Goal: Information Seeking & Learning: Check status

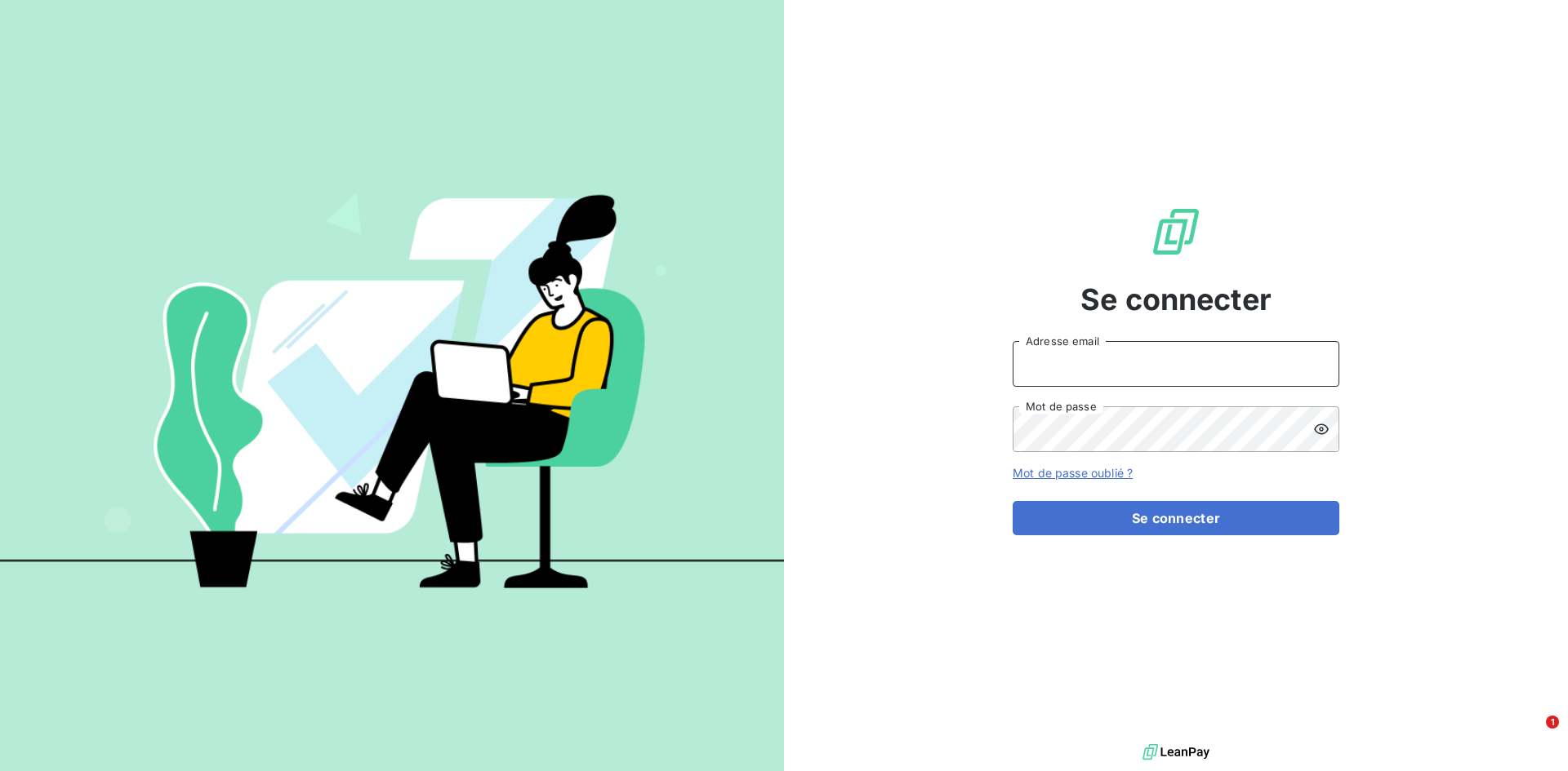
type input "[EMAIL_ADDRESS][DOMAIN_NAME]"
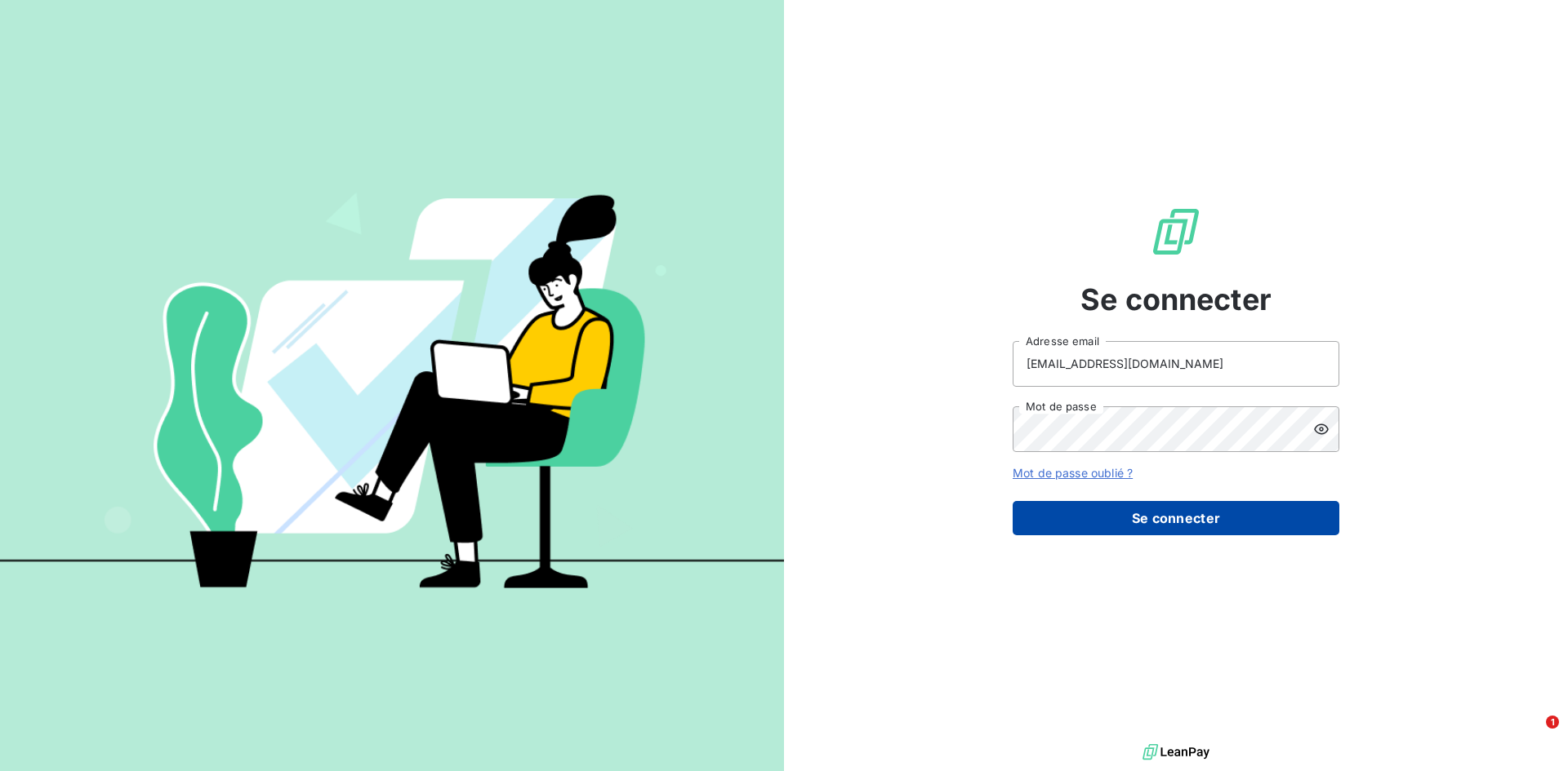
click at [1062, 515] on button "Se connecter" at bounding box center [1176, 518] width 326 height 34
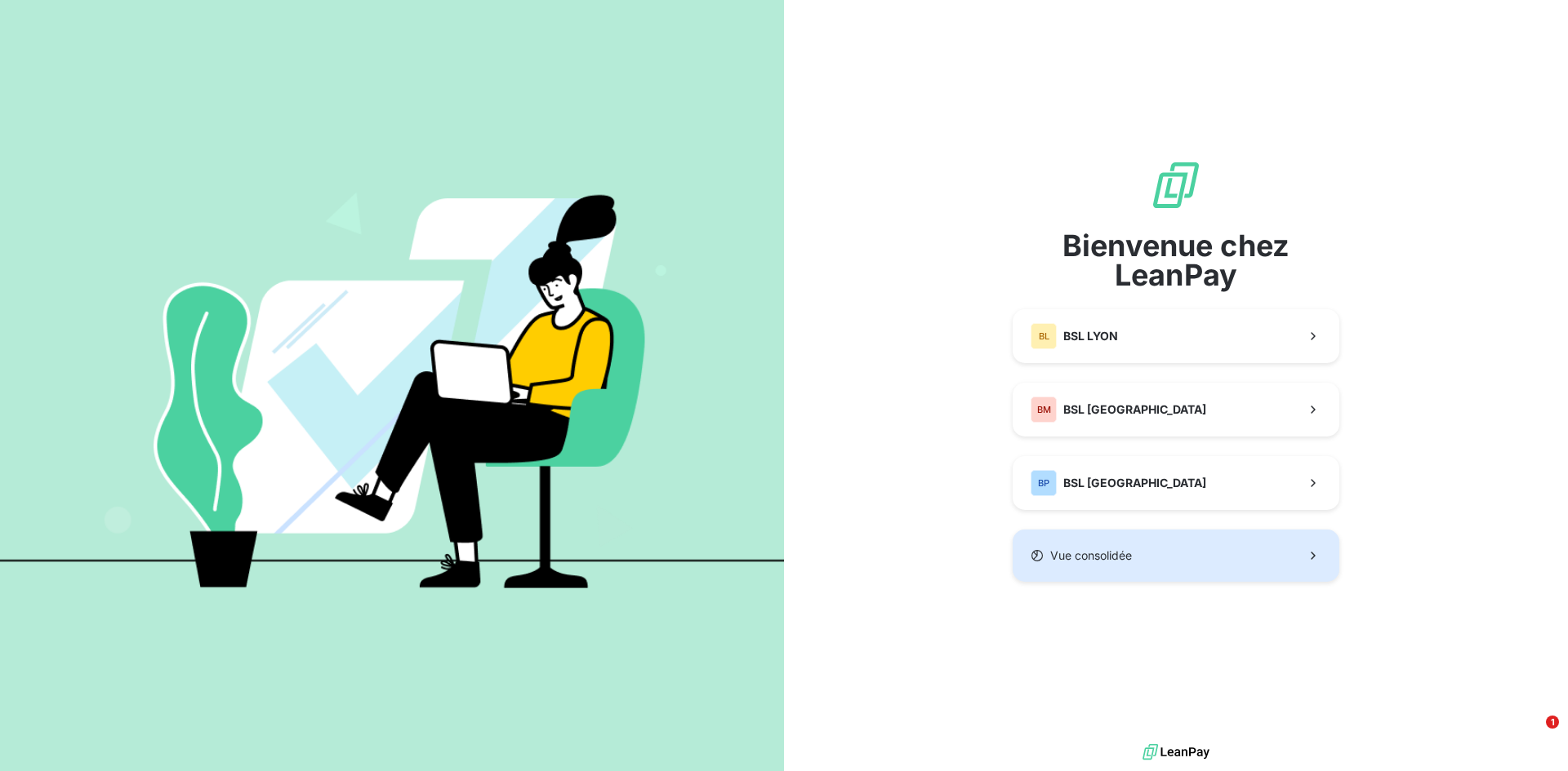
click at [1123, 547] on button "Vue consolidée" at bounding box center [1176, 556] width 326 height 52
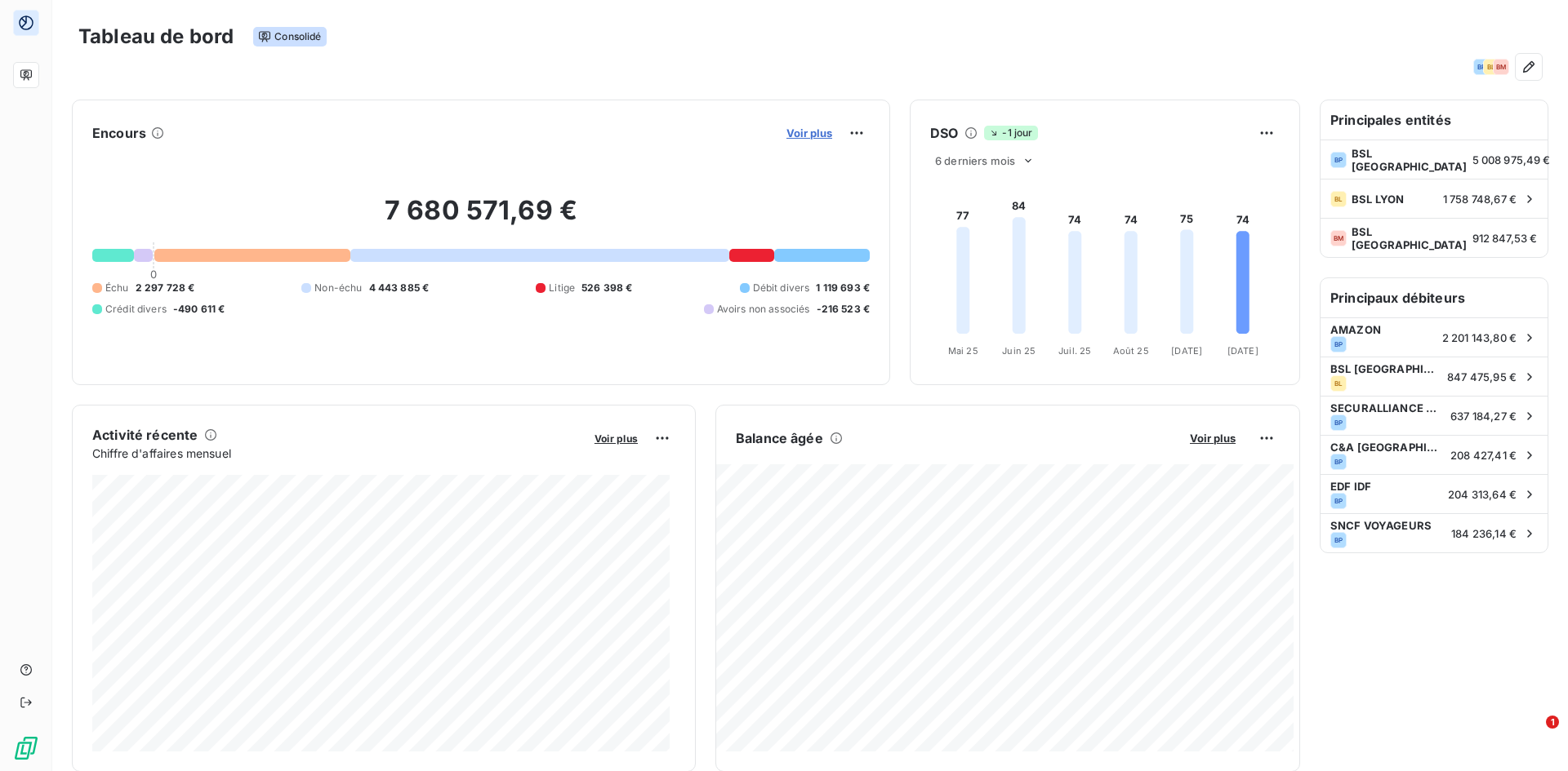
click at [787, 130] on span "Voir plus" at bounding box center [809, 133] width 46 height 13
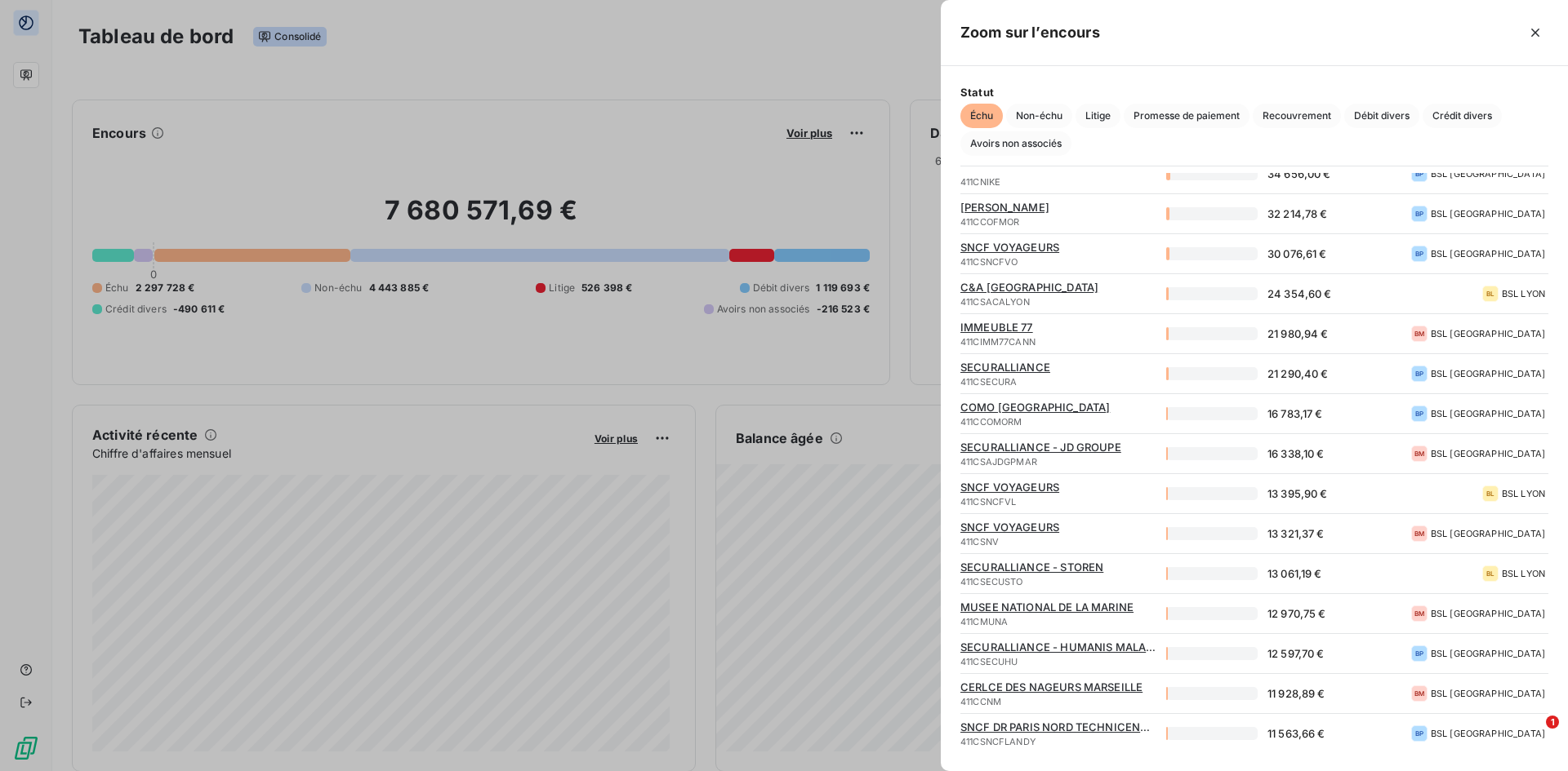
scroll to position [1143, 0]
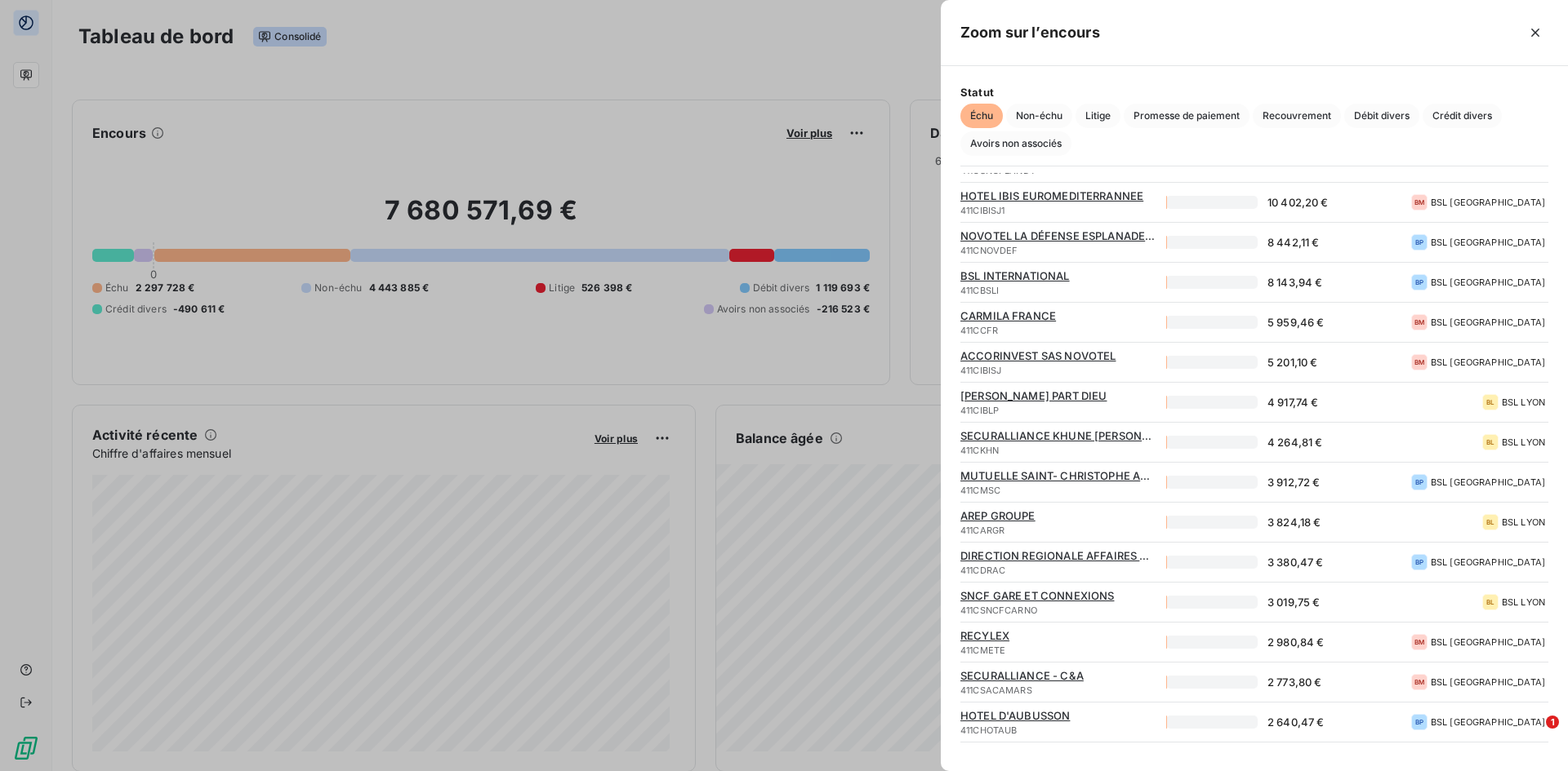
click at [805, 67] on div at bounding box center [784, 385] width 1568 height 771
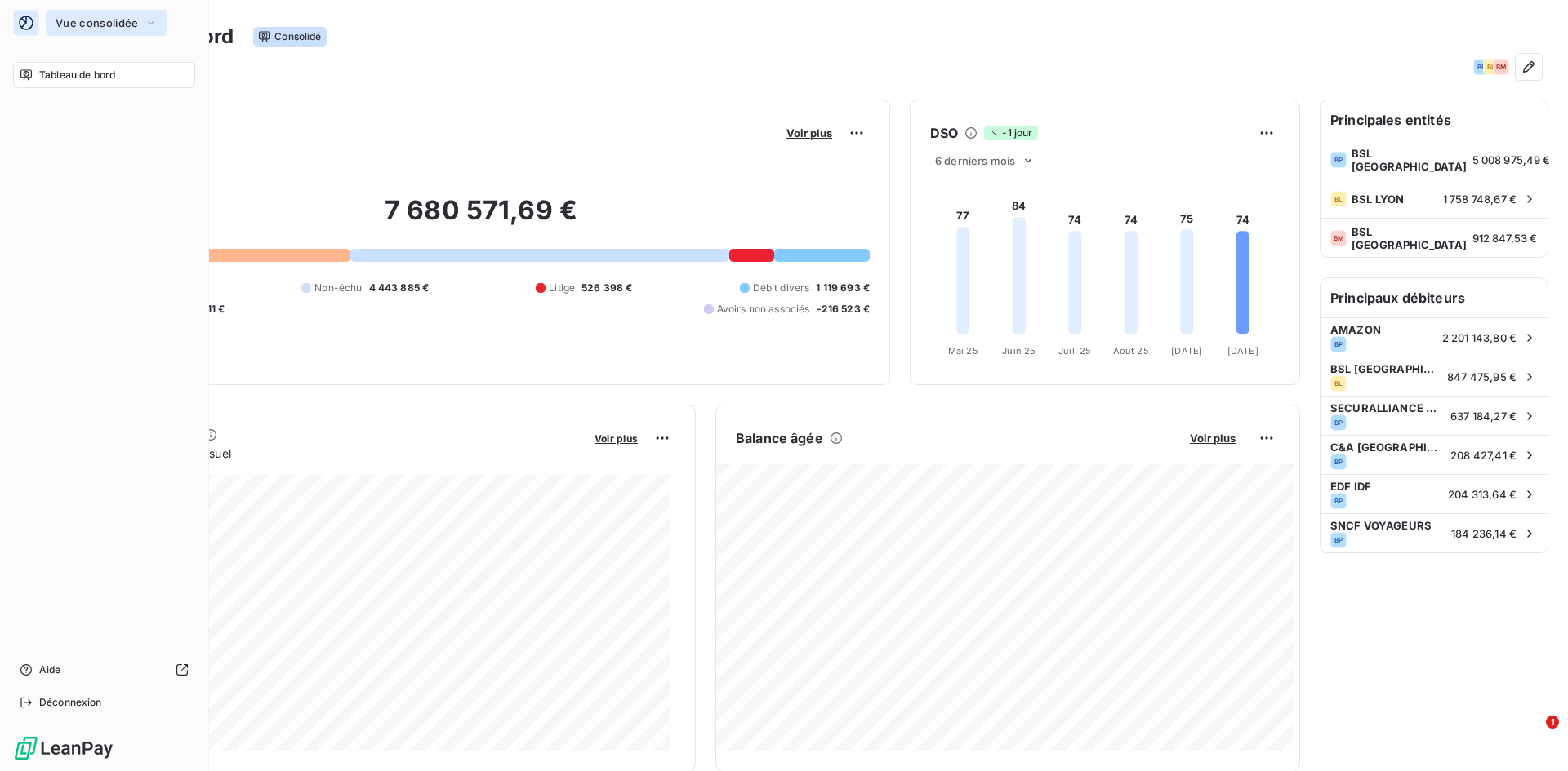
click at [139, 29] on button "Vue consolidée" at bounding box center [106, 22] width 122 height 26
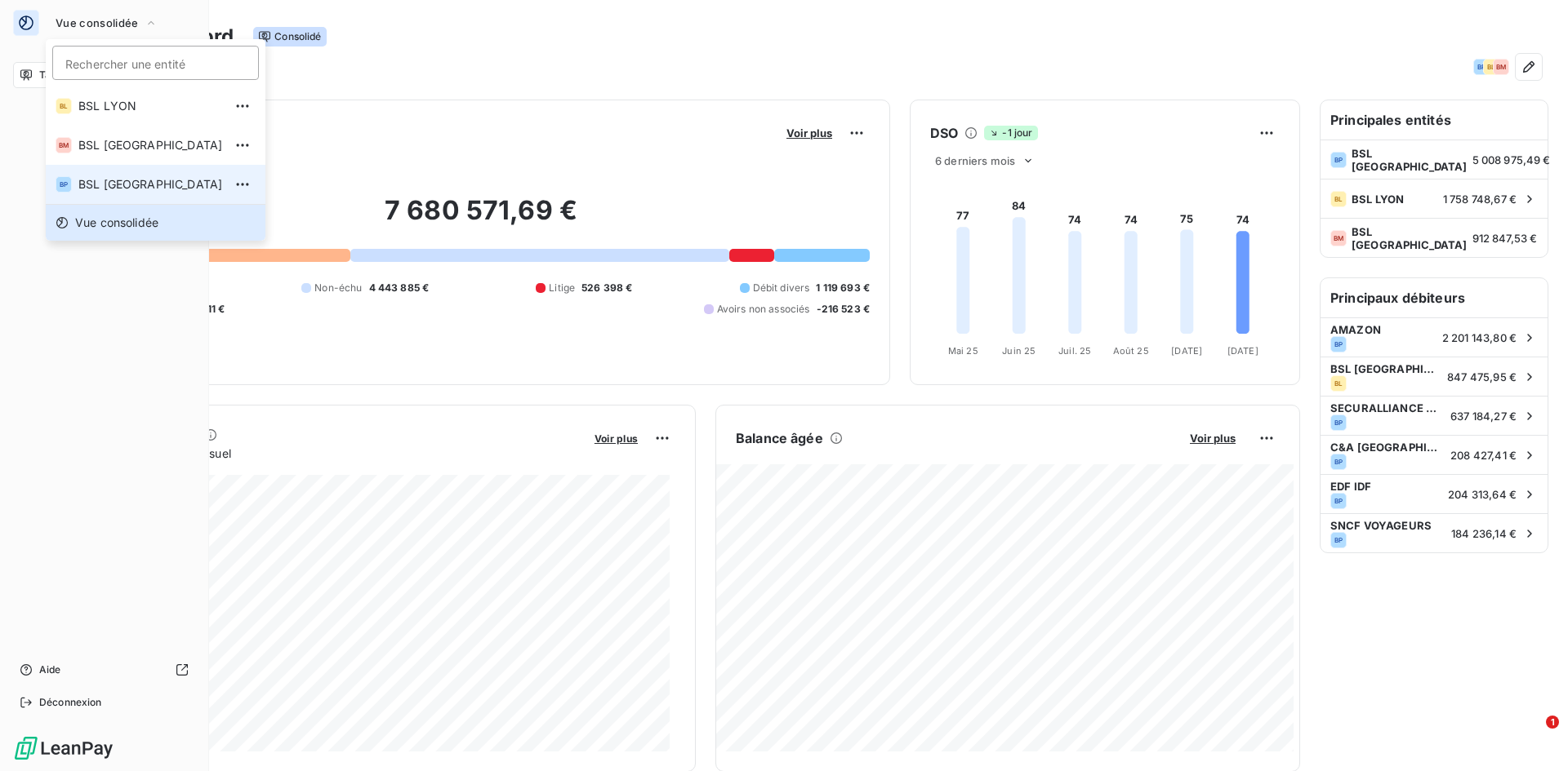
click at [126, 179] on span "BSL [GEOGRAPHIC_DATA]" at bounding box center [151, 184] width 145 height 16
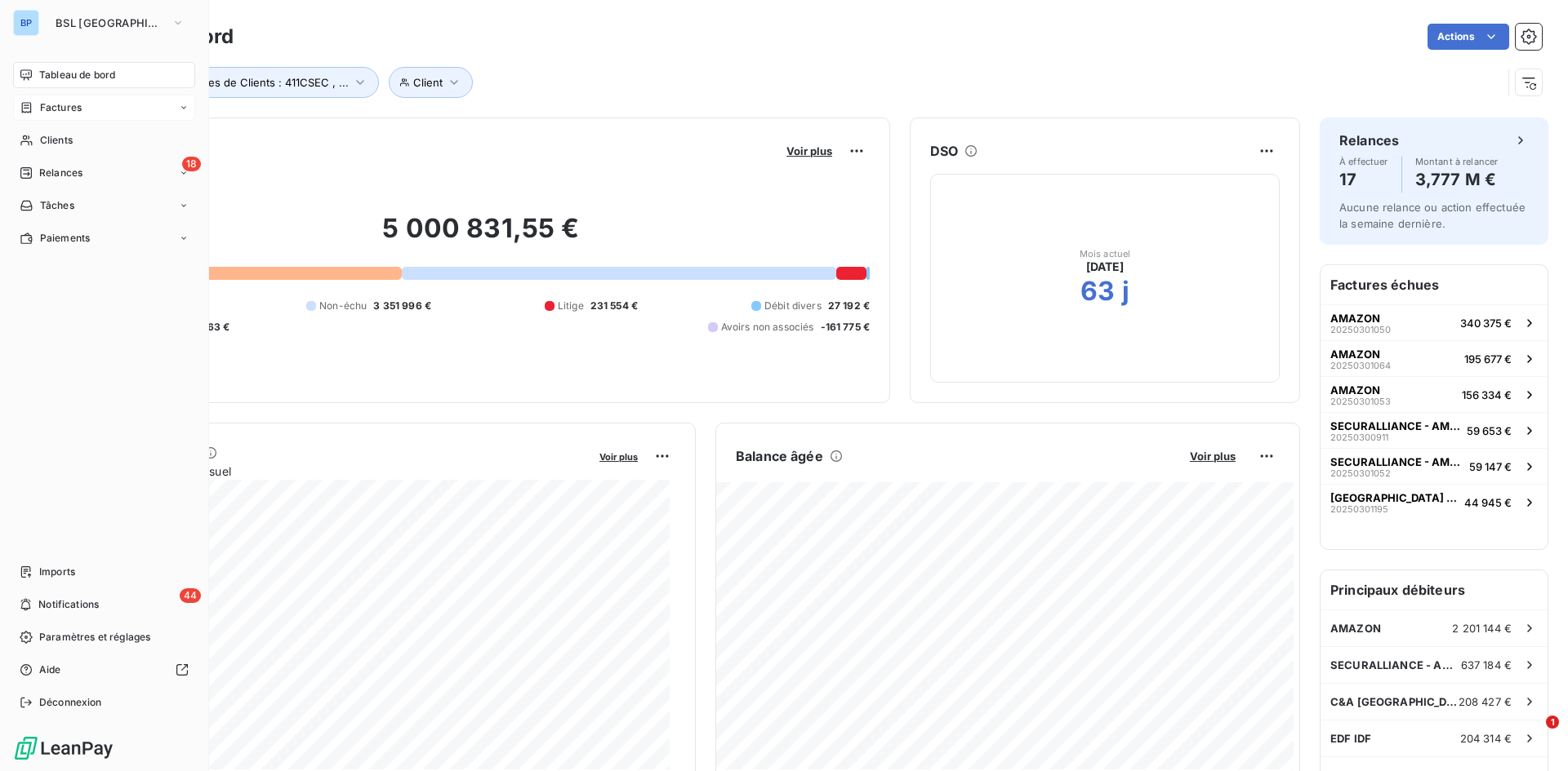
click at [58, 102] on span "Factures" at bounding box center [61, 107] width 42 height 14
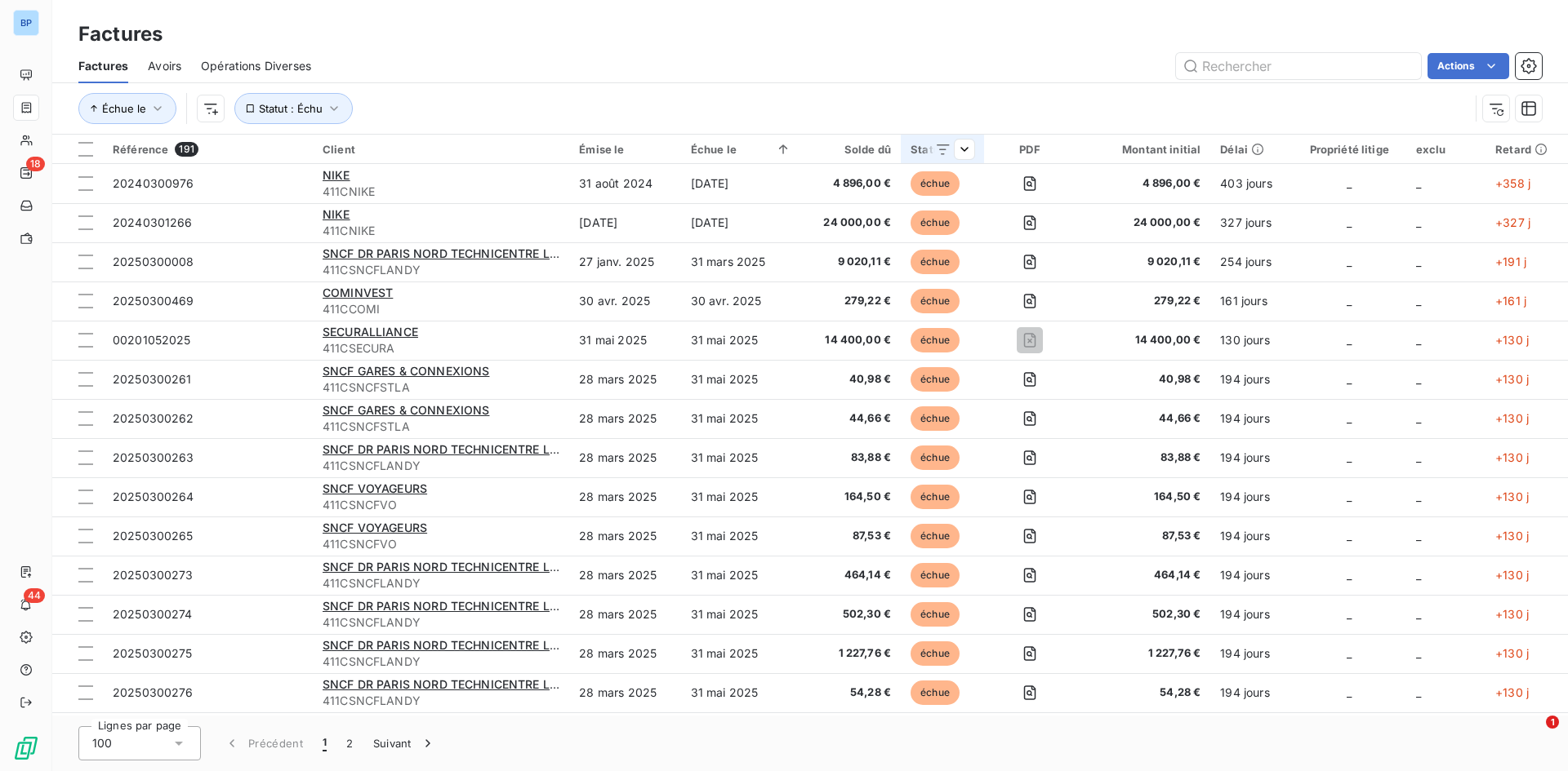
click at [951, 153] on div at bounding box center [948, 149] width 52 height 20
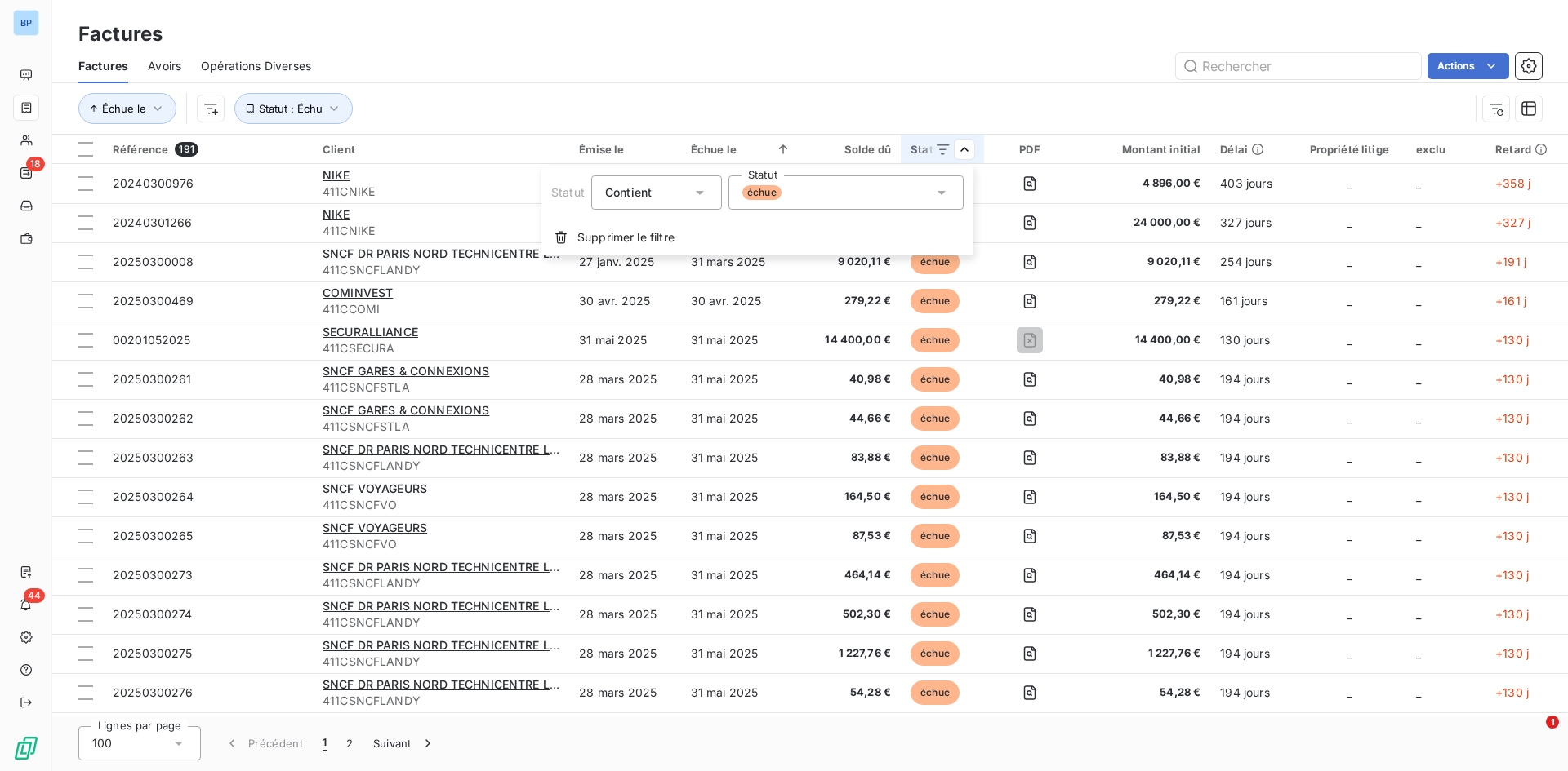
click at [940, 186] on icon at bounding box center [941, 192] width 16 height 16
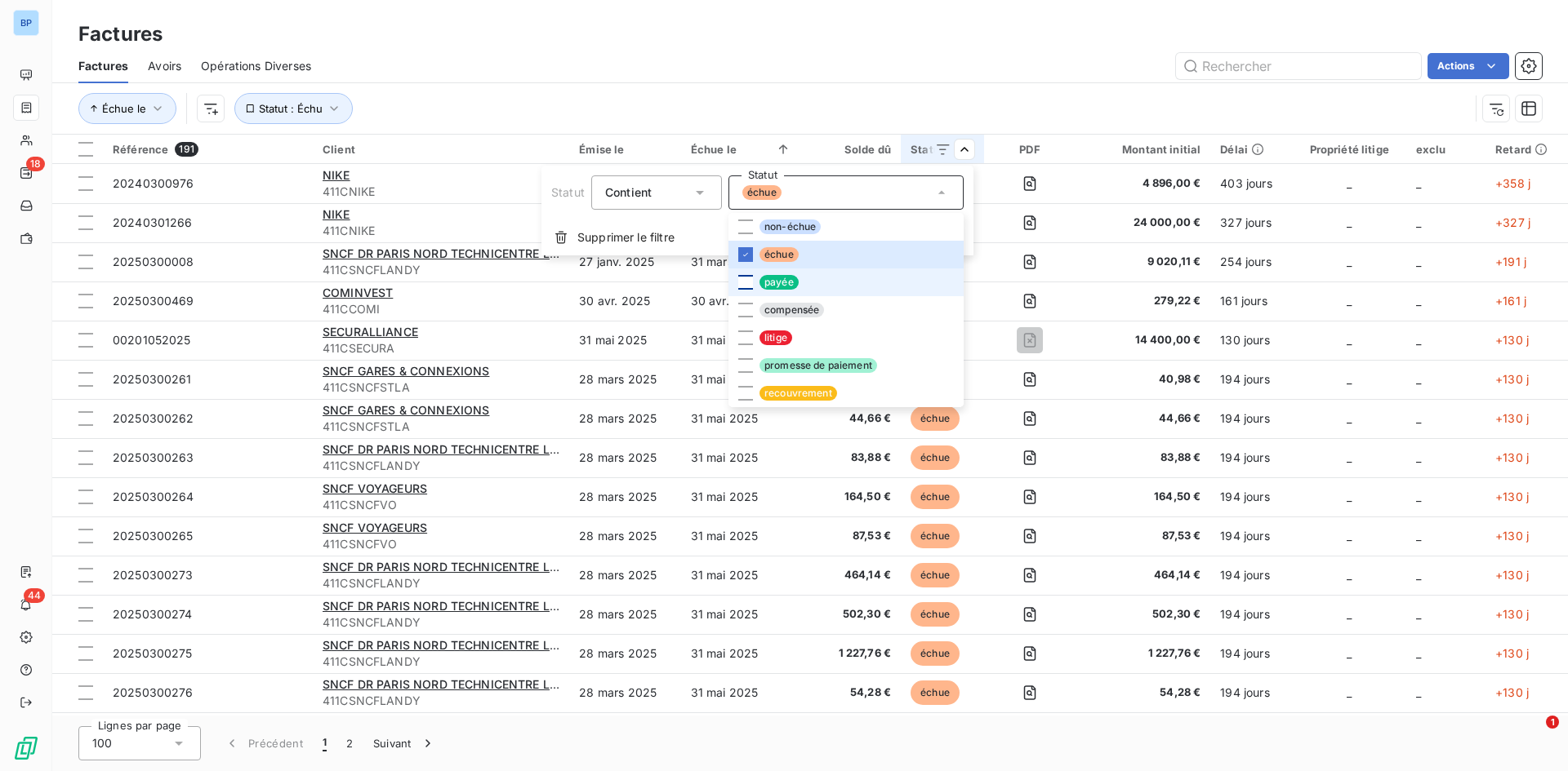
click at [739, 277] on div at bounding box center [746, 282] width 14 height 14
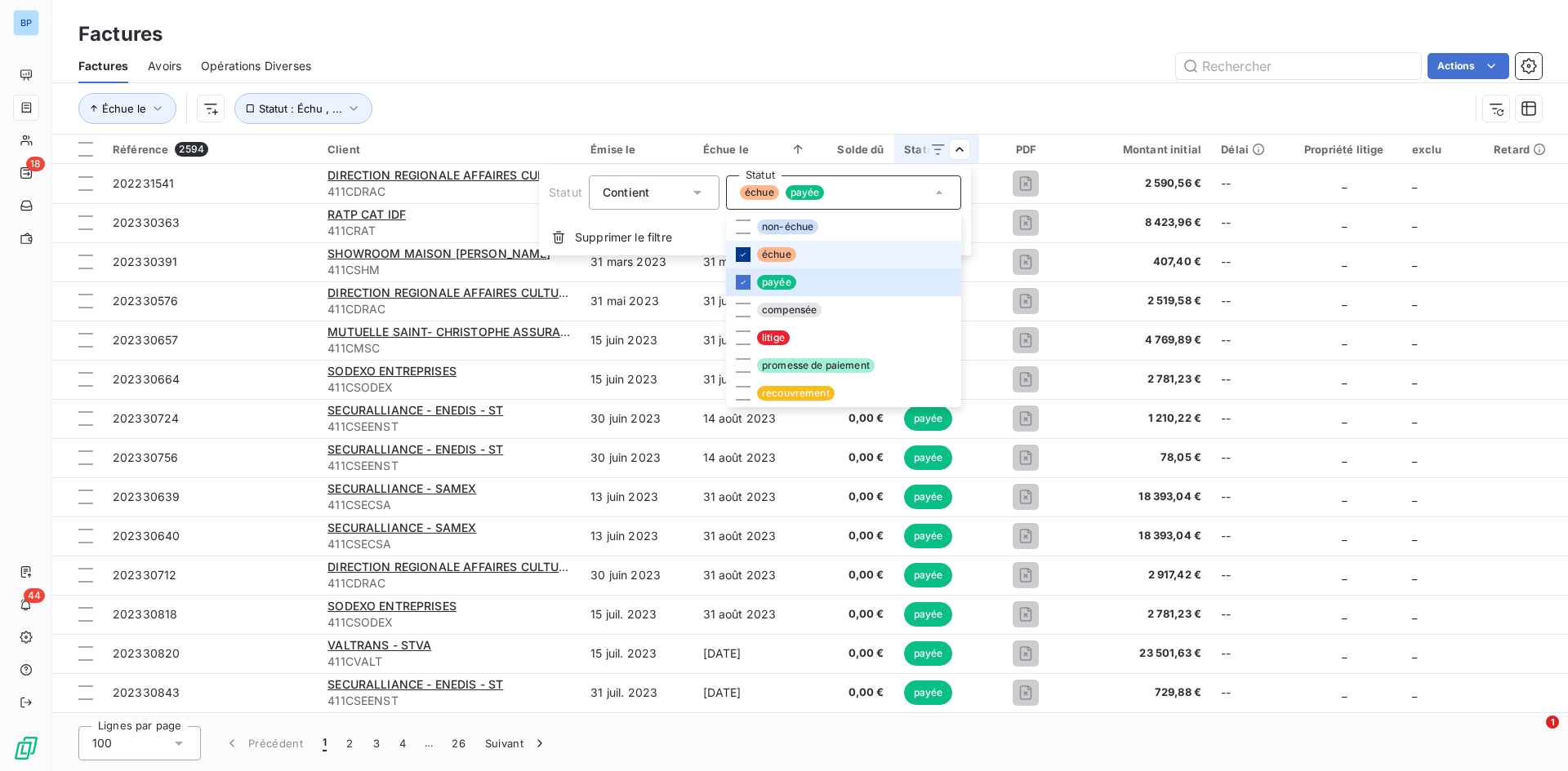
click at [740, 254] on icon at bounding box center [743, 254] width 10 height 10
click at [744, 224] on div at bounding box center [743, 227] width 14 height 14
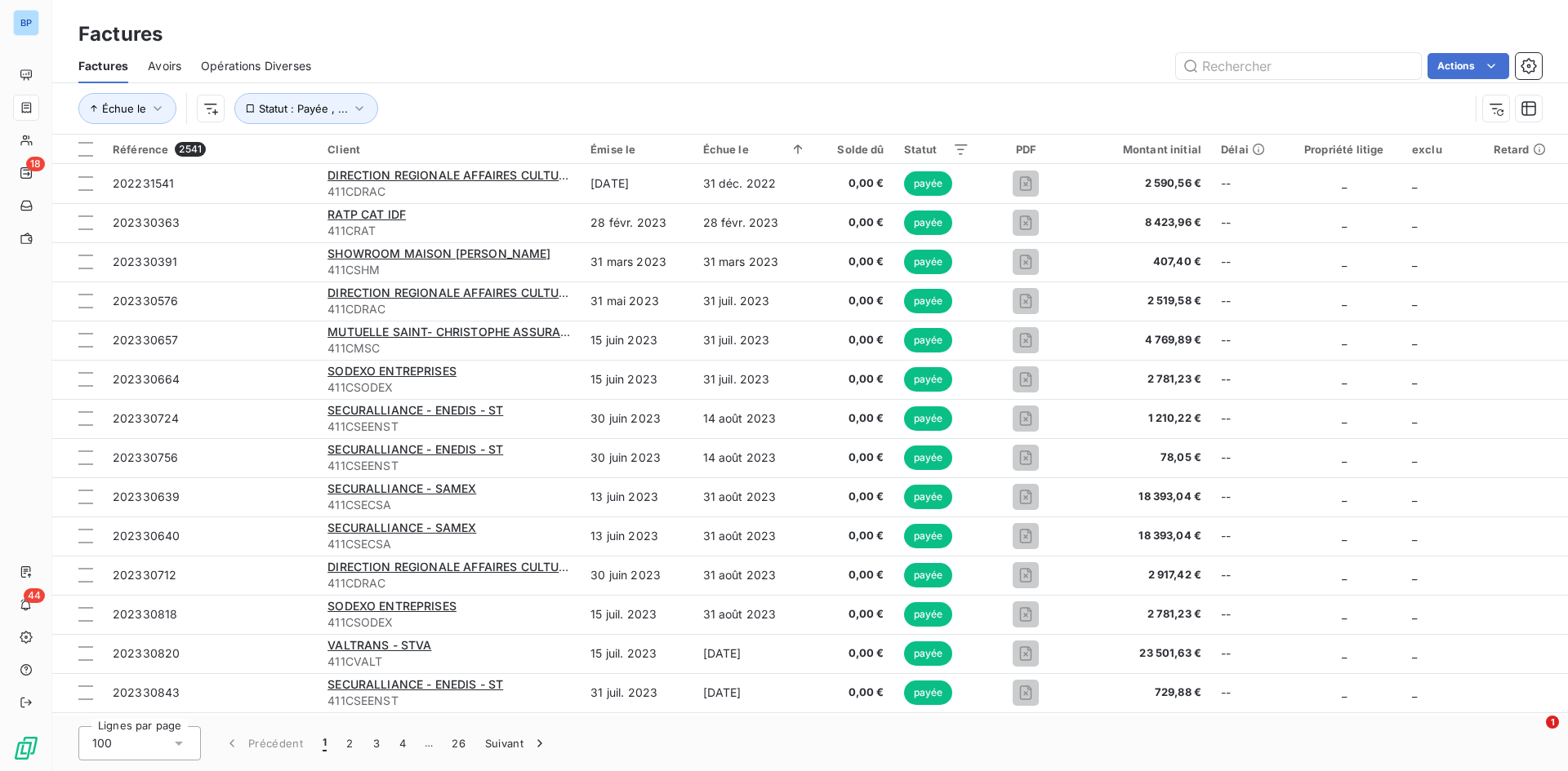
click at [687, 82] on html "BP 18 44 Factures Factures Avoirs Opérations Diverses Actions Échue le Statut :…" at bounding box center [784, 385] width 1568 height 771
click at [725, 87] on html "BP 18 44 Factures Factures Avoirs Opérations Diverses Actions Échue le Statut :…" at bounding box center [784, 385] width 1568 height 771
click at [949, 148] on html "BP 18 44 Factures Factures Avoirs Opérations Diverses Actions Échue le Statut :…" at bounding box center [784, 385] width 1568 height 771
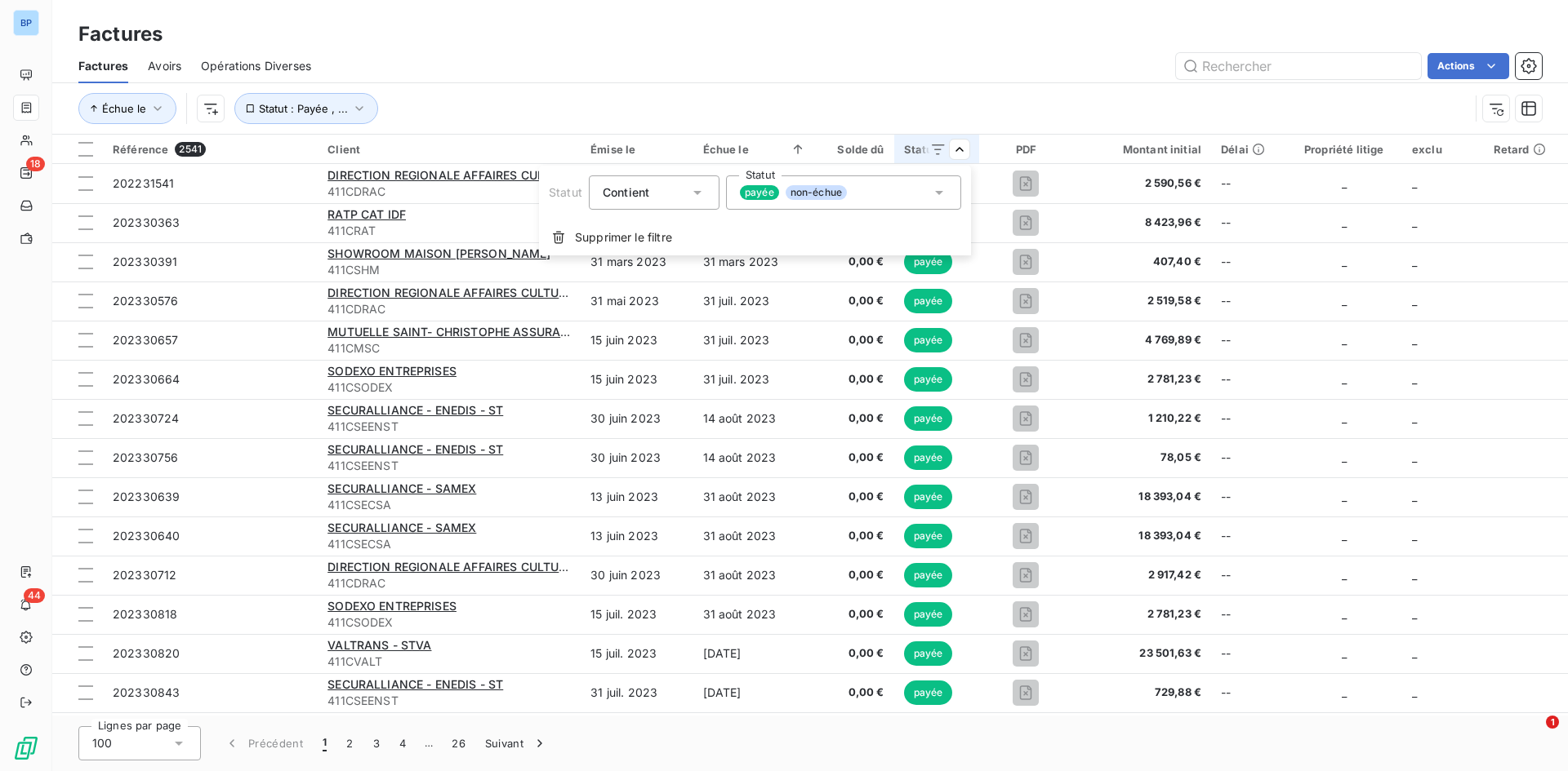
click at [932, 190] on icon at bounding box center [939, 192] width 16 height 16
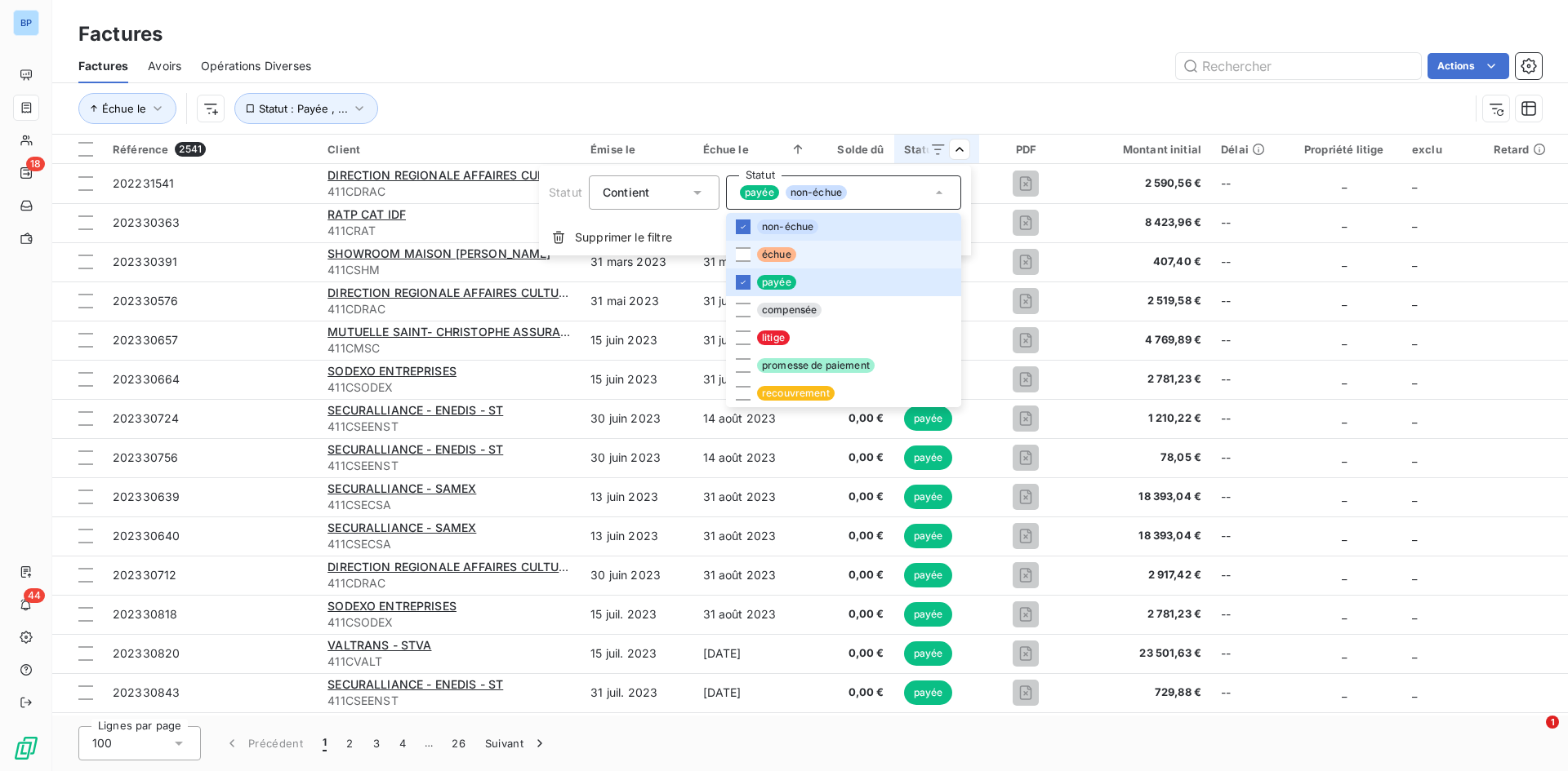
click at [786, 254] on span "échue" at bounding box center [777, 255] width 39 height 14
click at [745, 218] on li "non-échue" at bounding box center [843, 226] width 235 height 28
click at [747, 282] on div at bounding box center [743, 282] width 14 height 14
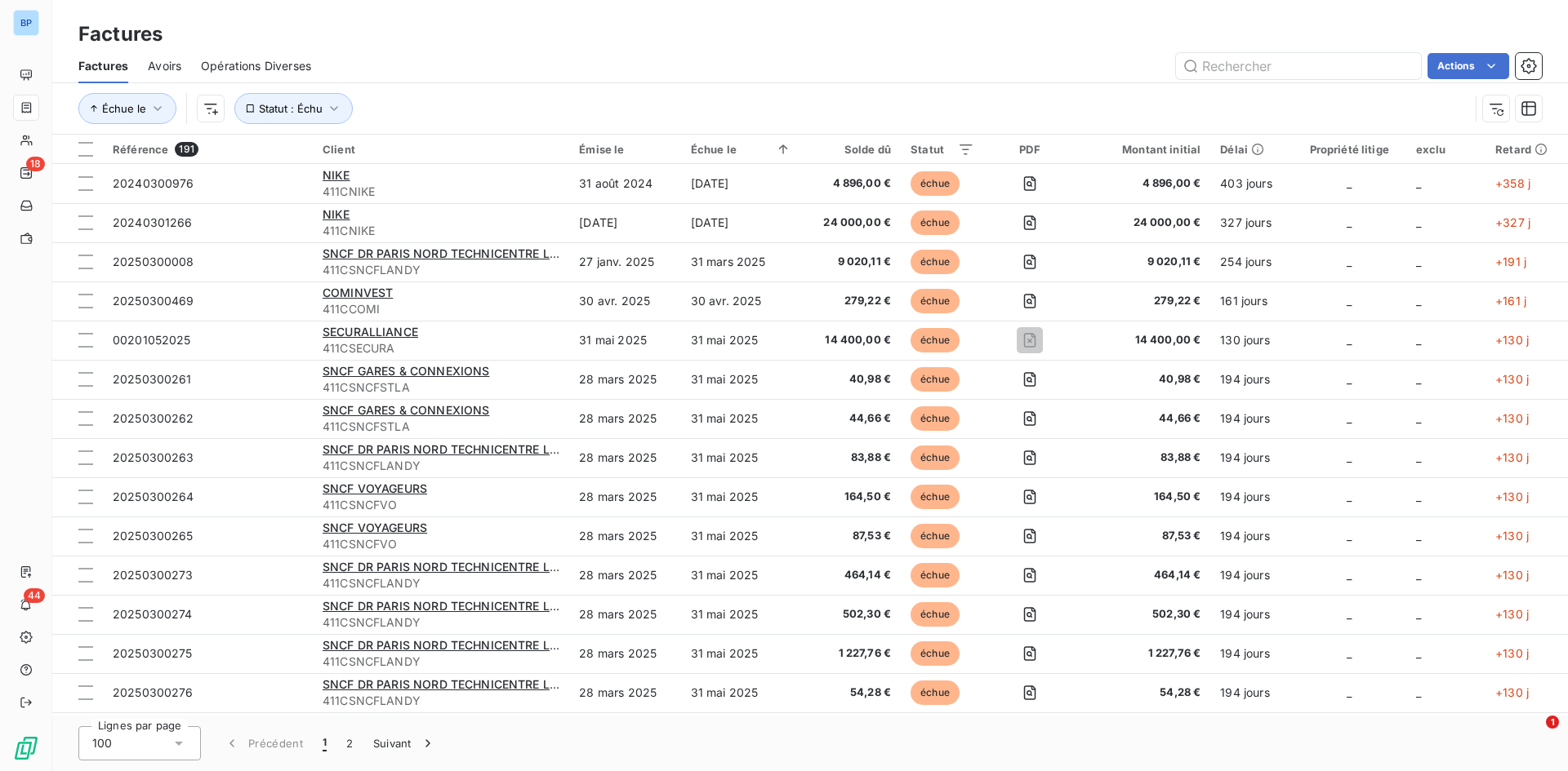
click at [818, 49] on html "BP 18 44 Factures Factures Avoirs Opérations Diverses Actions Échue le Statut :…" at bounding box center [784, 385] width 1568 height 771
click at [948, 145] on icon at bounding box center [943, 149] width 16 height 16
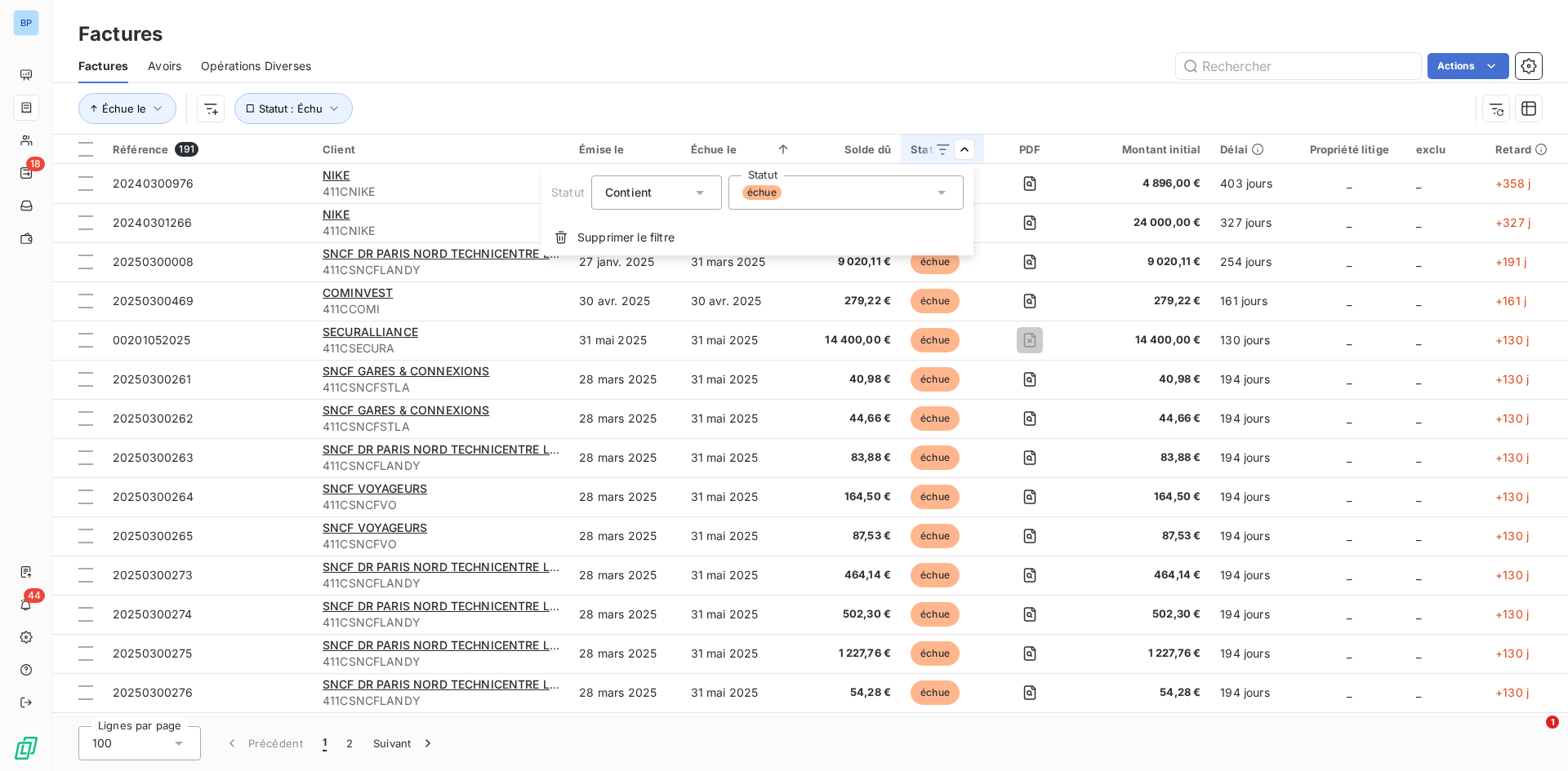
click at [940, 195] on icon at bounding box center [941, 192] width 16 height 16
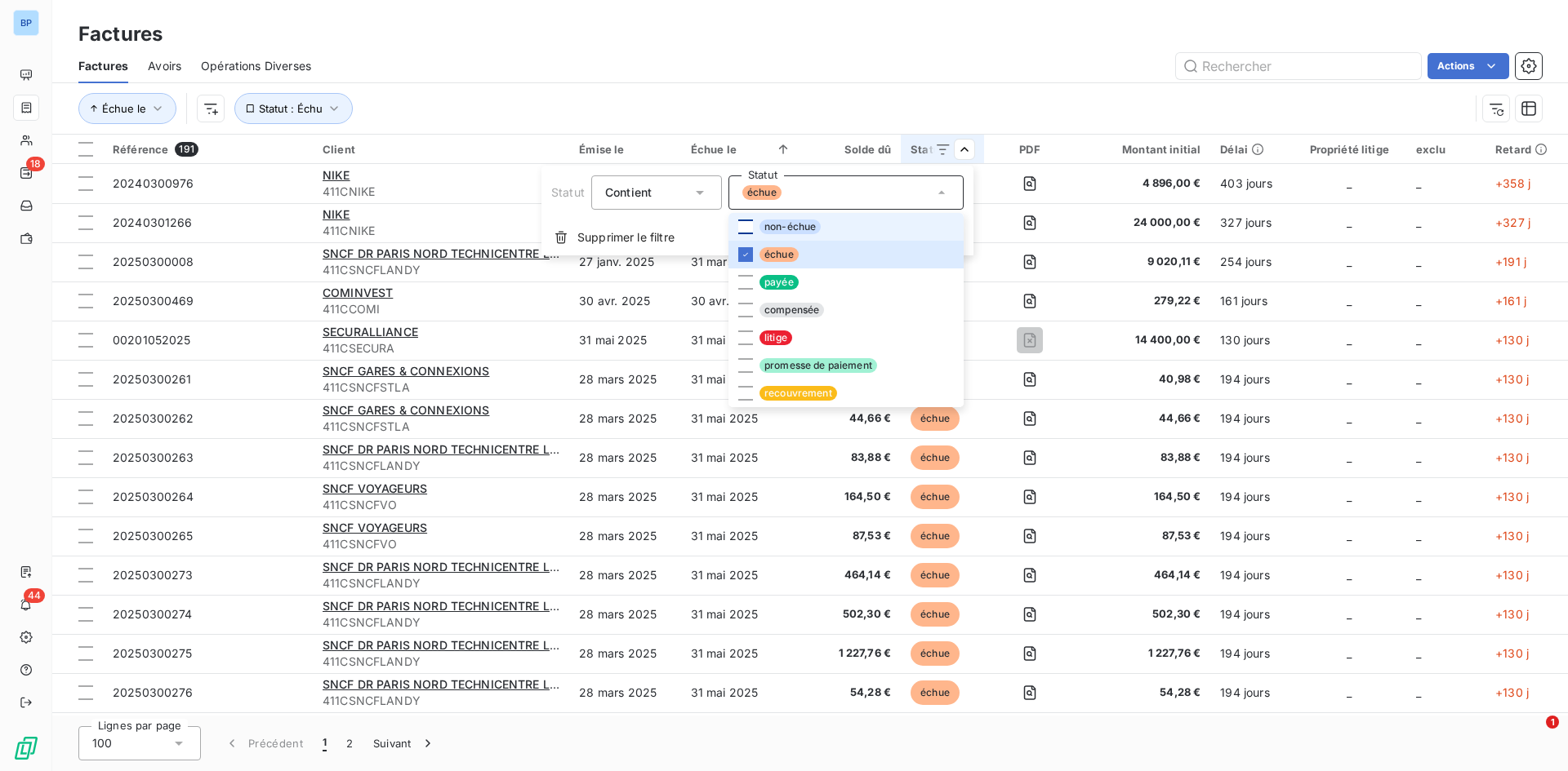
click at [748, 226] on div at bounding box center [746, 227] width 14 height 14
click at [746, 283] on div at bounding box center [746, 282] width 14 height 14
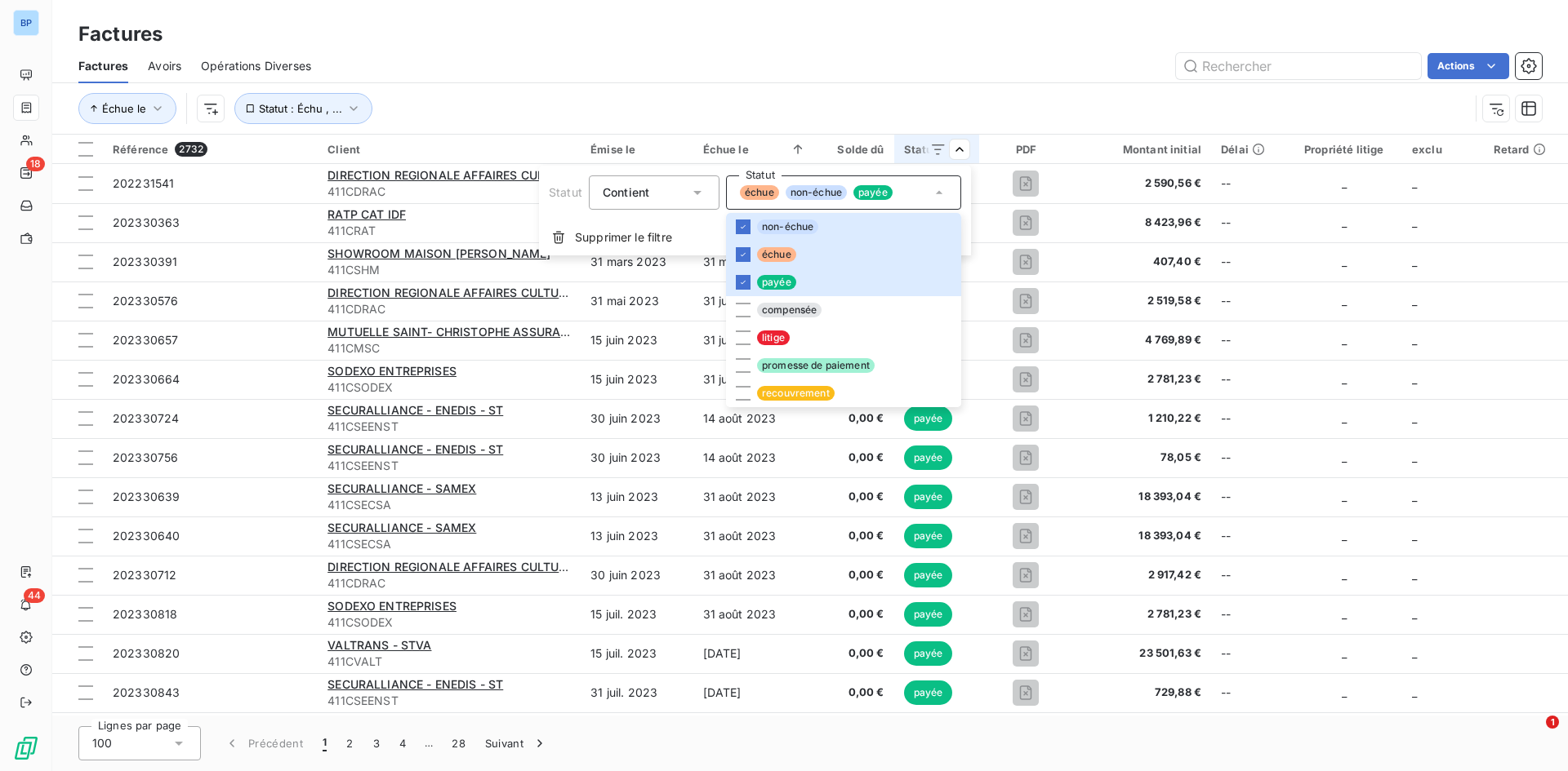
click at [817, 108] on html "BP 18 44 Factures Factures Avoirs Opérations Diverses Actions Échue le Statut :…" at bounding box center [784, 385] width 1568 height 771
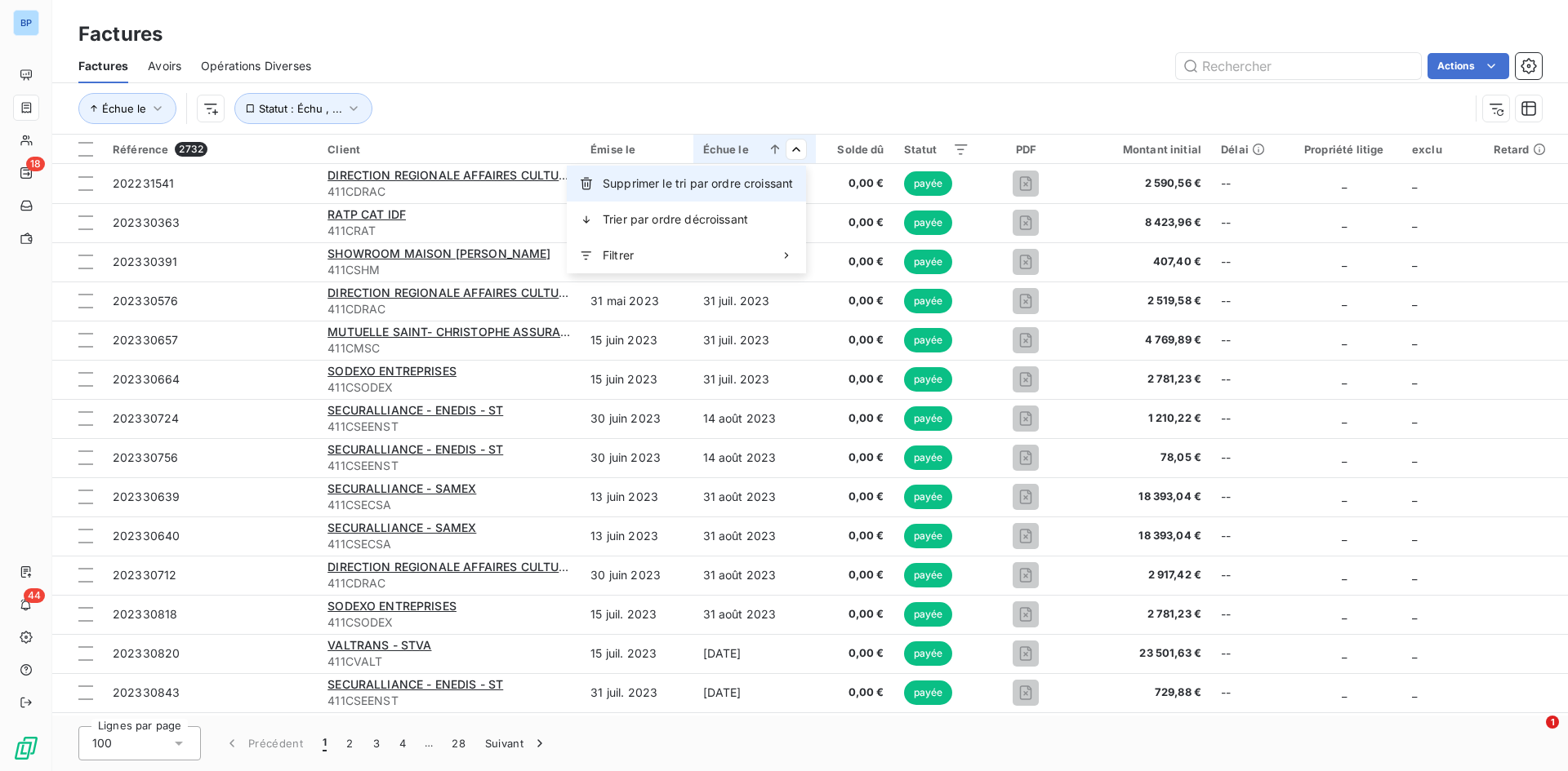
click at [648, 187] on span "Supprimer le tri par ordre croissant" at bounding box center [697, 183] width 190 height 16
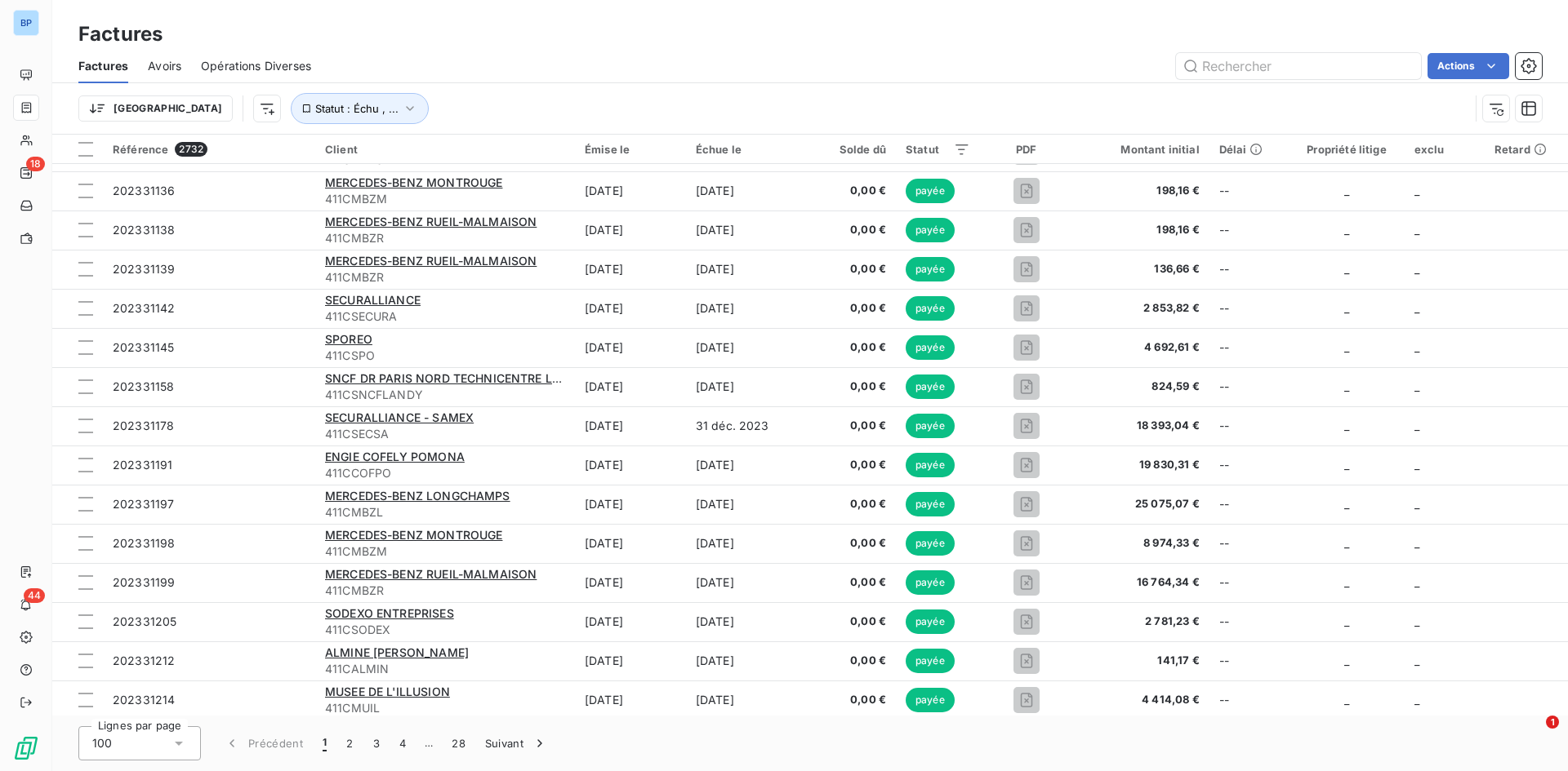
scroll to position [2367, 0]
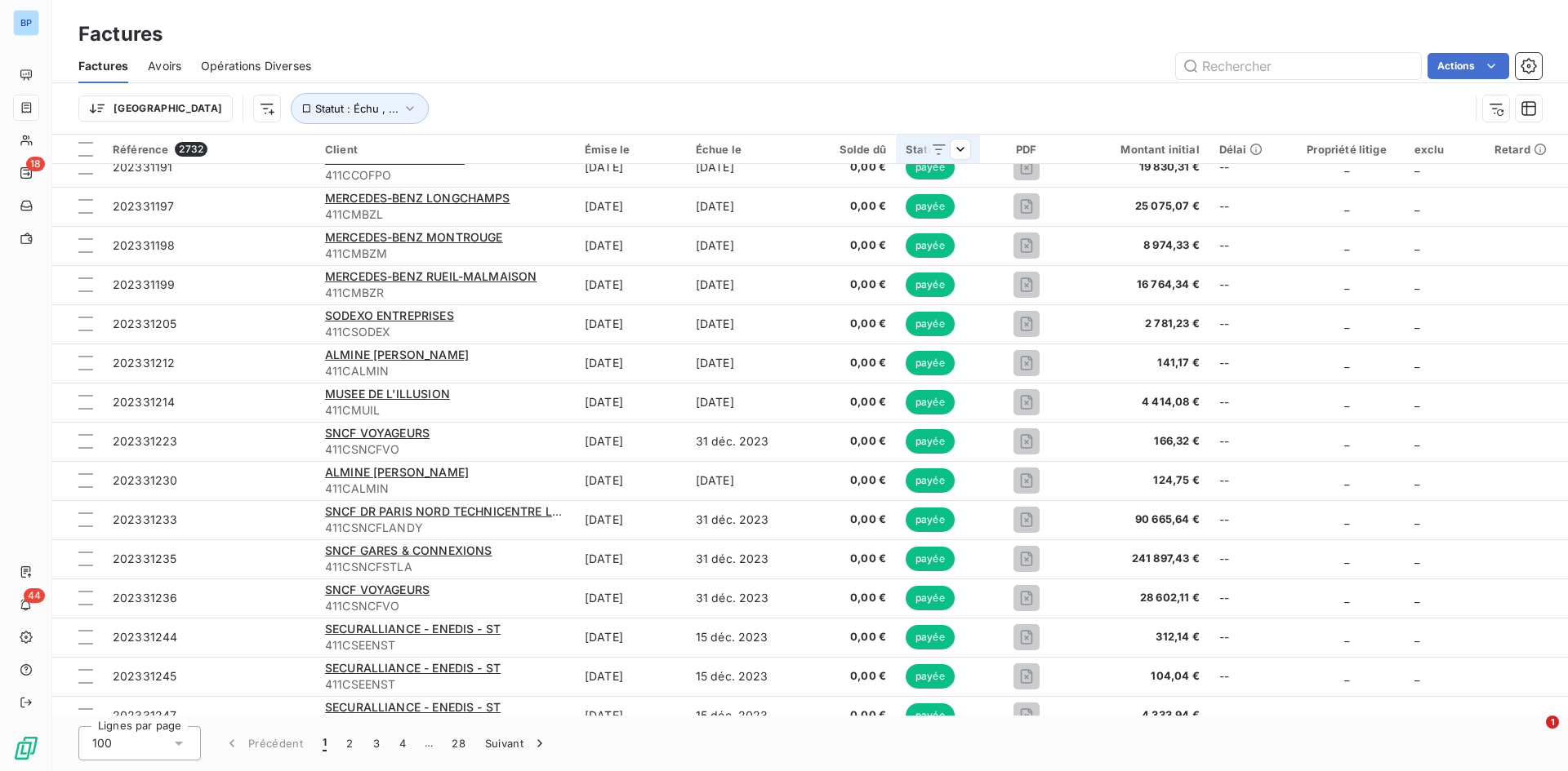
click at [939, 146] on icon at bounding box center [939, 149] width 16 height 16
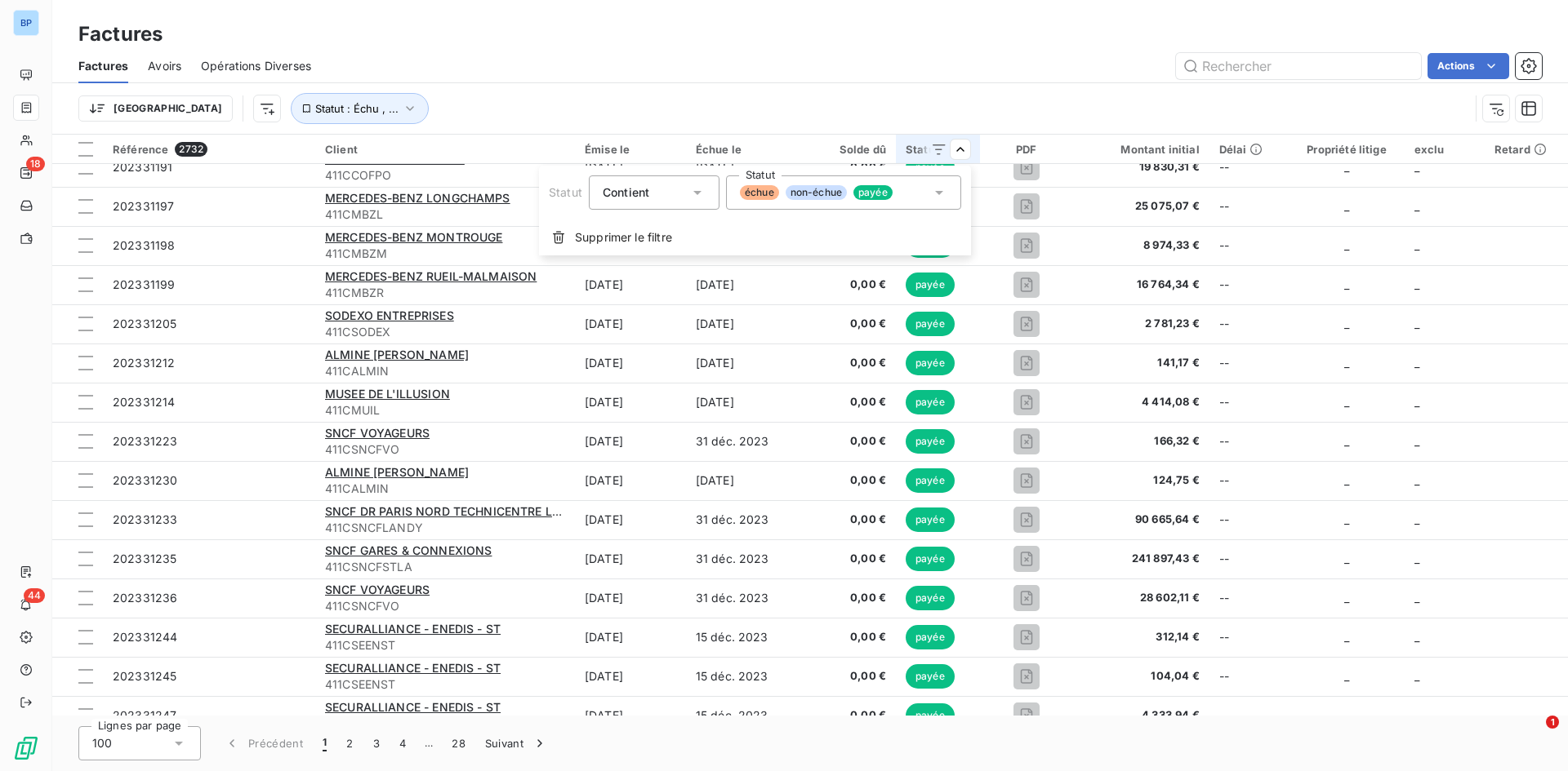
click at [935, 191] on icon at bounding box center [939, 193] width 8 height 4
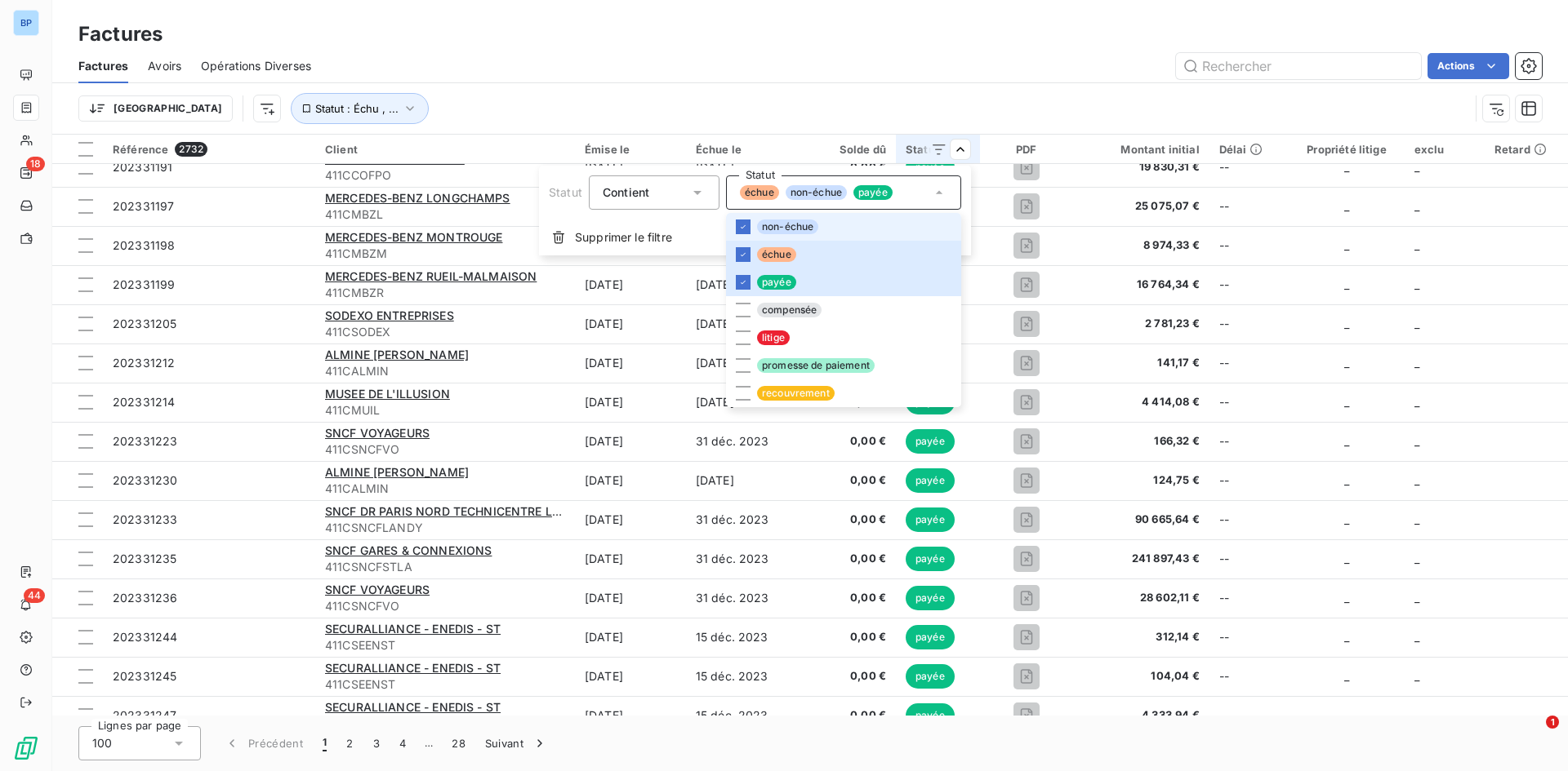
click at [749, 226] on li "non-échue" at bounding box center [843, 226] width 235 height 28
click at [749, 284] on li "payée" at bounding box center [843, 281] width 235 height 28
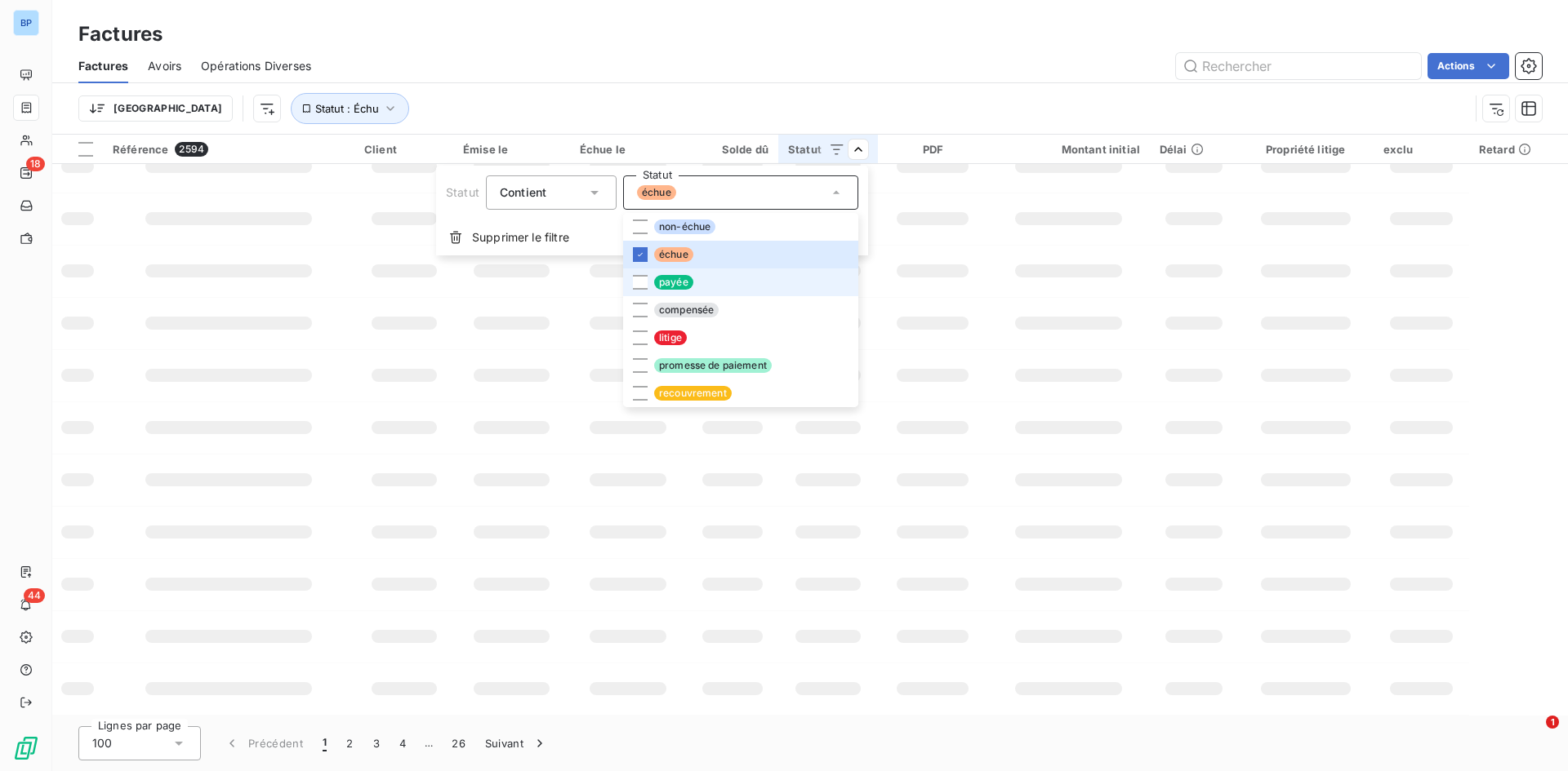
scroll to position [232, 0]
click at [888, 78] on html "BP 18 44 Factures Factures Avoirs Opérations Diverses Actions Trier Statut : Éc…" at bounding box center [784, 385] width 1568 height 771
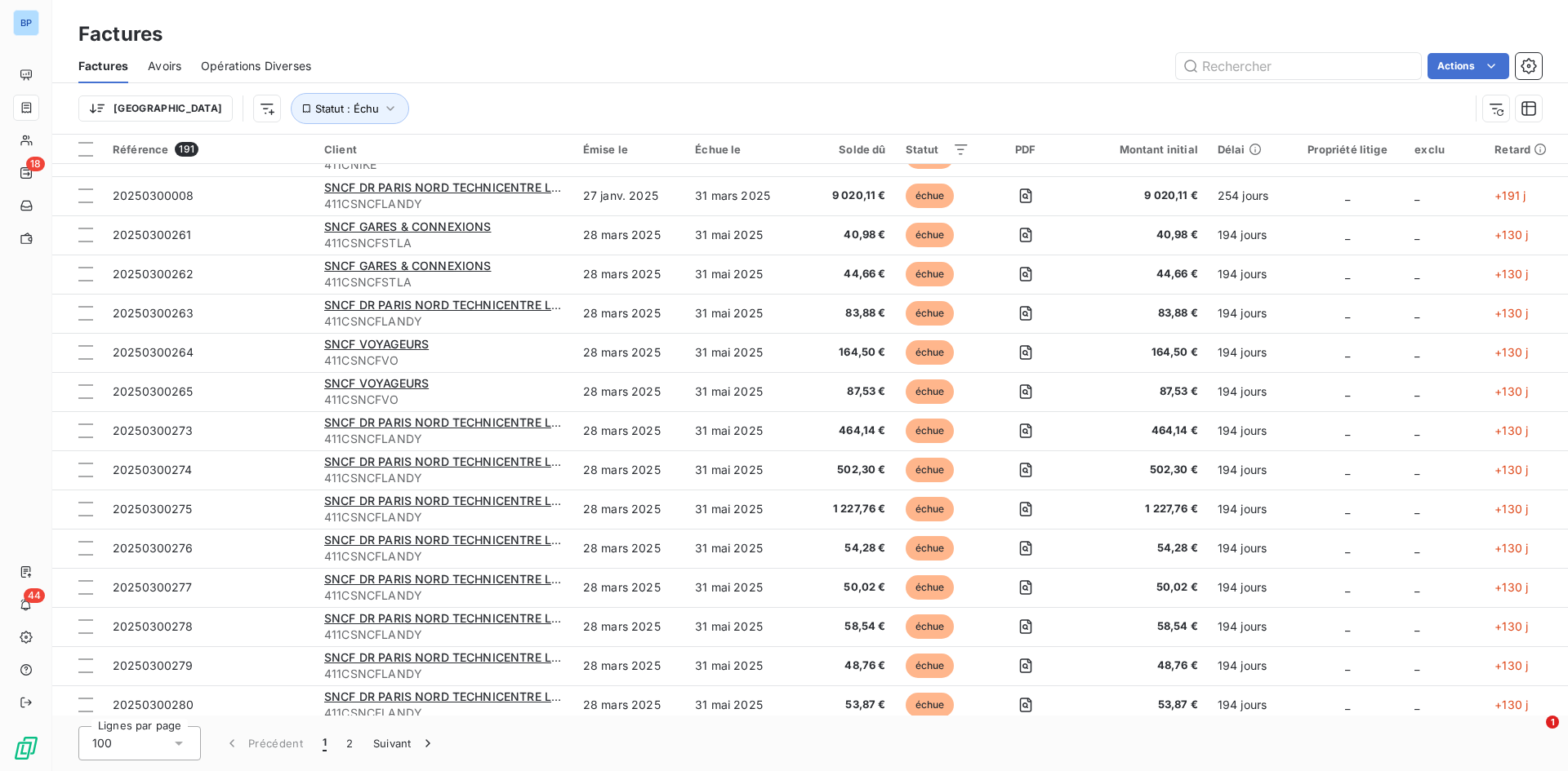
scroll to position [0, 0]
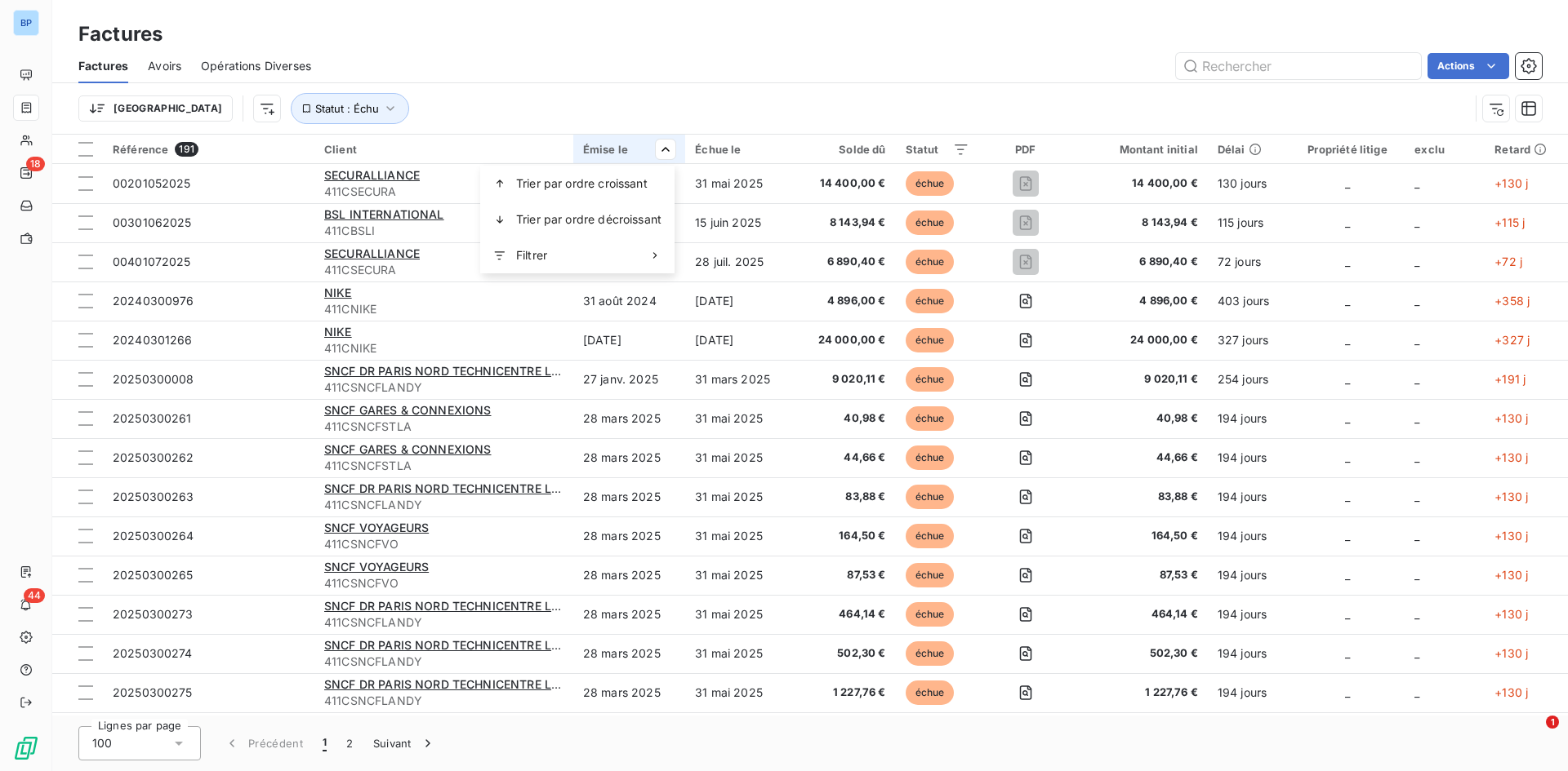
click at [722, 96] on html "BP 18 44 Factures Factures Avoirs Opérations Diverses Actions Trier Statut : Éc…" at bounding box center [784, 385] width 1568 height 771
click at [712, 147] on div "Échue le" at bounding box center [739, 149] width 89 height 13
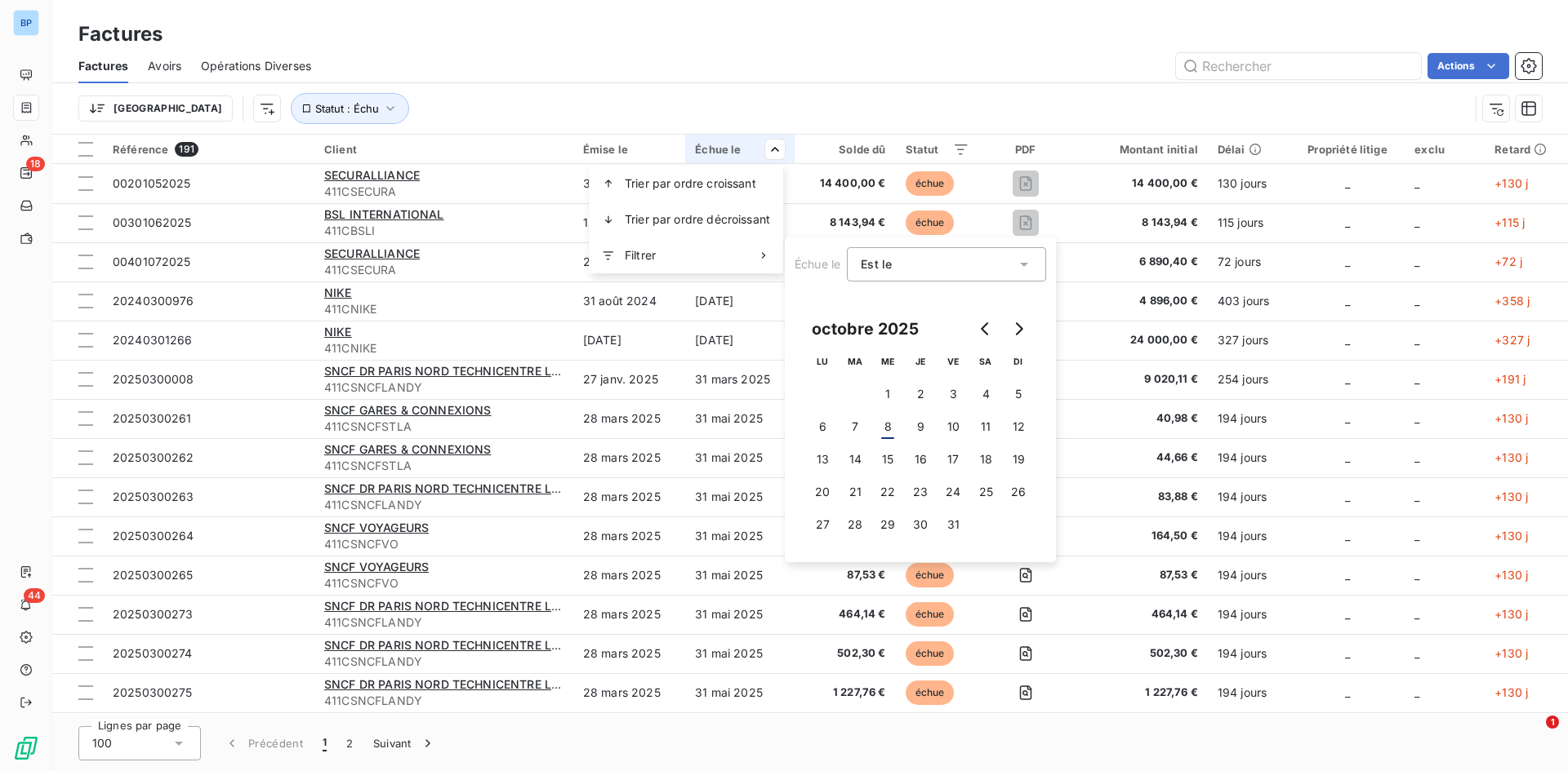
click at [1022, 69] on html "BP 18 44 Factures Factures Avoirs Opérations Diverses Actions Trier Statut : Éc…" at bounding box center [784, 385] width 1568 height 771
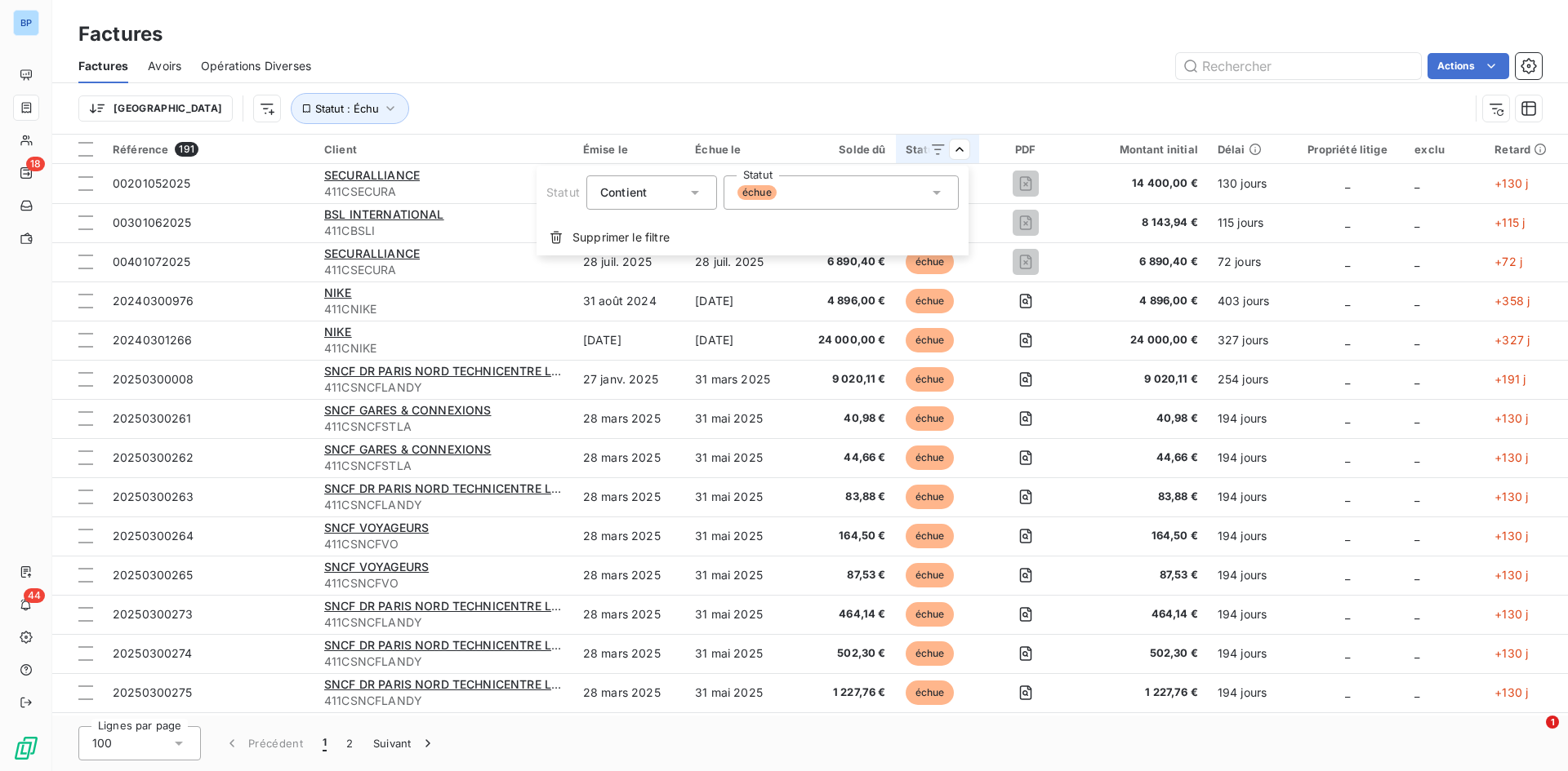
click at [852, 111] on html "BP 18 44 Factures Factures Avoirs Opérations Diverses Actions Trier Statut : Éc…" at bounding box center [784, 385] width 1568 height 771
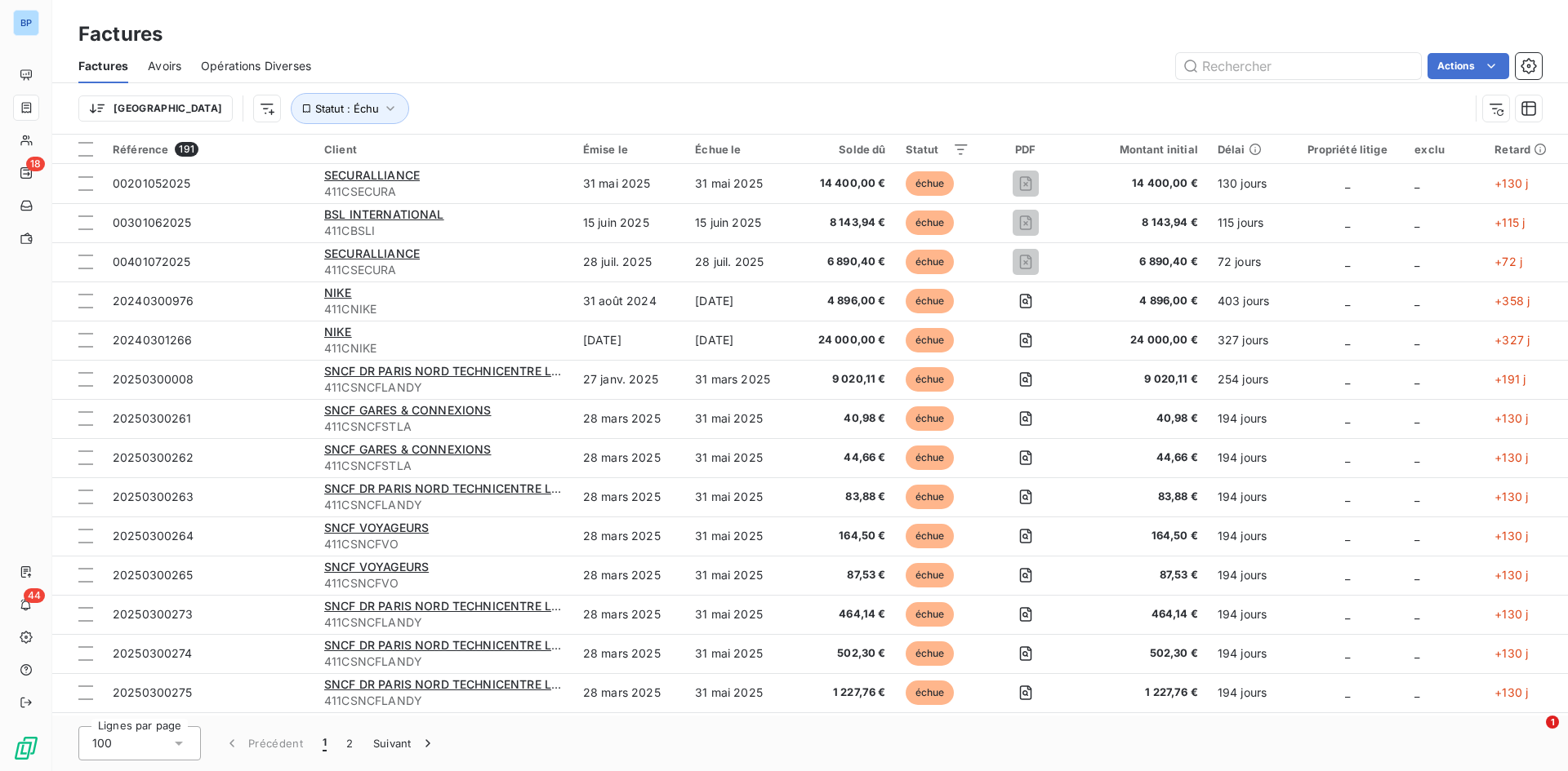
click at [869, 152] on div "Solde dû" at bounding box center [845, 149] width 80 height 13
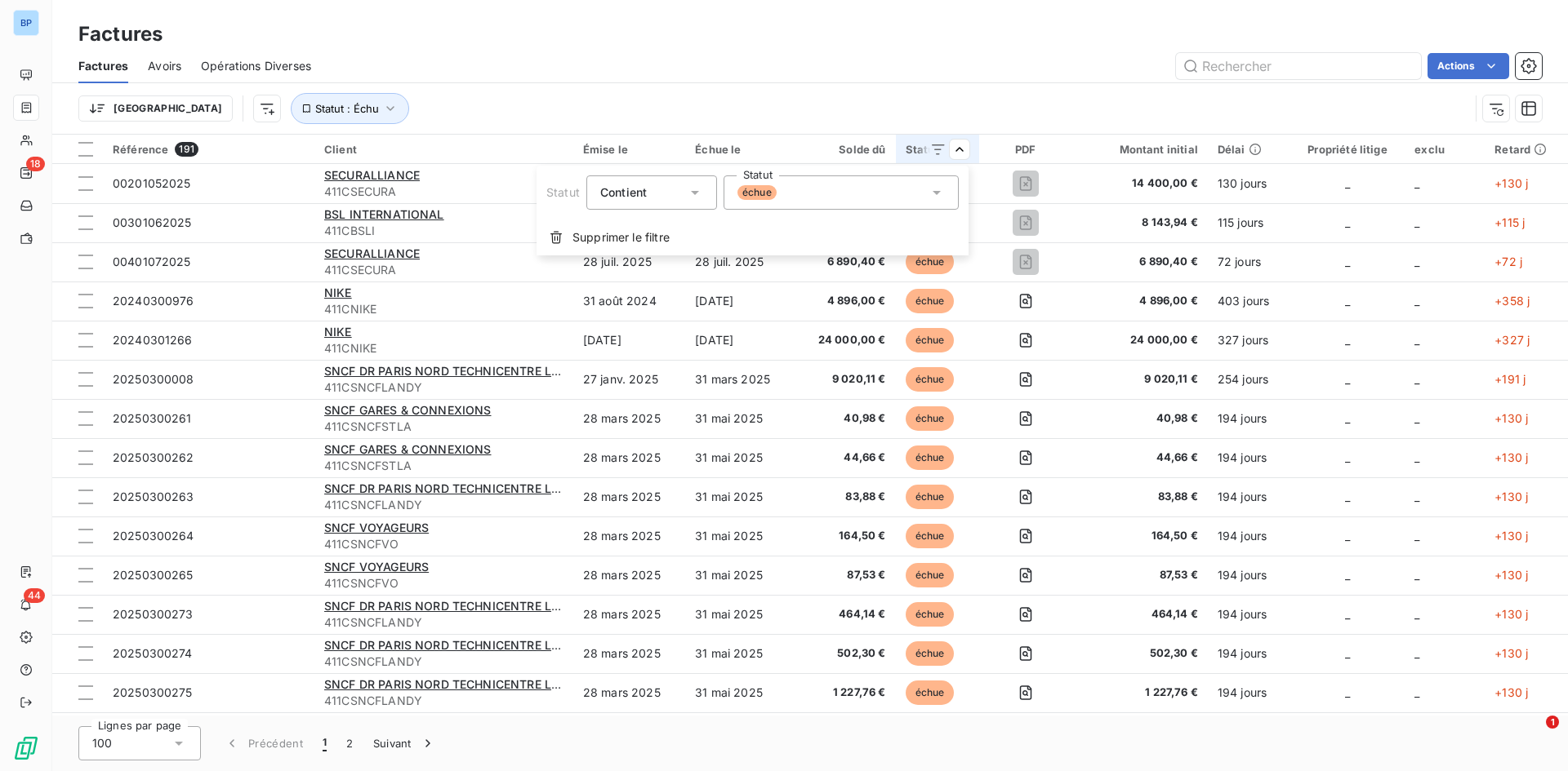
click at [693, 193] on icon at bounding box center [695, 193] width 8 height 4
click at [788, 118] on html "BP 18 44 Factures Factures Avoirs Opérations Diverses Actions Trier Statut : Éc…" at bounding box center [784, 385] width 1568 height 771
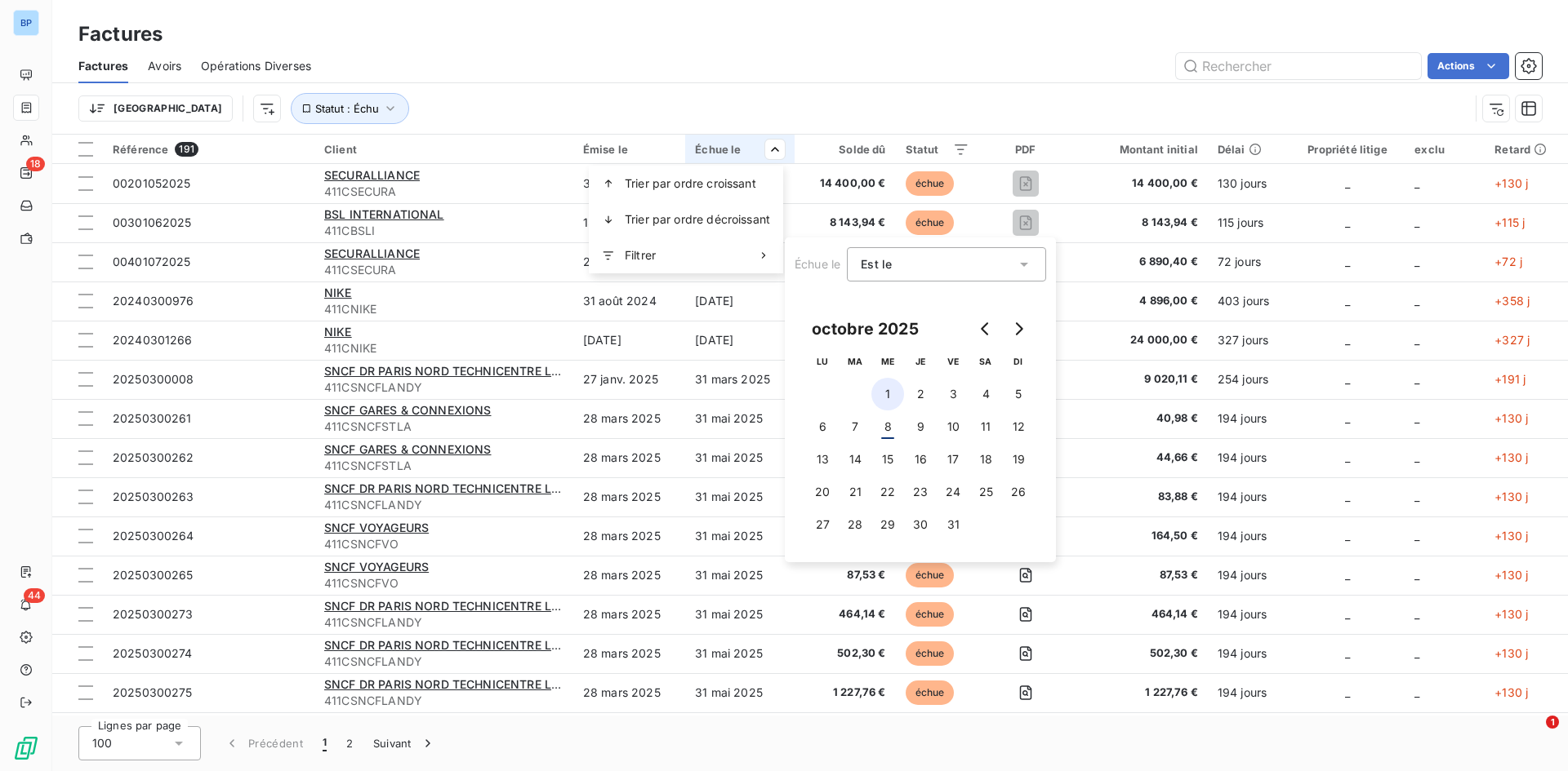
click at [893, 393] on button "1" at bounding box center [888, 394] width 33 height 33
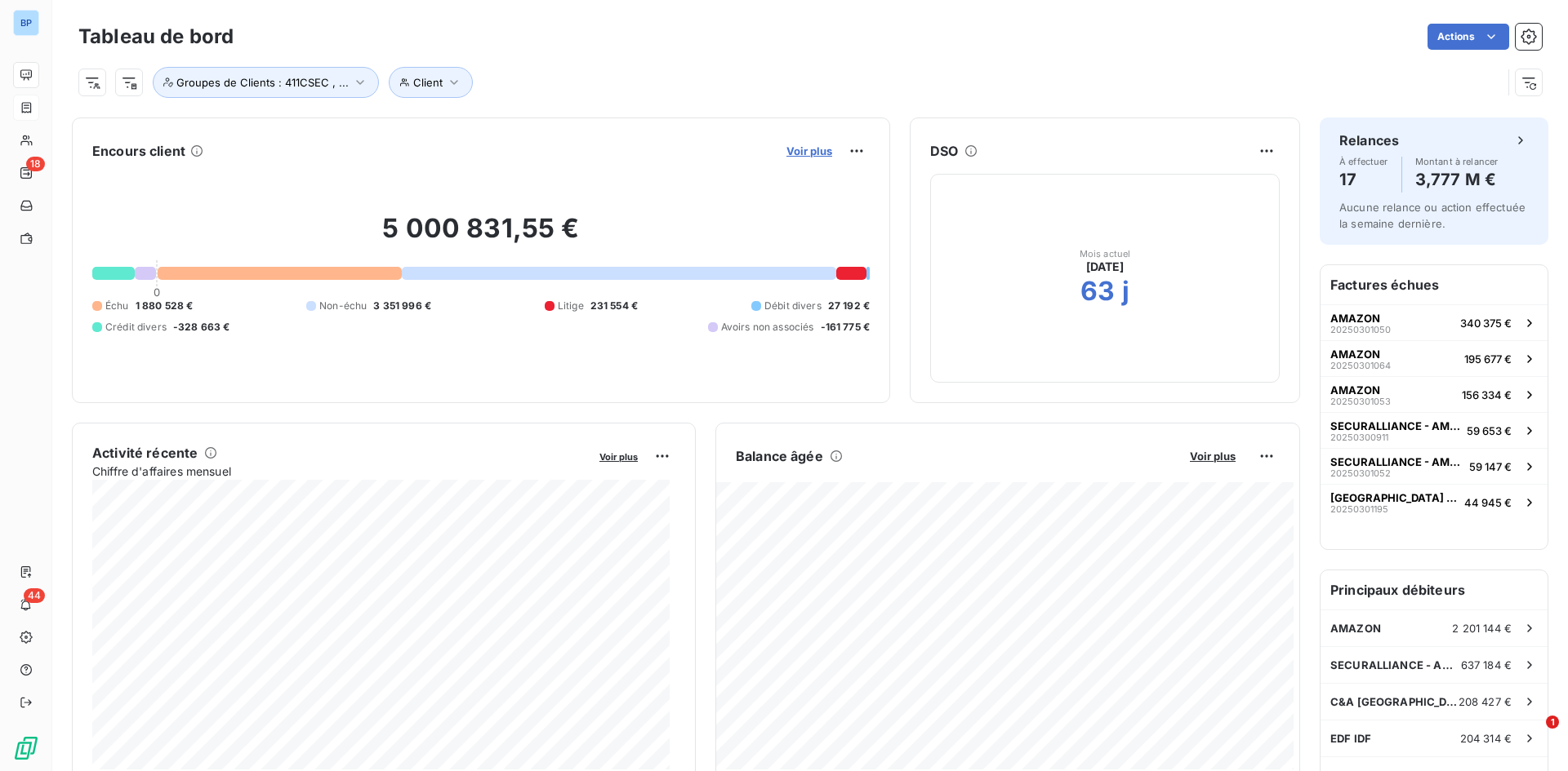
click at [793, 147] on span "Voir plus" at bounding box center [809, 151] width 46 height 13
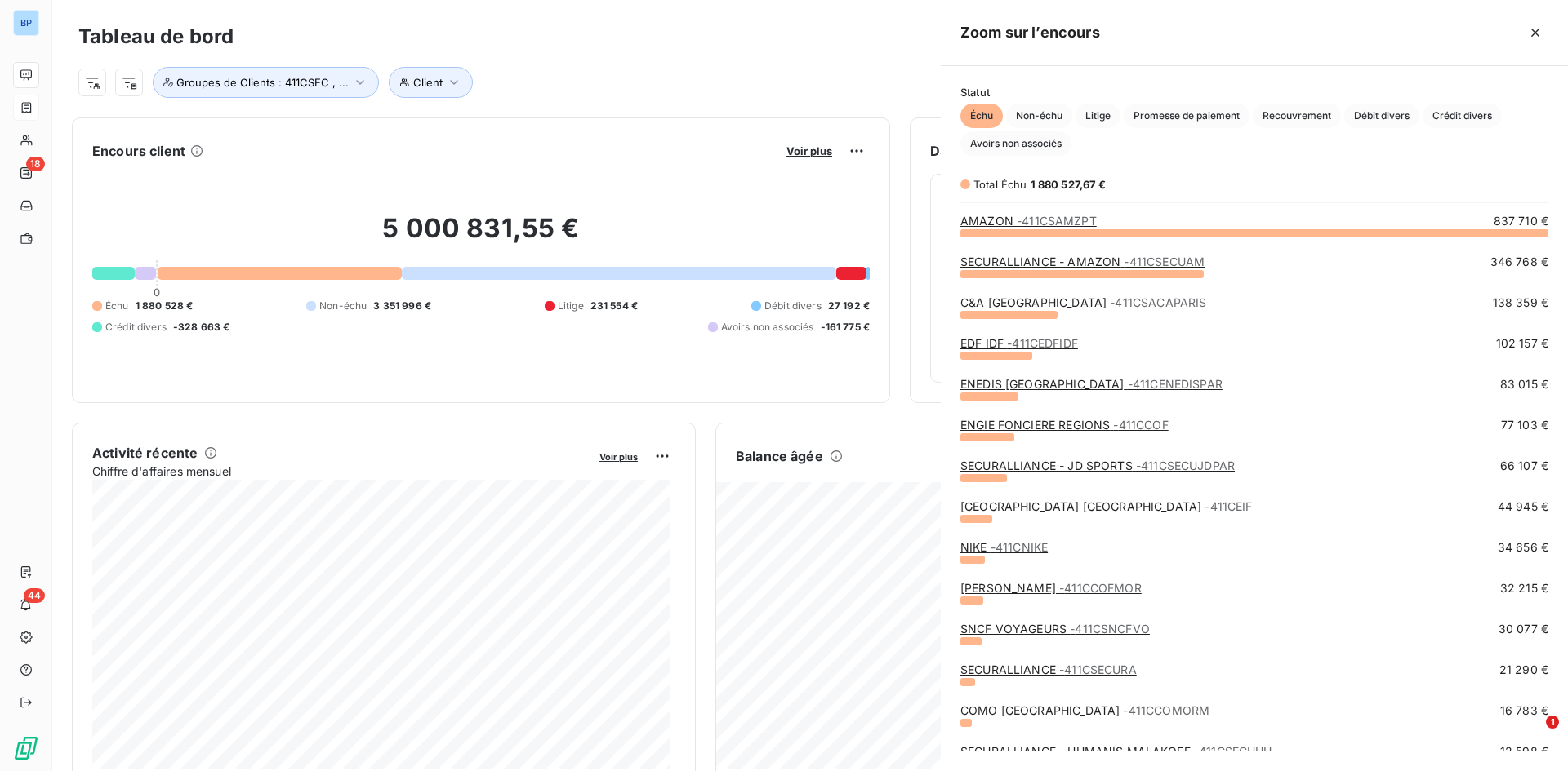
scroll to position [13, 13]
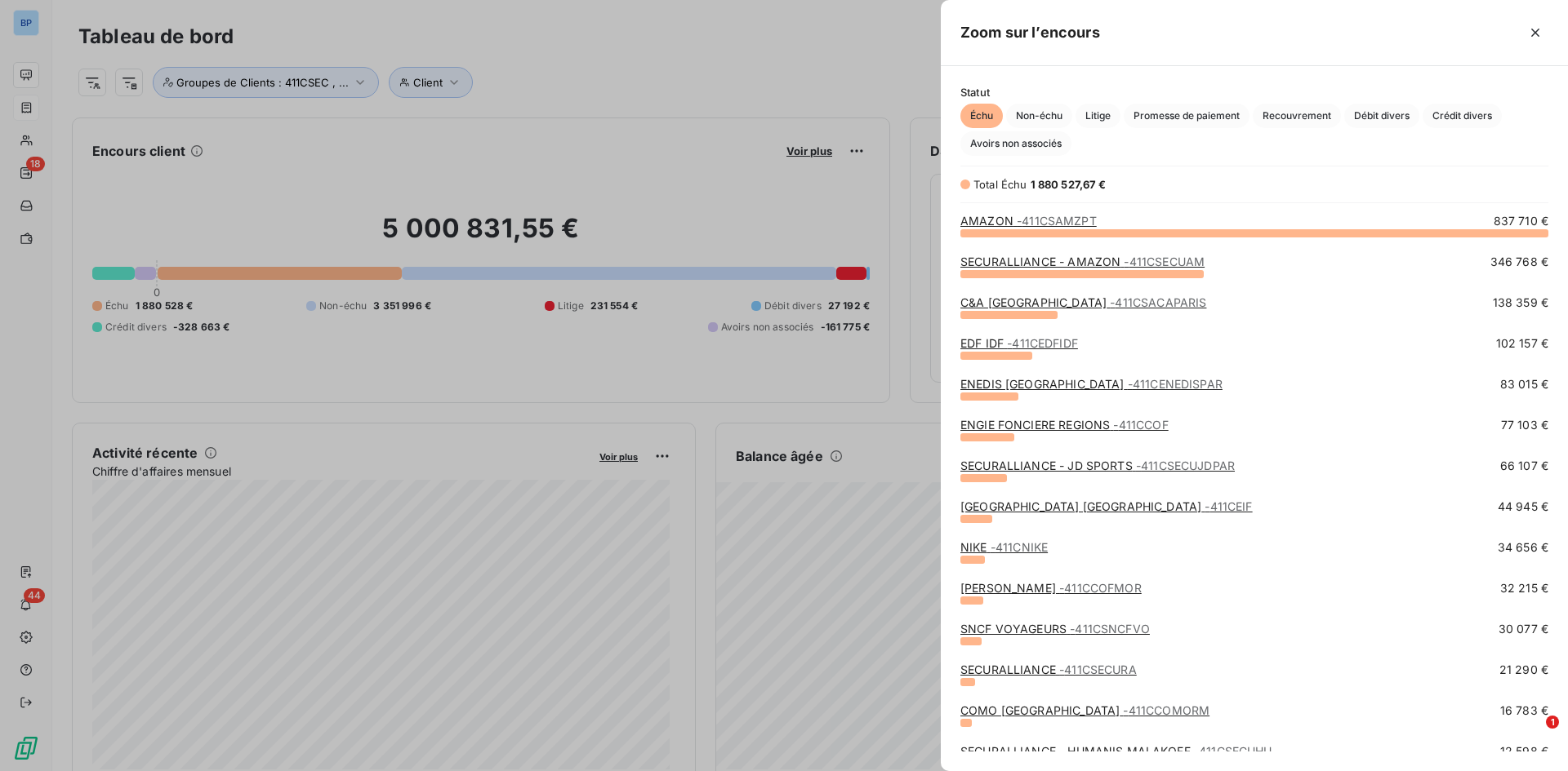
click at [23, 106] on div at bounding box center [784, 385] width 1568 height 771
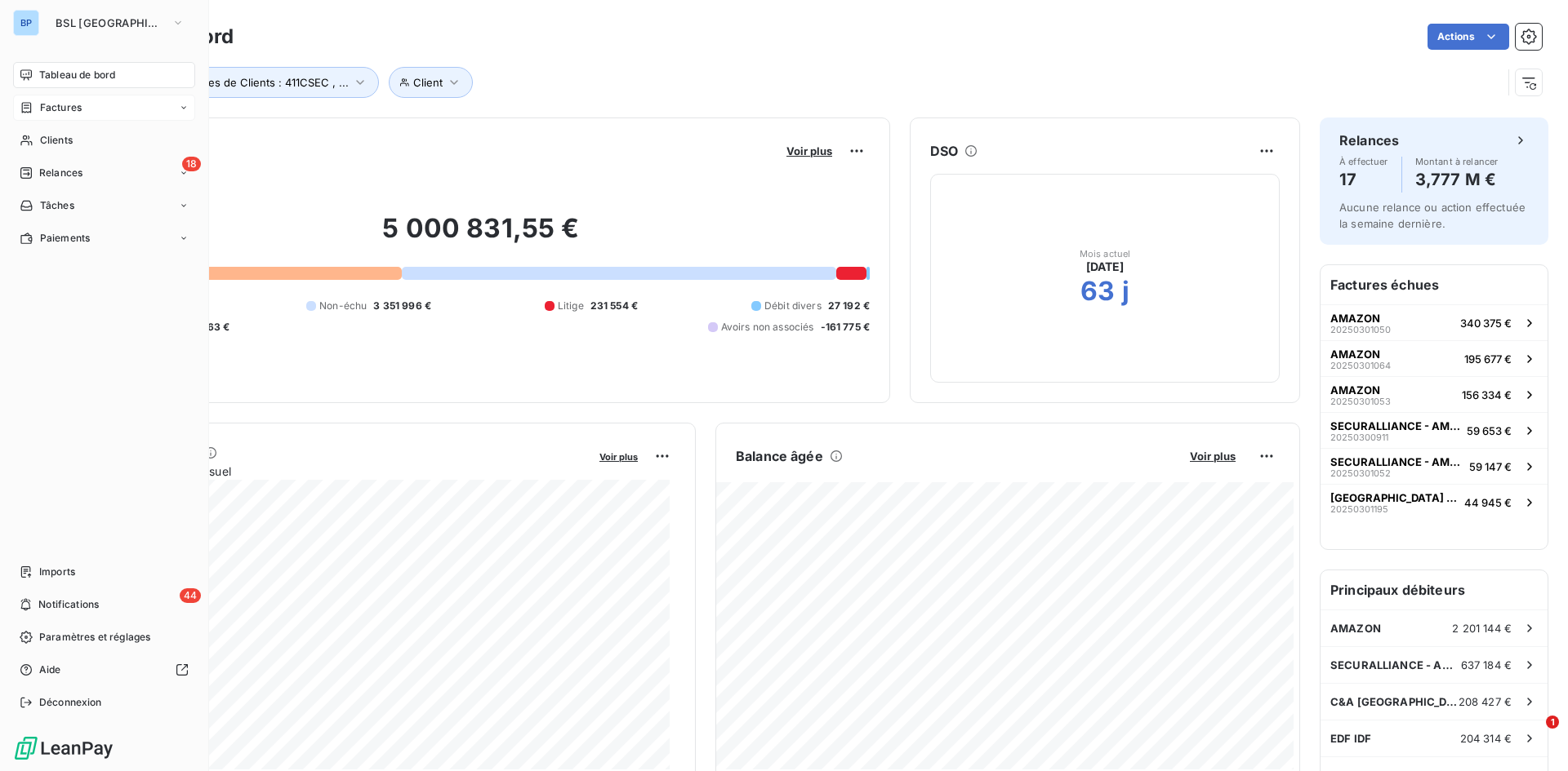
click at [46, 106] on span "Factures" at bounding box center [61, 107] width 42 height 14
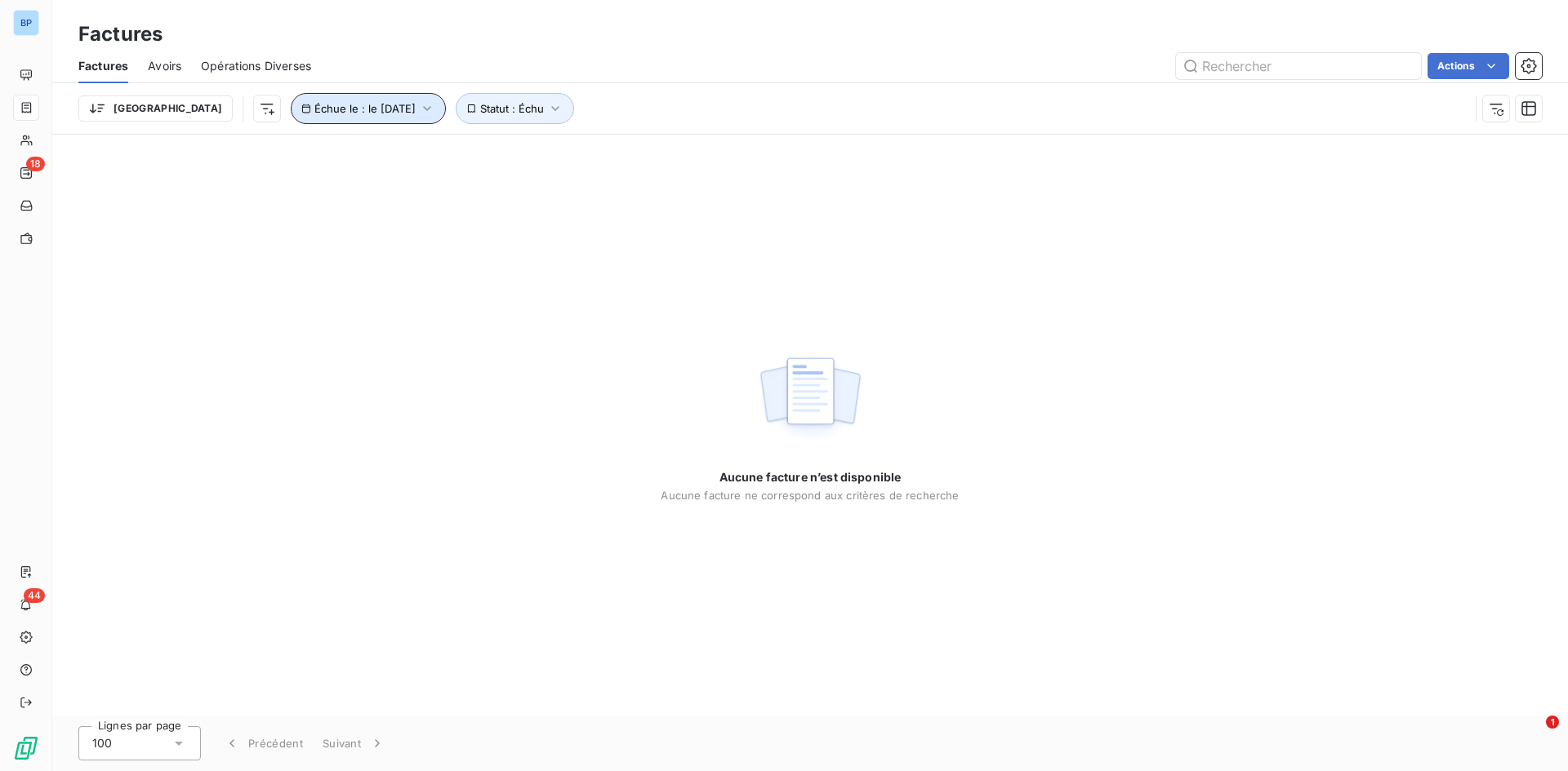
click at [419, 111] on icon "button" at bounding box center [427, 108] width 16 height 16
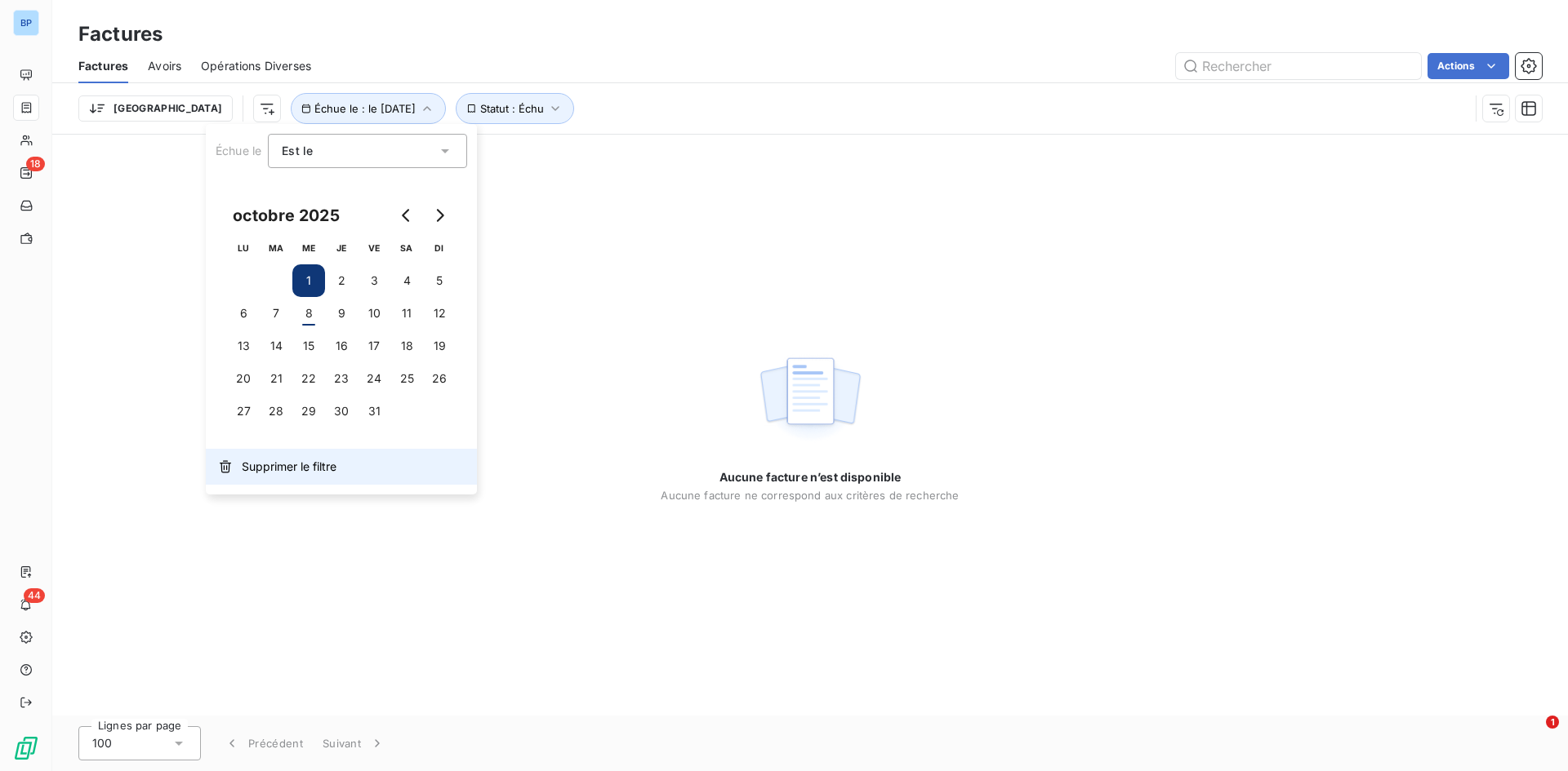
click at [288, 456] on button "Supprimer le filtre" at bounding box center [341, 466] width 271 height 36
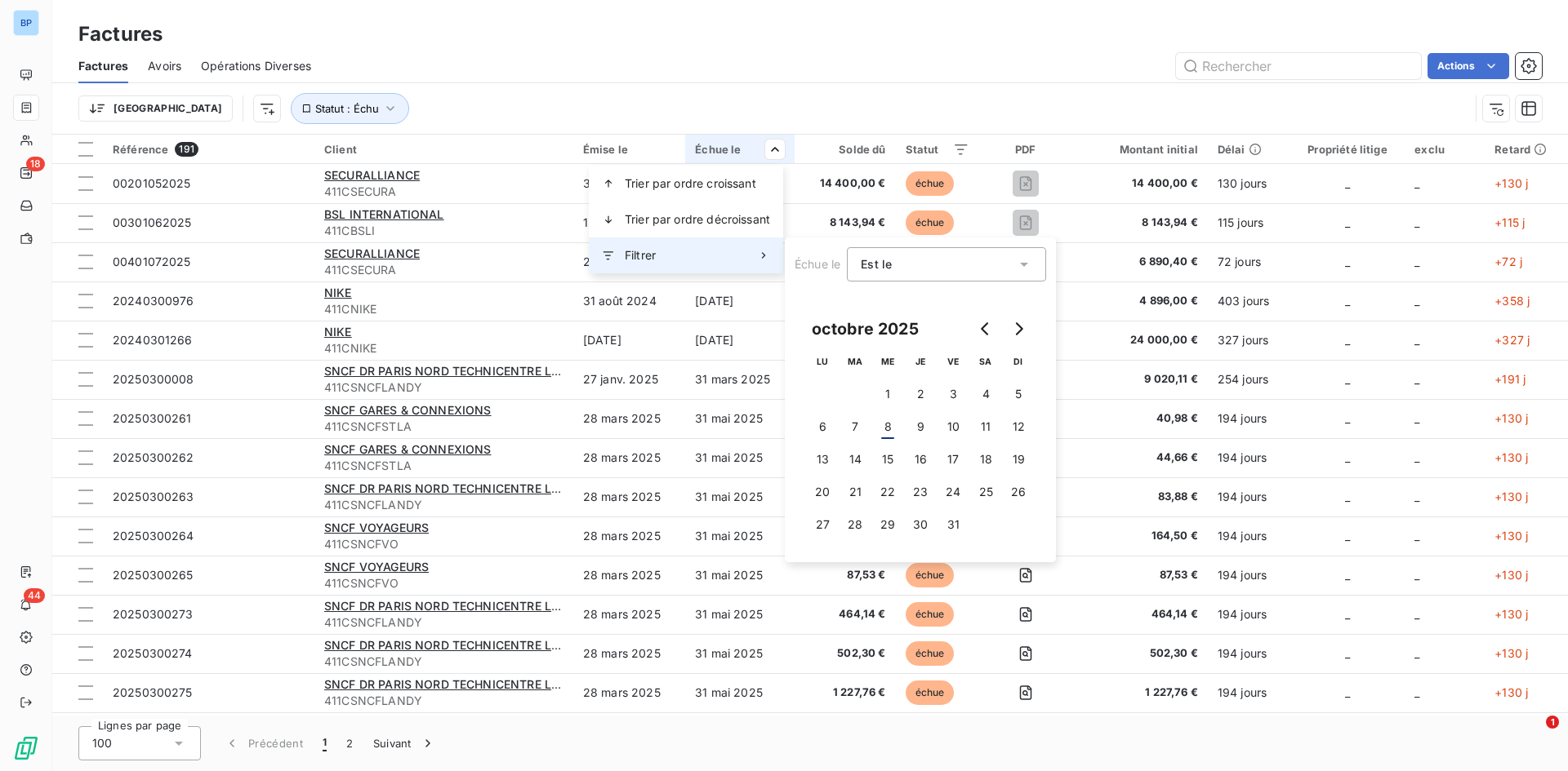
click at [761, 255] on icon at bounding box center [763, 256] width 13 height 13
click at [912, 391] on button "2" at bounding box center [920, 394] width 33 height 33
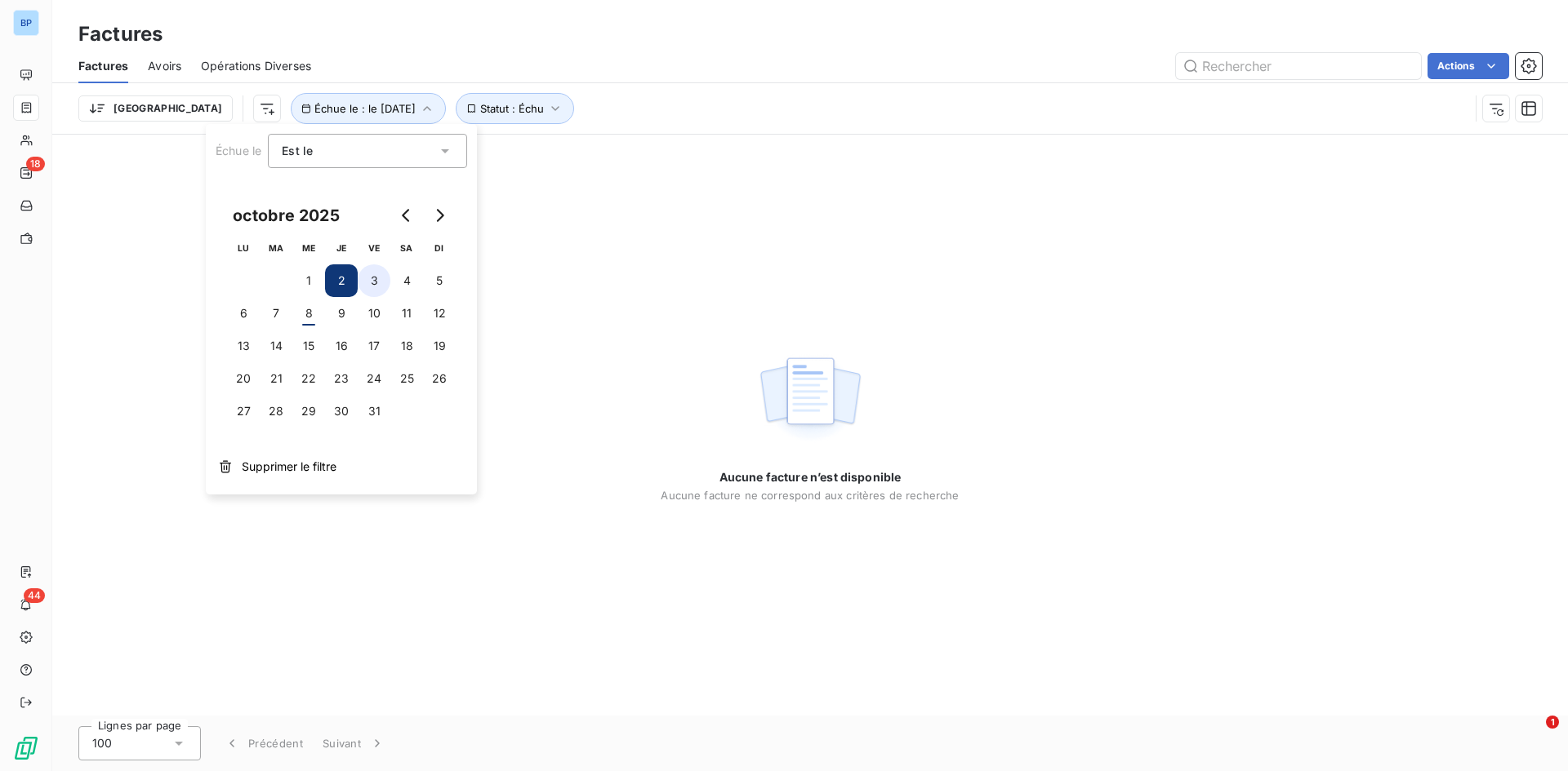
click at [376, 276] on button "3" at bounding box center [374, 281] width 33 height 33
click at [409, 285] on button "4" at bounding box center [407, 281] width 33 height 33
click at [432, 281] on button "5" at bounding box center [439, 281] width 33 height 33
click at [245, 313] on button "6" at bounding box center [243, 313] width 33 height 33
click at [279, 315] on button "7" at bounding box center [275, 313] width 33 height 33
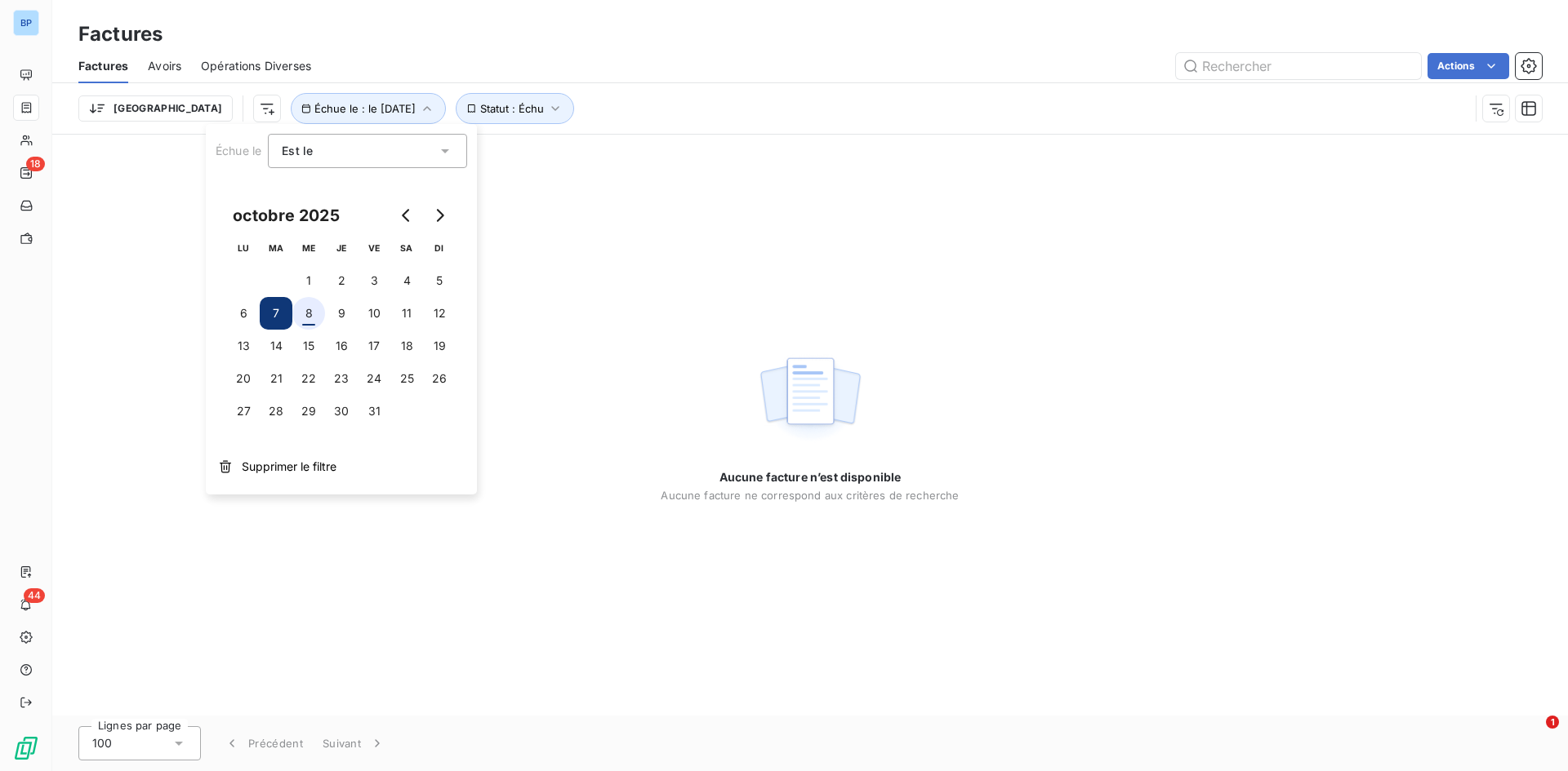
click at [298, 317] on button "8" at bounding box center [308, 313] width 33 height 33
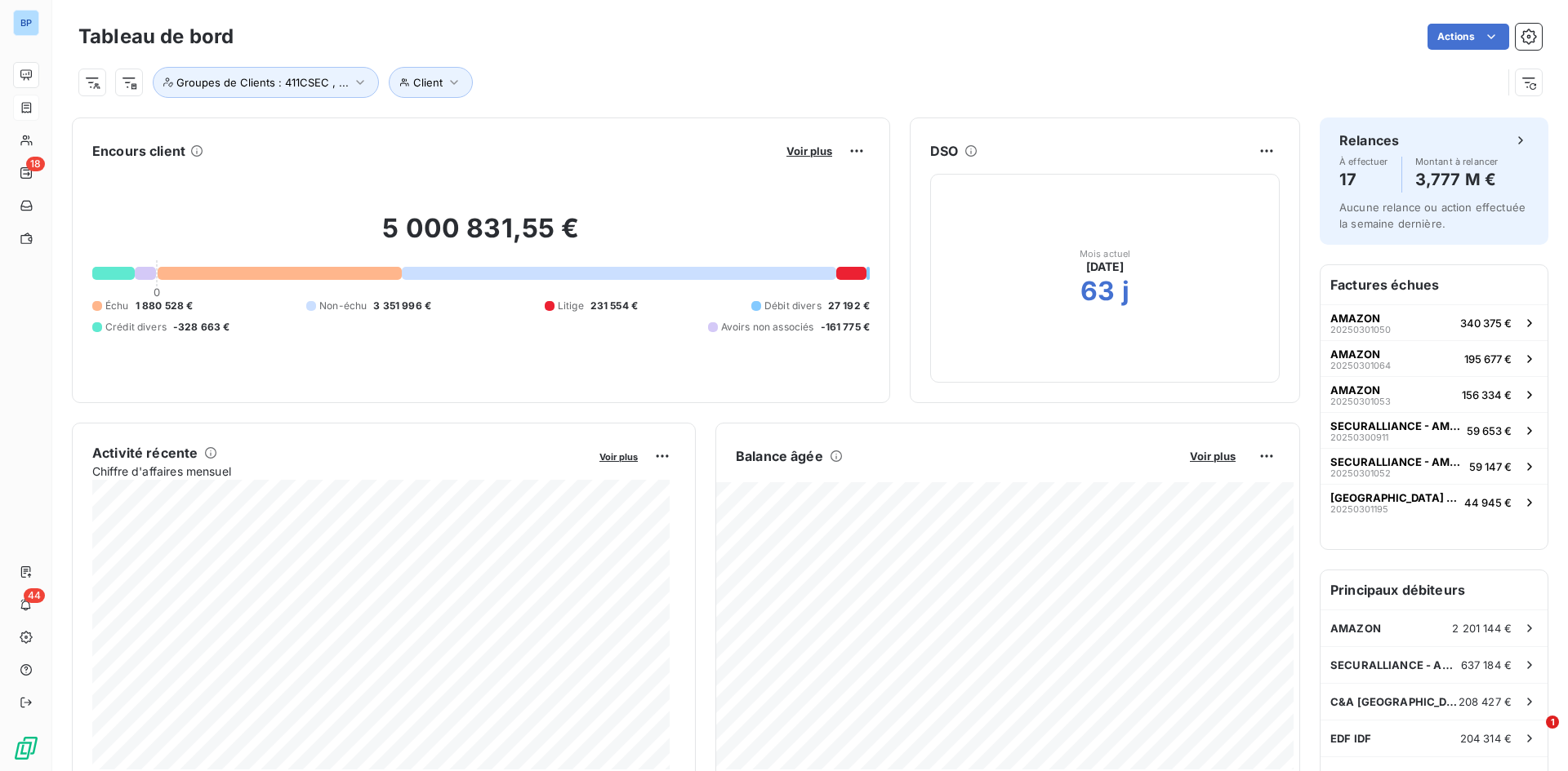
click at [768, 149] on div "Encours client Voir plus" at bounding box center [480, 150] width 777 height 26
click at [793, 149] on span "Voir plus" at bounding box center [809, 151] width 46 height 13
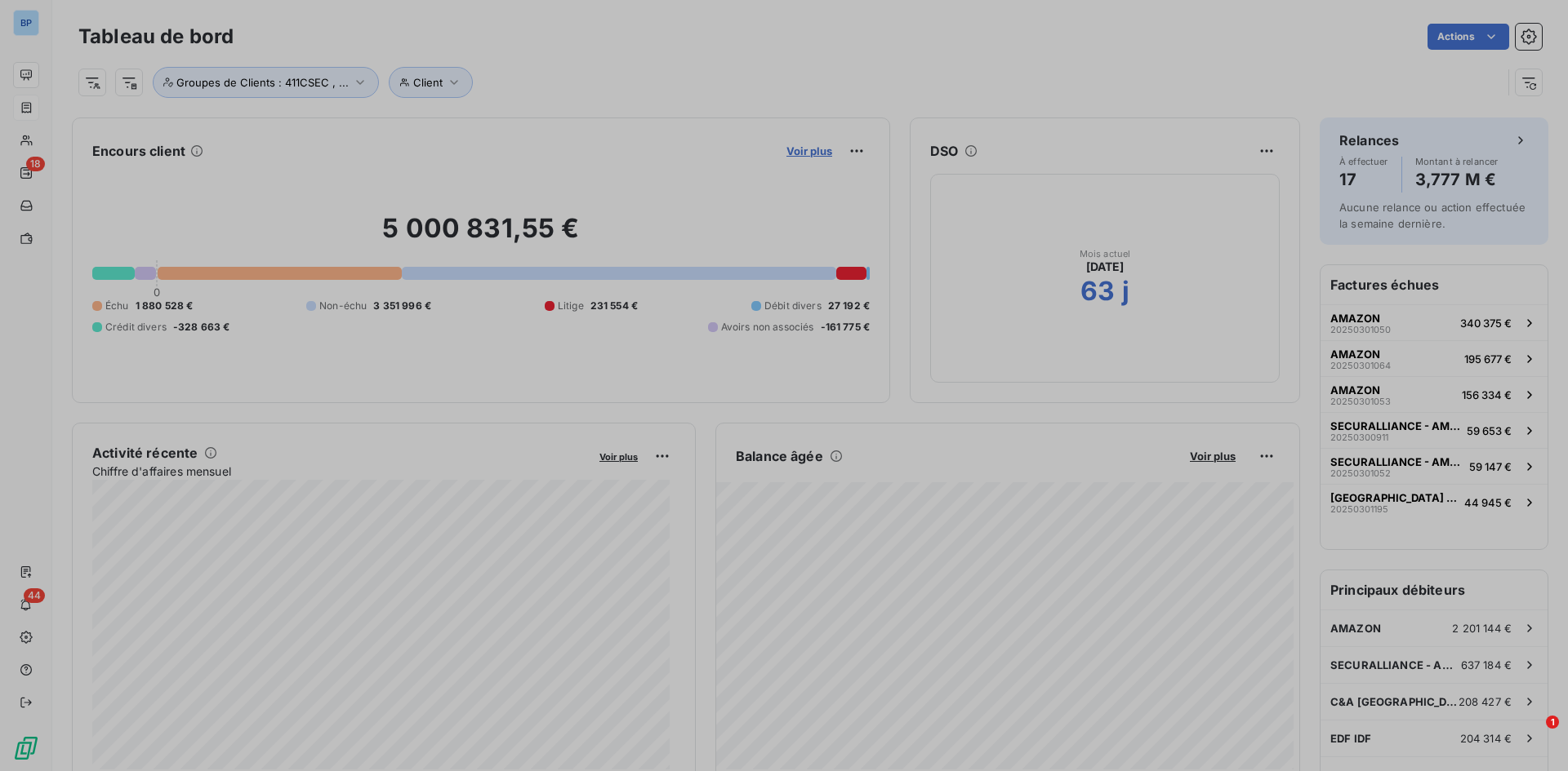
scroll to position [758, 615]
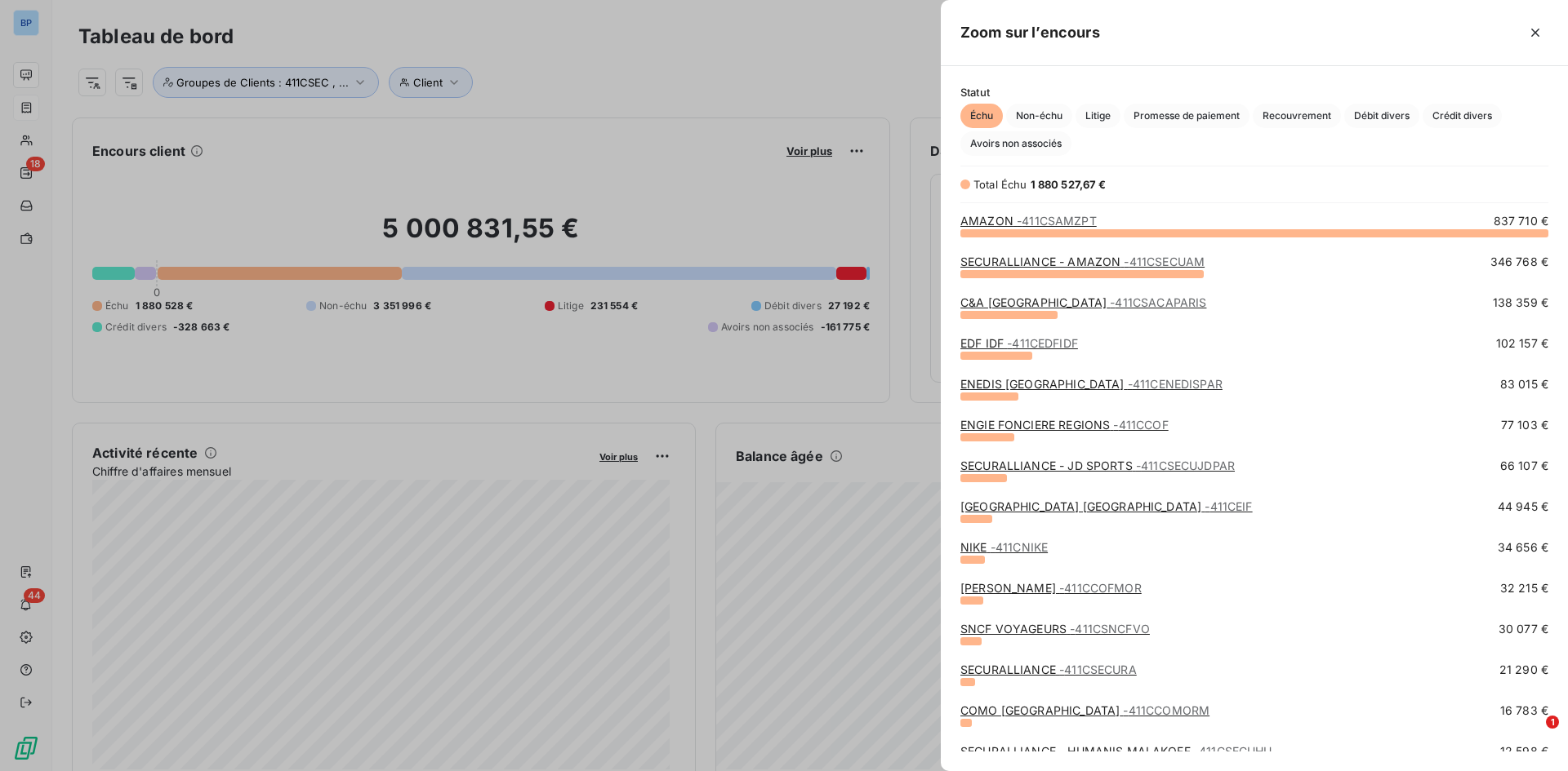
click at [720, 99] on div at bounding box center [784, 385] width 1568 height 771
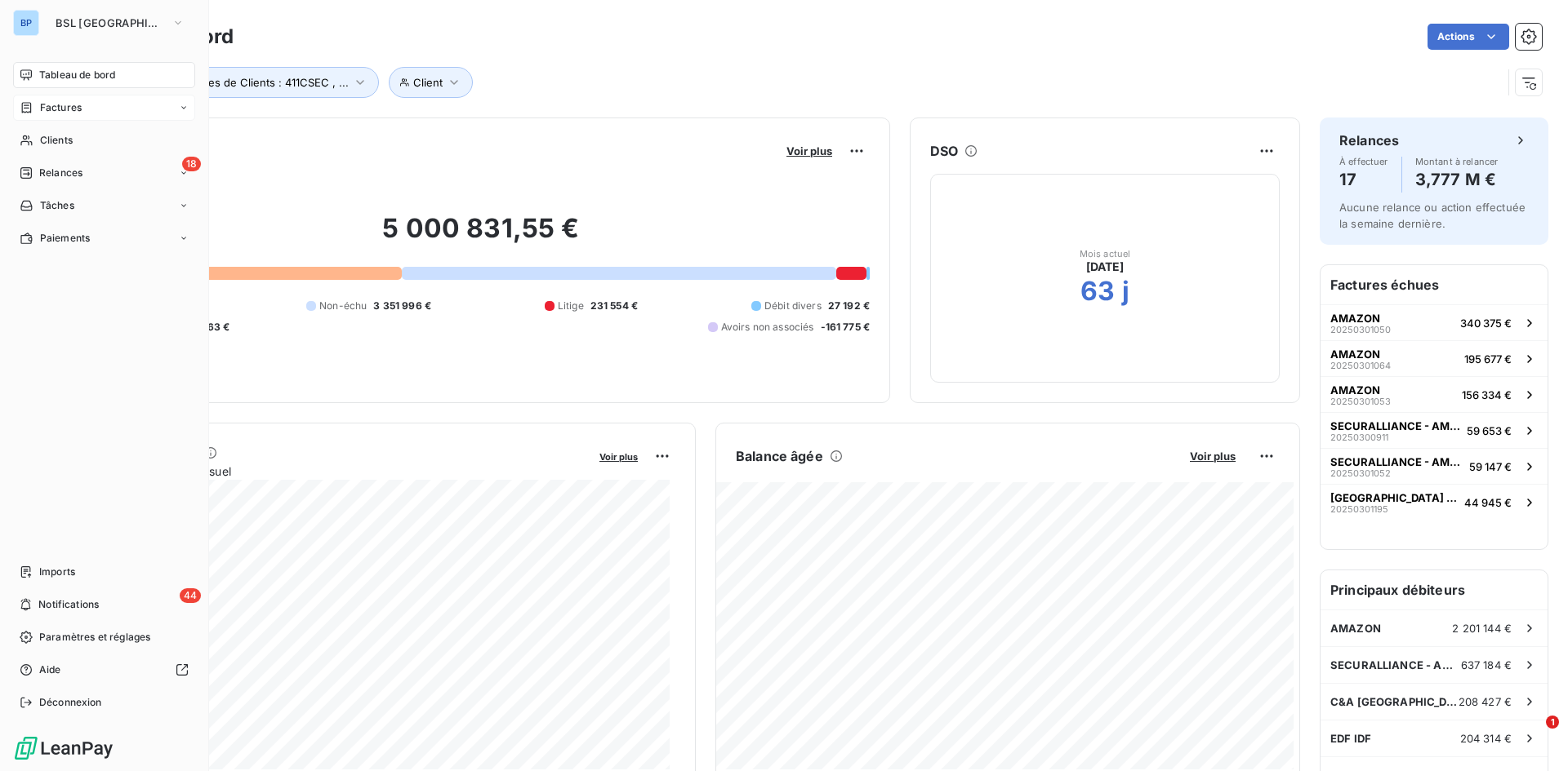
click at [38, 98] on div "Factures" at bounding box center [105, 107] width 182 height 26
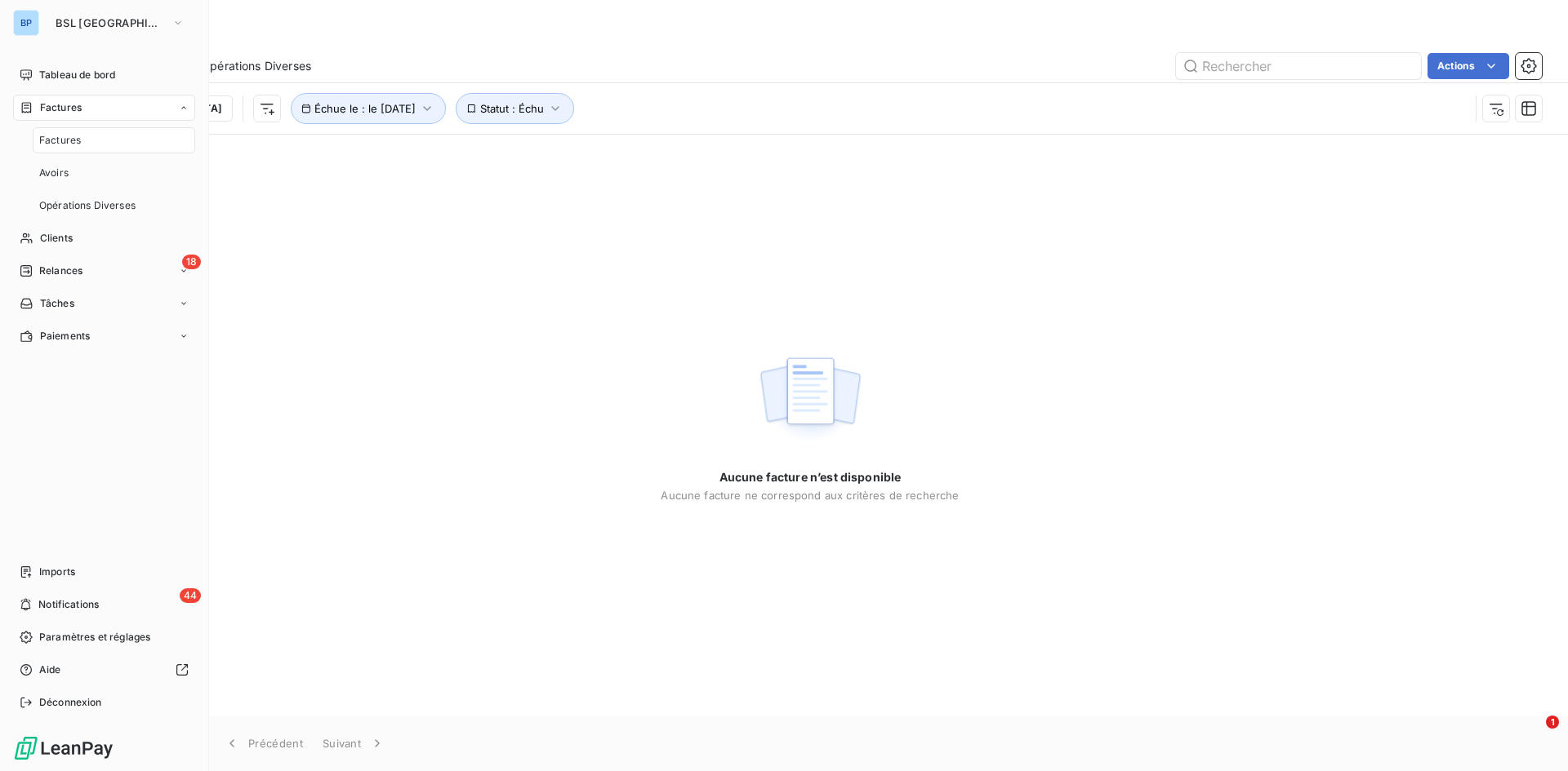
click at [89, 108] on div "Factures" at bounding box center [105, 107] width 182 height 26
click at [173, 106] on div "Factures" at bounding box center [105, 107] width 182 height 26
click at [70, 133] on span "Factures" at bounding box center [60, 140] width 42 height 14
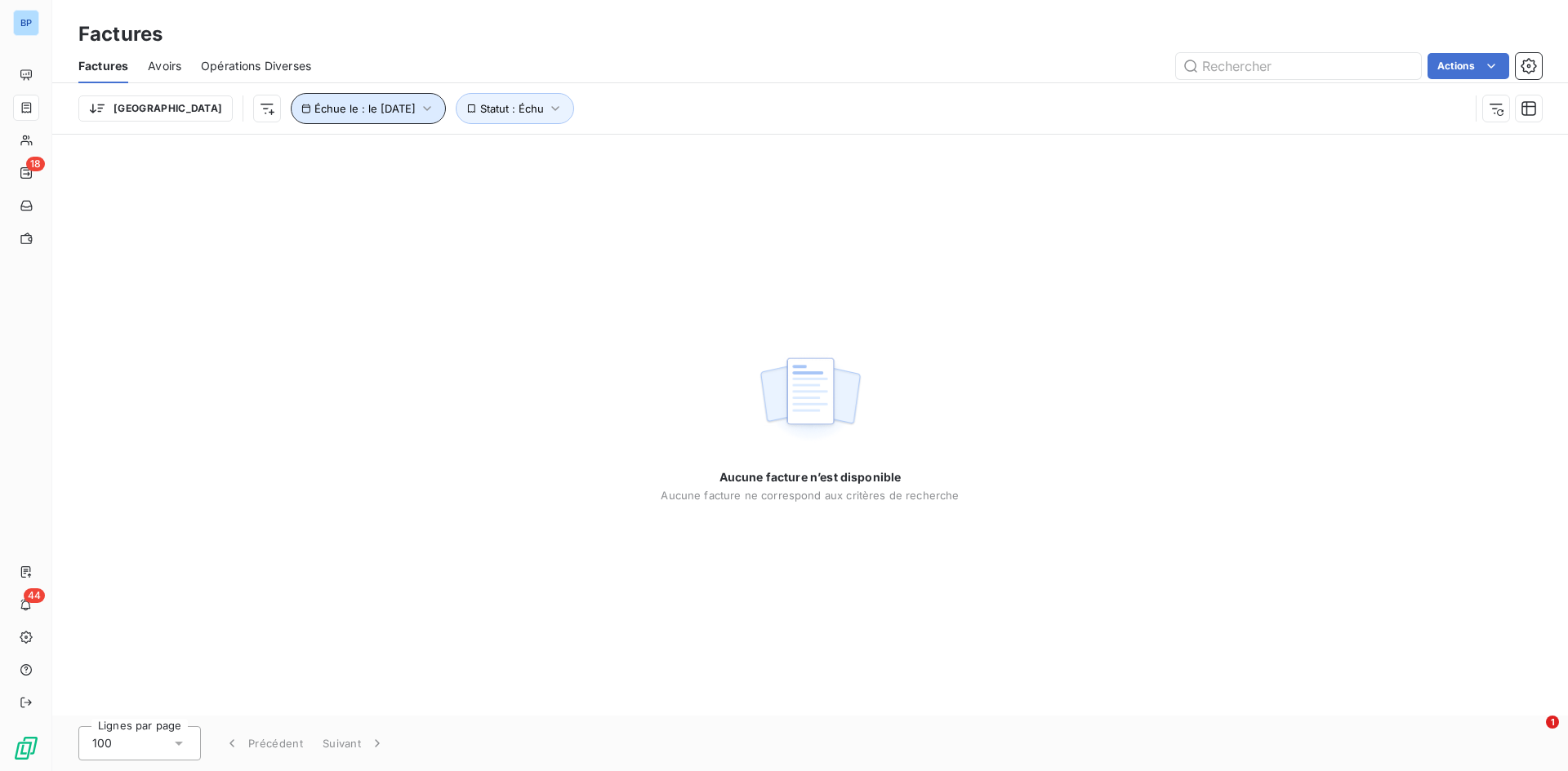
click at [419, 113] on icon "button" at bounding box center [427, 108] width 16 height 16
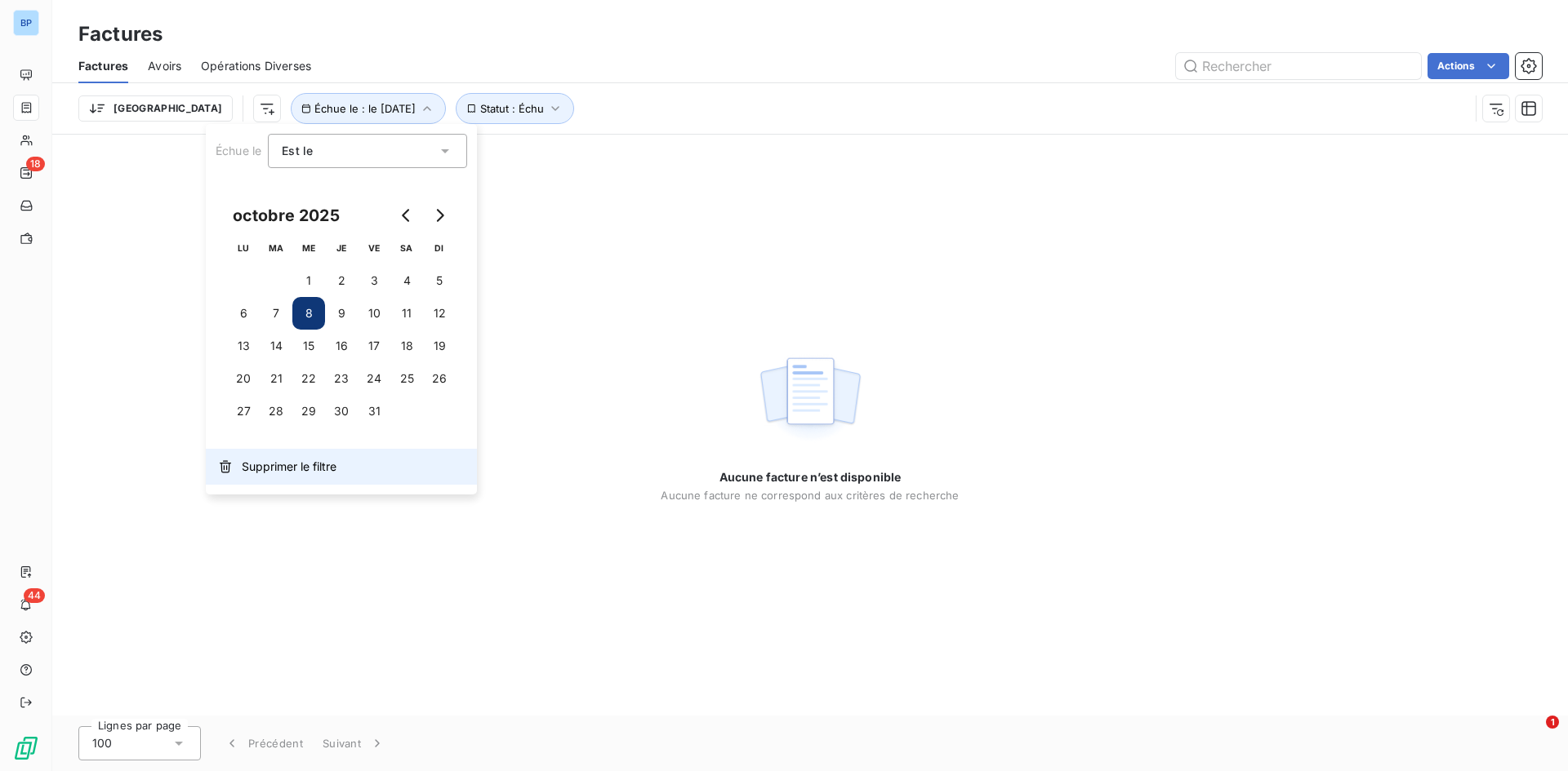
click at [282, 471] on span "Supprimer le filtre" at bounding box center [289, 466] width 95 height 16
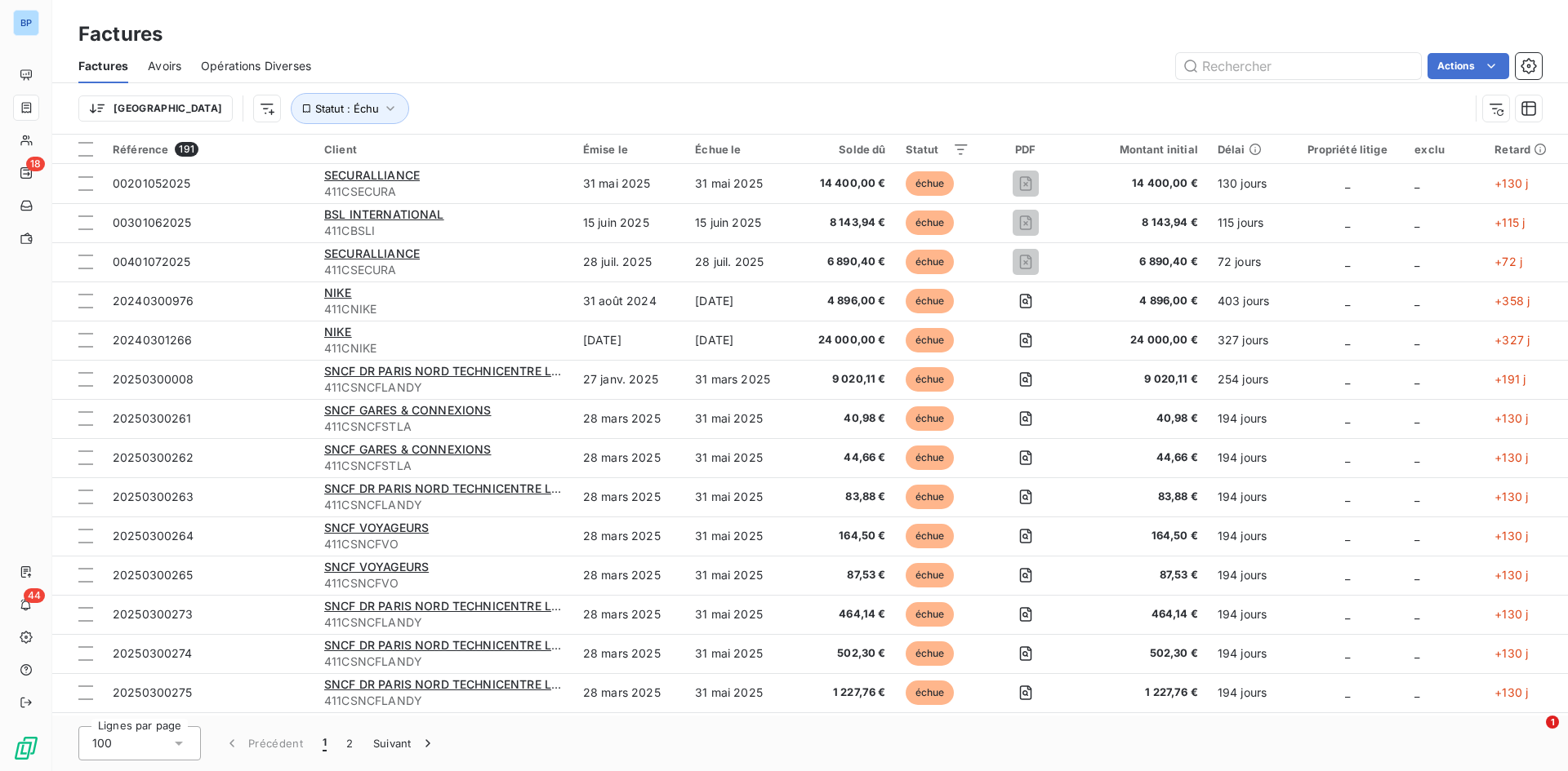
click at [862, 89] on html "BP 18 44 Factures Factures Avoirs Opérations Diverses Actions Trier Statut : Éc…" at bounding box center [784, 385] width 1568 height 771
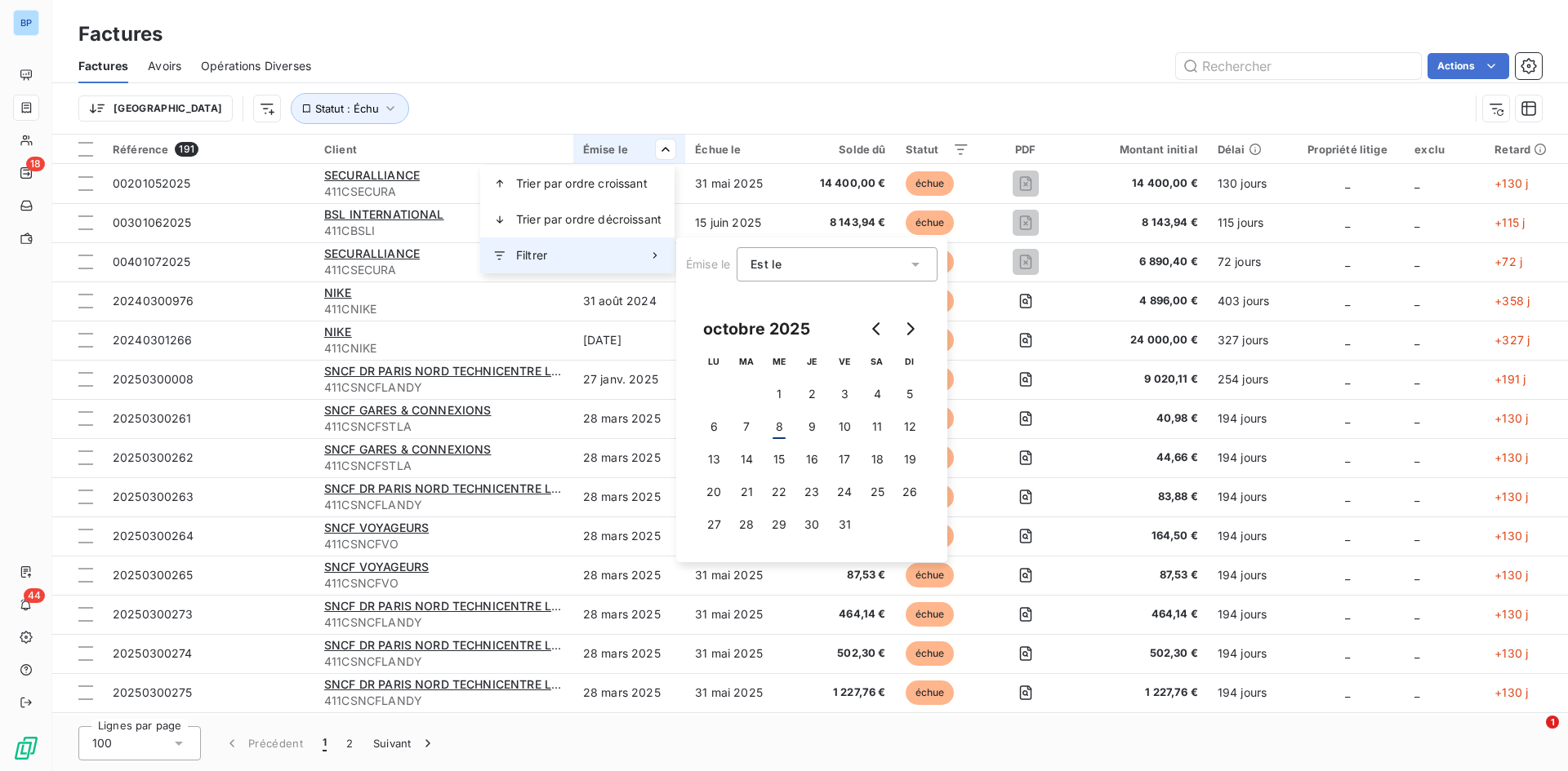
click at [576, 251] on div "Filtrer" at bounding box center [577, 256] width 194 height 36
click at [839, 131] on html "BP 18 44 Factures Factures Avoirs Opérations Diverses Actions Trier Statut : Éc…" at bounding box center [784, 385] width 1568 height 771
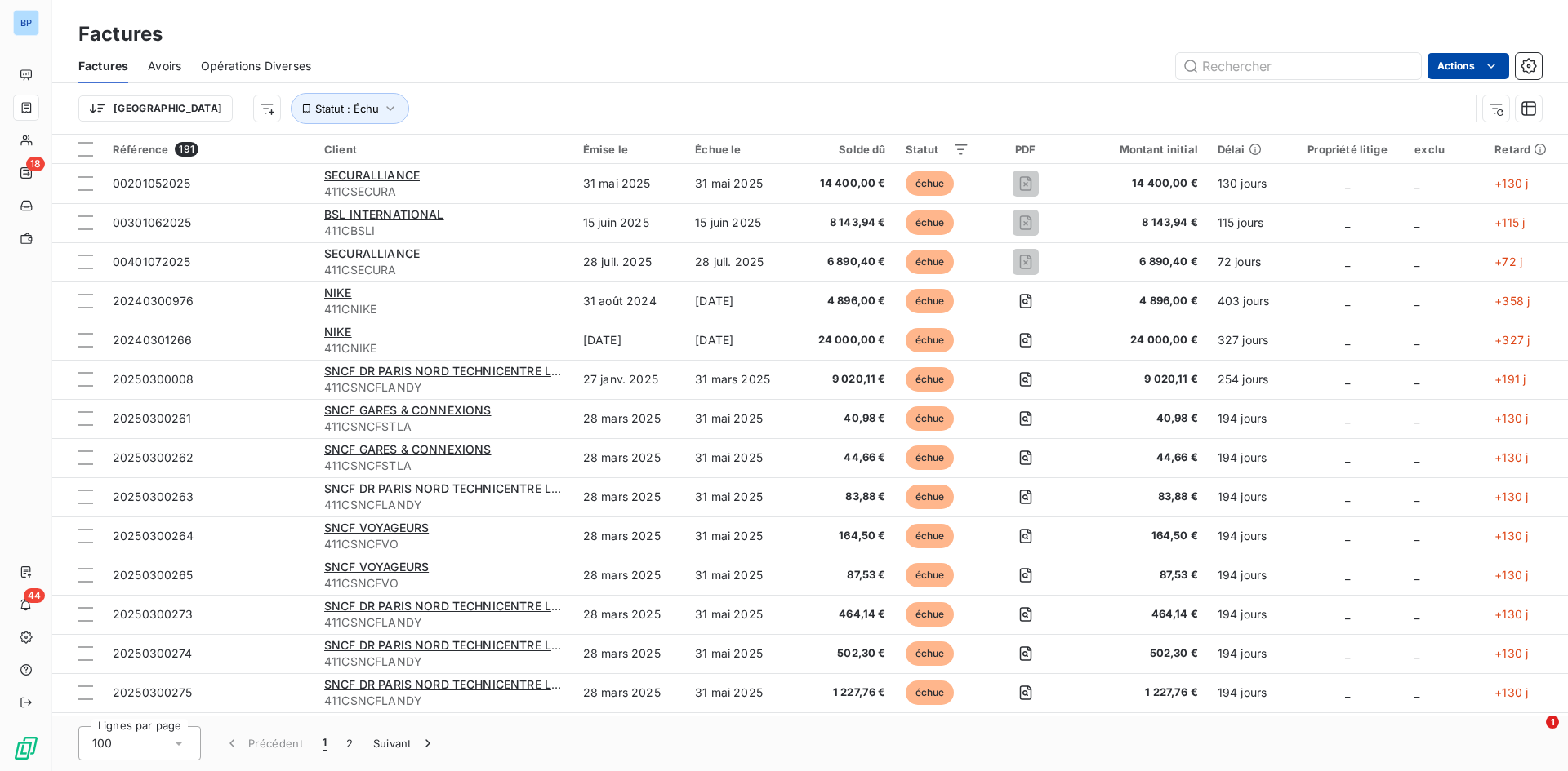
click at [1505, 65] on html "BP 18 44 Factures Factures Avoirs Opérations Diverses Actions Trier Statut : Éc…" at bounding box center [784, 385] width 1568 height 771
click at [1031, 89] on html "BP 18 44 Factures Factures Avoirs Opérations Diverses Actions Trier Statut : Éc…" at bounding box center [784, 385] width 1568 height 771
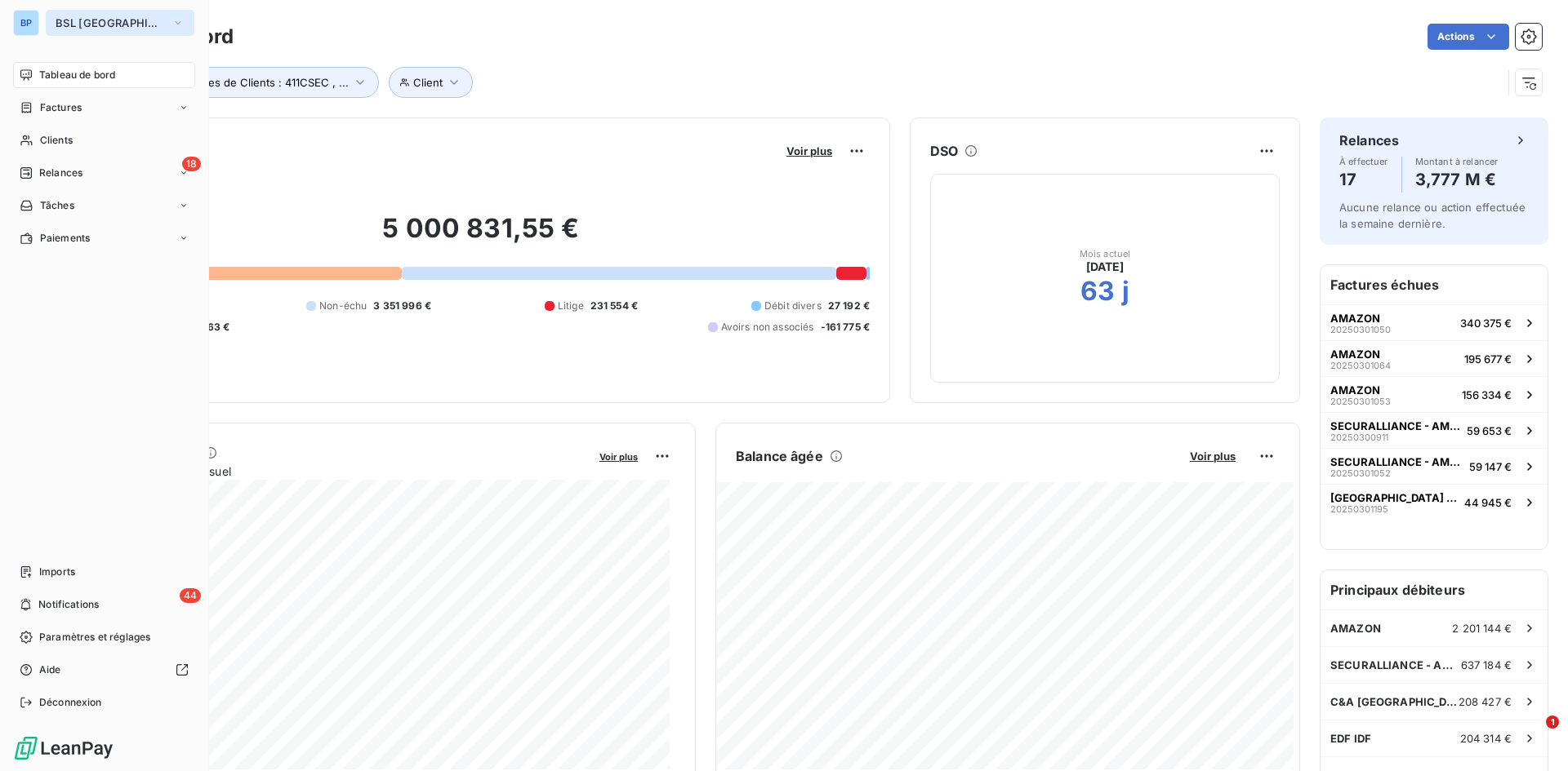
click at [108, 24] on span "BSL [GEOGRAPHIC_DATA]" at bounding box center [110, 22] width 109 height 13
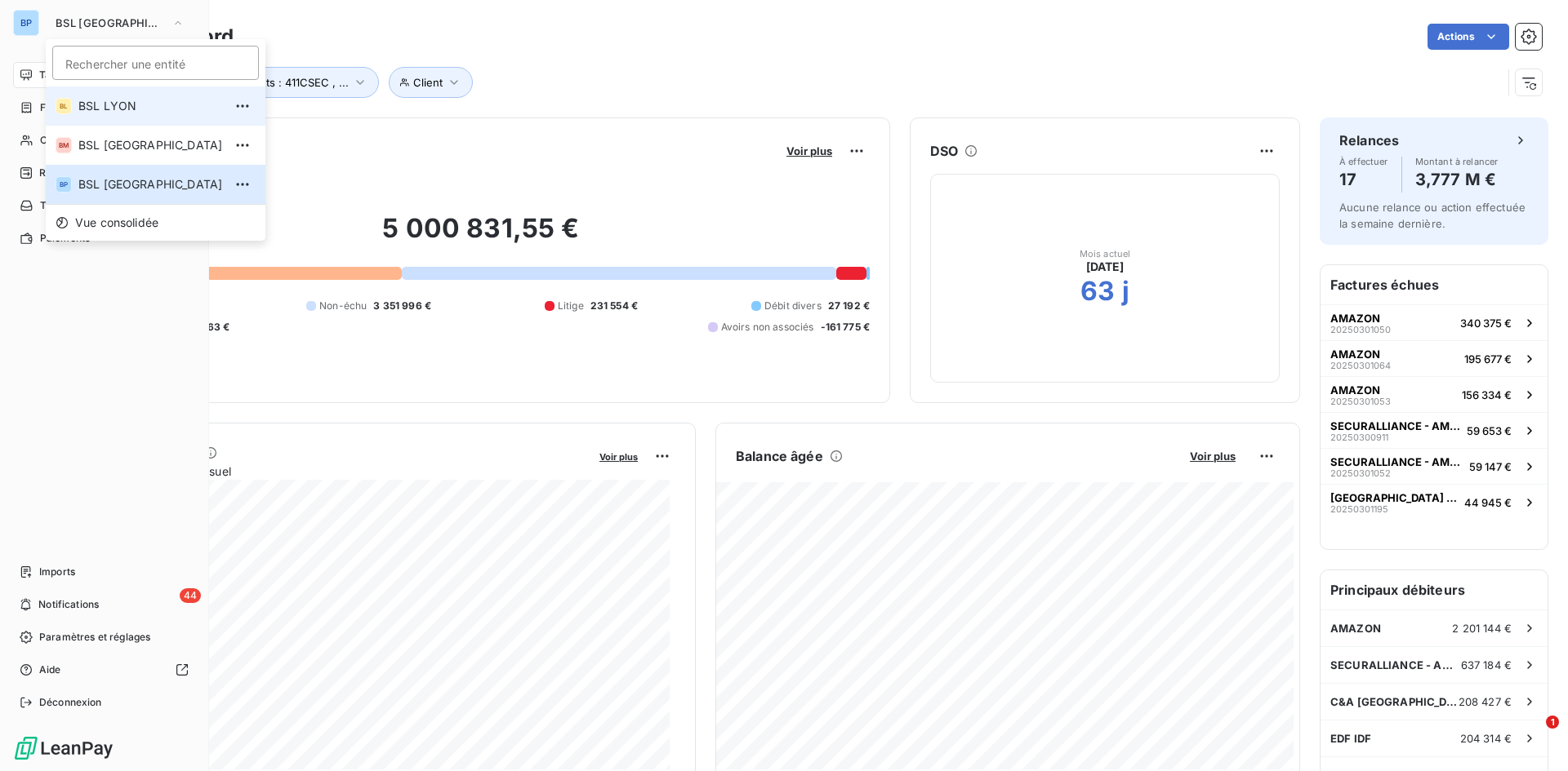
click at [123, 100] on span "BSL LYON" at bounding box center [151, 106] width 145 height 16
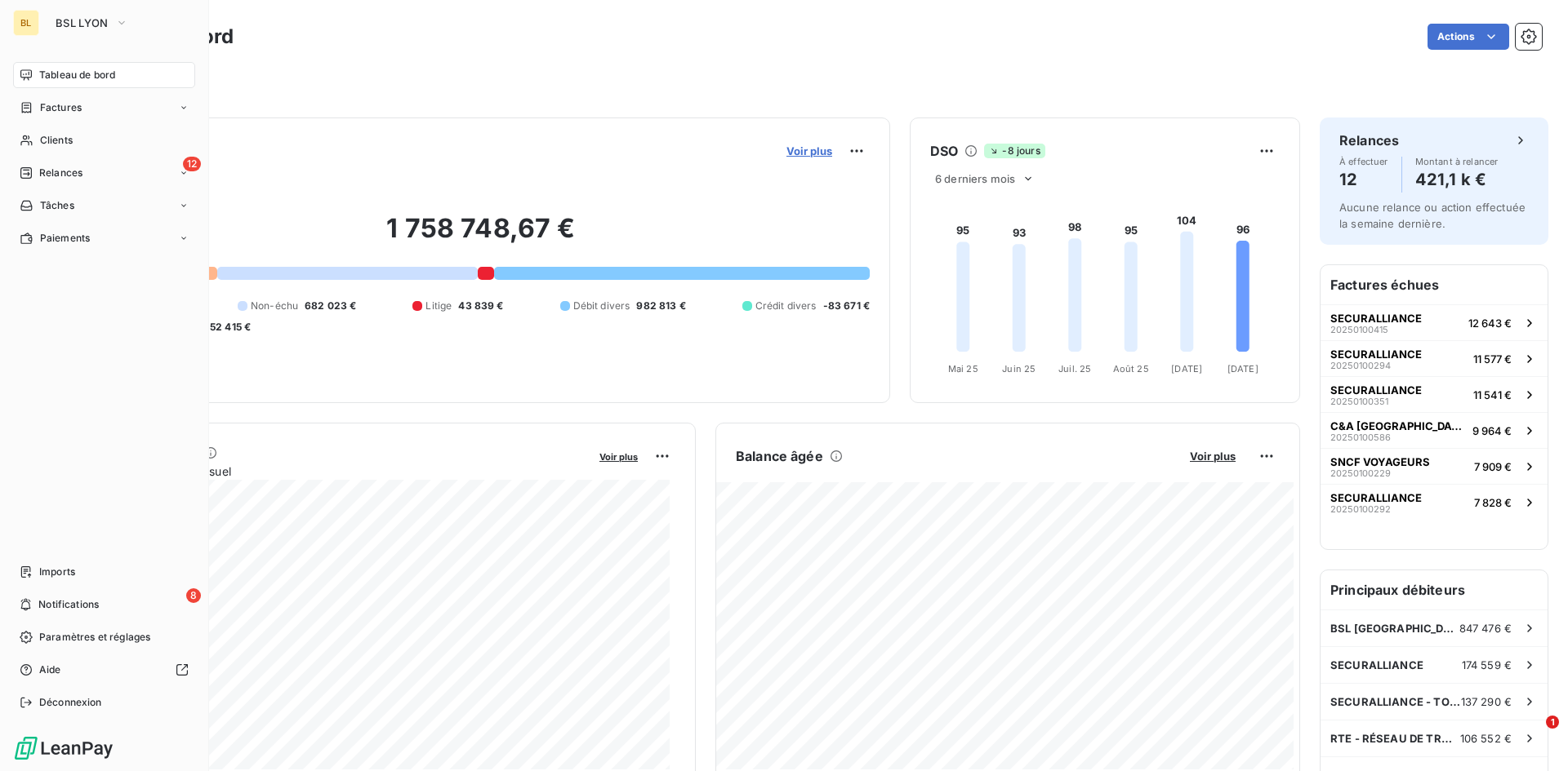
click at [805, 149] on span "Voir plus" at bounding box center [809, 151] width 46 height 13
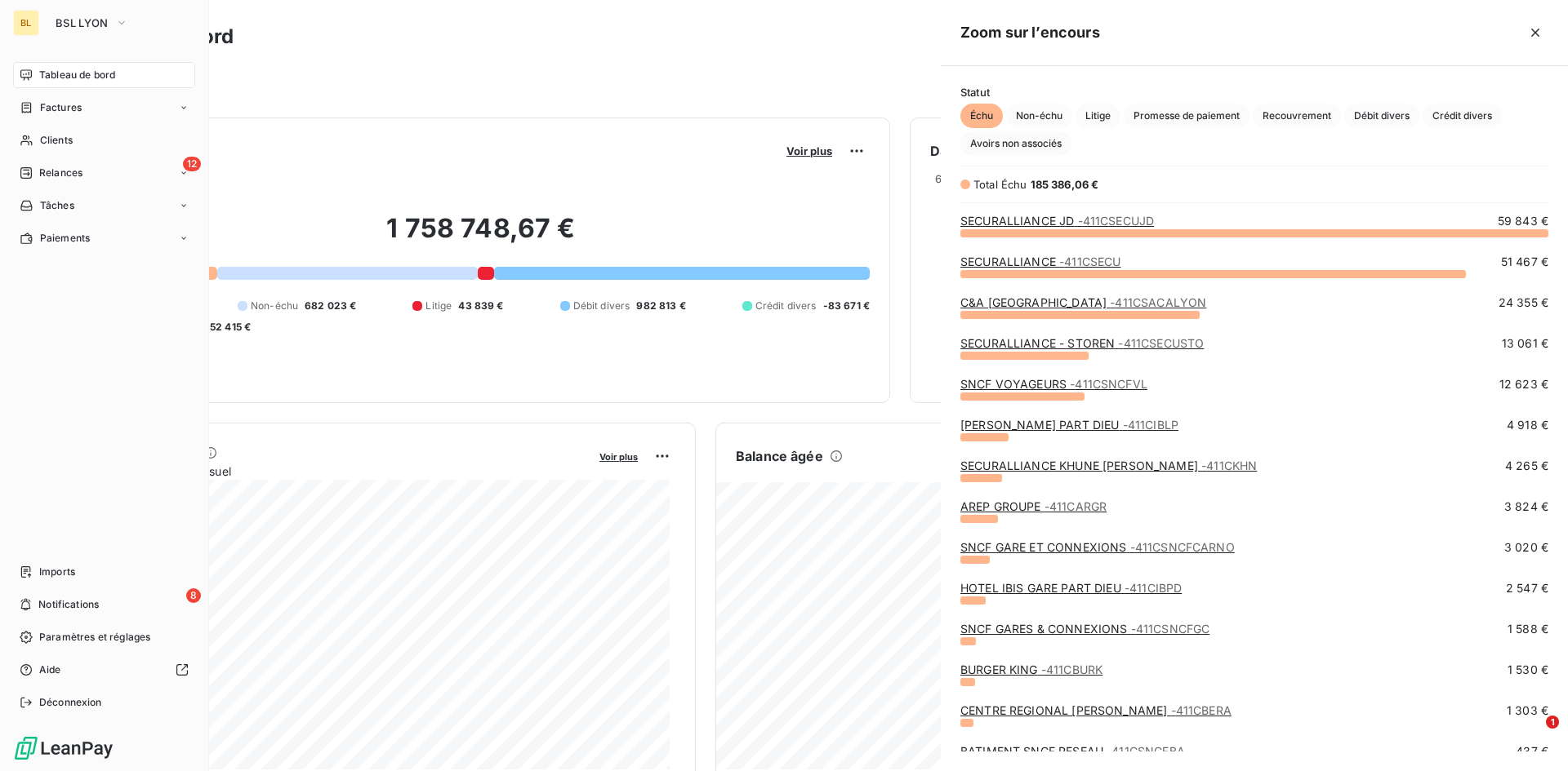
scroll to position [526, 615]
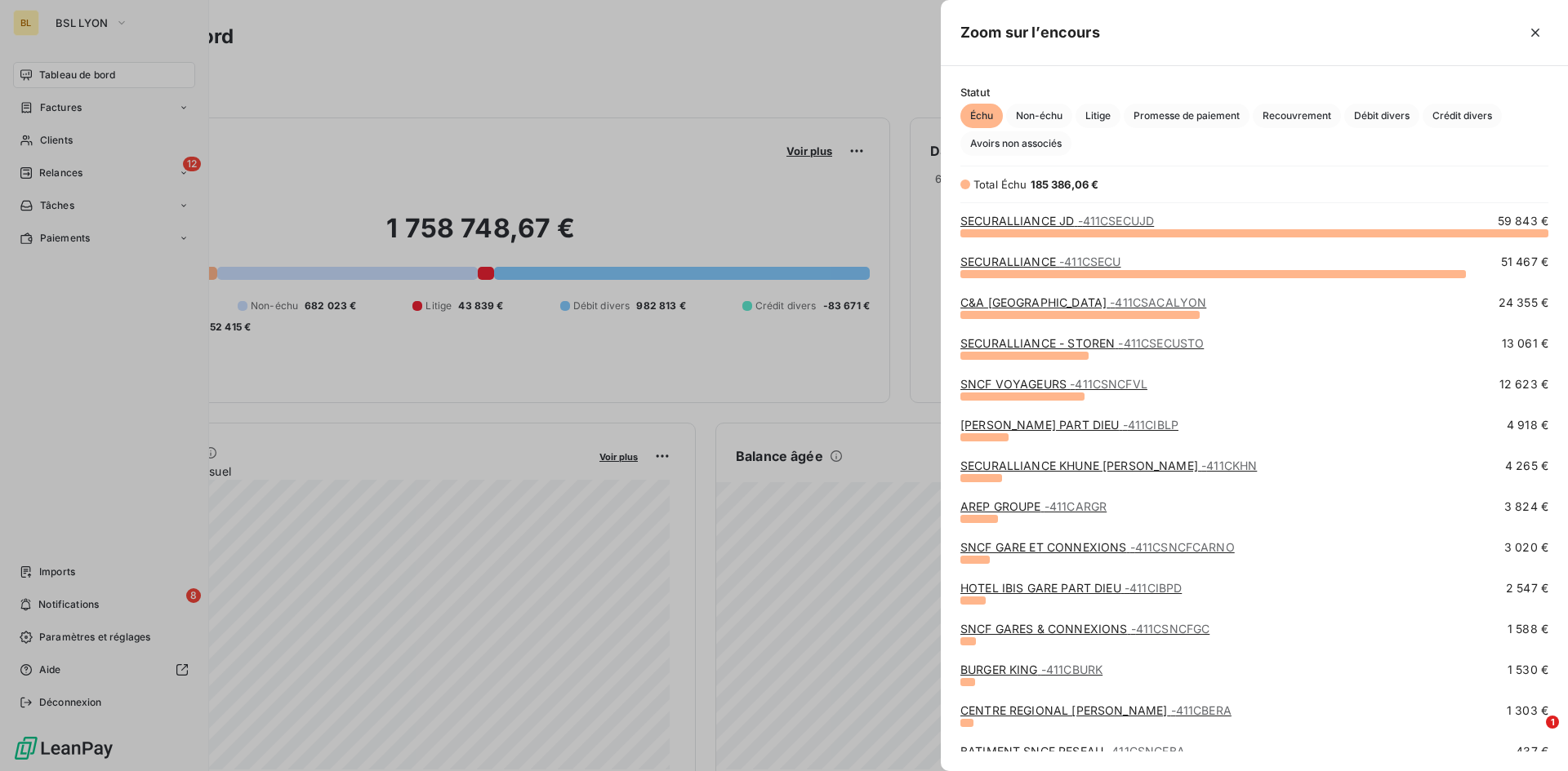
click at [627, 133] on div at bounding box center [784, 385] width 1568 height 771
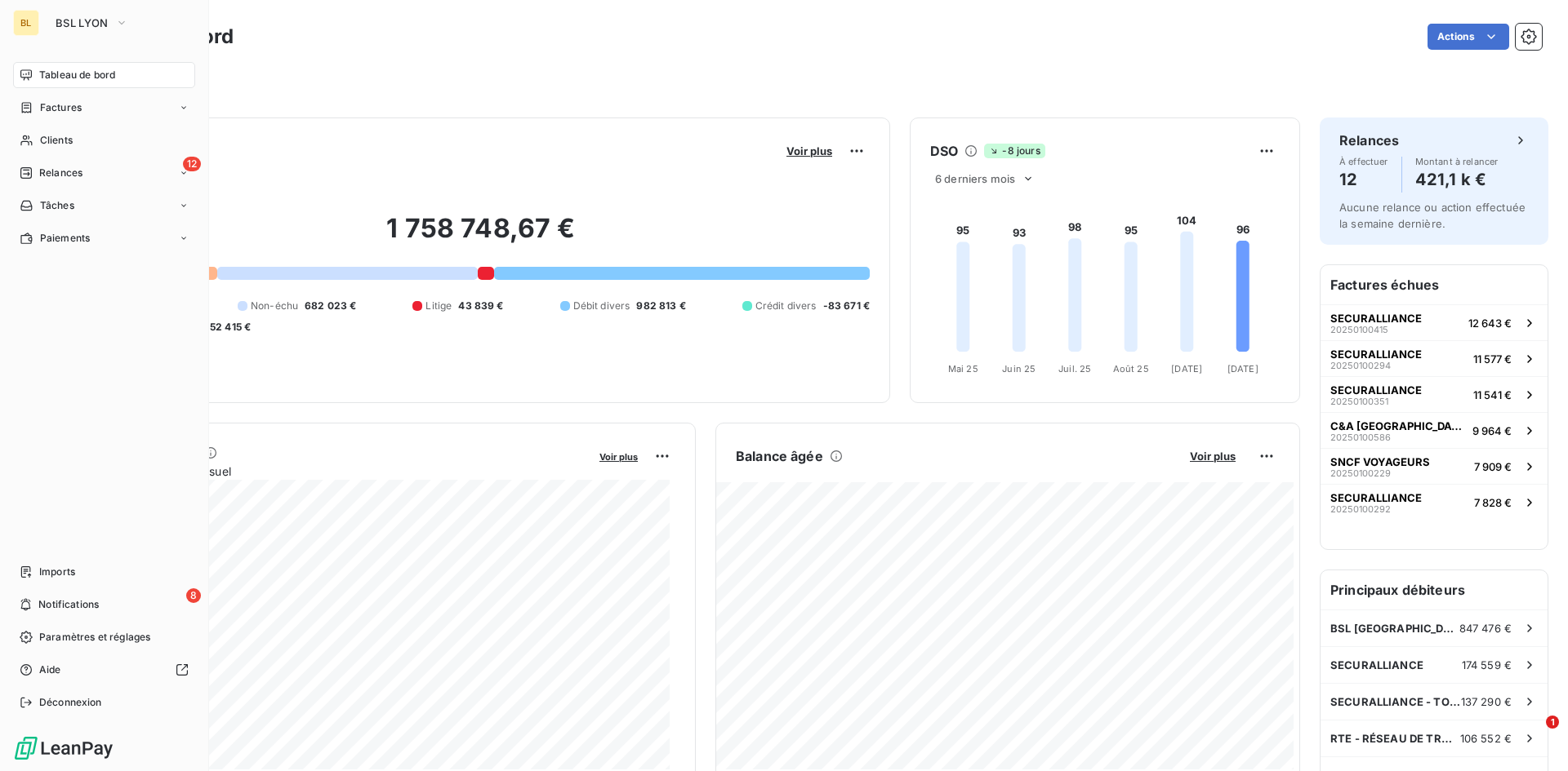
click at [79, 110] on span "Factures" at bounding box center [61, 107] width 42 height 14
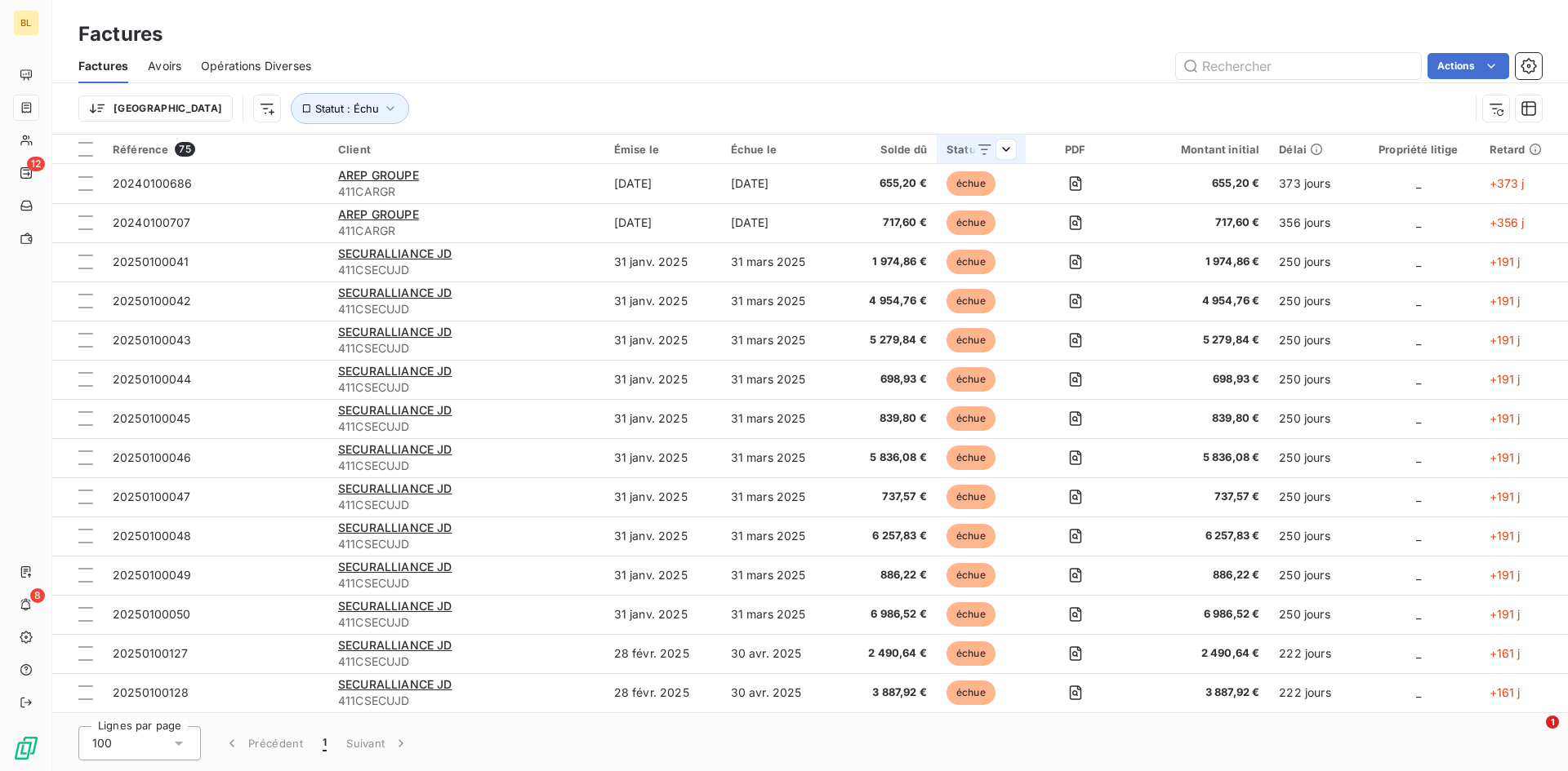
click at [1017, 148] on th "Statut" at bounding box center [982, 149] width 89 height 29
click at [822, 188] on span "échue" at bounding box center [806, 192] width 39 height 14
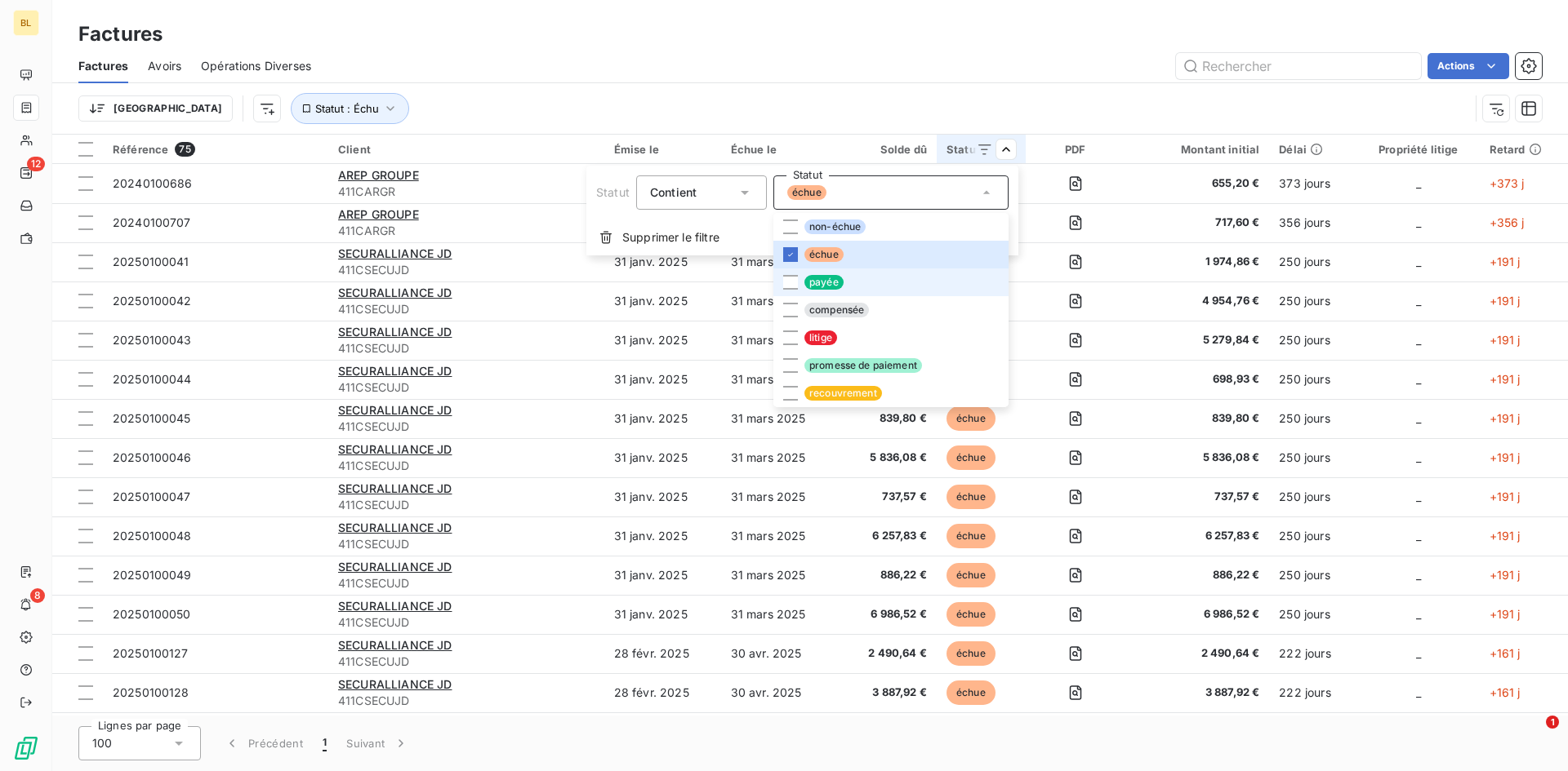
click at [787, 284] on div at bounding box center [790, 282] width 14 height 14
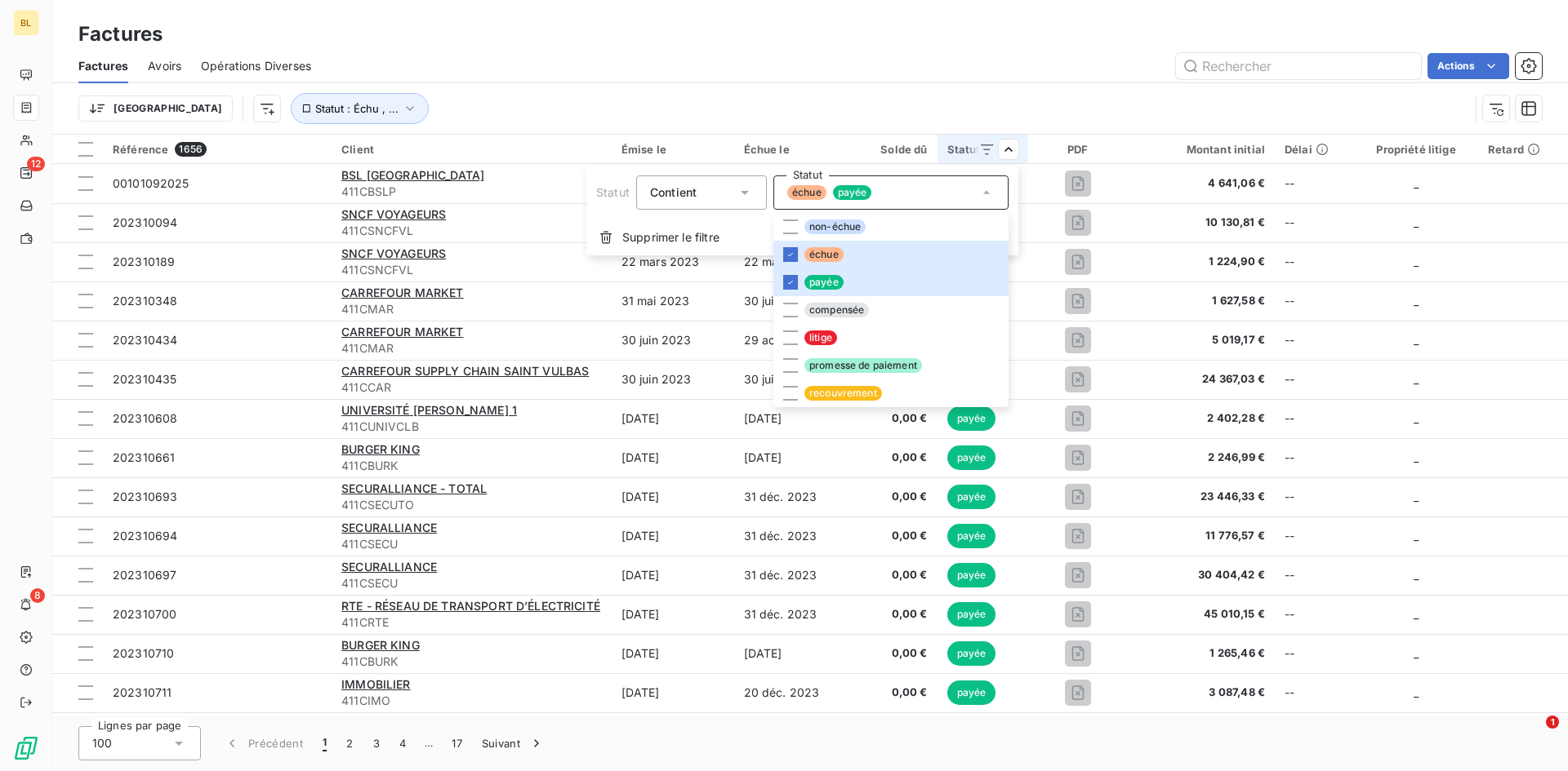
click at [968, 95] on html "BL 12 8 Factures Factures Avoirs Opérations Diverses Actions Trier Statut : Éch…" at bounding box center [784, 385] width 1568 height 771
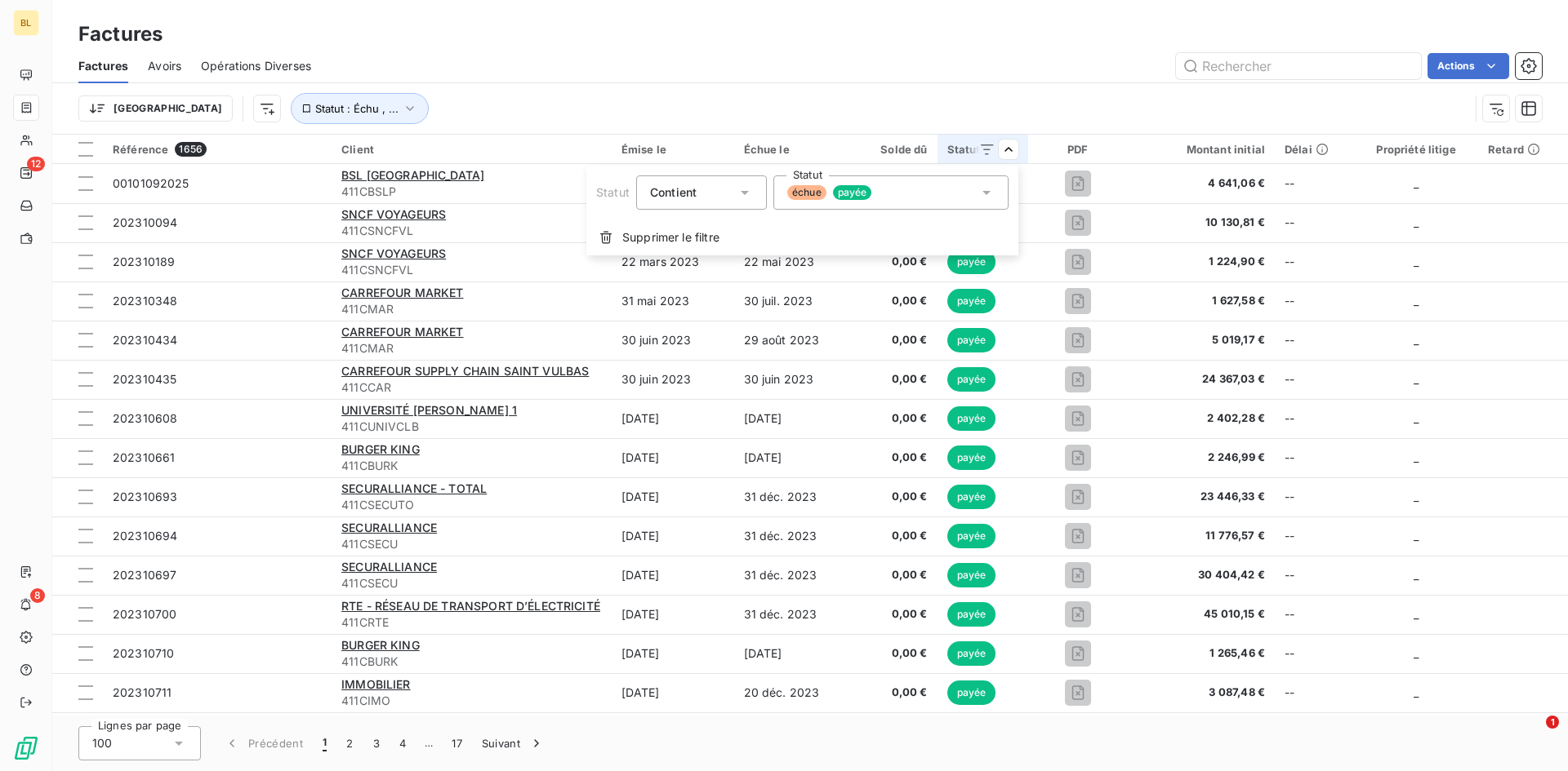
click at [983, 193] on icon at bounding box center [986, 192] width 16 height 16
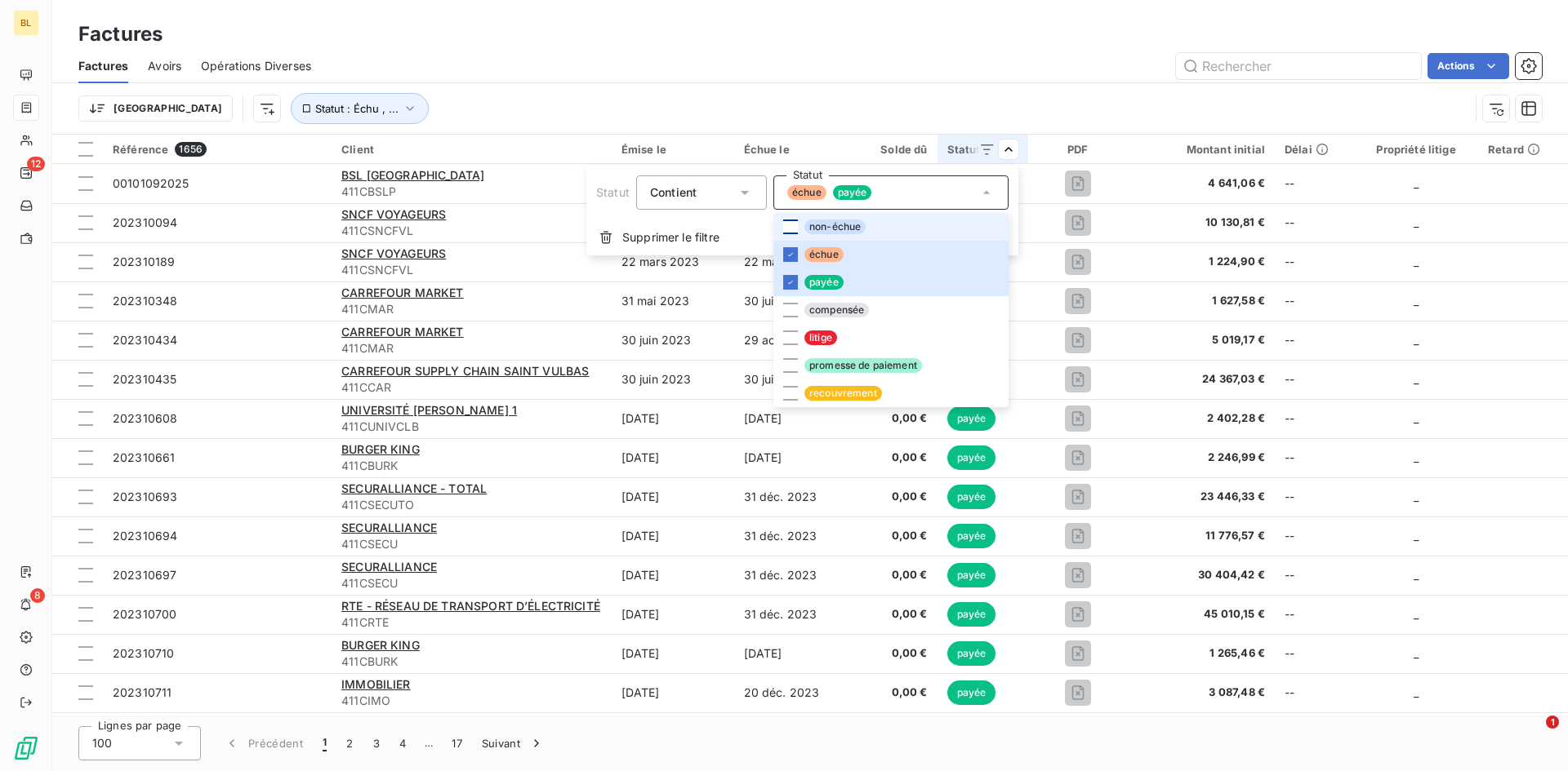
click at [795, 227] on div at bounding box center [790, 227] width 14 height 14
click at [793, 258] on icon at bounding box center [790, 254] width 10 height 10
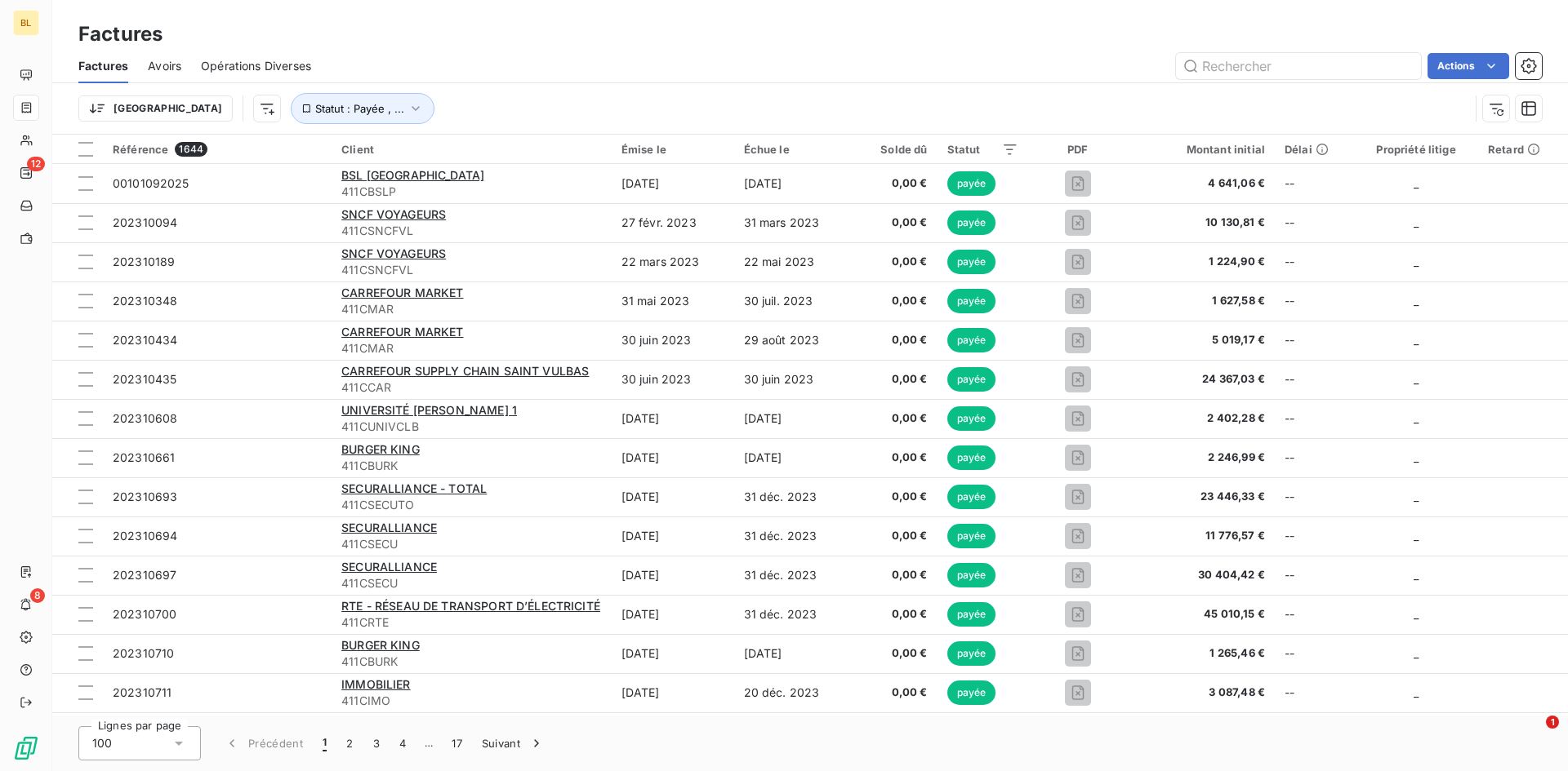
click at [848, 105] on html "BL 12 8 Factures Factures Avoirs Opérations Diverses Actions Trier Statut : Pay…" at bounding box center [784, 385] width 1568 height 771
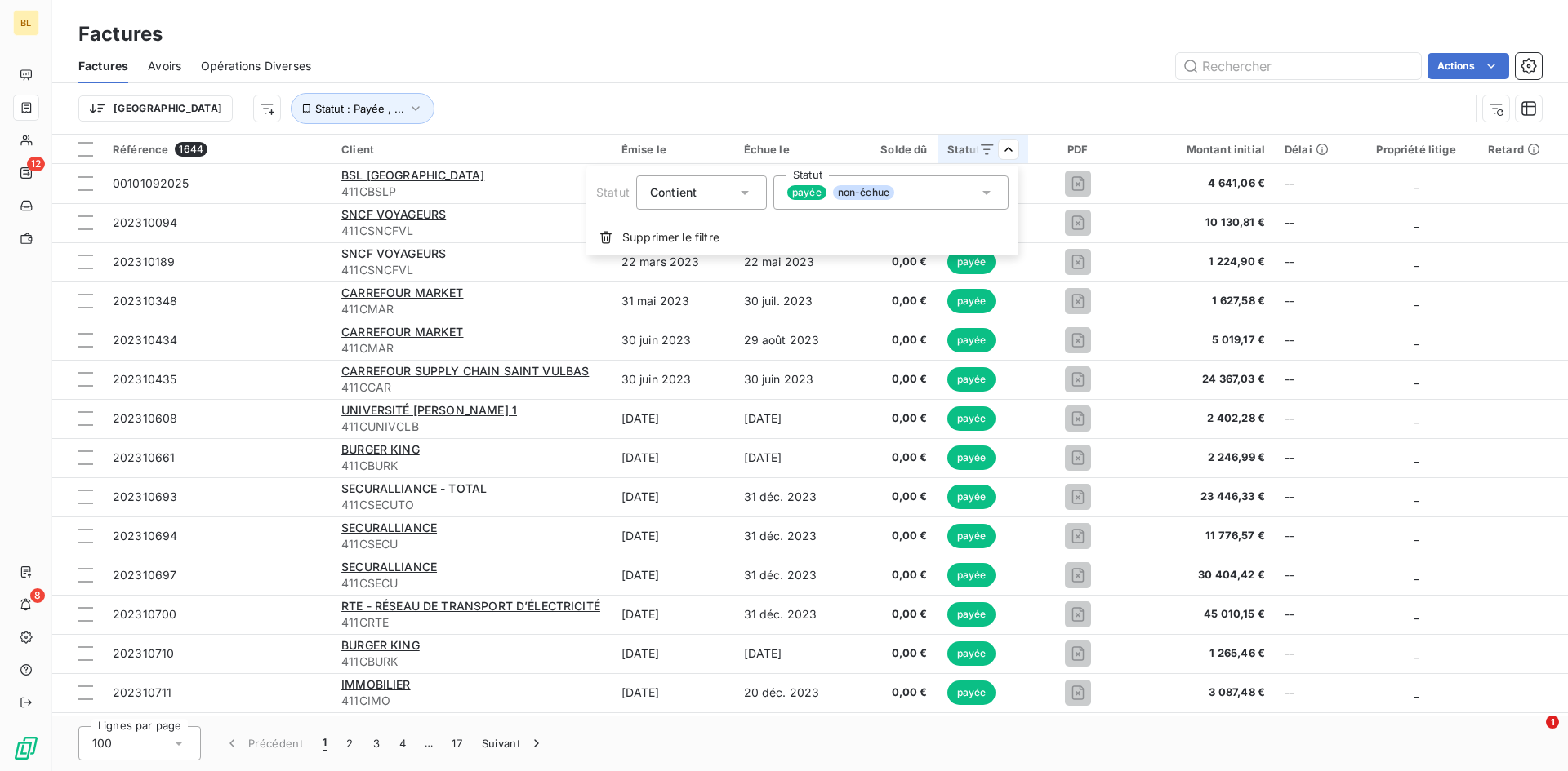
click at [918, 108] on html "BL 12 8 Factures Factures Avoirs Opérations Diverses Actions Trier Statut : Pay…" at bounding box center [784, 385] width 1568 height 771
click at [746, 192] on icon at bounding box center [744, 193] width 8 height 4
click at [654, 257] on div at bounding box center [653, 260] width 16 height 16
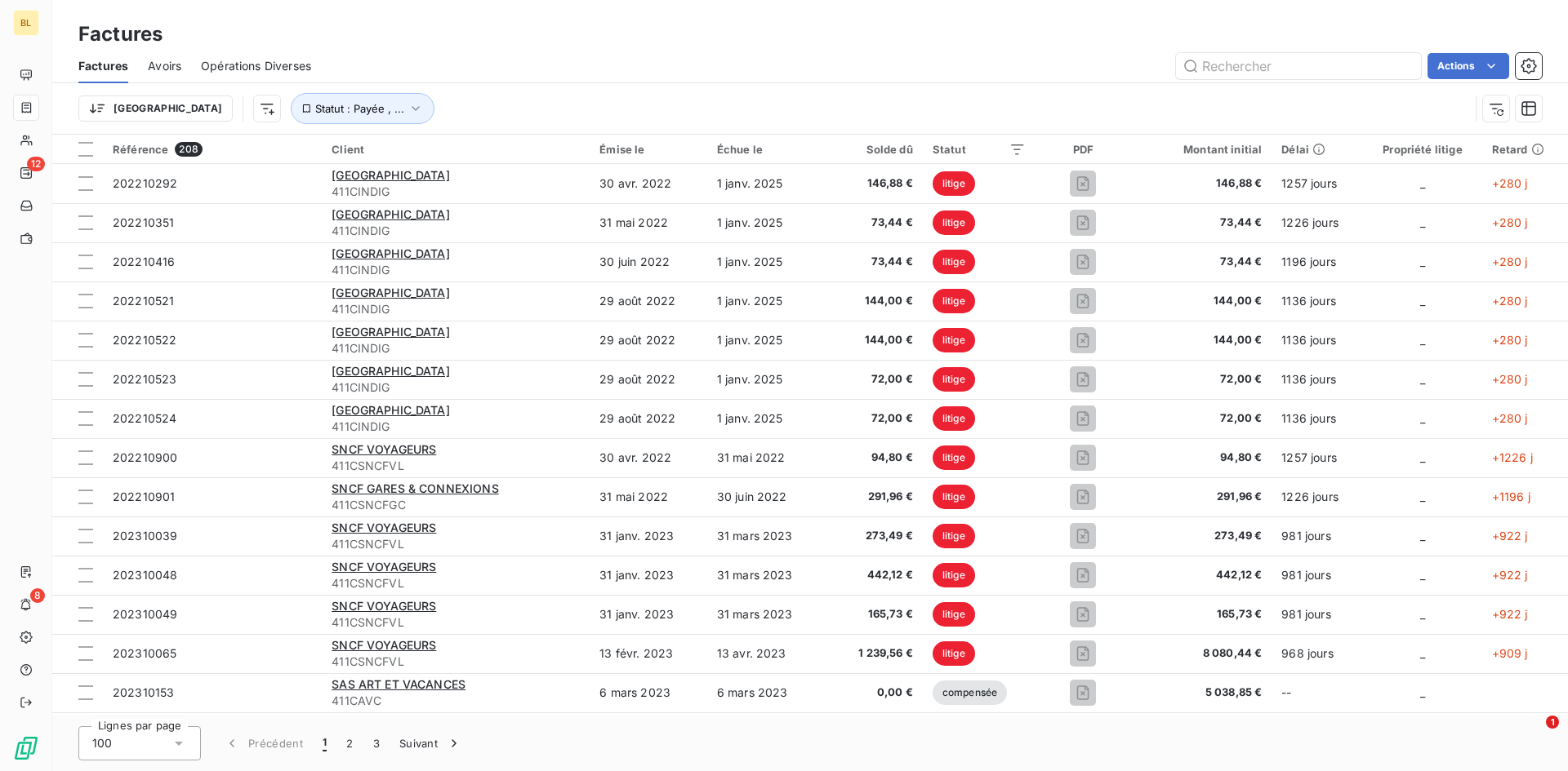
click at [1010, 149] on html "BL 12 8 Factures Factures Avoirs Opérations Diverses Actions Trier Statut : Pay…" at bounding box center [784, 385] width 1568 height 771
click at [1003, 147] on div at bounding box center [999, 149] width 52 height 20
click at [748, 148] on div "Échue le" at bounding box center [765, 149] width 97 height 13
click at [820, 147] on th "Échue le" at bounding box center [765, 149] width 117 height 29
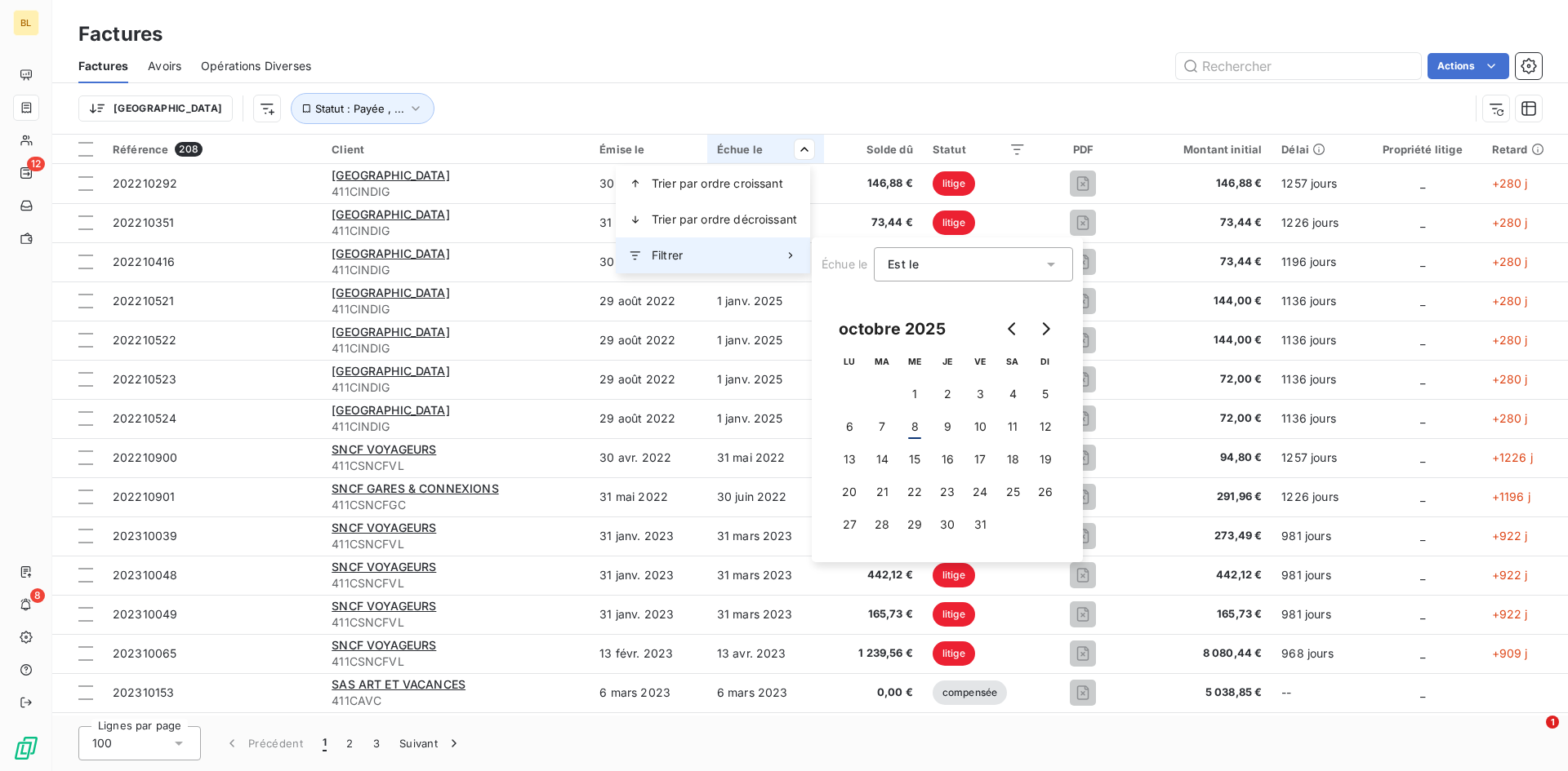
click at [674, 257] on span "Filtrer" at bounding box center [667, 256] width 31 height 16
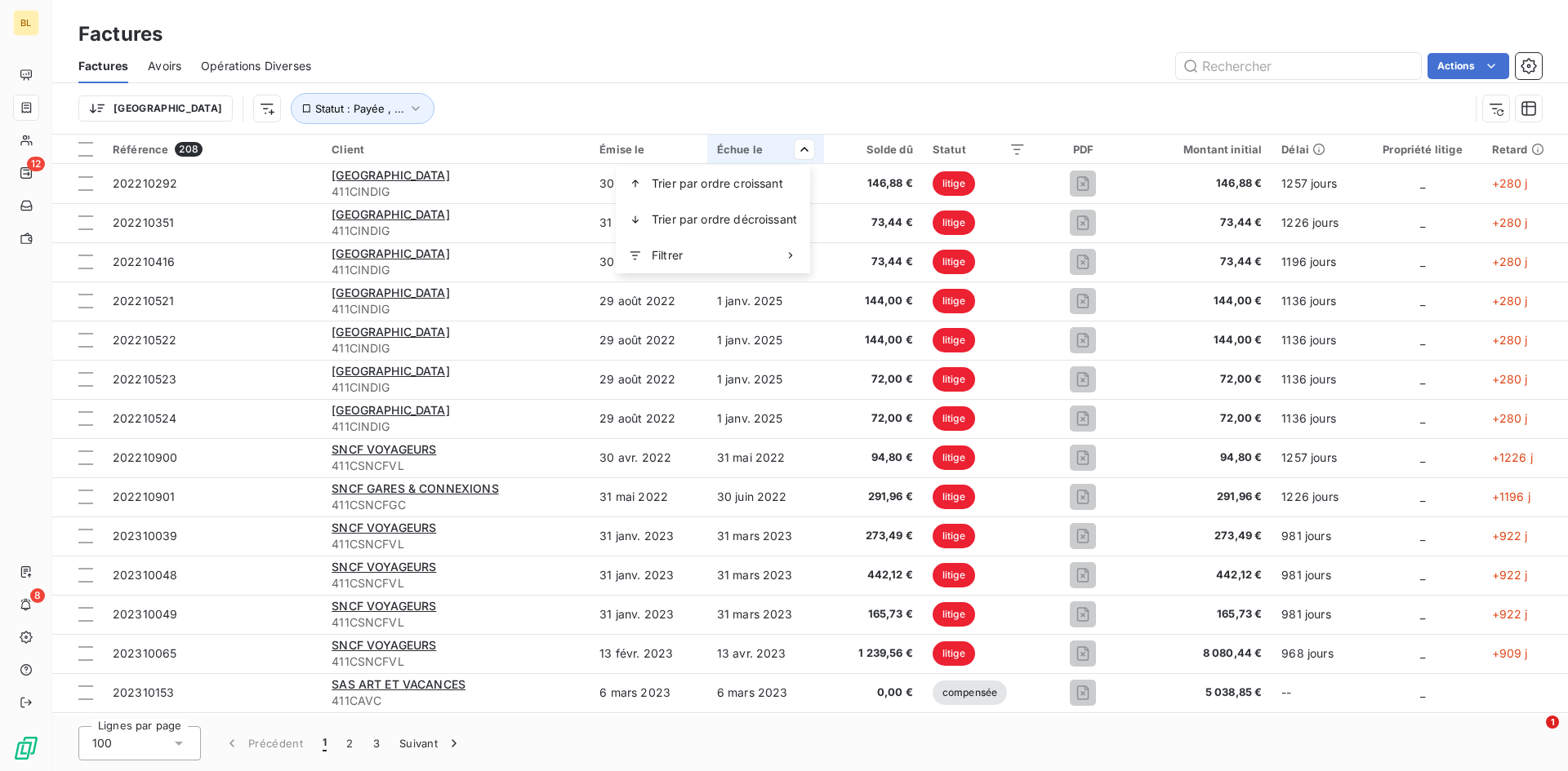
click at [645, 145] on html "BL 12 8 Factures Factures Avoirs Opérations Diverses Actions Trier Statut : Pay…" at bounding box center [784, 385] width 1568 height 771
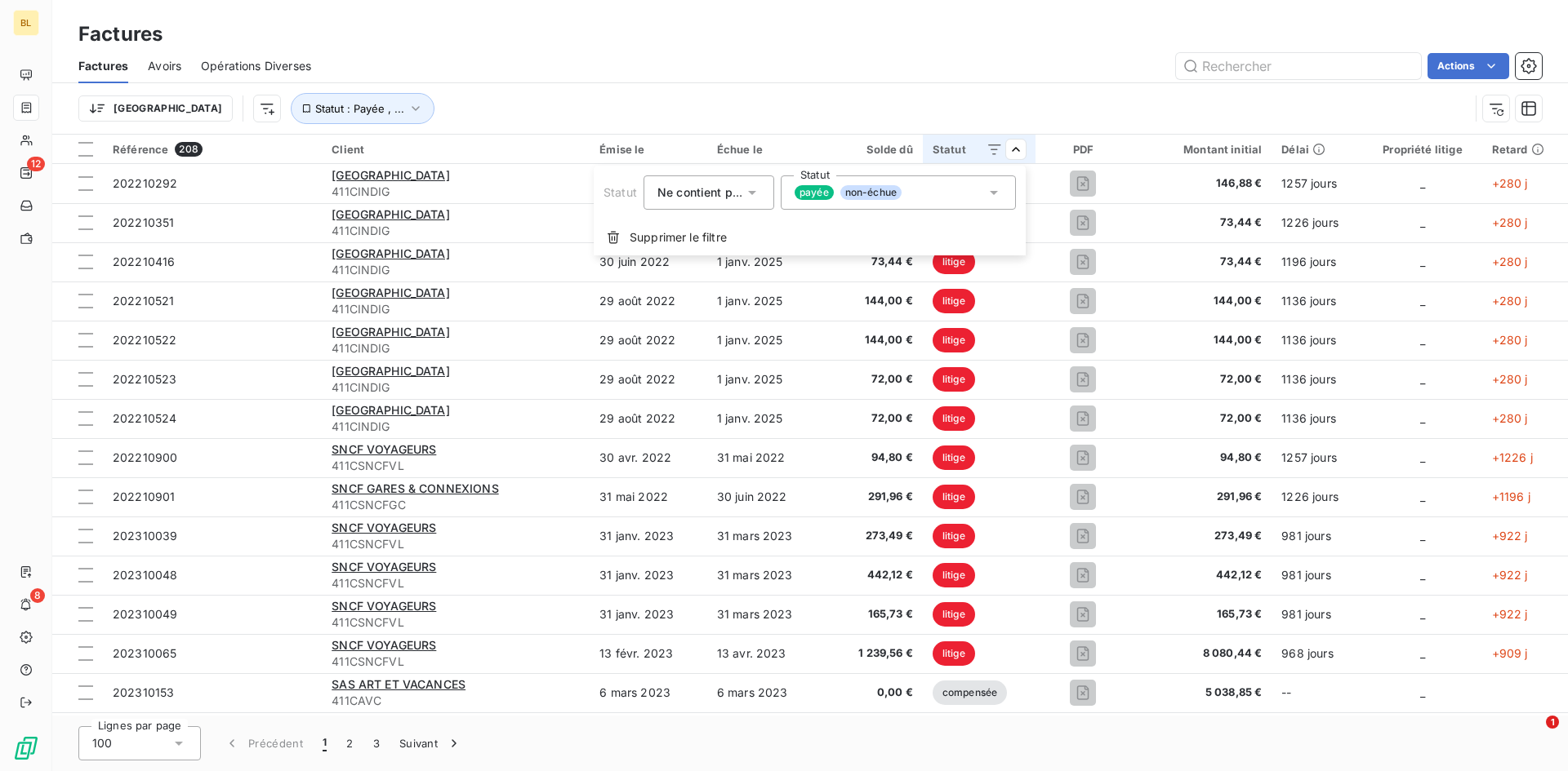
click at [752, 192] on icon at bounding box center [752, 193] width 8 height 4
click at [662, 229] on div at bounding box center [662, 230] width 16 height 16
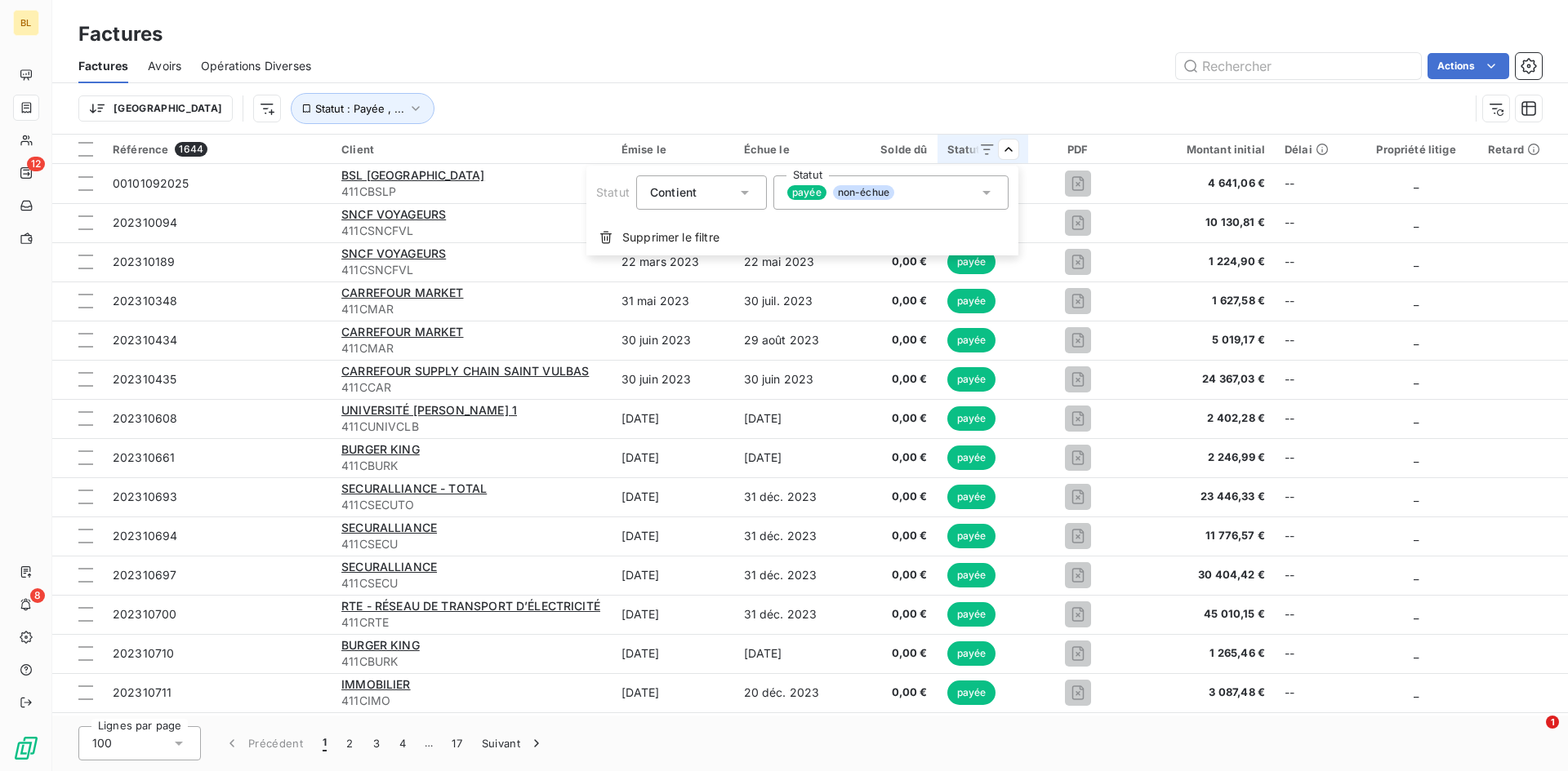
click at [982, 189] on icon at bounding box center [986, 192] width 16 height 16
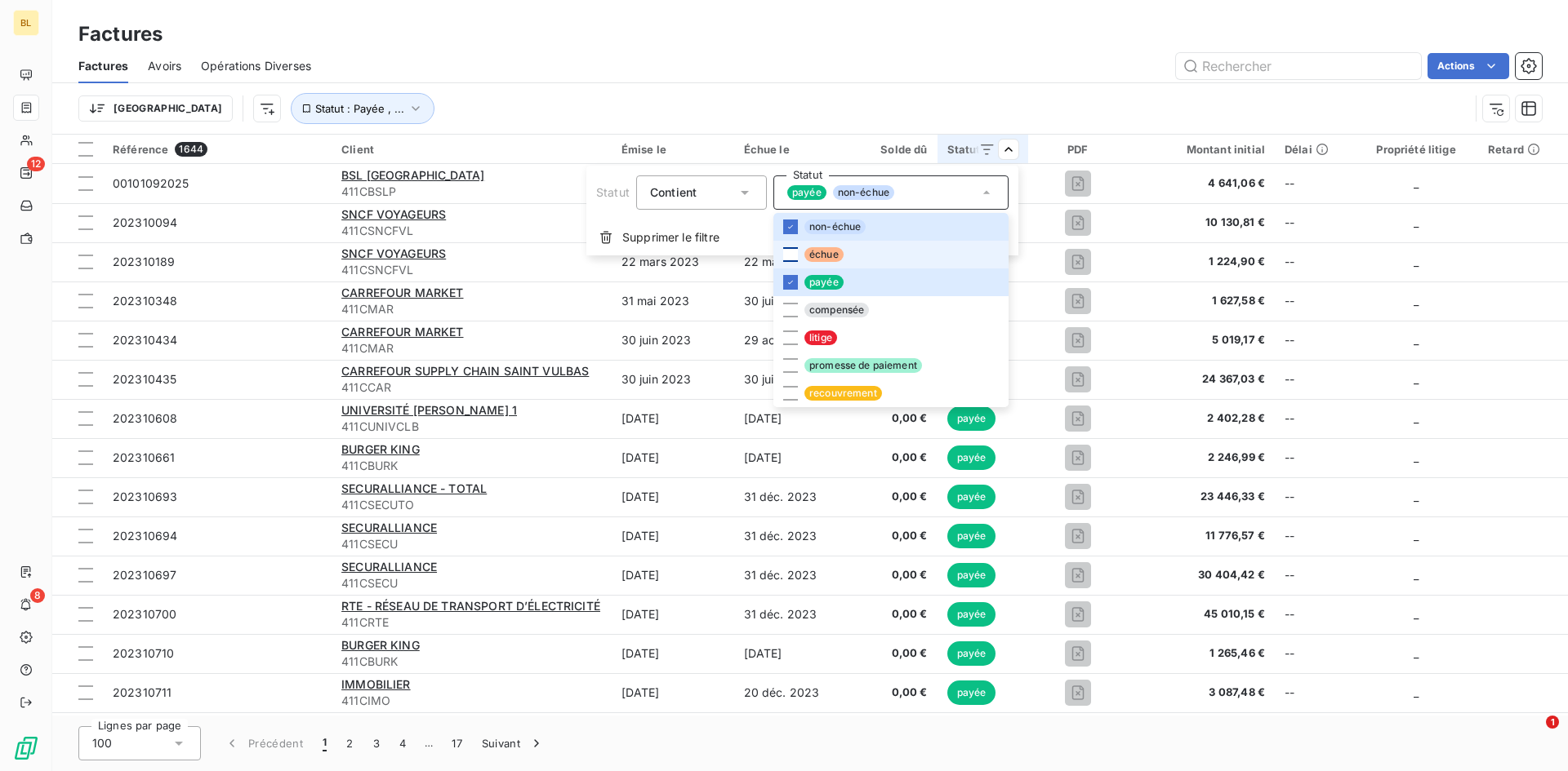
click at [791, 255] on div at bounding box center [790, 255] width 14 height 14
click at [784, 280] on div at bounding box center [790, 282] width 14 height 14
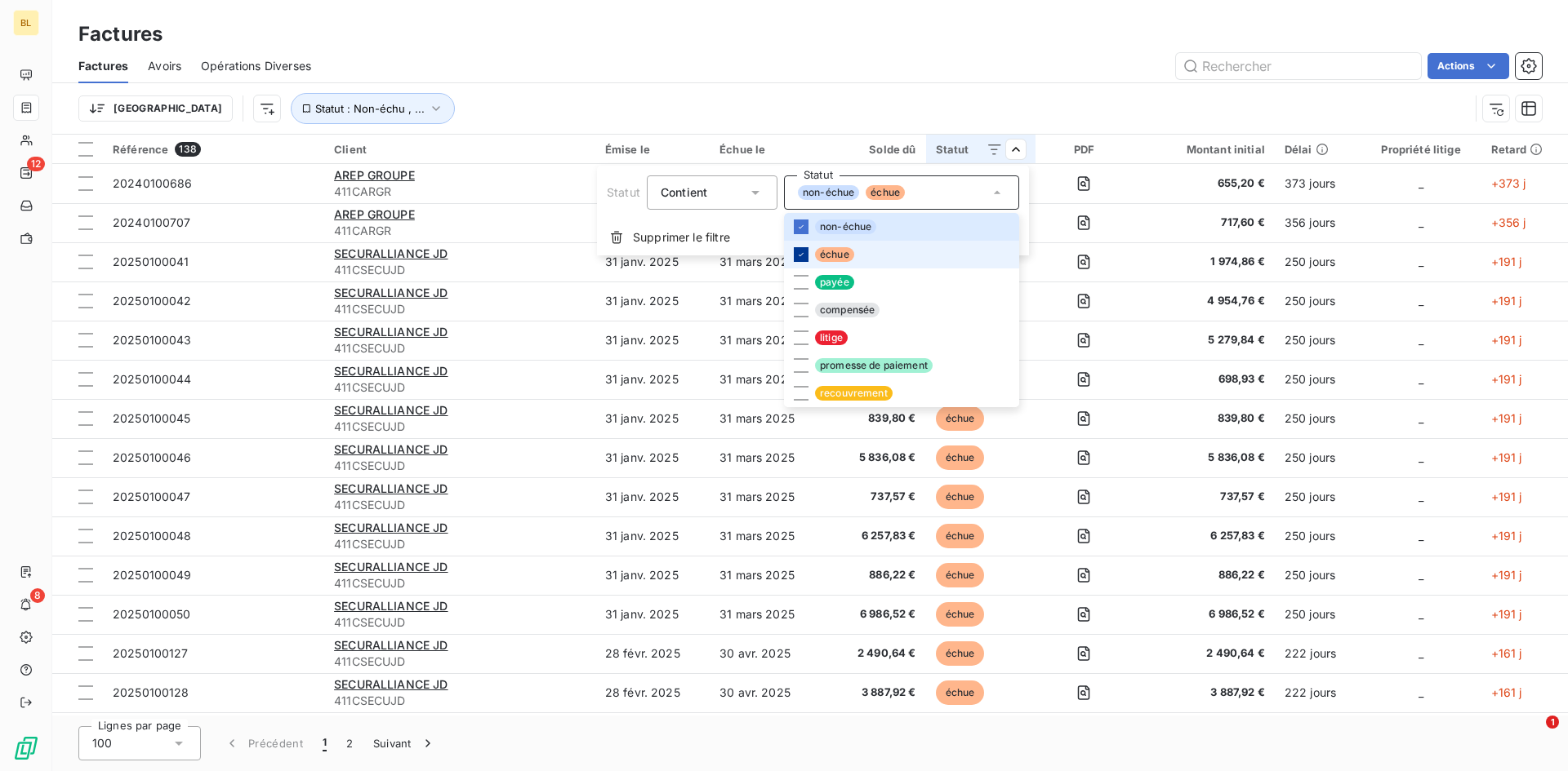
drag, startPoint x: 799, startPoint y: 252, endPoint x: 847, endPoint y: 122, distance: 138.6
click at [800, 252] on icon at bounding box center [801, 254] width 10 height 10
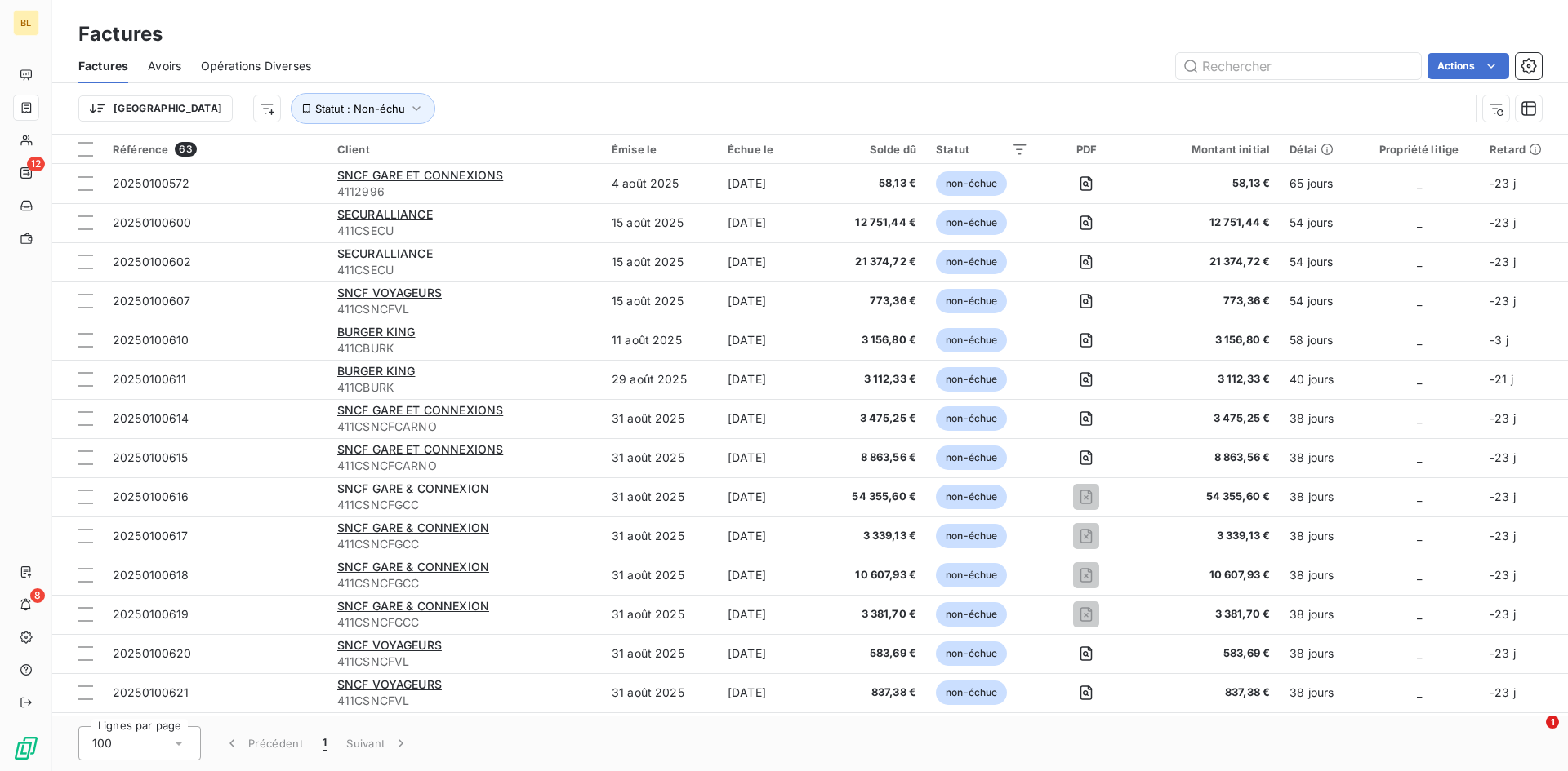
click at [944, 80] on html "BL 12 8 Factures Factures Avoirs Opérations Diverses Actions Trier Statut : Non…" at bounding box center [784, 385] width 1568 height 771
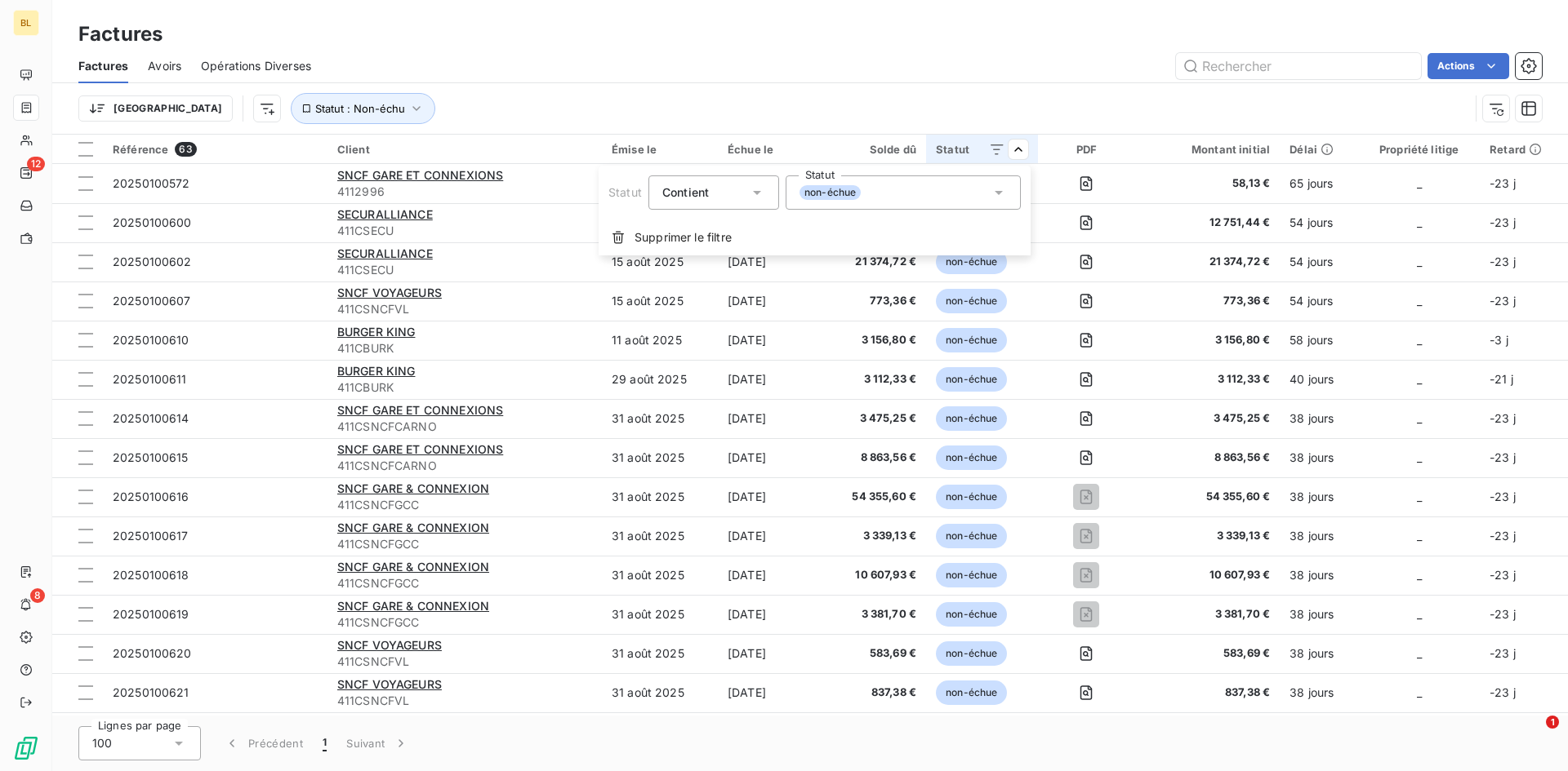
click at [991, 194] on icon at bounding box center [999, 192] width 16 height 16
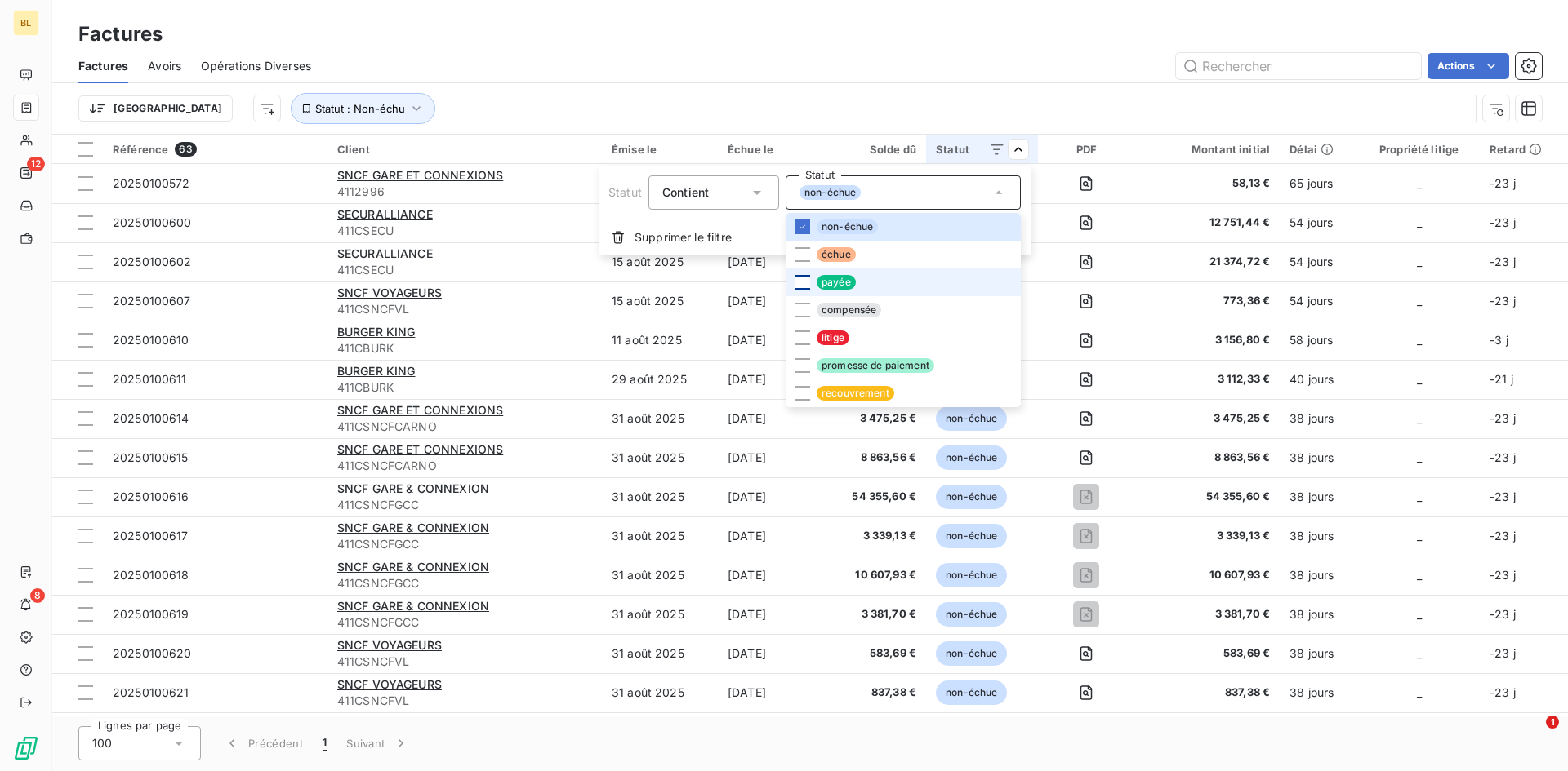
click at [805, 285] on div at bounding box center [803, 282] width 14 height 14
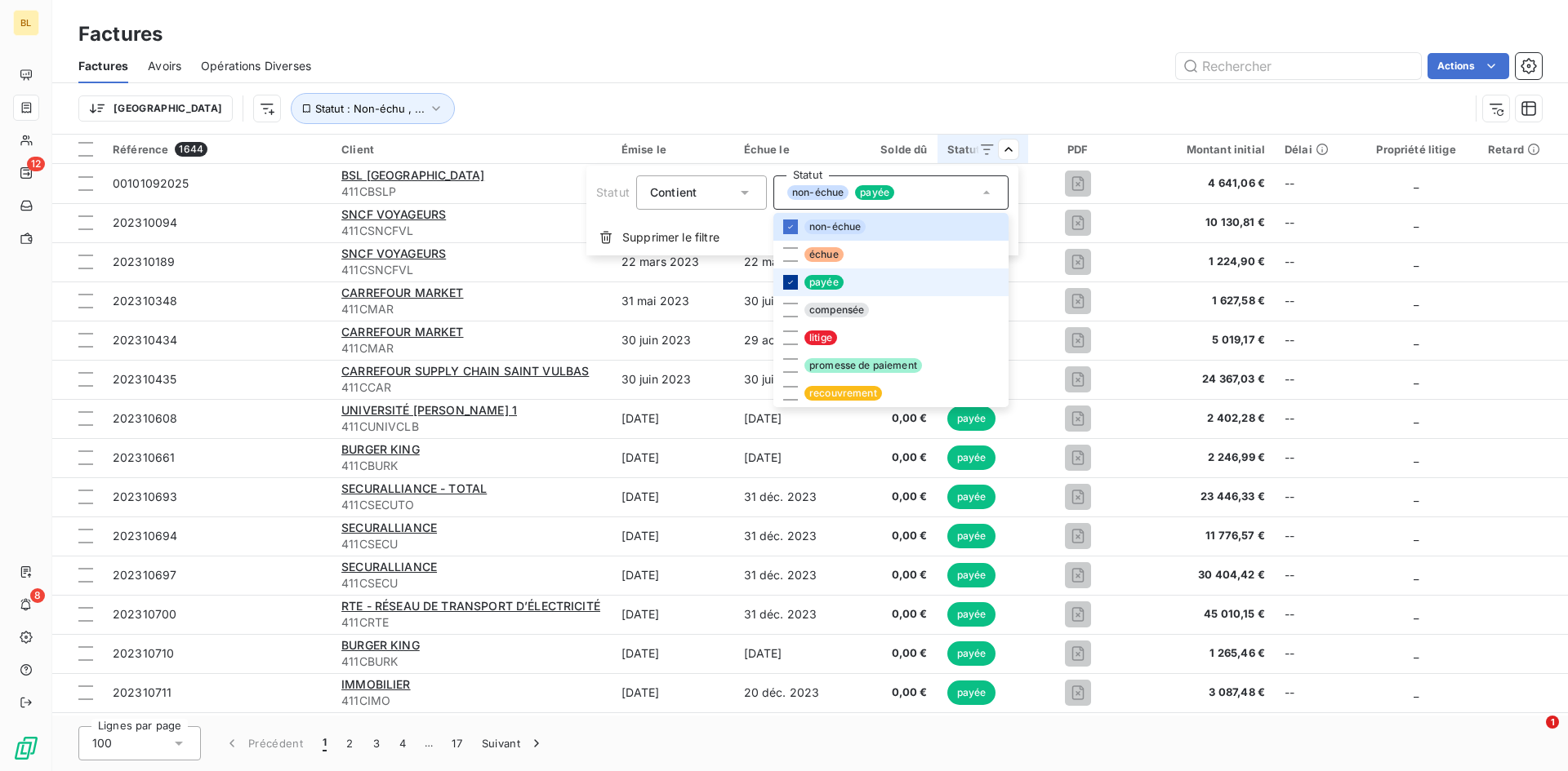
click at [796, 276] on div at bounding box center [790, 282] width 14 height 14
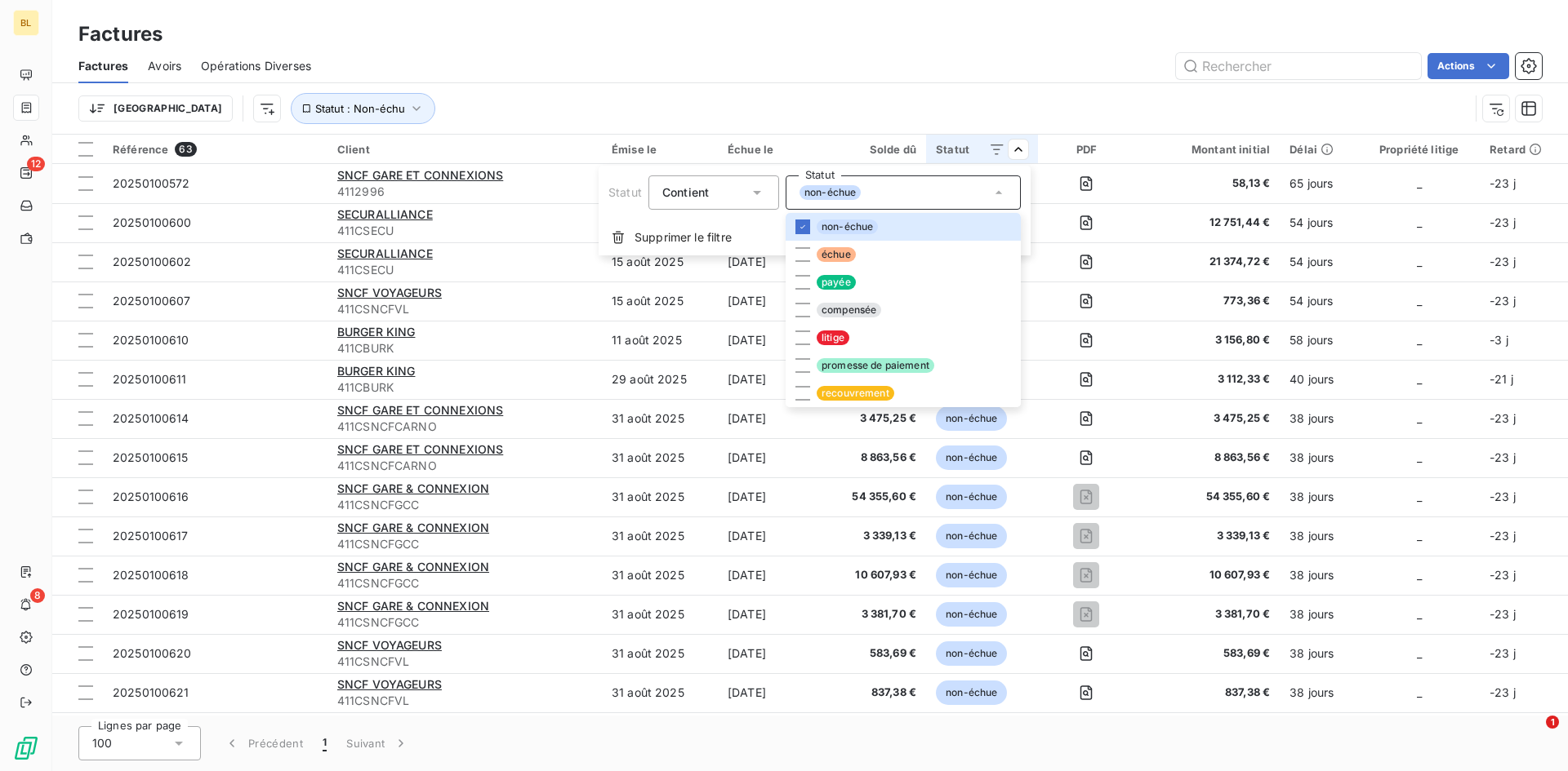
click at [879, 63] on html "BL 12 8 Factures Factures Avoirs Opérations Diverses Actions Trier Statut : Non…" at bounding box center [784, 385] width 1568 height 771
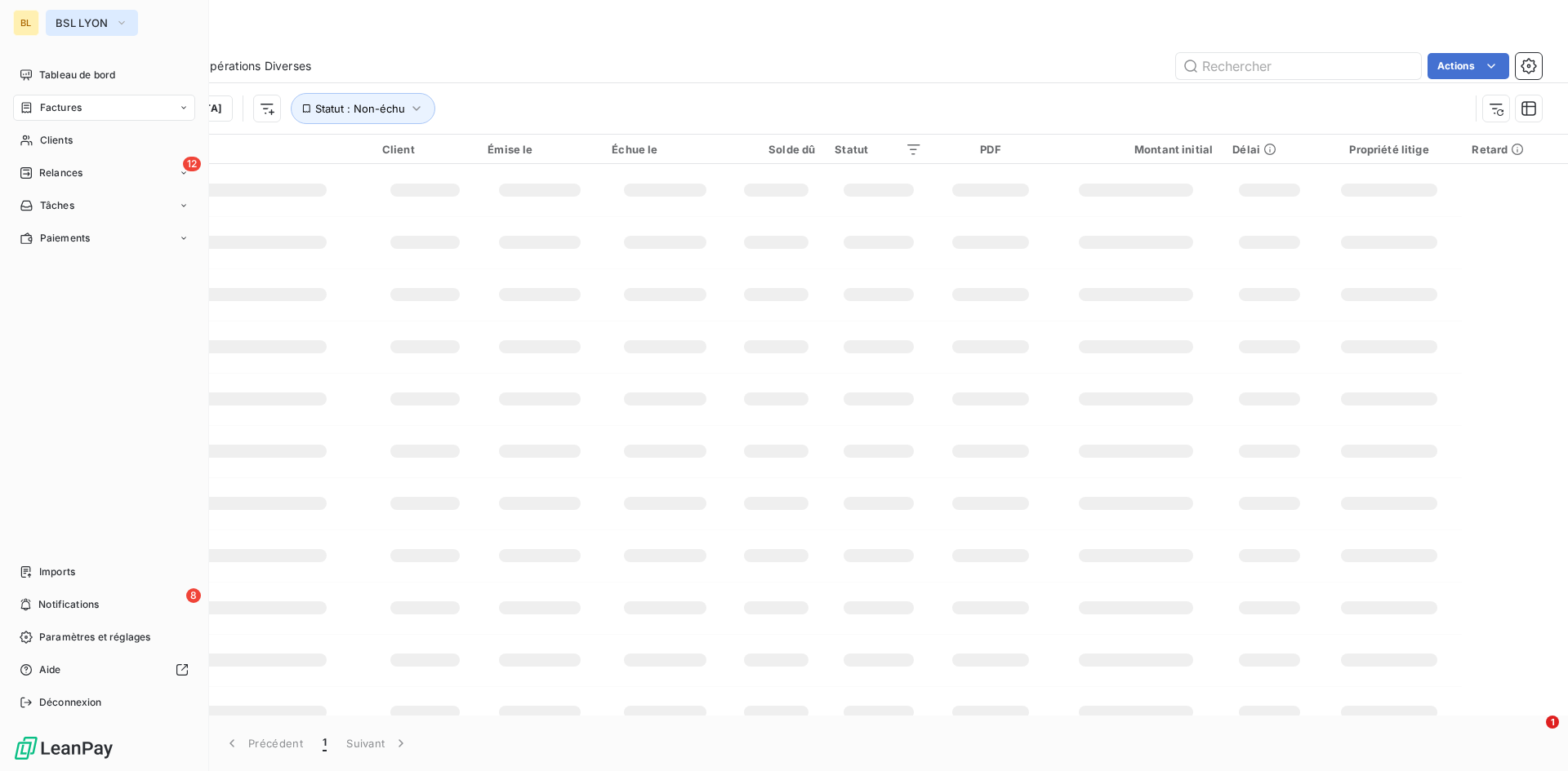
click at [61, 21] on span "BSL LYON" at bounding box center [81, 22] width 53 height 13
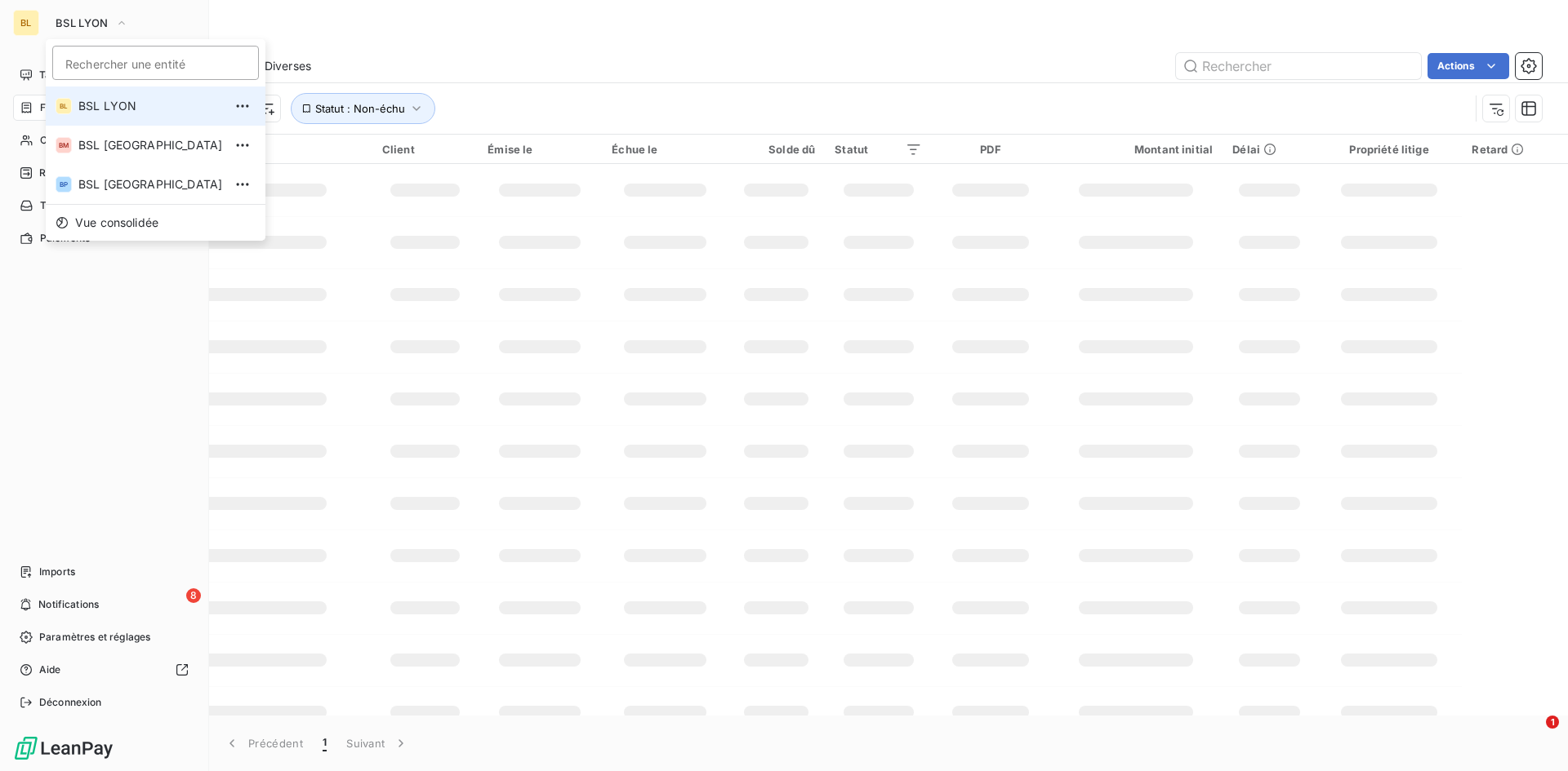
click at [108, 112] on span "BSL LYON" at bounding box center [151, 106] width 145 height 16
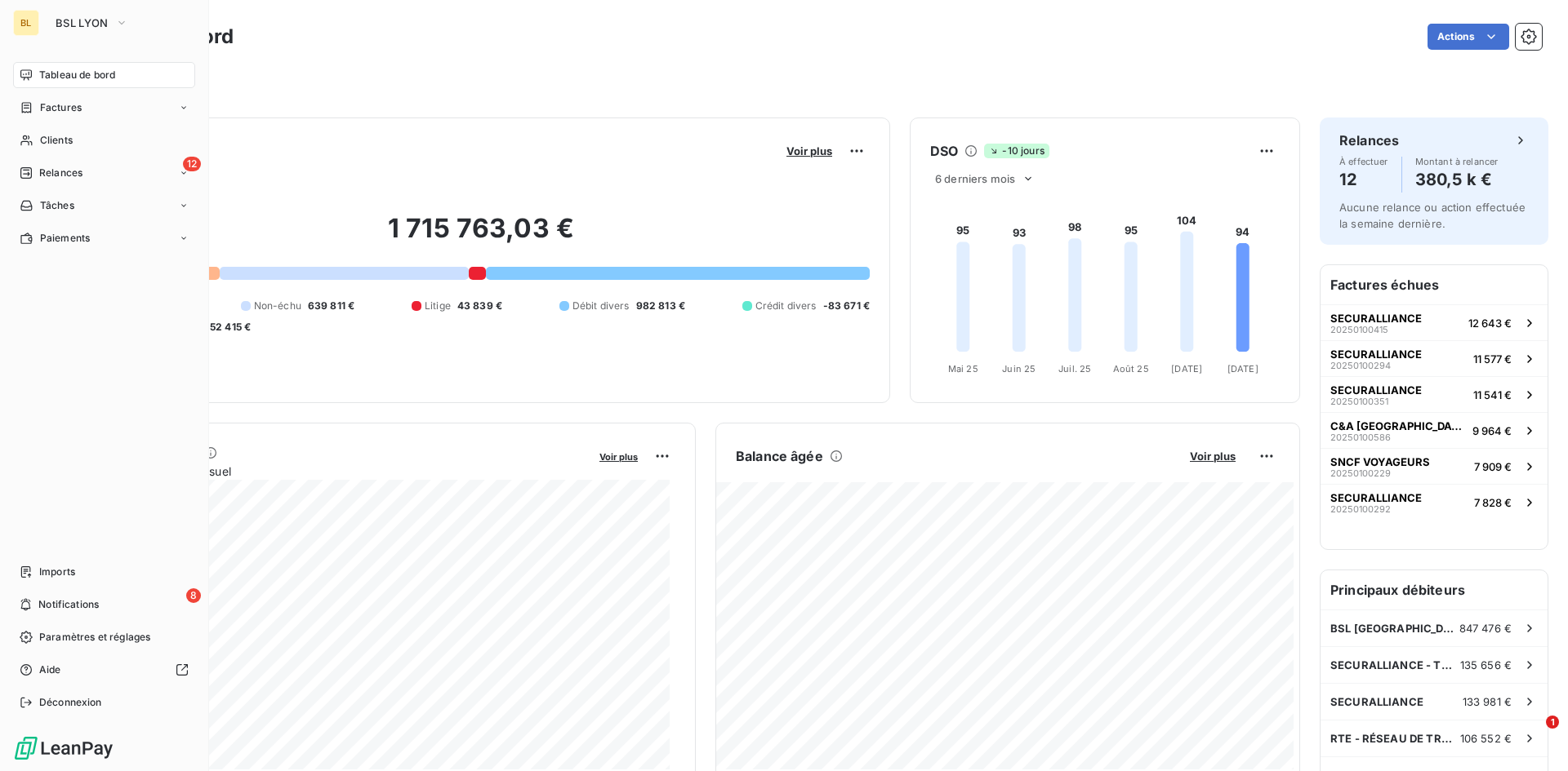
click at [568, 71] on div "Filtrer" at bounding box center [810, 82] width 1463 height 31
click at [108, 24] on span "BSL LYON" at bounding box center [81, 22] width 53 height 13
click at [93, 23] on span "BSL LYON" at bounding box center [81, 22] width 53 height 13
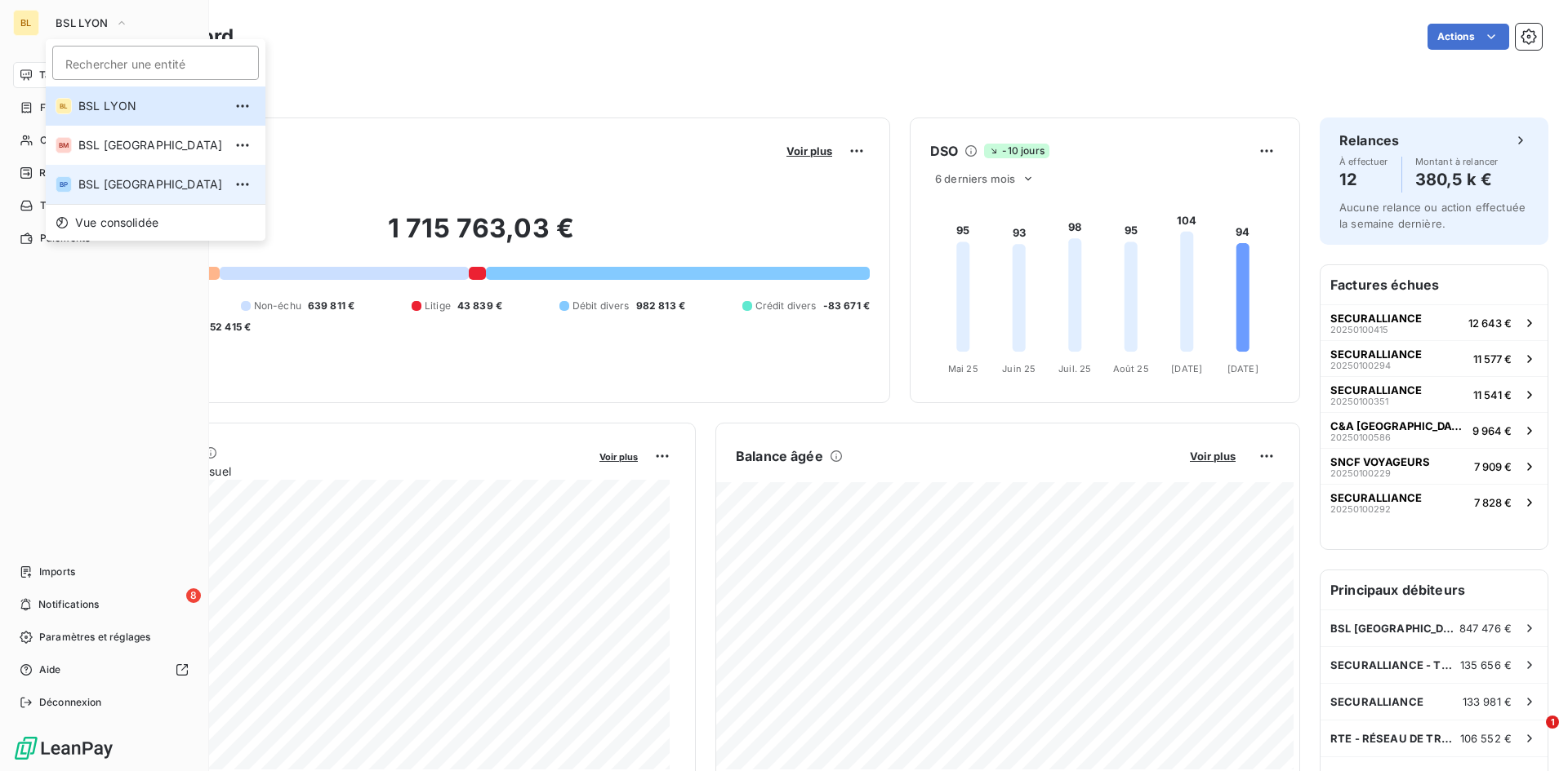
click at [85, 181] on span "BSL [GEOGRAPHIC_DATA]" at bounding box center [151, 184] width 145 height 16
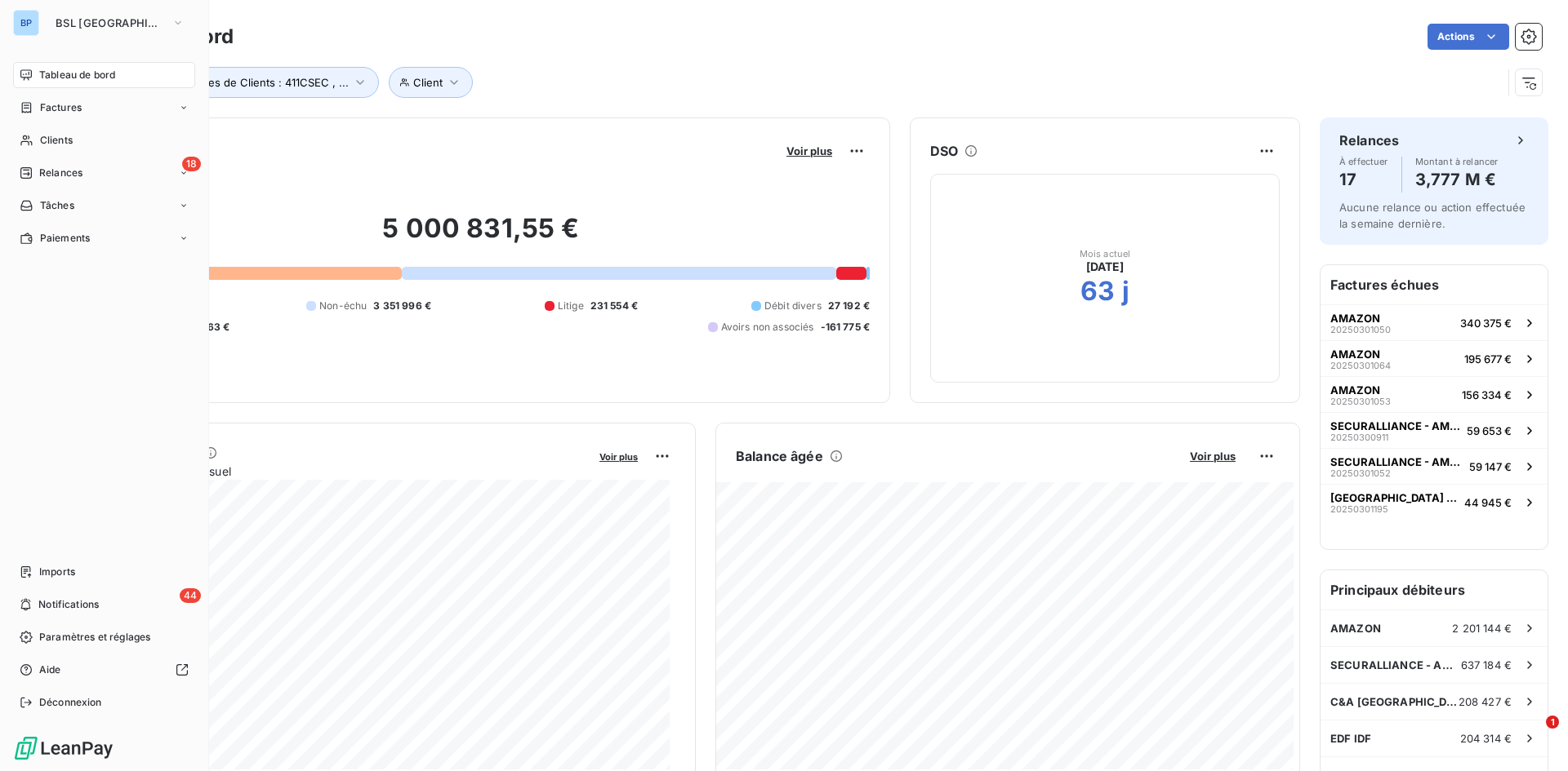
click at [939, 105] on div "Tableau de bord Actions Client Groupes de Clients : 411CSEC , ..." at bounding box center [809, 54] width 1515 height 108
click at [885, 71] on div "Client Groupes de Clients : 411CSEC , ..." at bounding box center [790, 82] width 1423 height 31
click at [806, 75] on div "Client Groupes de Clients : 411CSEC , ..." at bounding box center [790, 82] width 1423 height 31
drag, startPoint x: 682, startPoint y: 87, endPoint x: 665, endPoint y: 86, distance: 17.0
click at [679, 87] on div "Client Groupes de Clients : 411CSEC , ..." at bounding box center [790, 82] width 1423 height 31
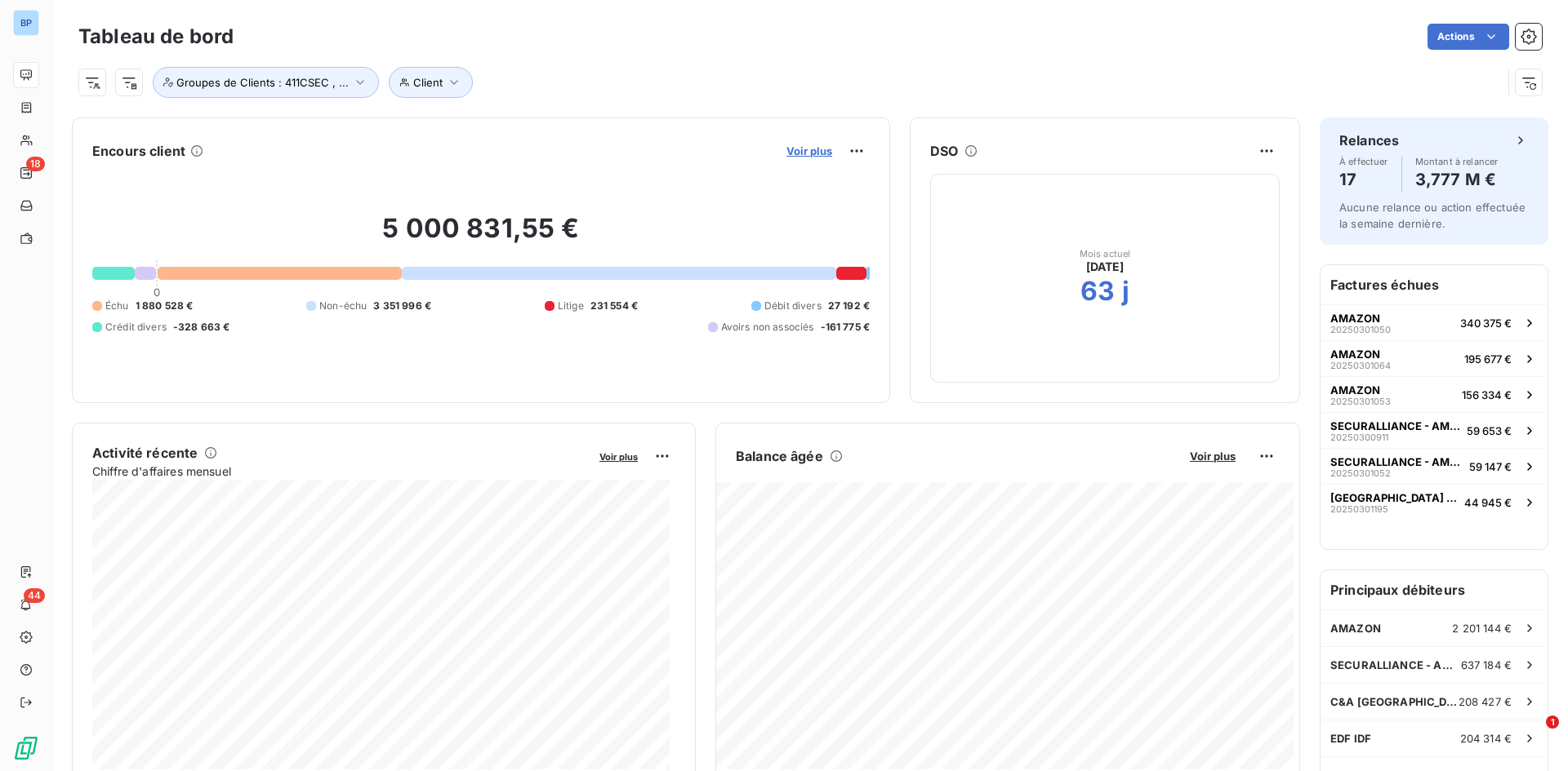
click at [823, 152] on span "Voir plus" at bounding box center [809, 151] width 46 height 13
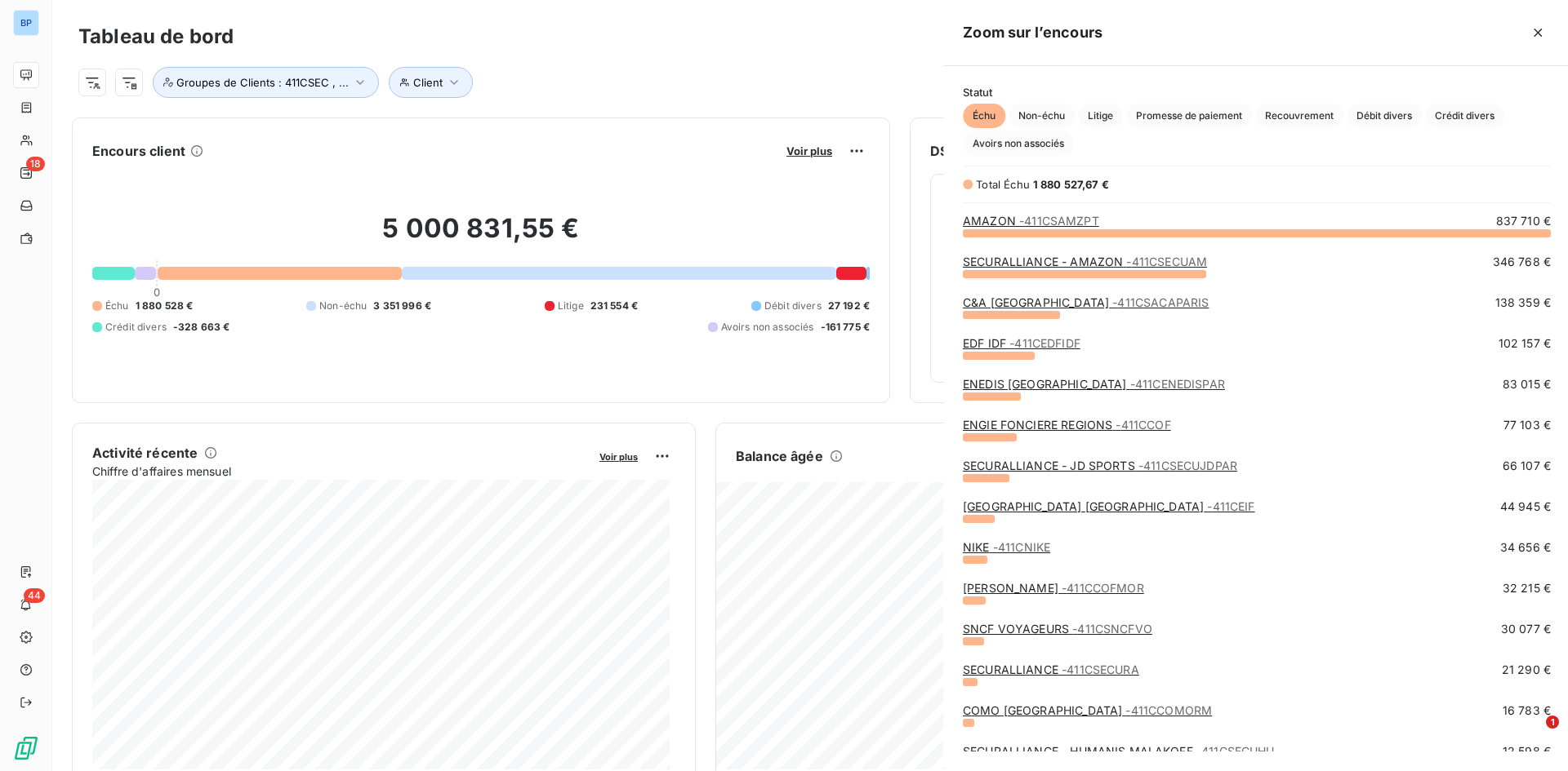
scroll to position [526, 615]
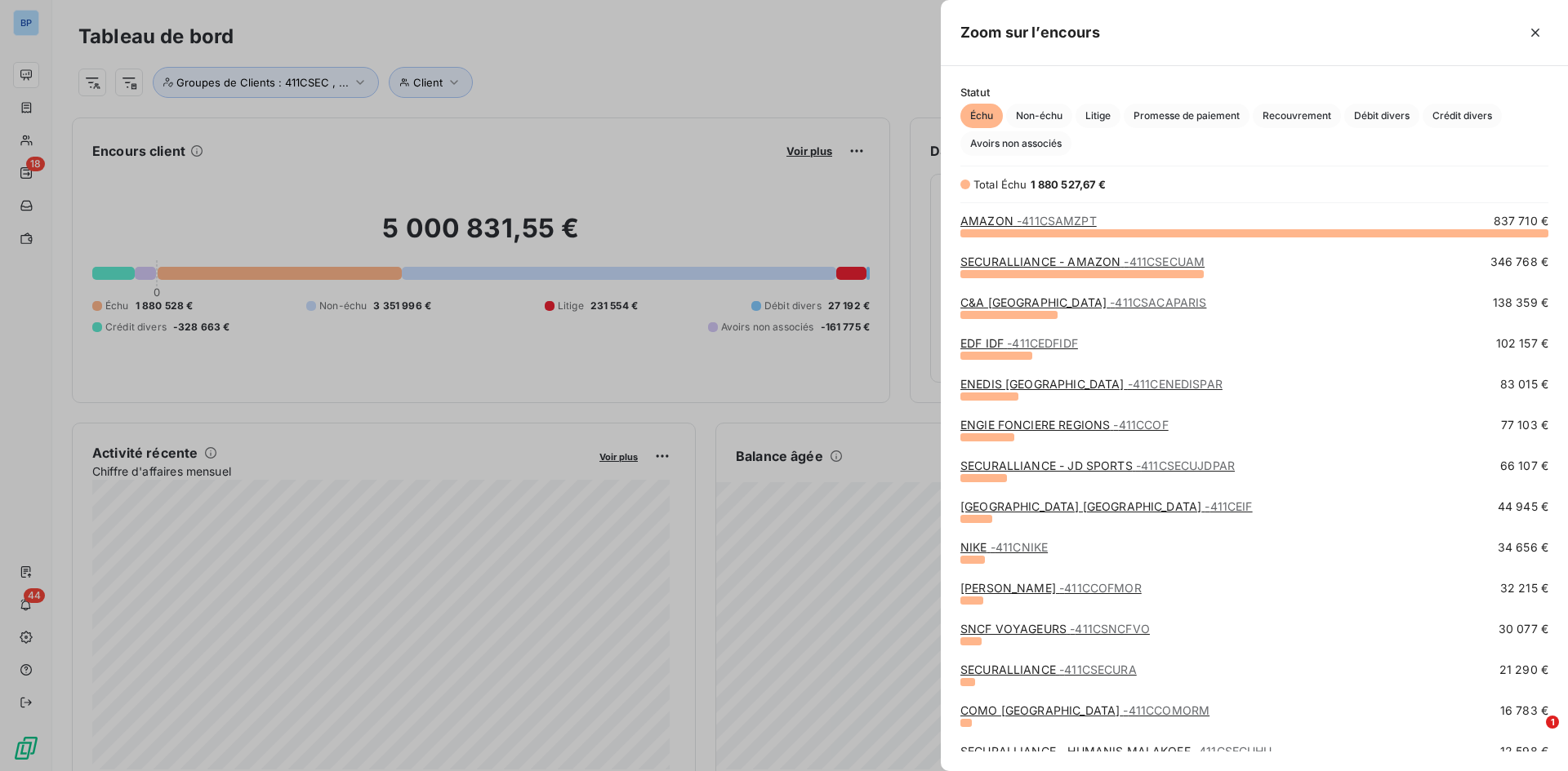
click at [803, 49] on div at bounding box center [784, 385] width 1568 height 771
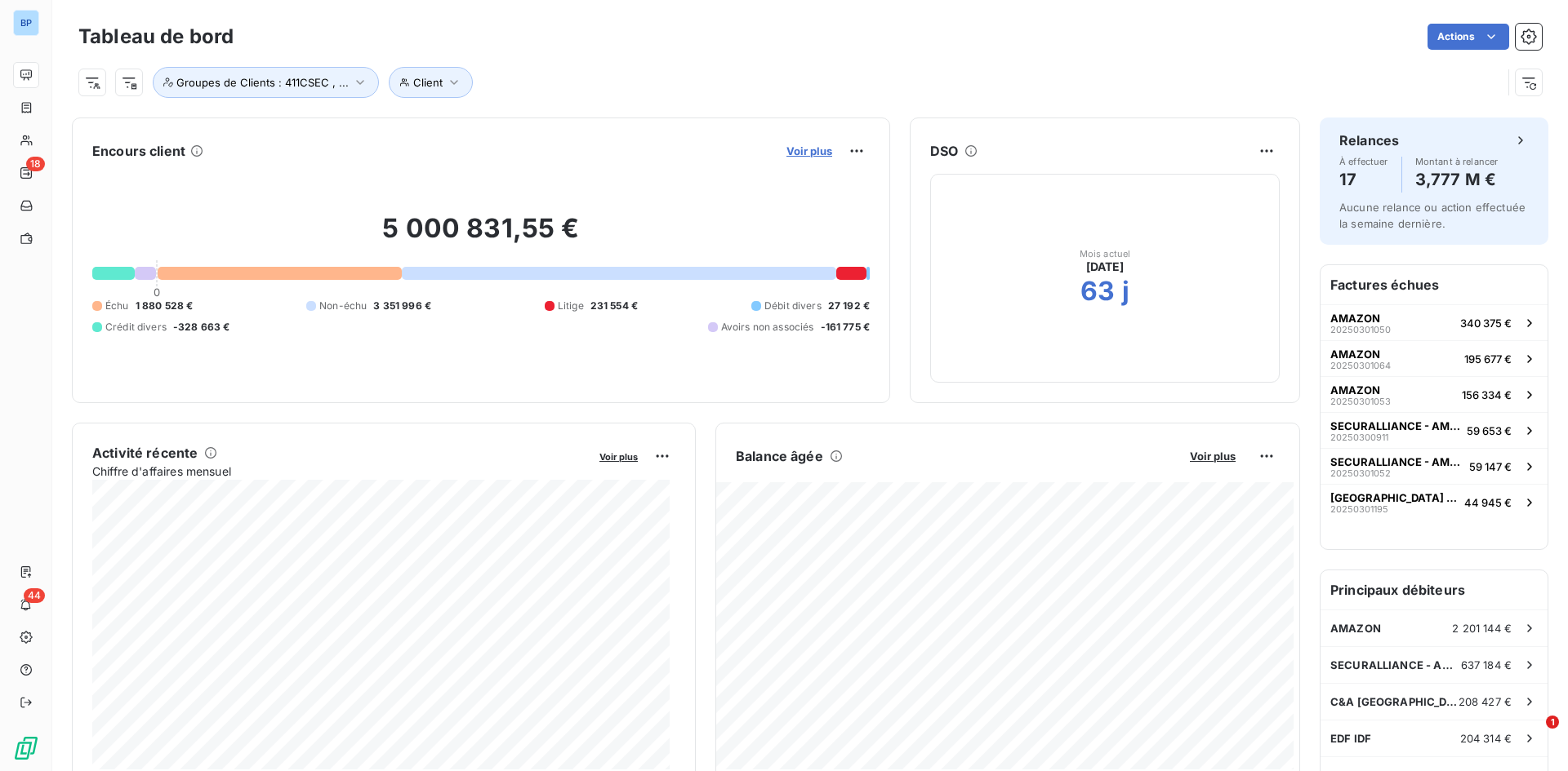
click at [790, 147] on span "Voir plus" at bounding box center [809, 151] width 46 height 13
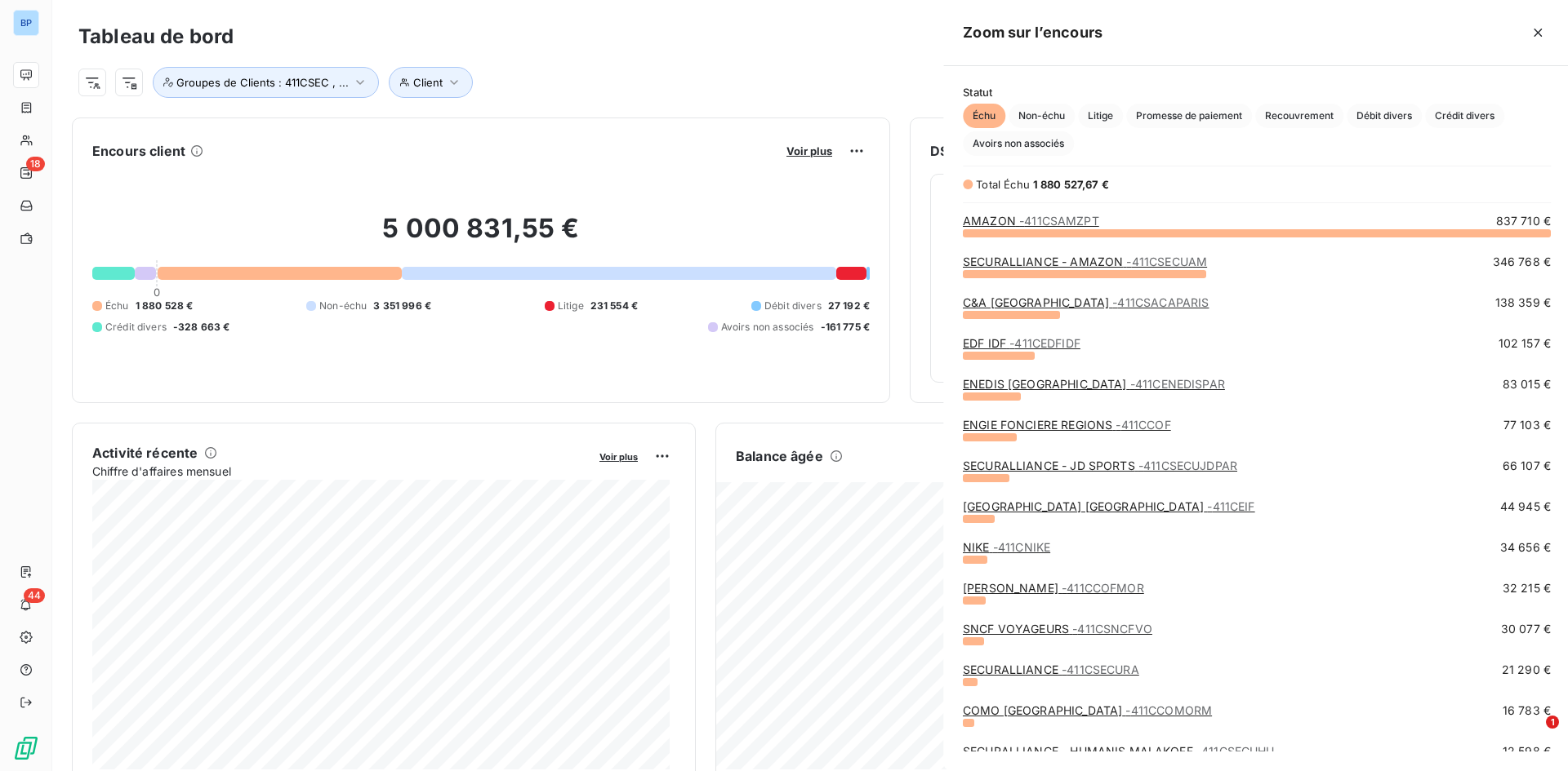
scroll to position [758, 615]
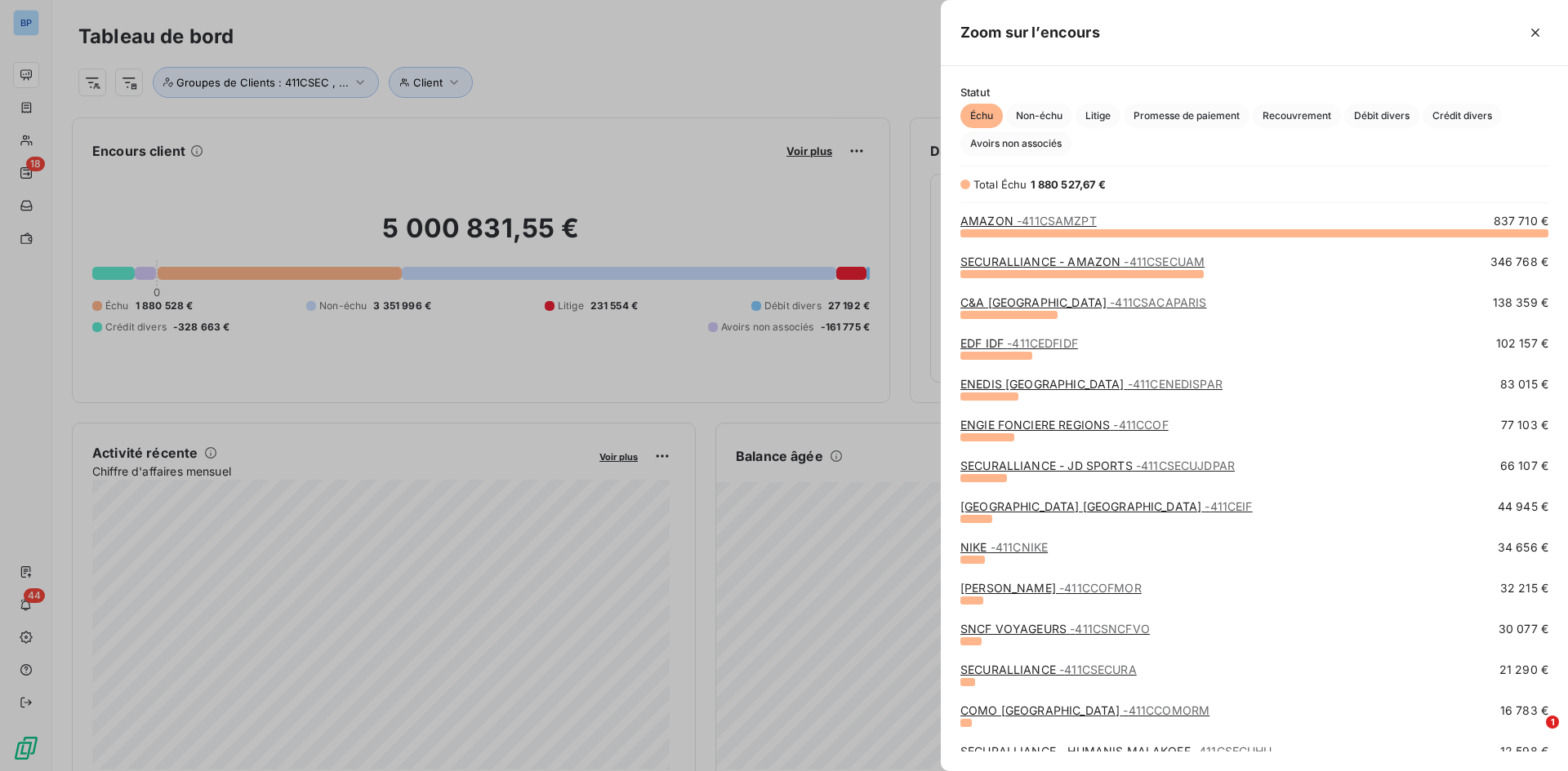
click at [982, 346] on link "EDF IDF - 411CEDFIDF" at bounding box center [1019, 343] width 118 height 14
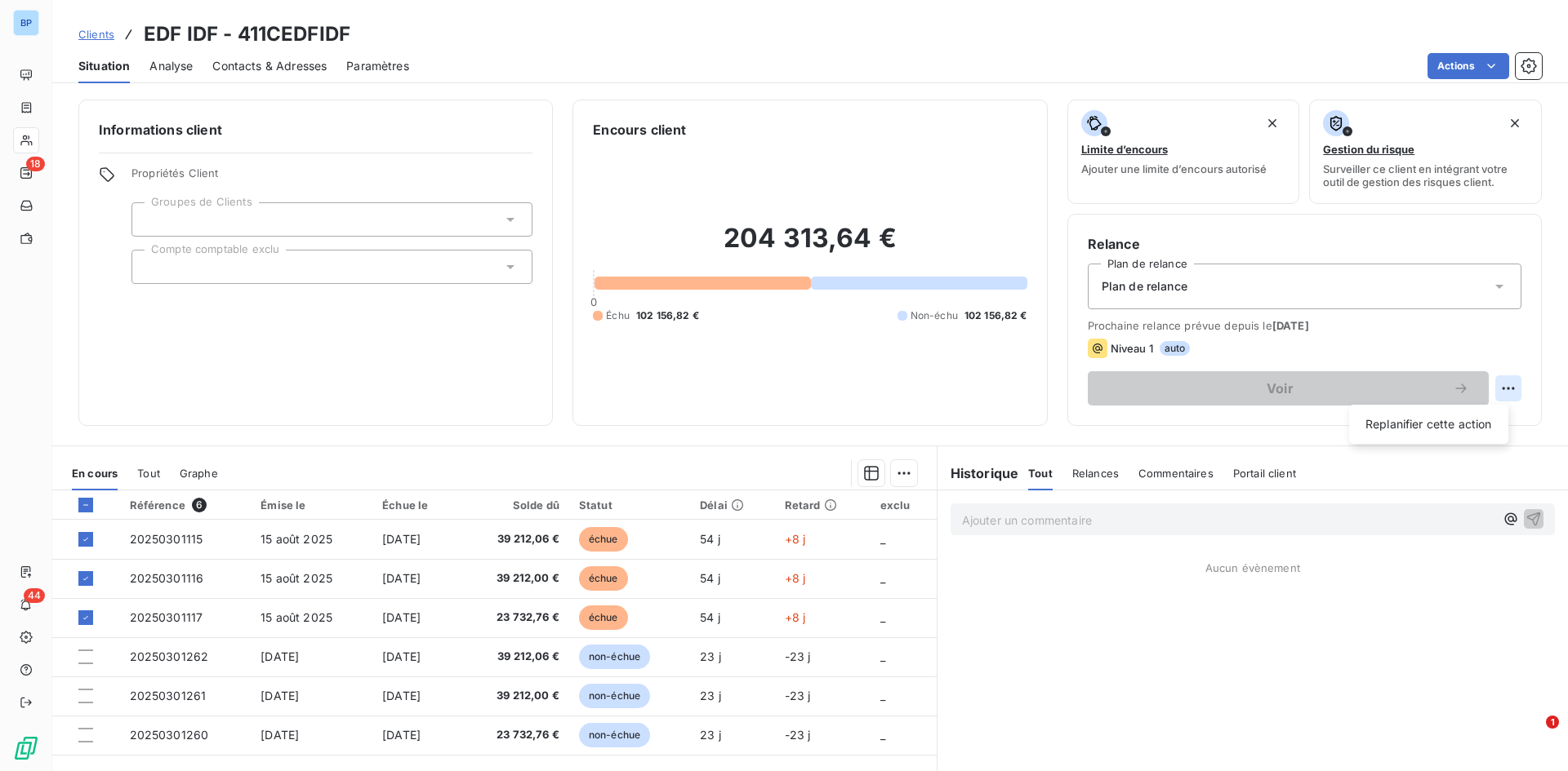
click at [1497, 390] on html "BP 18 44 Clients EDF IDF - 411CEDFIDF Situation Analyse Contacts & Adresses Par…" at bounding box center [784, 385] width 1568 height 771
click at [1276, 388] on html "BP 18 44 Clients EDF IDF - 411CEDFIDF Situation Analyse Contacts & Adresses Par…" at bounding box center [784, 385] width 1568 height 771
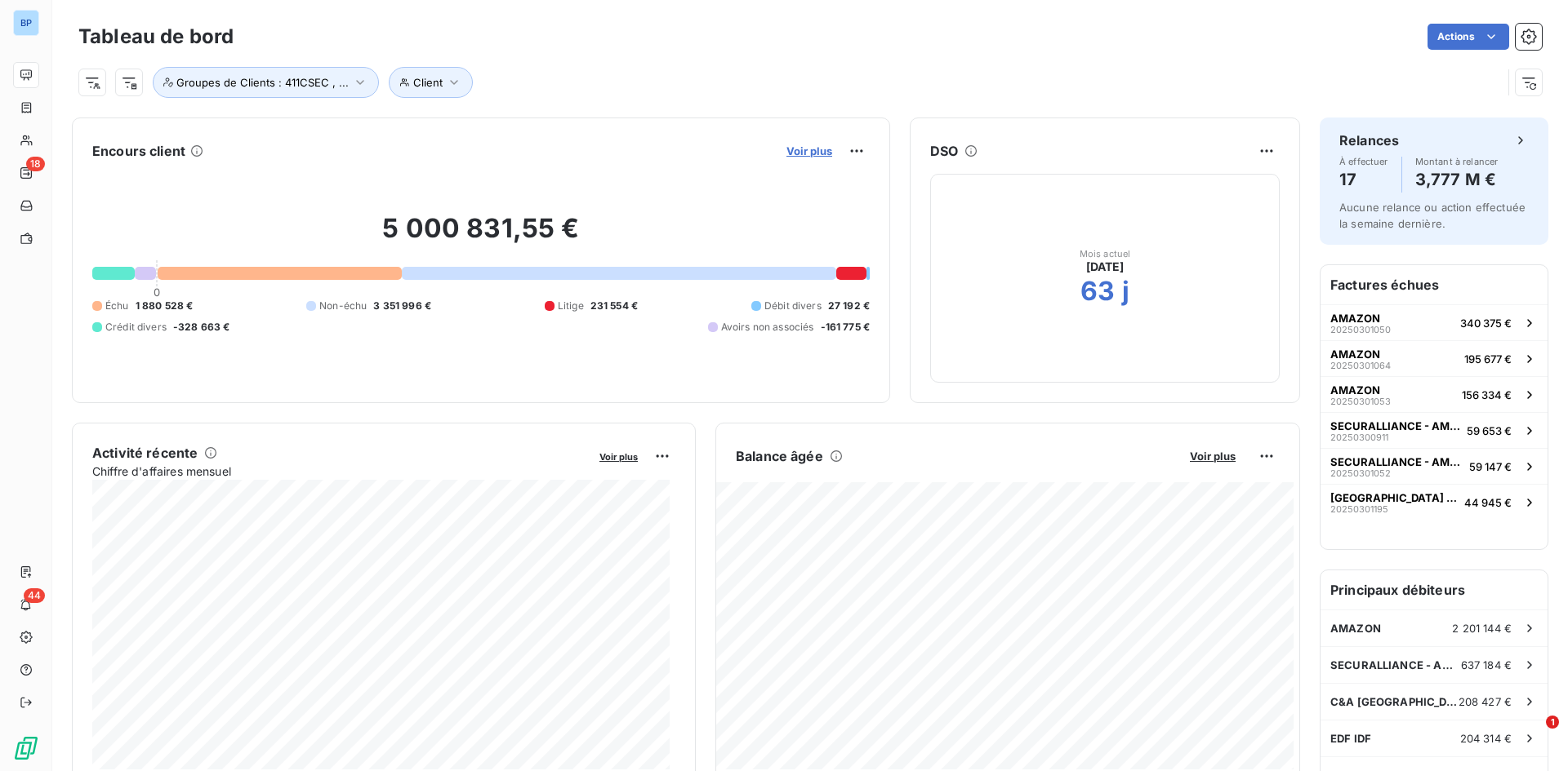
click at [787, 155] on span "Voir plus" at bounding box center [809, 151] width 46 height 13
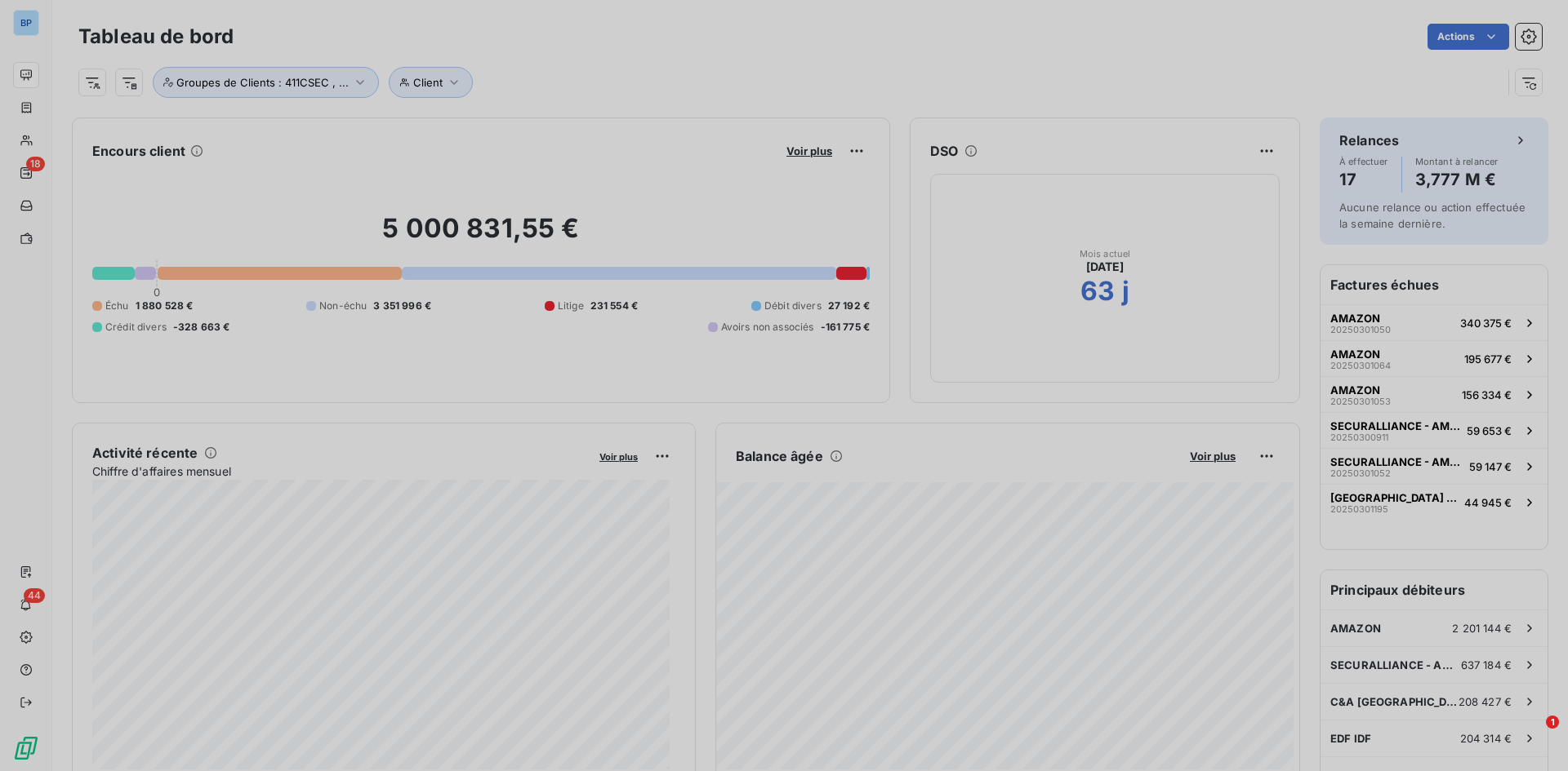
scroll to position [758, 615]
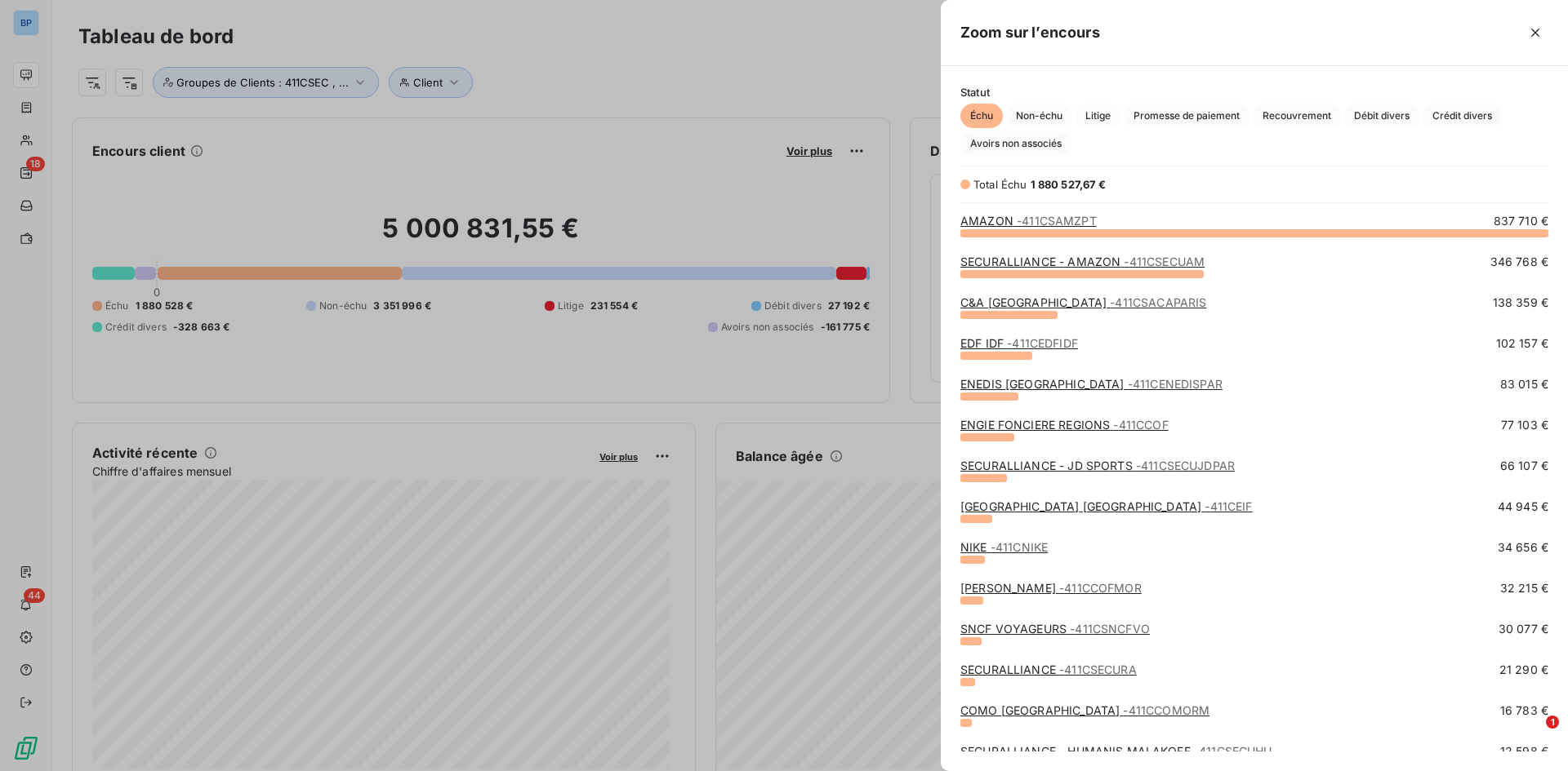
click at [1135, 511] on link "[GEOGRAPHIC_DATA] [GEOGRAPHIC_DATA] - 411CEIF" at bounding box center [1106, 507] width 292 height 14
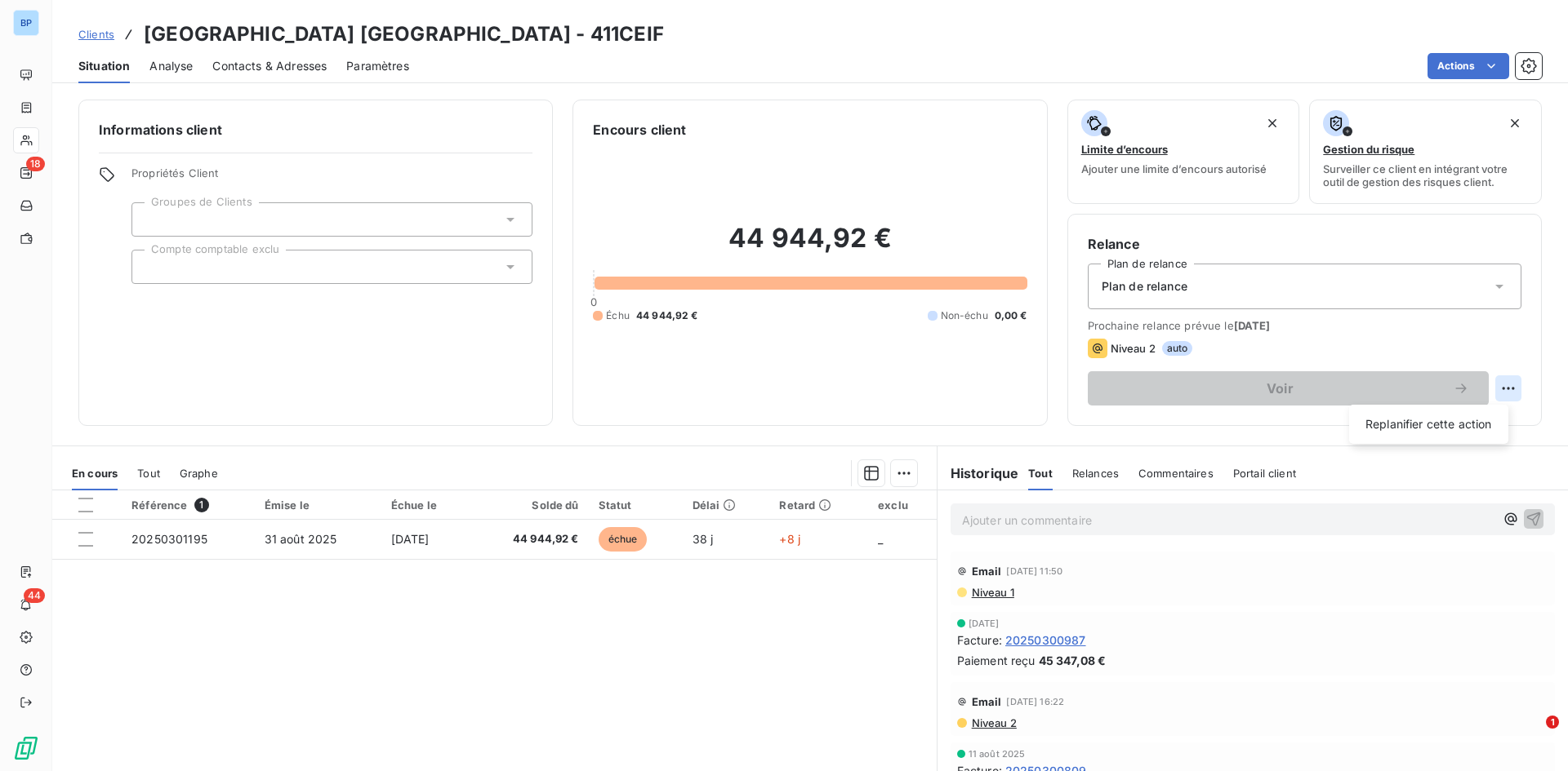
click at [1494, 386] on html "BP 18 44 Clients NOVOTEL PARIS CENTRE TOUR EIFFEL - 411CEIF Situation Analyse C…" at bounding box center [784, 385] width 1568 height 771
click at [1450, 386] on html "BP 18 44 Clients NOVOTEL PARIS CENTRE TOUR EIFFEL - 411CEIF Situation Analyse C…" at bounding box center [784, 385] width 1568 height 771
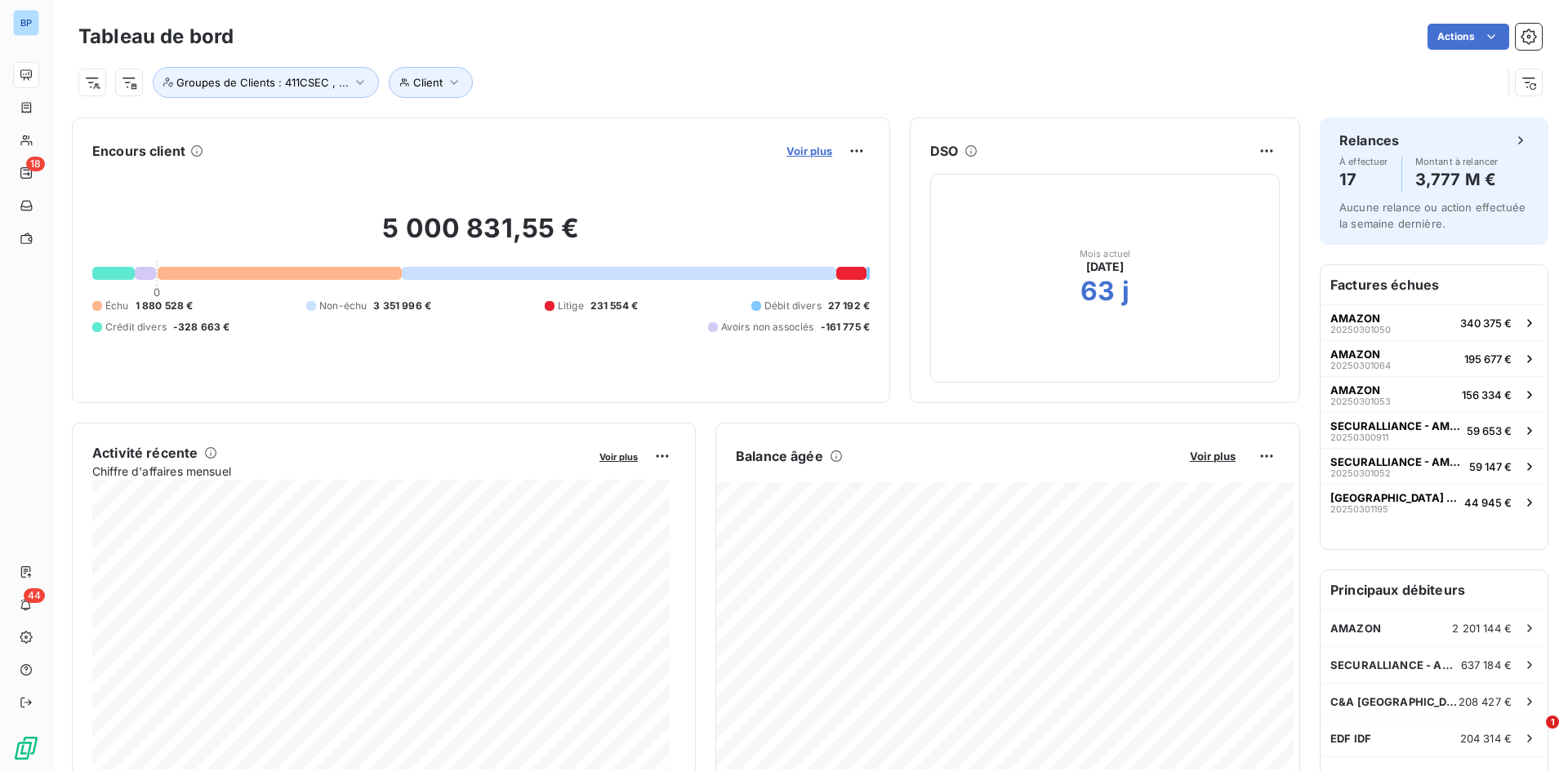
click at [797, 150] on span "Voir plus" at bounding box center [809, 151] width 46 height 13
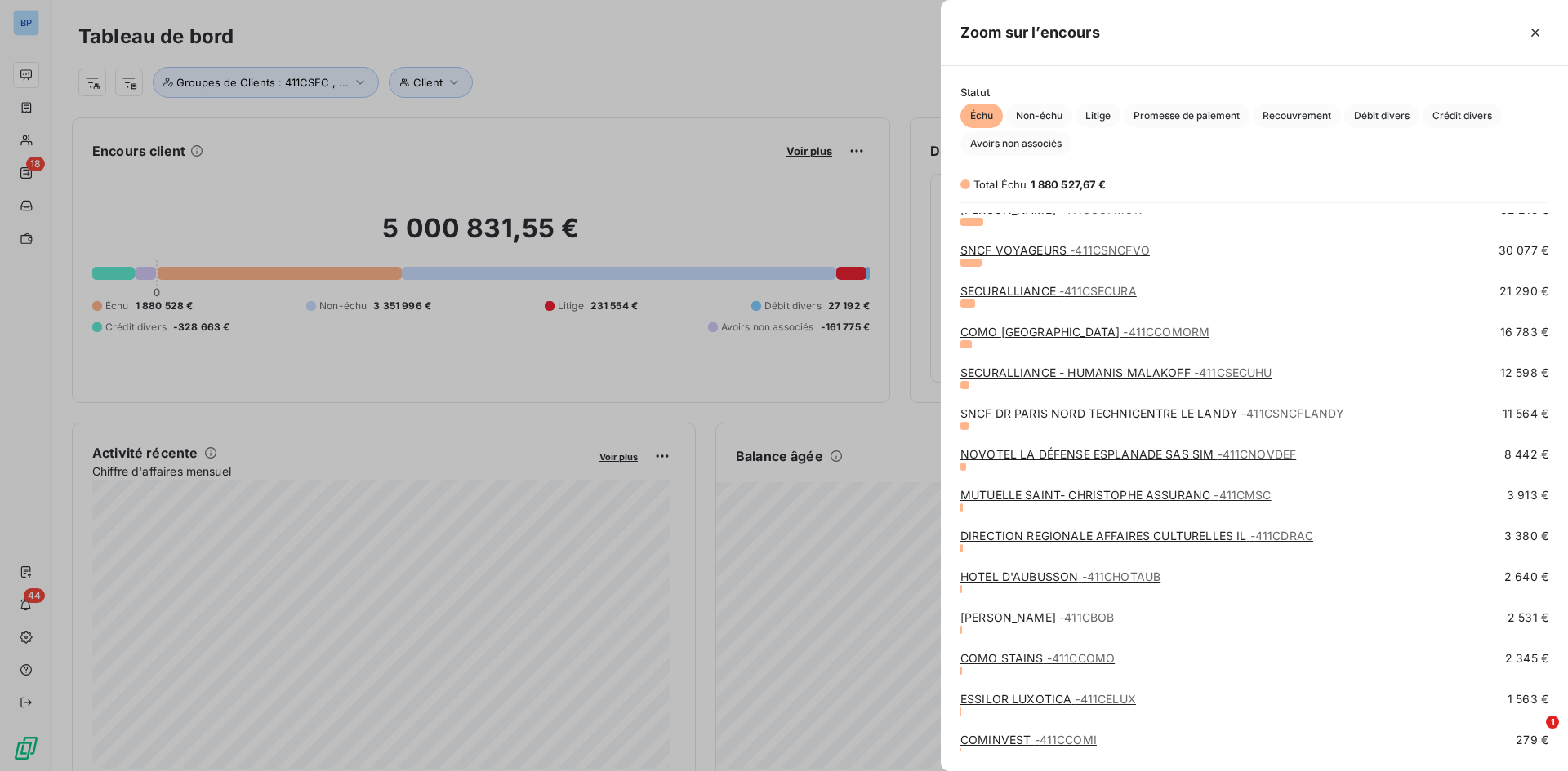
scroll to position [460, 0]
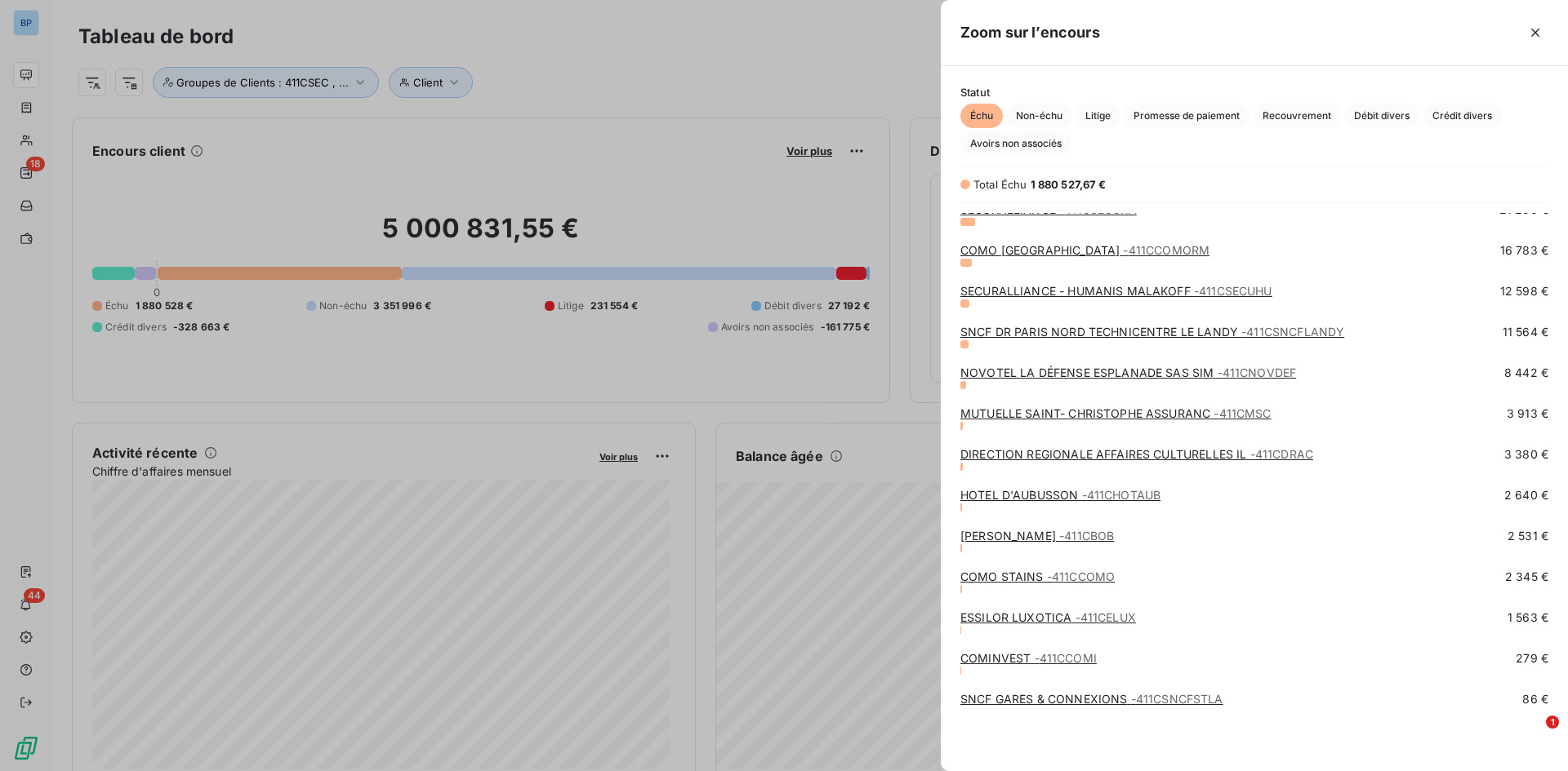
click at [1060, 247] on link "COMO BRAND CENTER - 411CCOMORM" at bounding box center [1084, 250] width 249 height 14
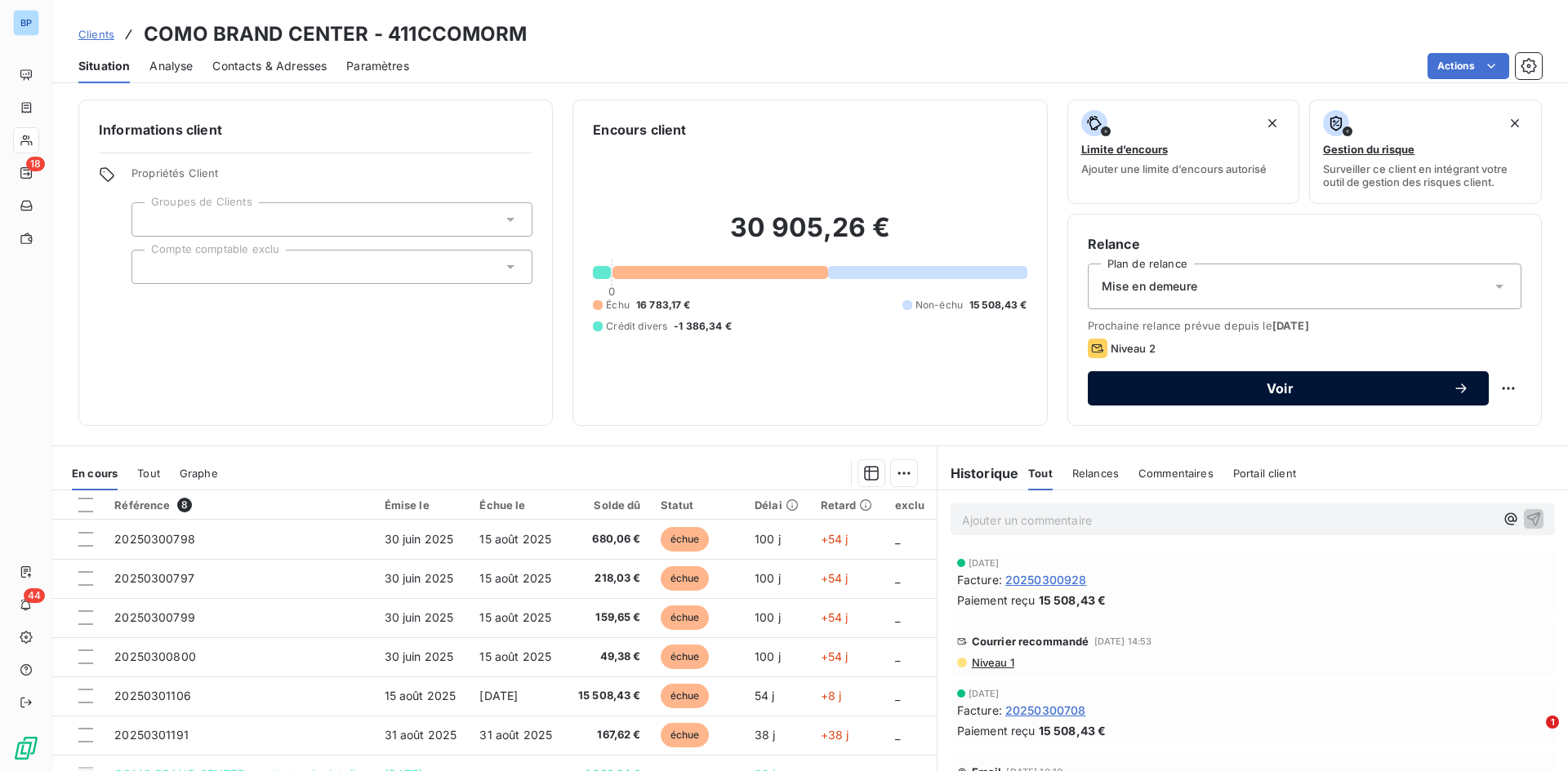
click at [1454, 382] on icon "button" at bounding box center [1461, 389] width 16 height 16
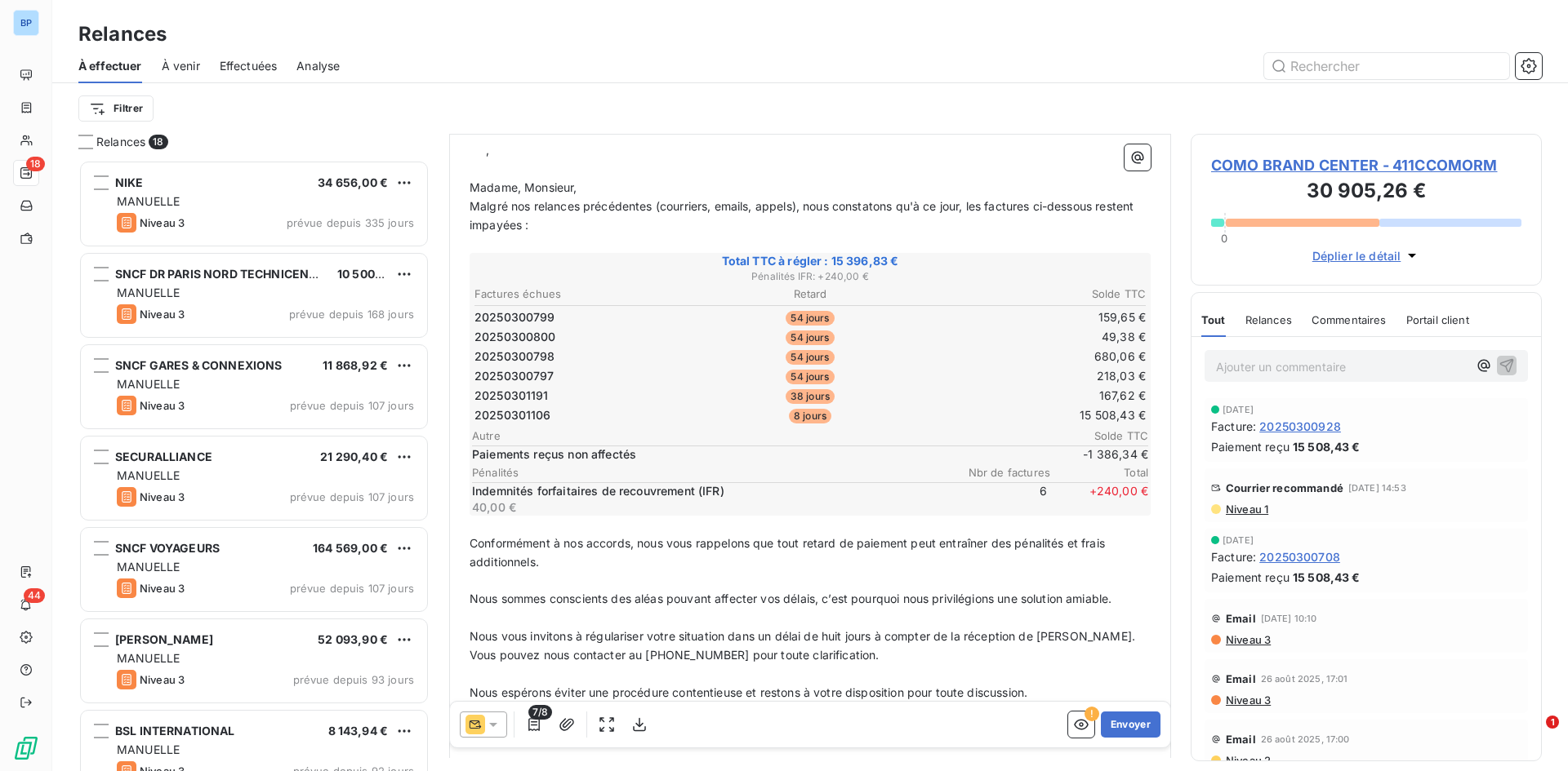
scroll to position [164, 0]
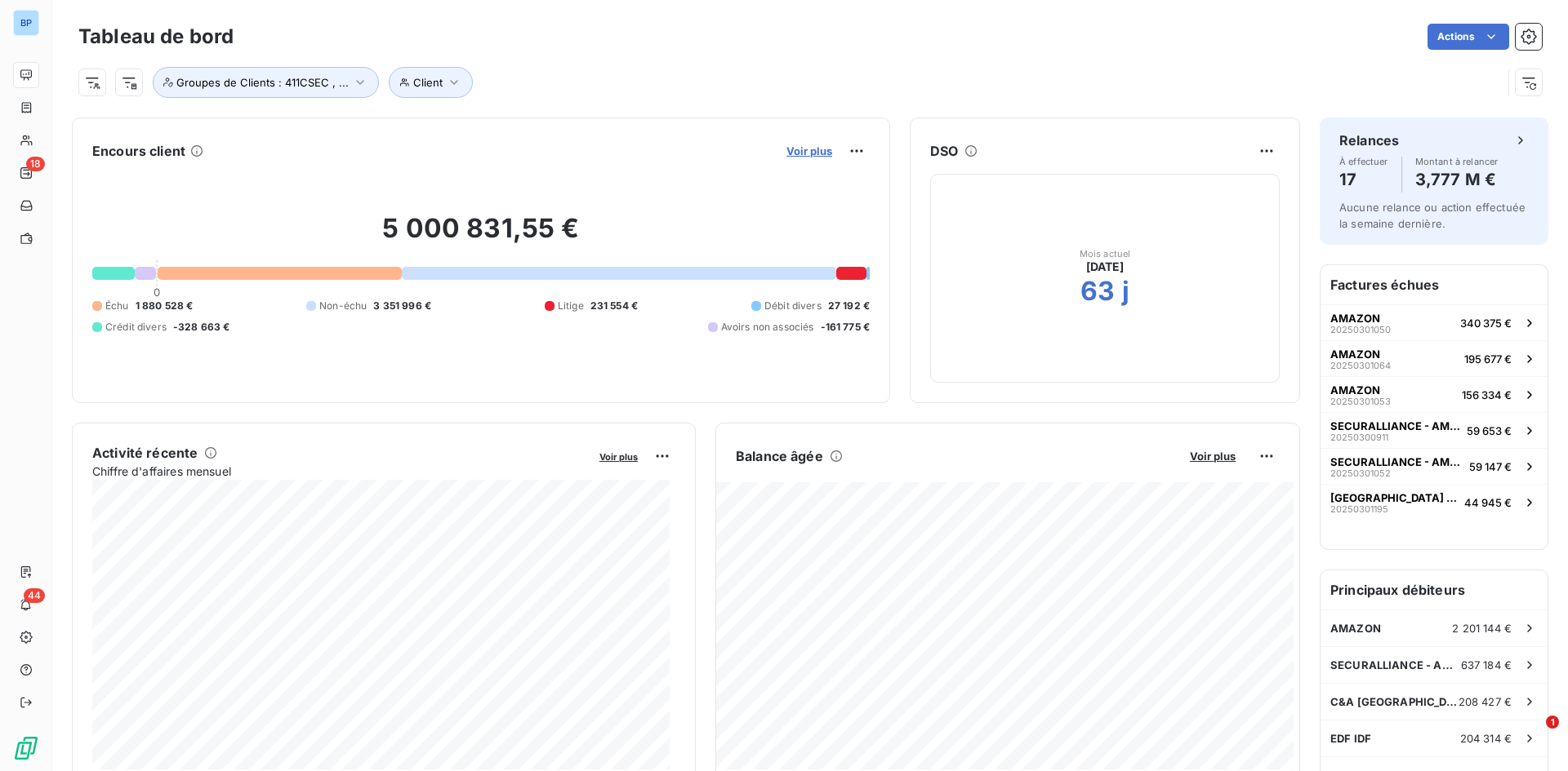
click at [788, 148] on span "Voir plus" at bounding box center [809, 151] width 46 height 13
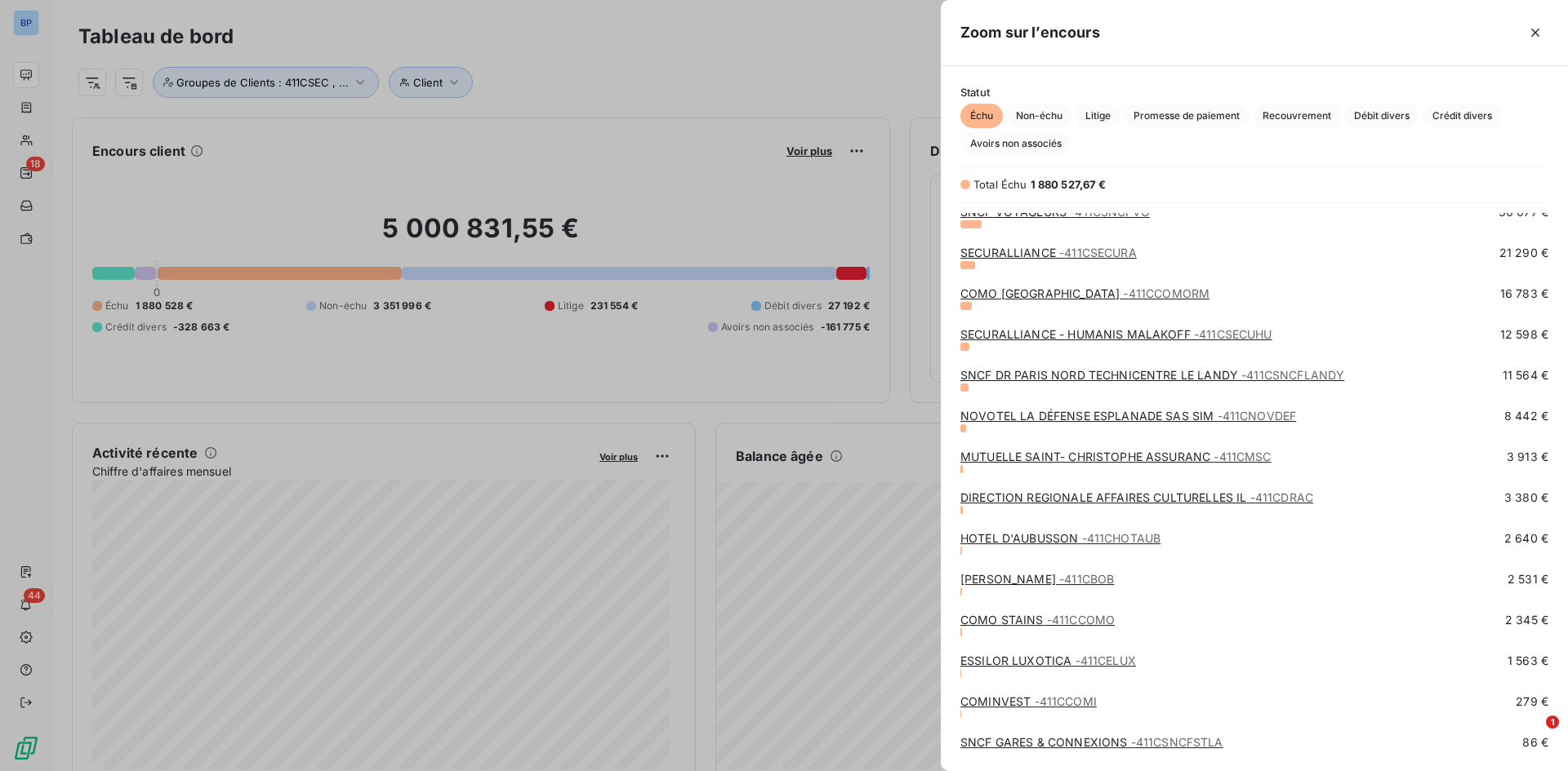
scroll to position [379, 0]
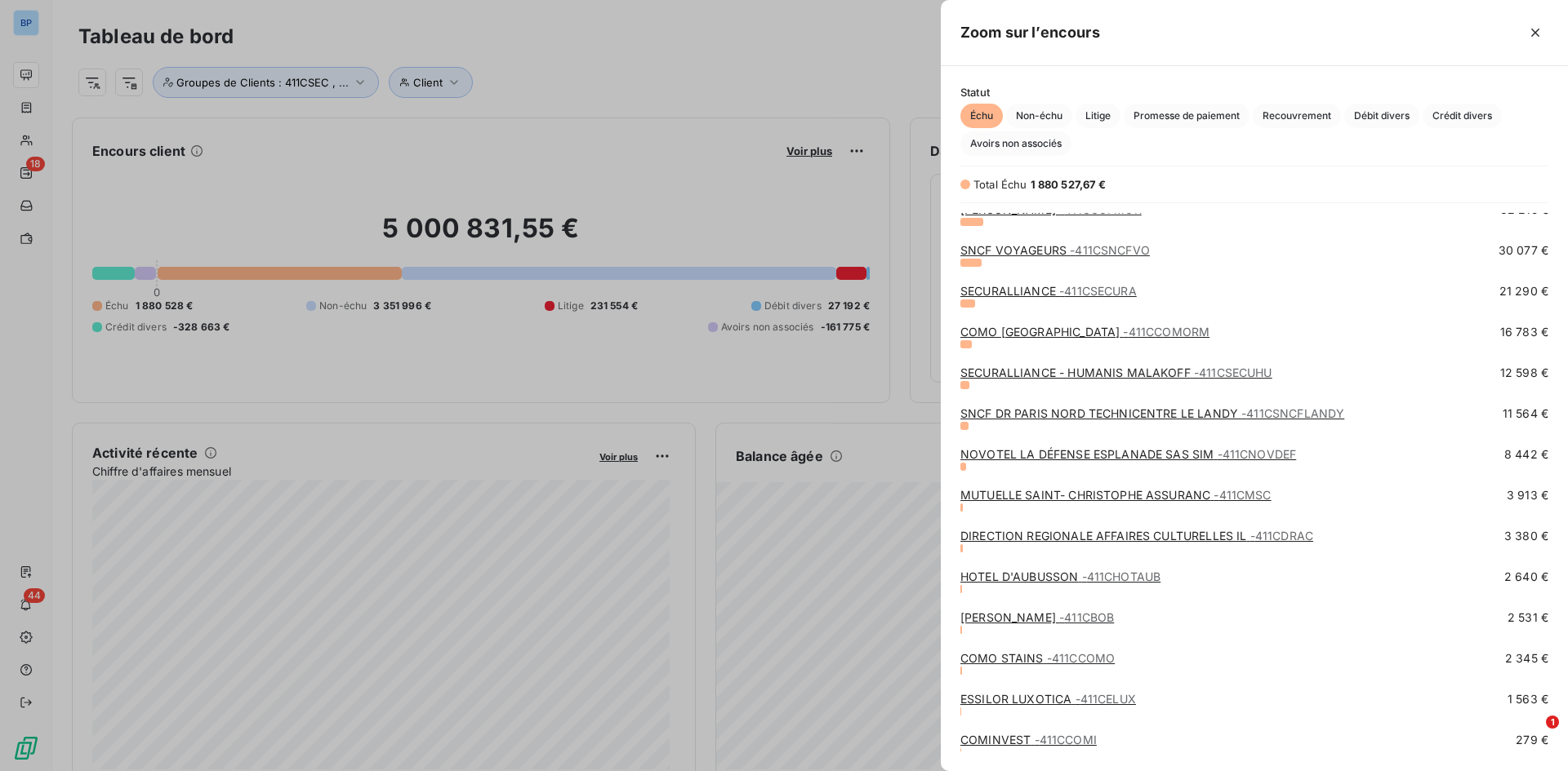
click at [1075, 452] on link "NOVOTEL LA DÉFENSE ESPLANADE SAS SIM - 411CNOVDEF" at bounding box center [1127, 455] width 335 height 14
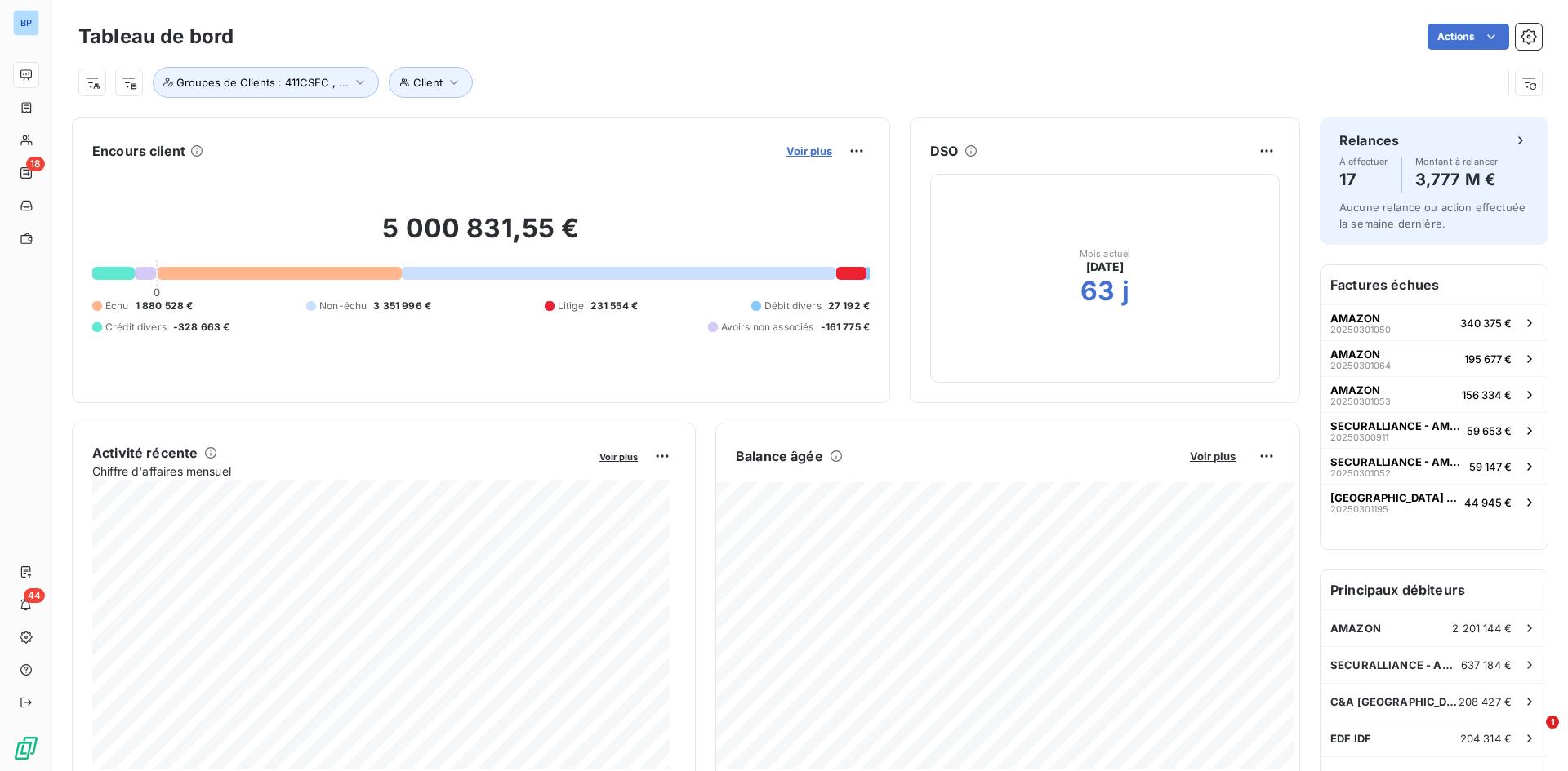
click at [800, 147] on span "Voir plus" at bounding box center [809, 151] width 46 height 13
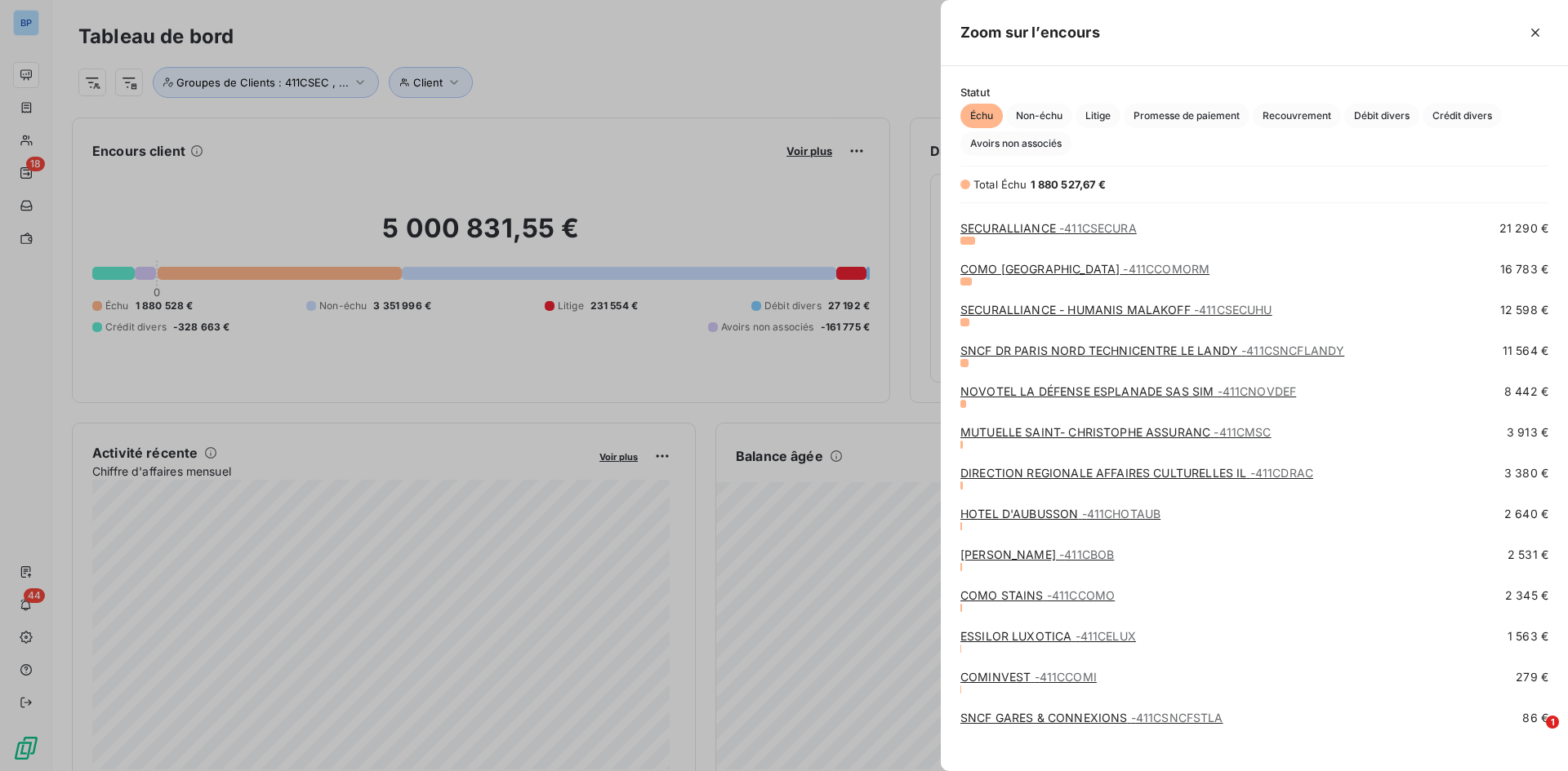
scroll to position [460, 0]
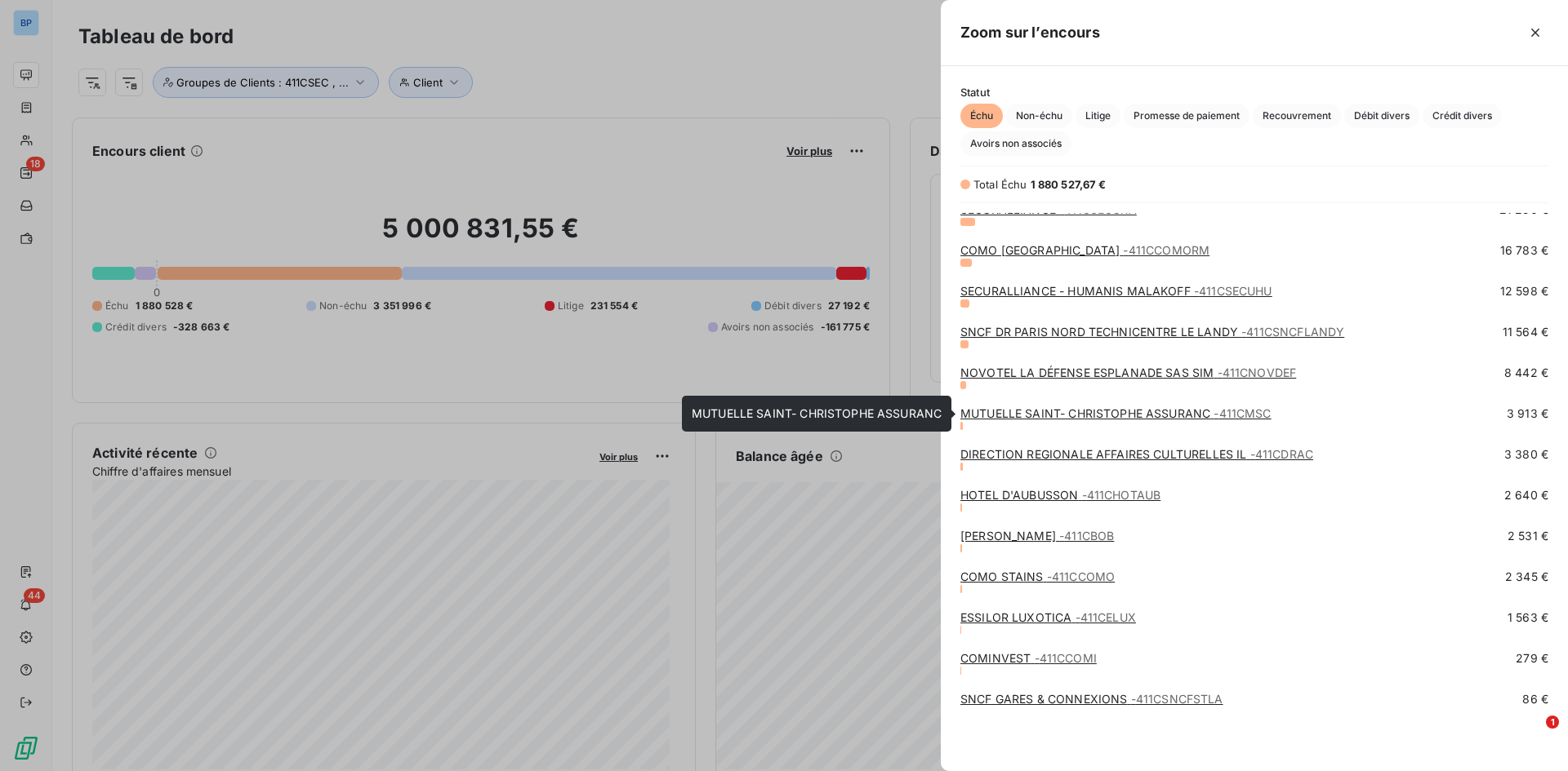
click at [1152, 413] on link "MUTUELLE SAINT- [PERSON_NAME] ASSURANC - 411CMSC" at bounding box center [1116, 414] width 311 height 14
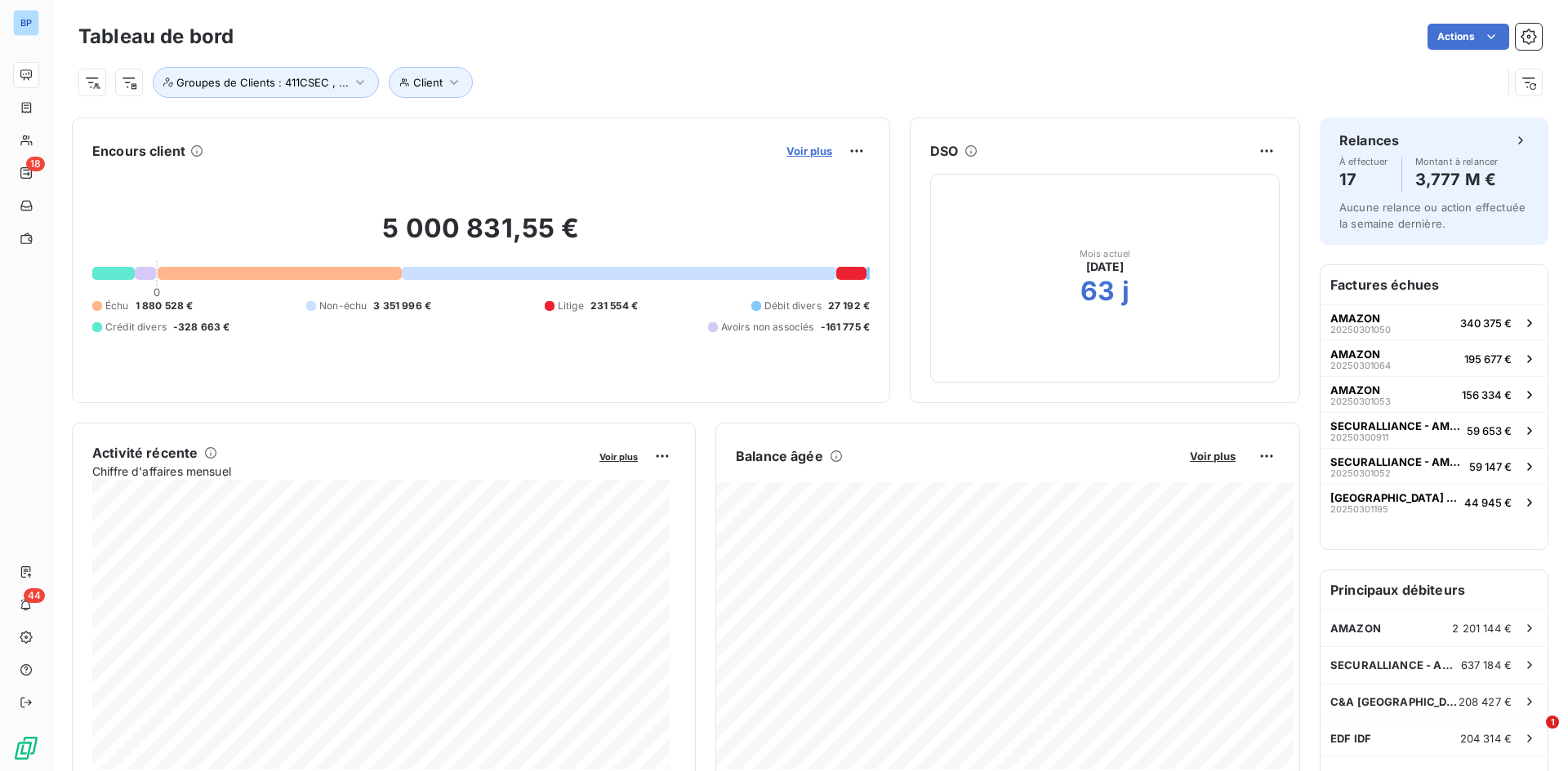
click at [787, 147] on span "Voir plus" at bounding box center [809, 151] width 46 height 13
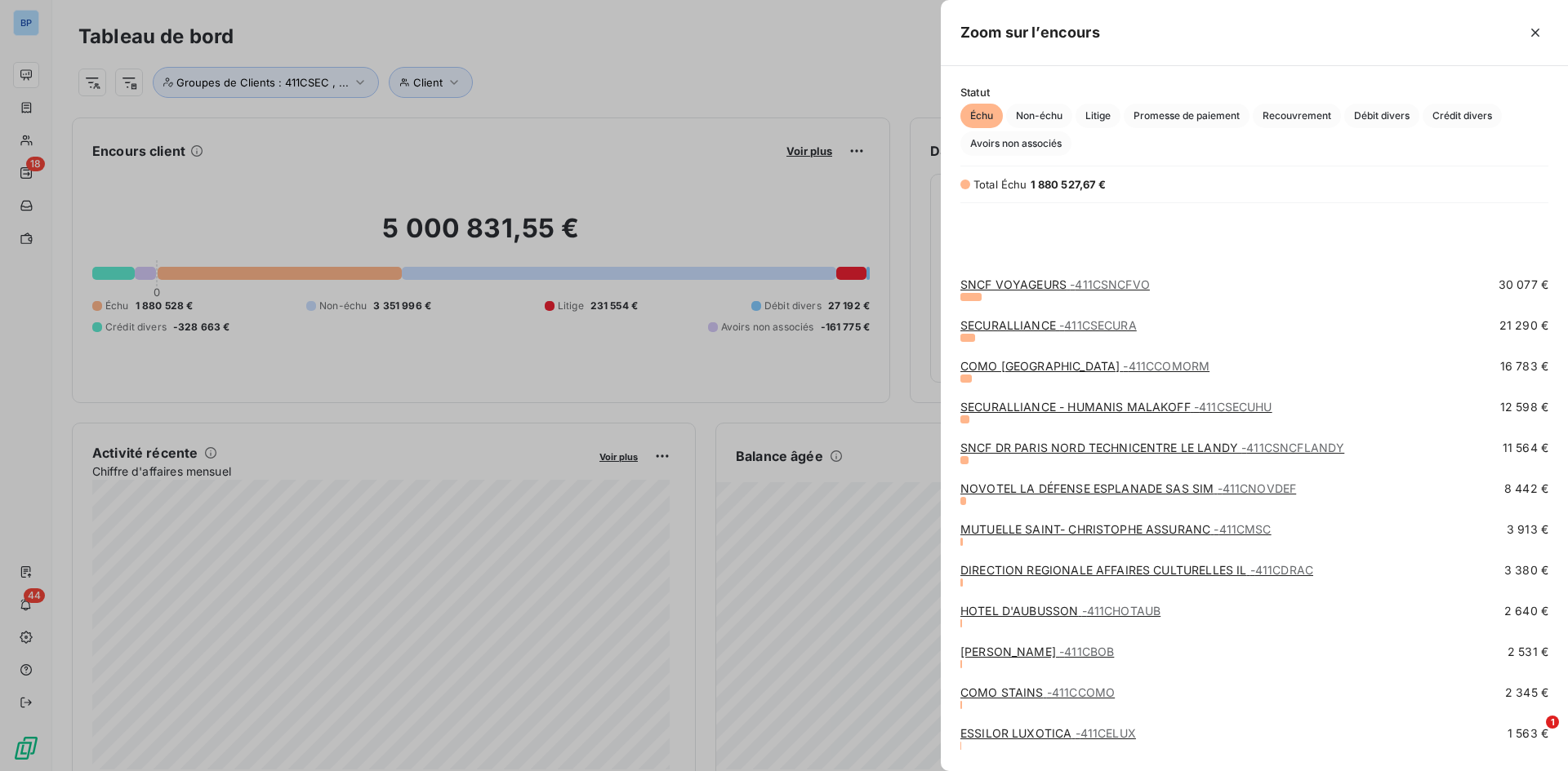
scroll to position [460, 0]
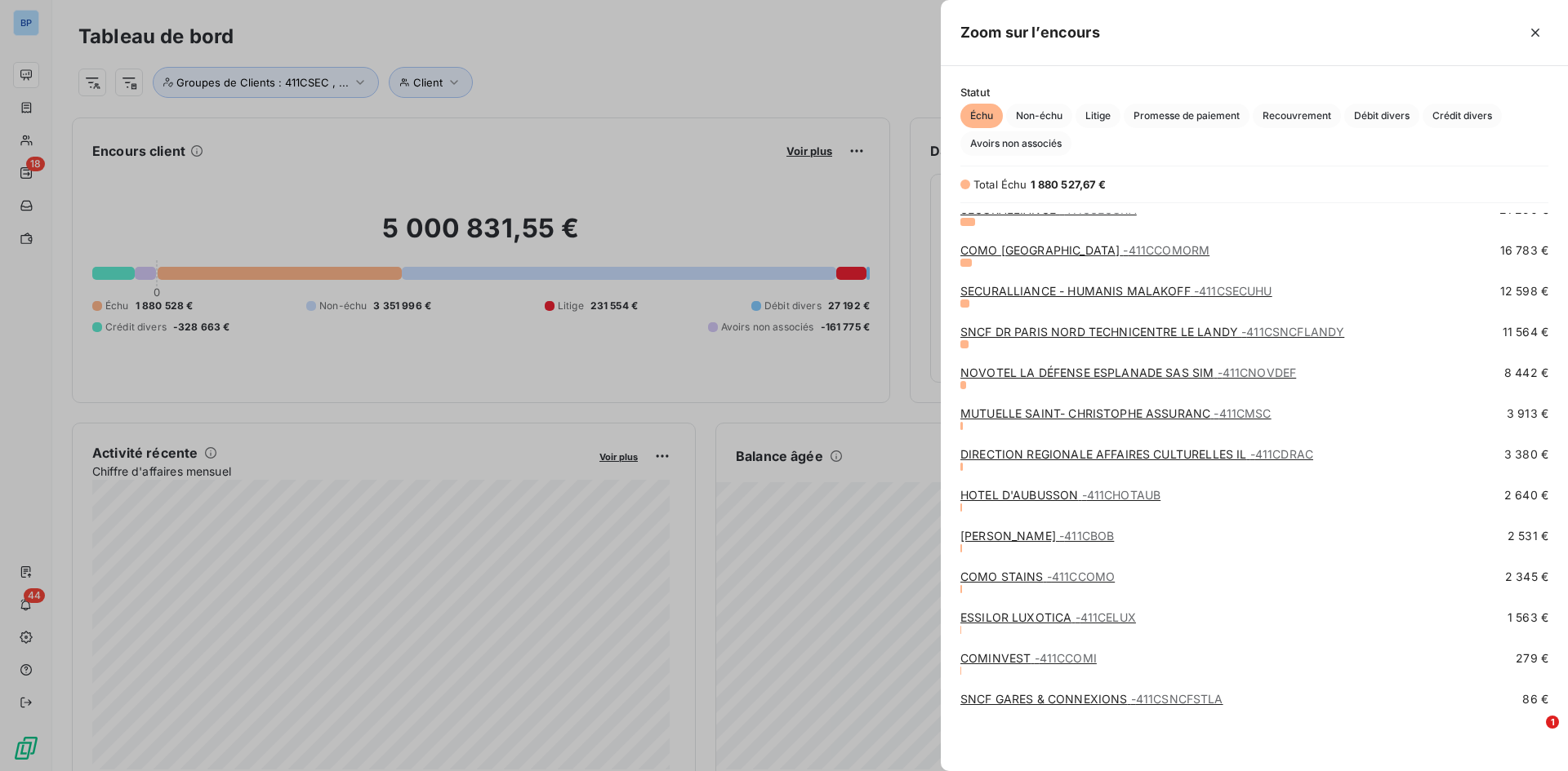
click at [990, 534] on link "[PERSON_NAME] - 411CBOB" at bounding box center [1037, 536] width 154 height 14
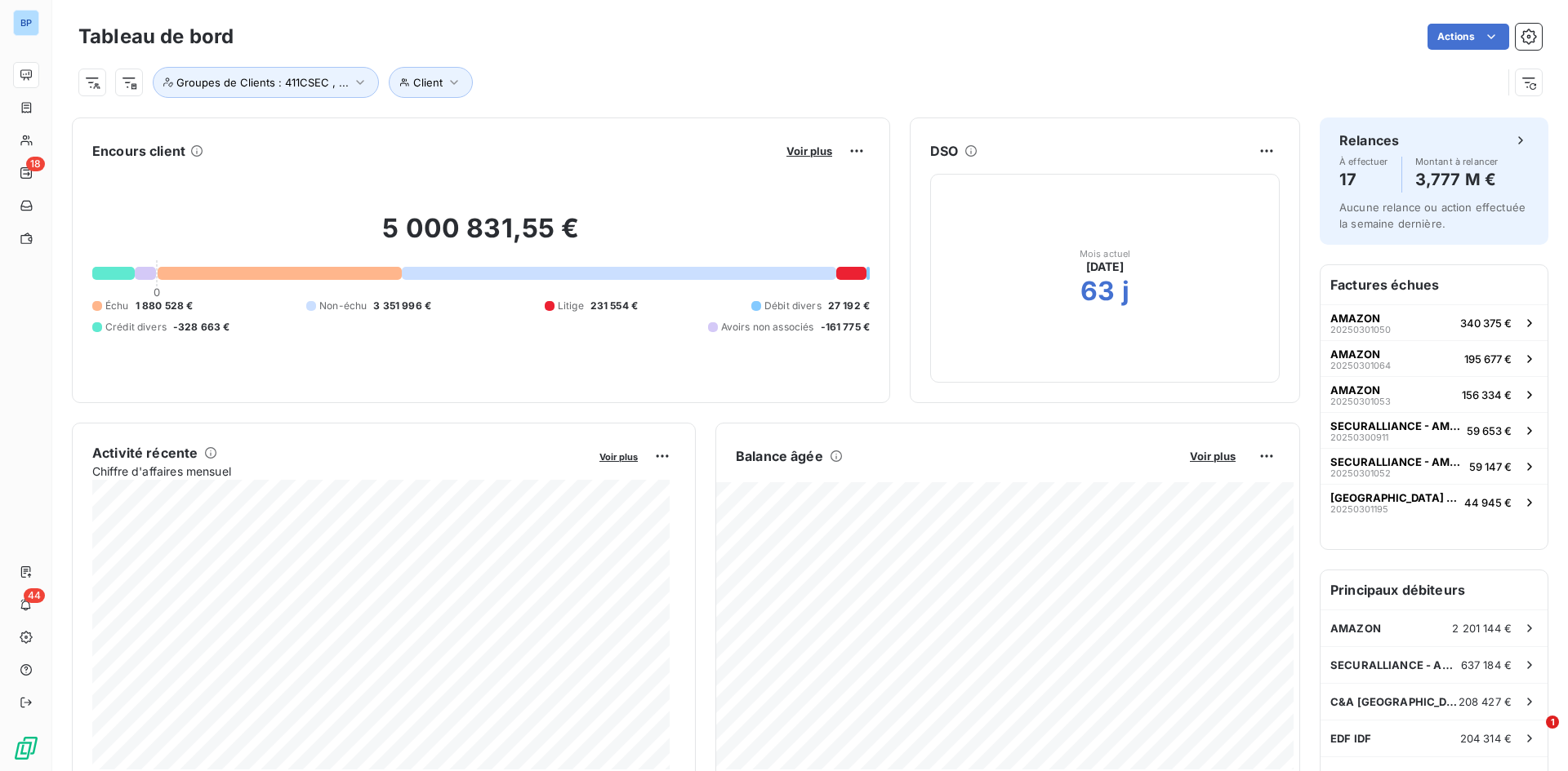
click at [785, 138] on div "Voir plus" at bounding box center [825, 150] width 89 height 26
click at [788, 147] on span "Voir plus" at bounding box center [809, 151] width 46 height 13
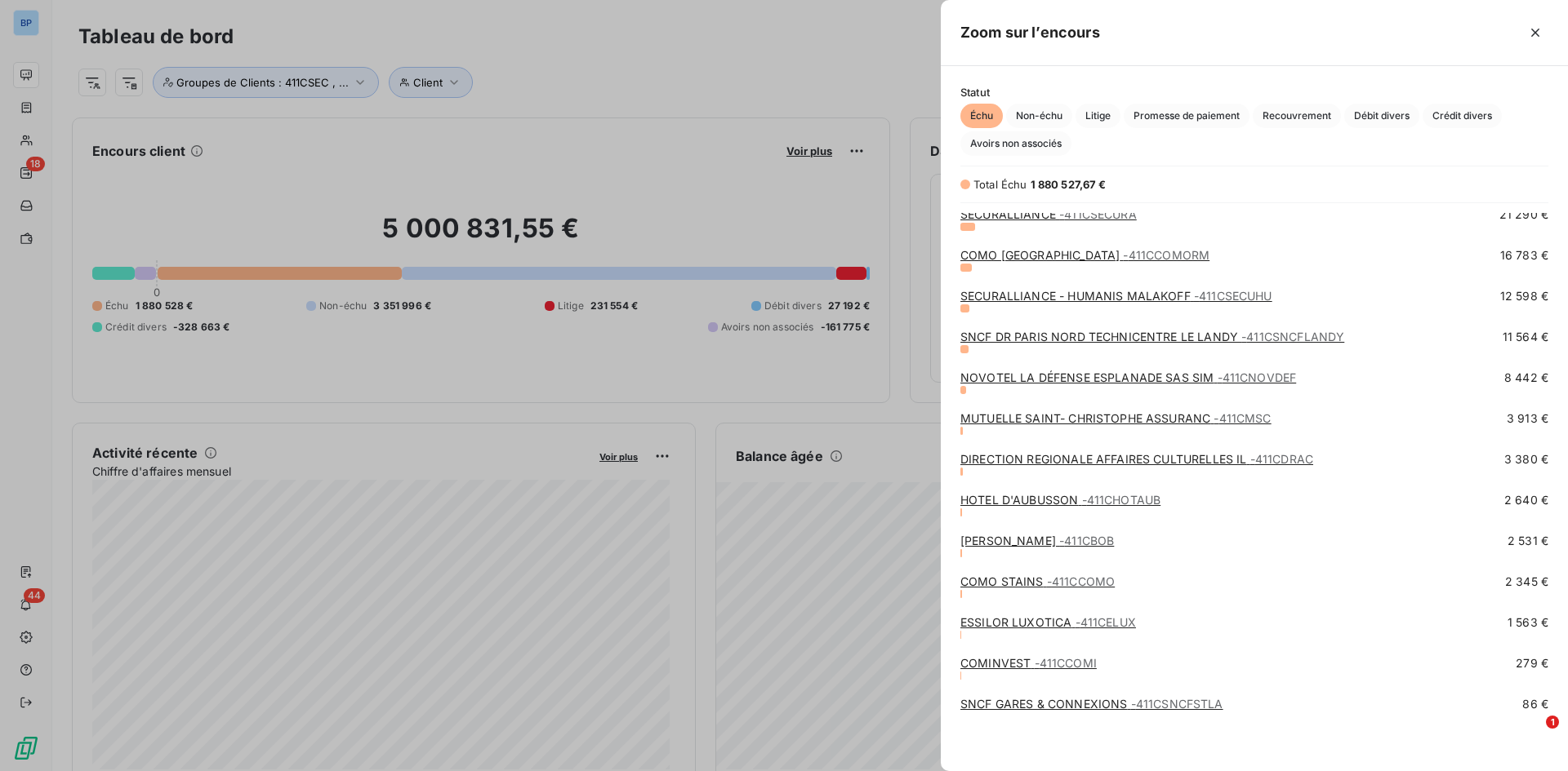
scroll to position [460, 0]
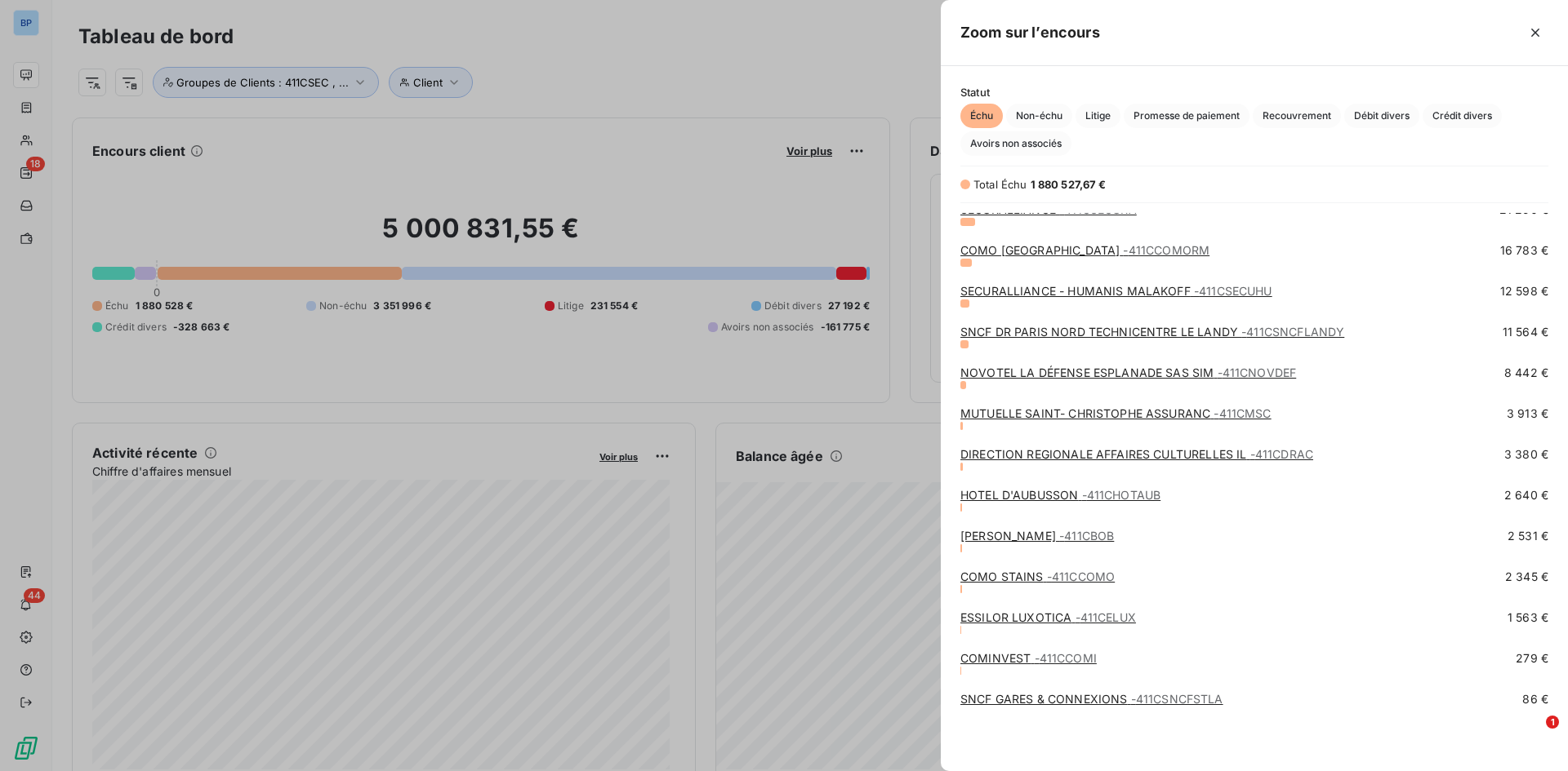
click at [970, 571] on link "COMO STAINS - 411CCOMO" at bounding box center [1037, 577] width 155 height 14
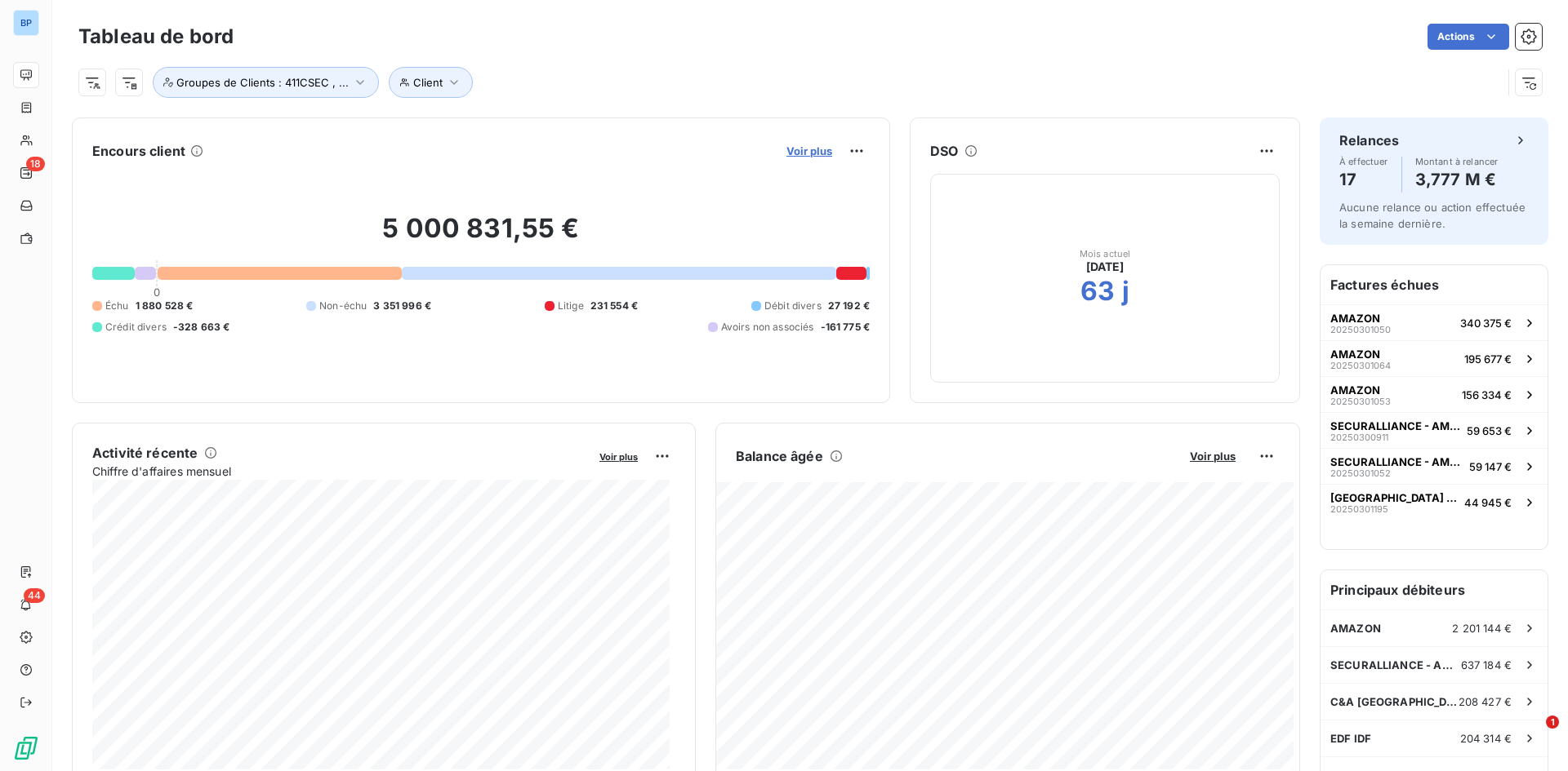
click at [790, 153] on span "Voir plus" at bounding box center [809, 151] width 46 height 13
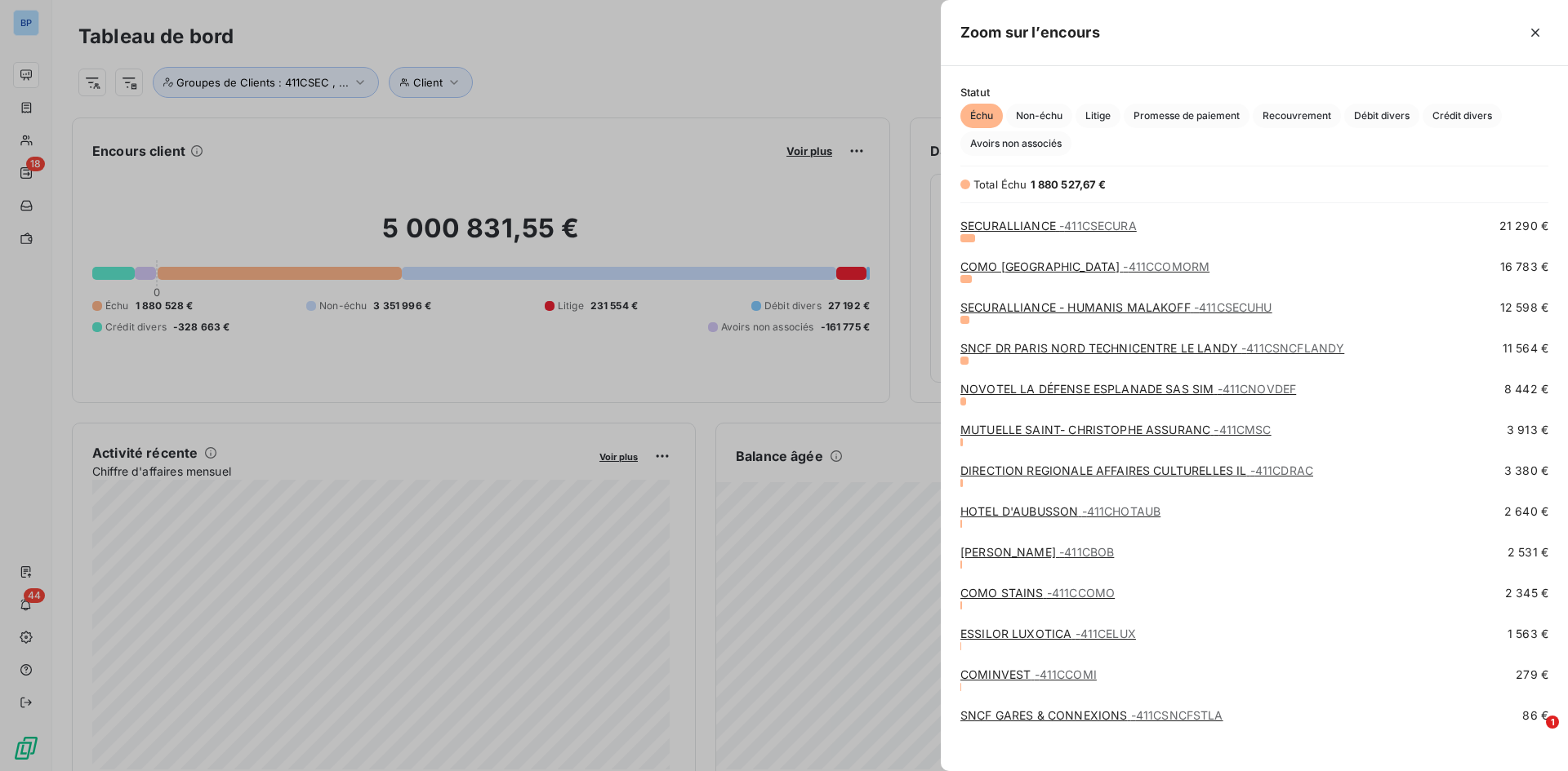
scroll to position [460, 0]
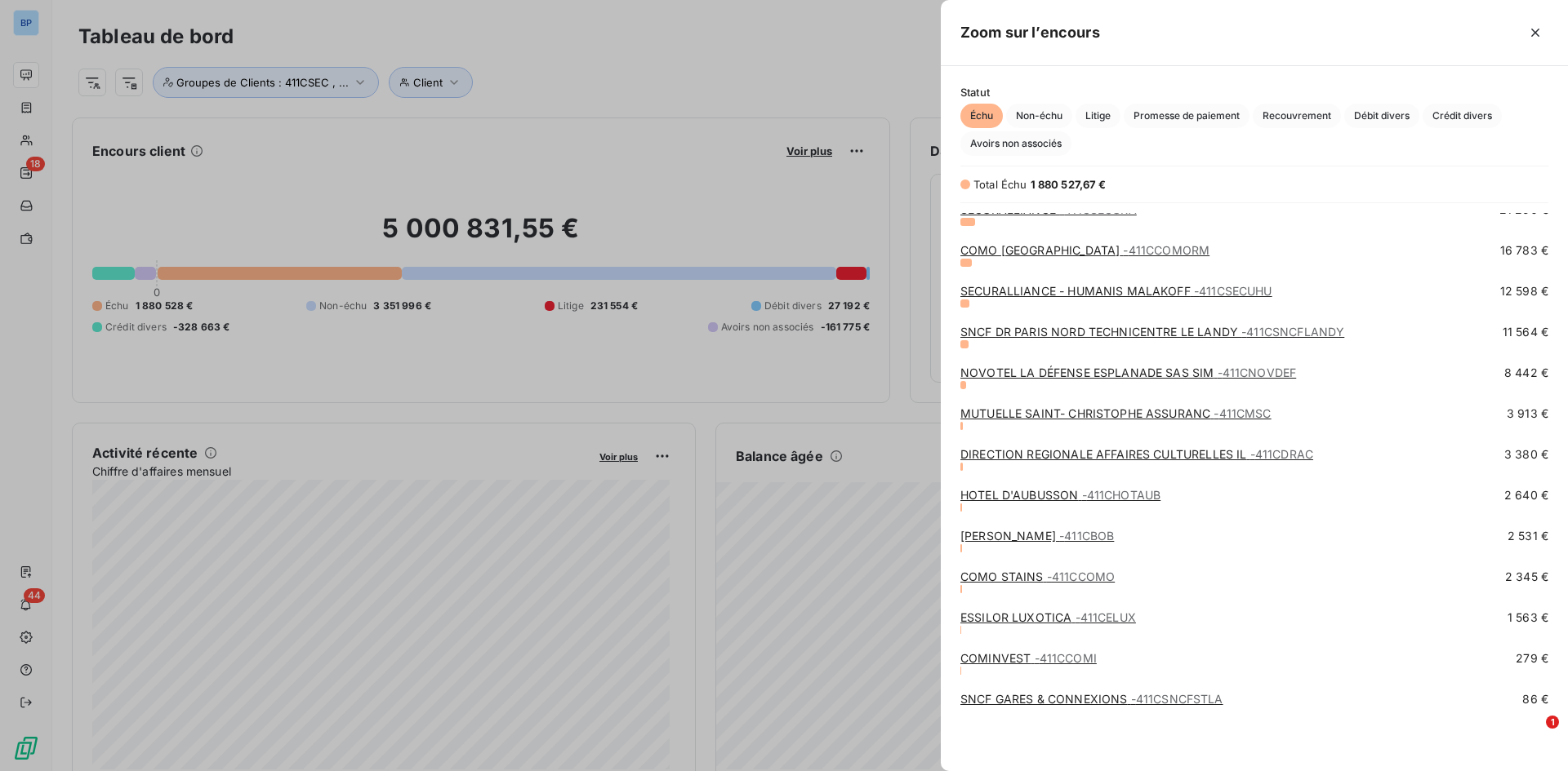
click at [847, 54] on div at bounding box center [784, 385] width 1568 height 771
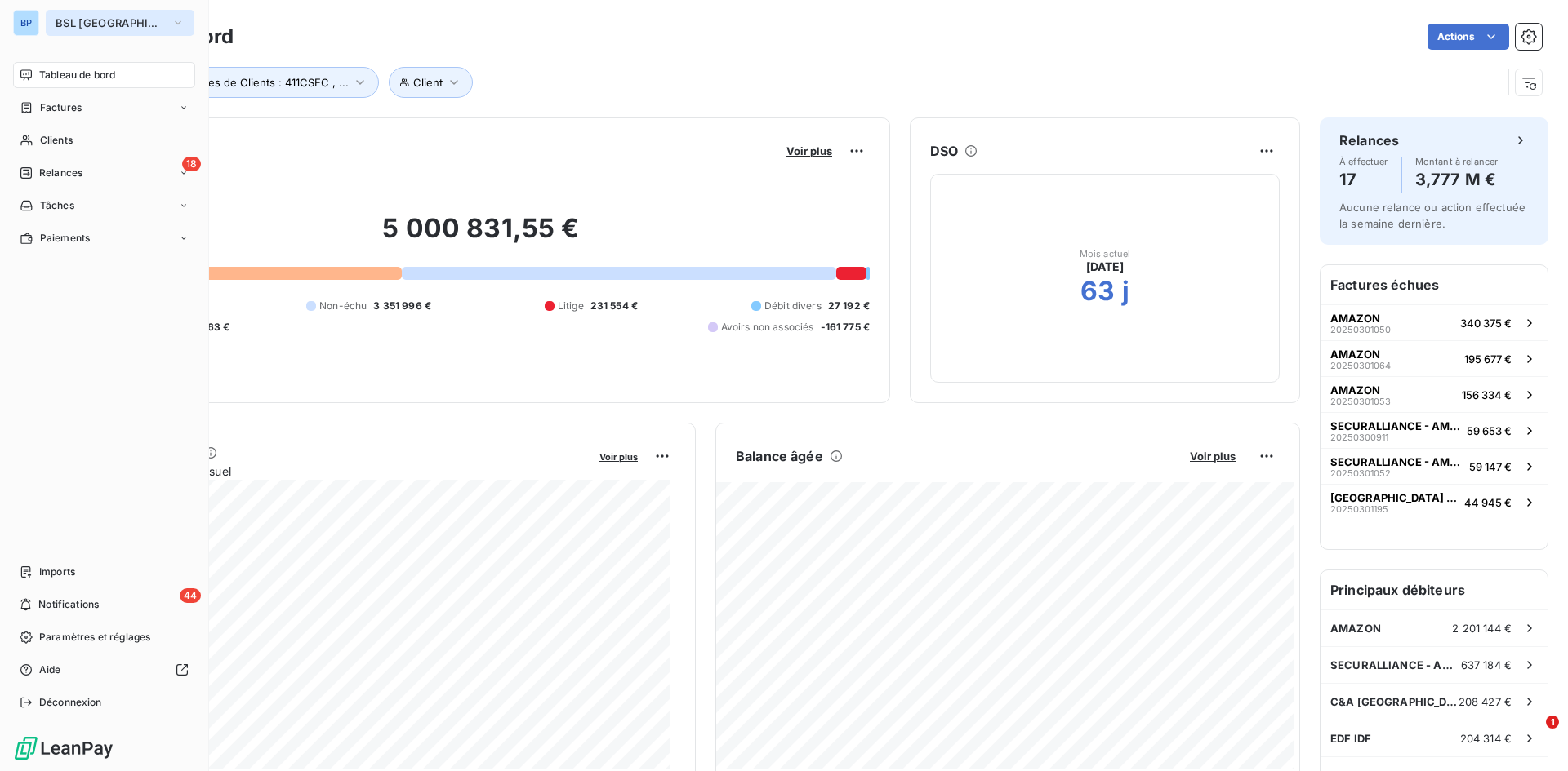
click at [99, 28] on span "BSL [GEOGRAPHIC_DATA]" at bounding box center [110, 22] width 109 height 13
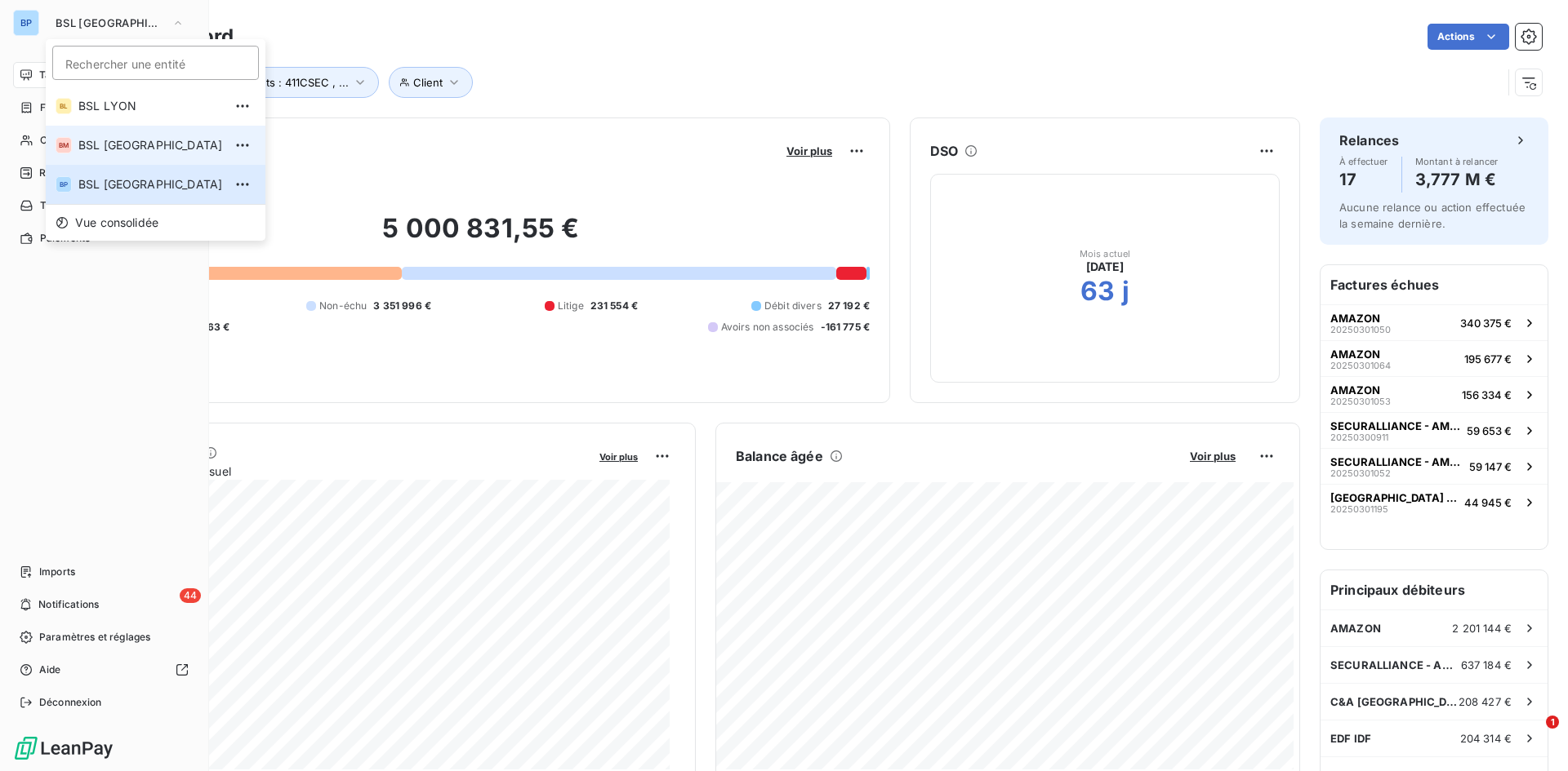
click at [114, 142] on span "BSL [GEOGRAPHIC_DATA]" at bounding box center [151, 145] width 145 height 16
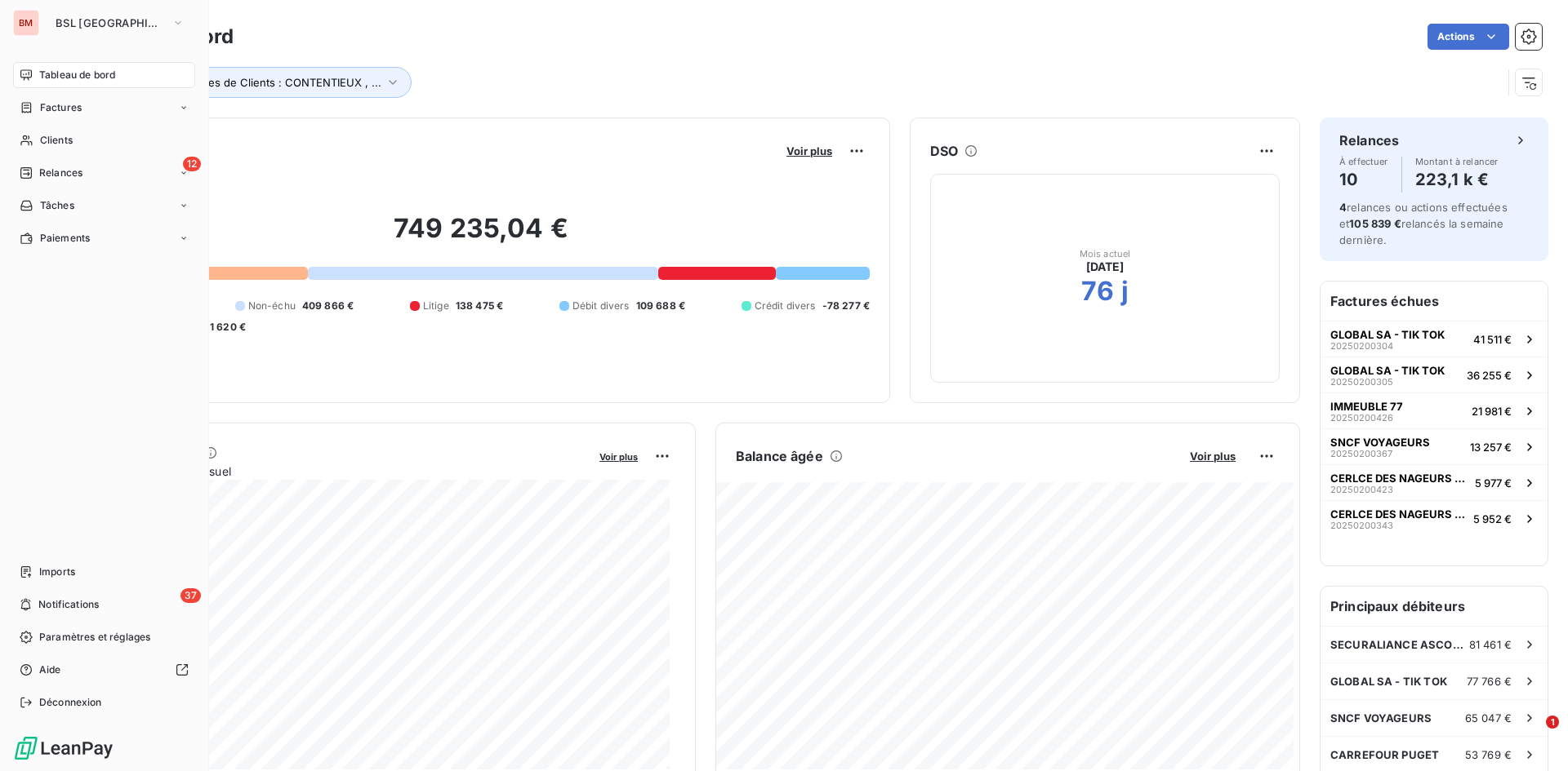
click at [676, 121] on div "Encours client Voir plus 749 235,04 € 0 Échu 171 103 € Non-échu 409 866 € Litig…" at bounding box center [480, 261] width 818 height 286
click at [684, 99] on div "Tableau de bord Actions Groupes de Clients : CONTENTIEUX , ..." at bounding box center [809, 54] width 1515 height 108
click at [935, 63] on div "Groupes de Clients : CONTENTIEUX , ..." at bounding box center [810, 75] width 1463 height 44
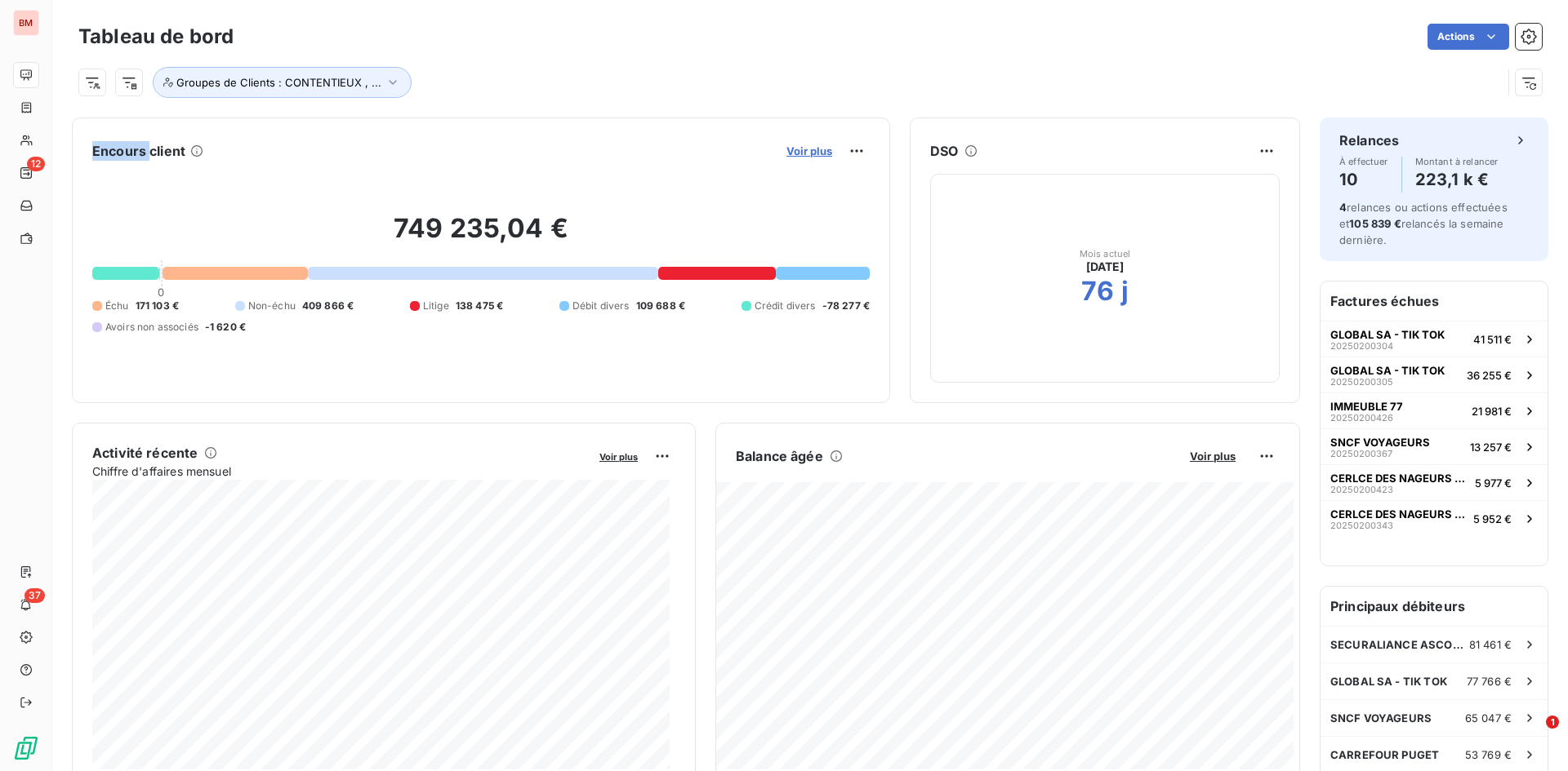
click at [803, 152] on span "Voir plus" at bounding box center [809, 151] width 46 height 13
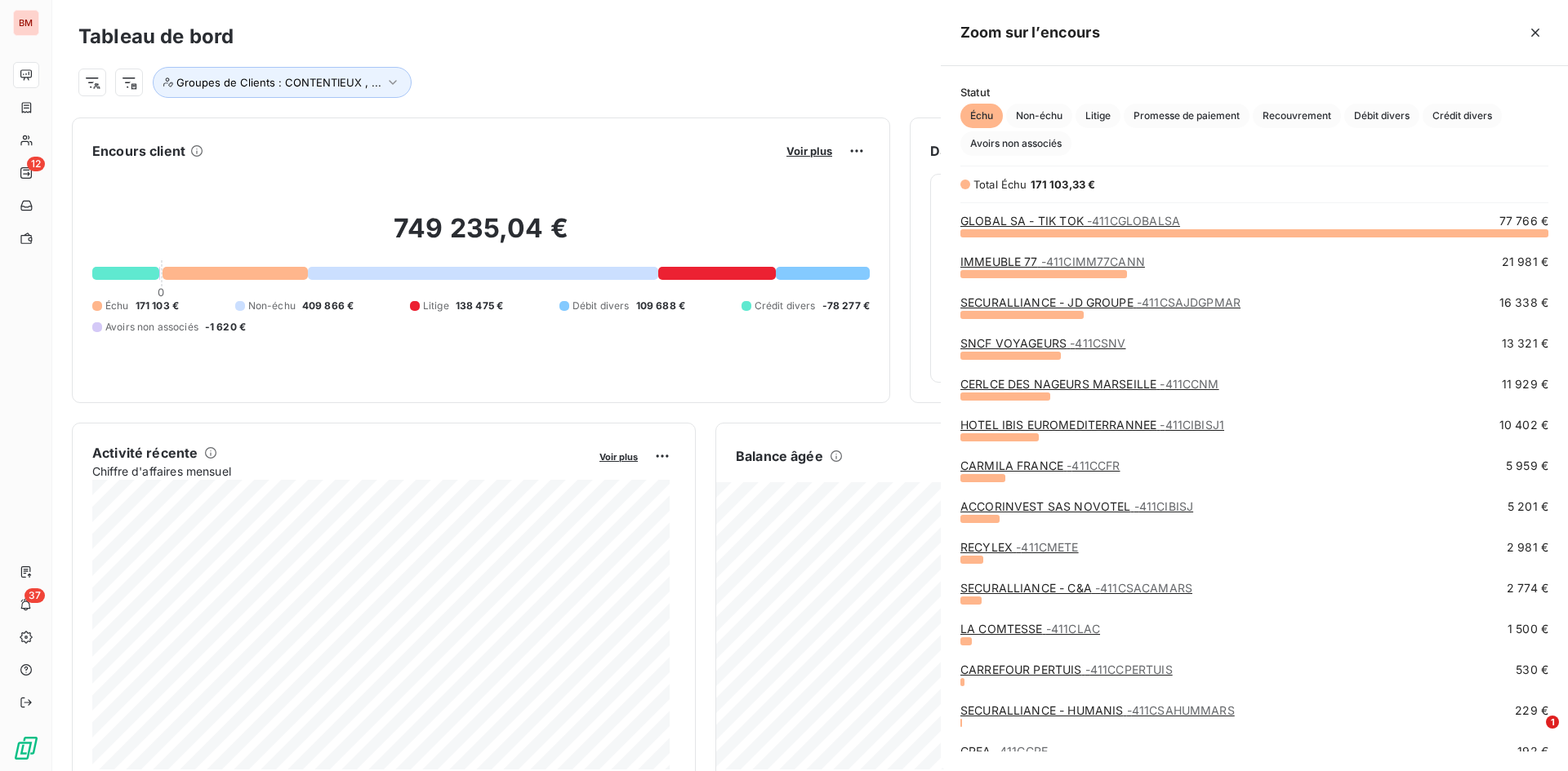
scroll to position [526, 615]
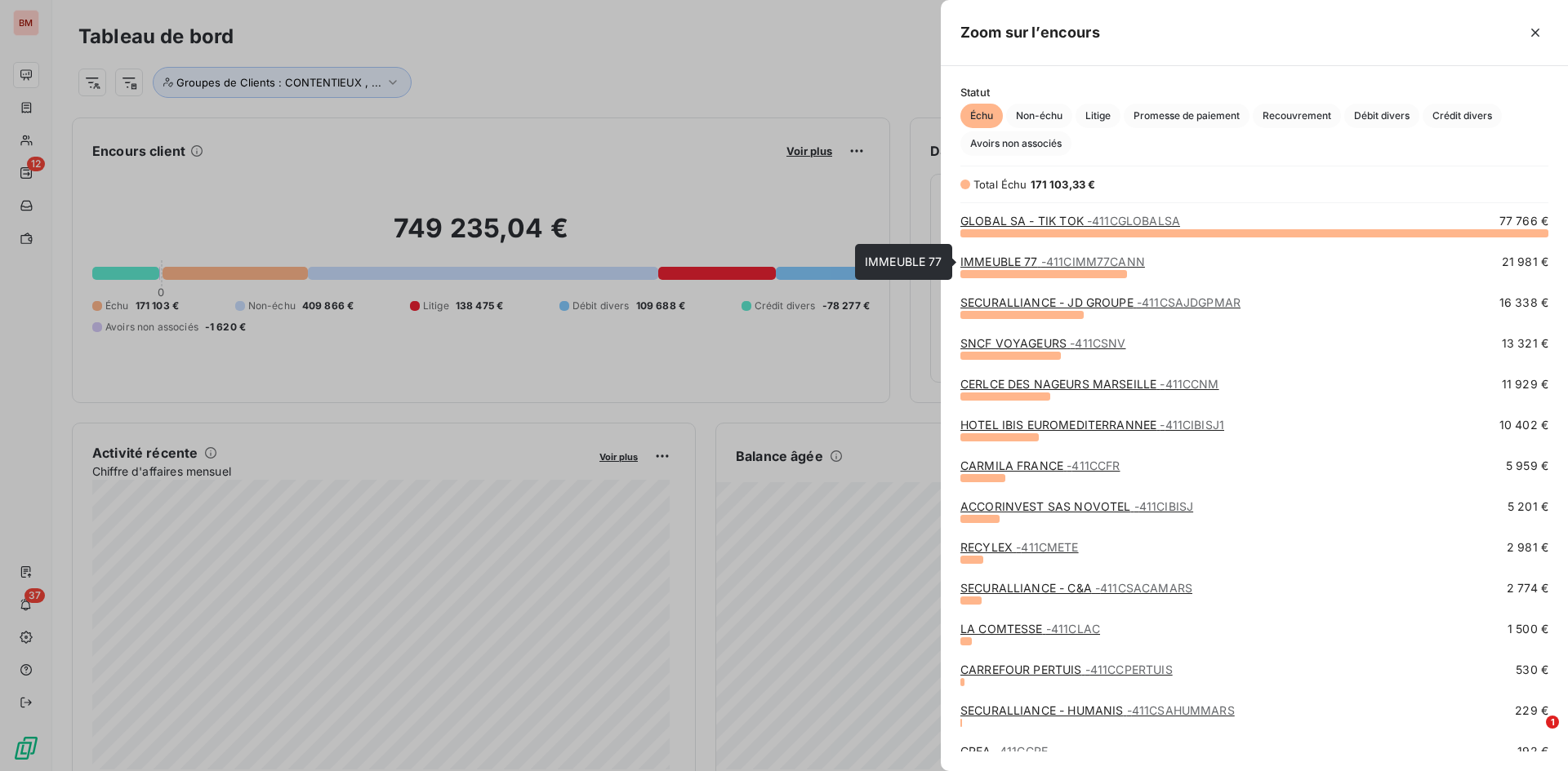
click at [975, 259] on link "IMMEUBLE 77 - 411CIMM77CANN" at bounding box center [1052, 262] width 184 height 14
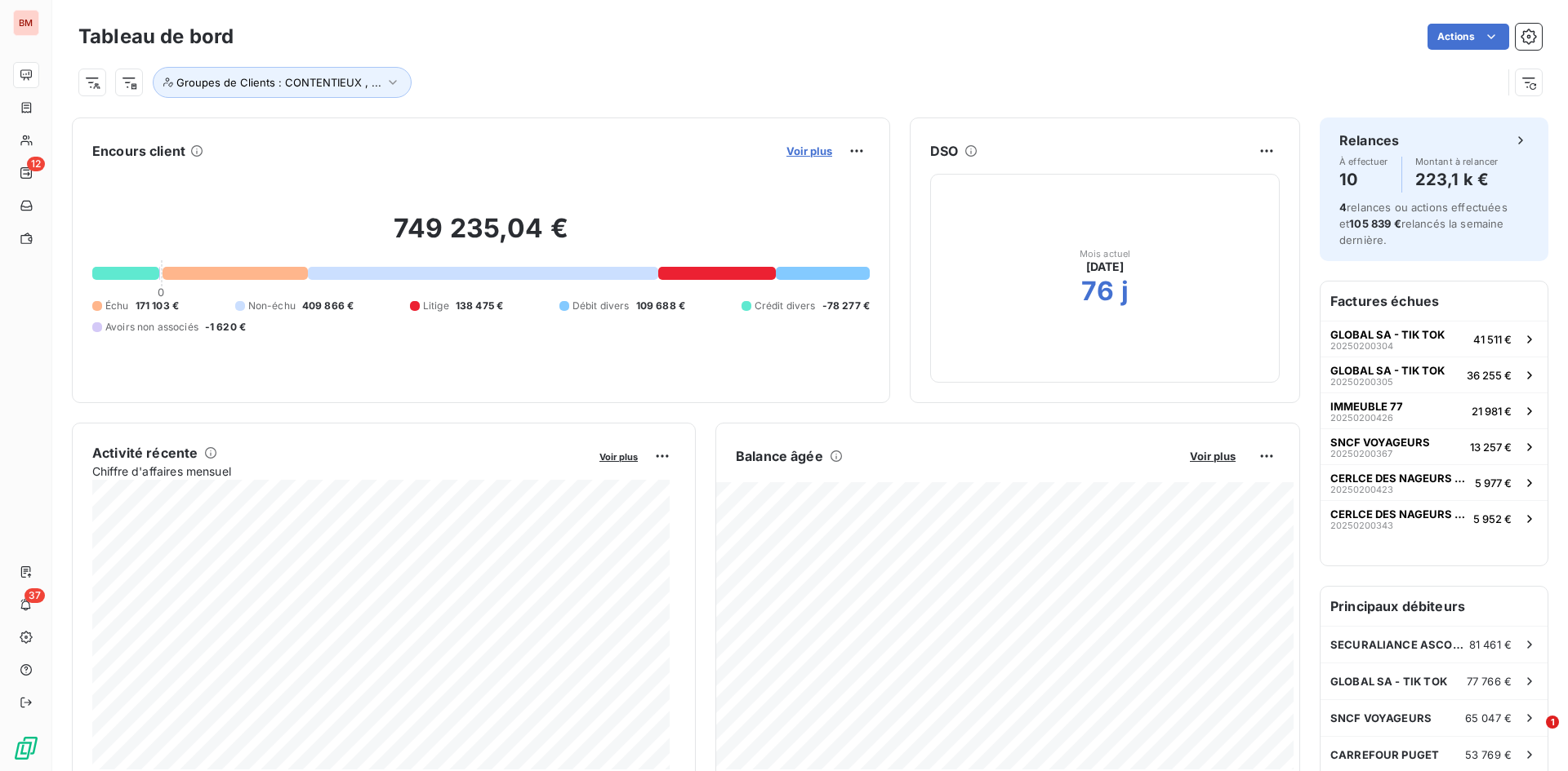
click at [787, 146] on span "Voir plus" at bounding box center [809, 151] width 46 height 13
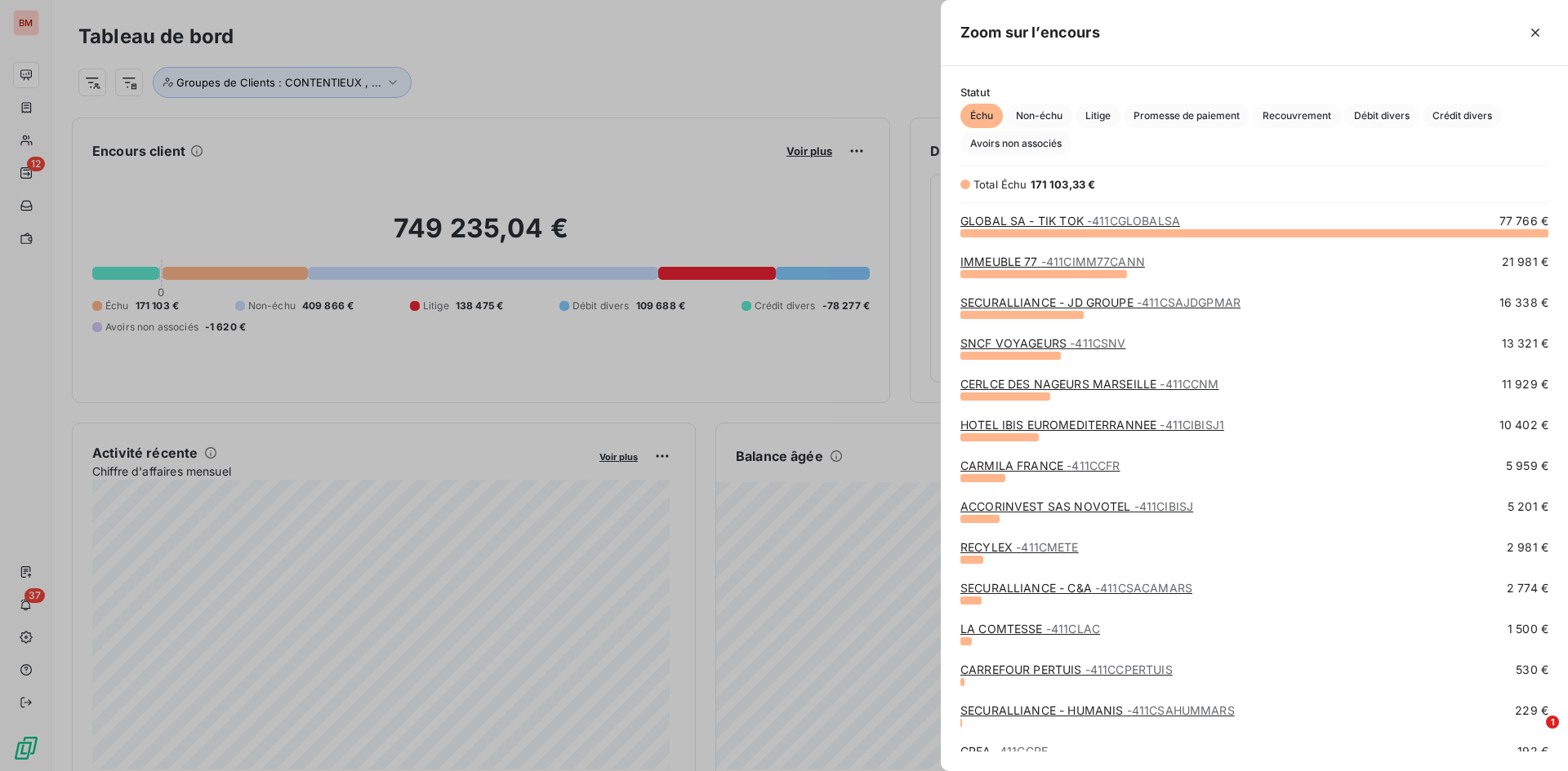
click at [1032, 344] on link "SNCF VOYAGEURS - 411CSNV" at bounding box center [1042, 343] width 164 height 14
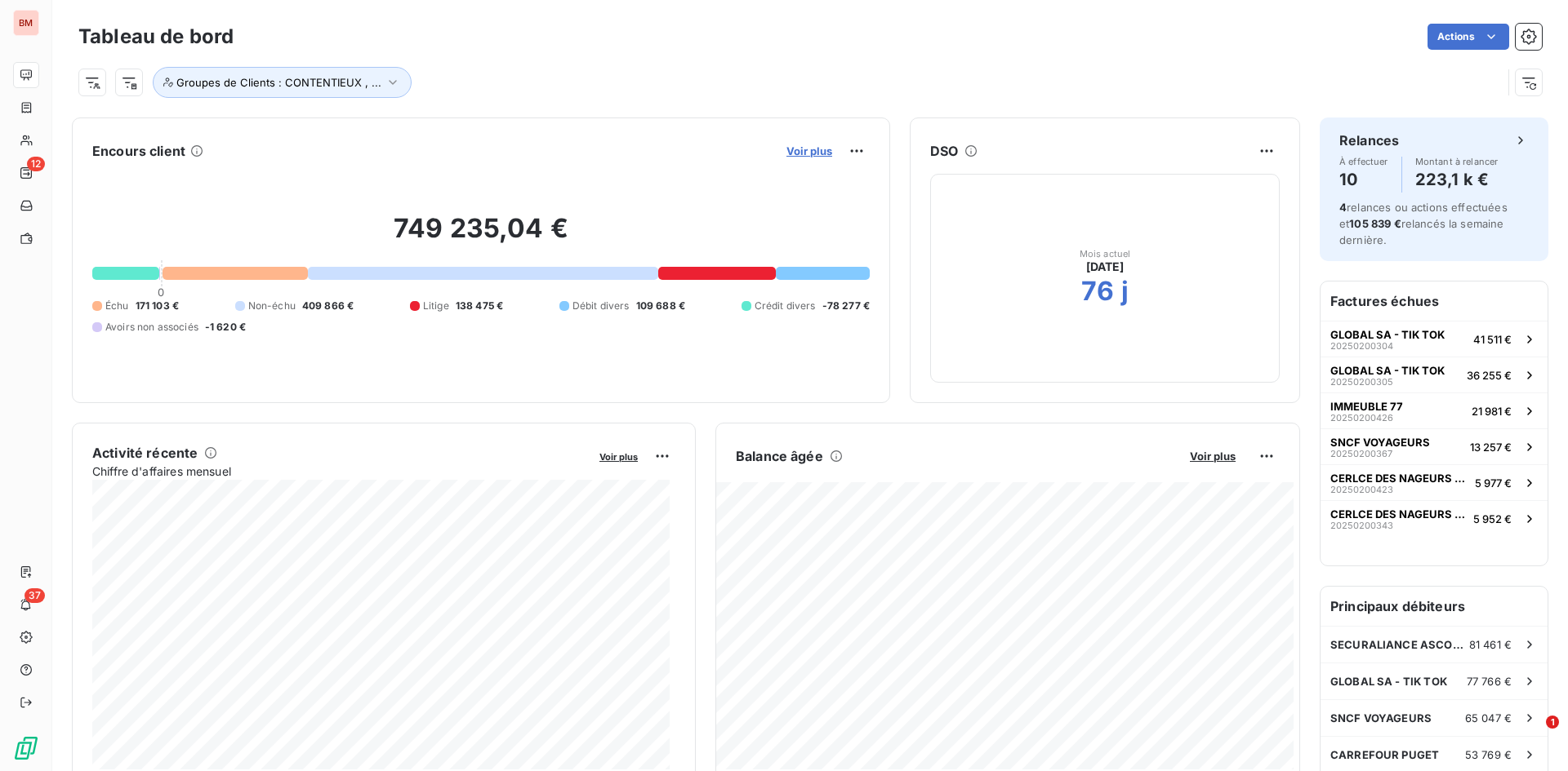
click at [787, 148] on span "Voir plus" at bounding box center [809, 151] width 46 height 13
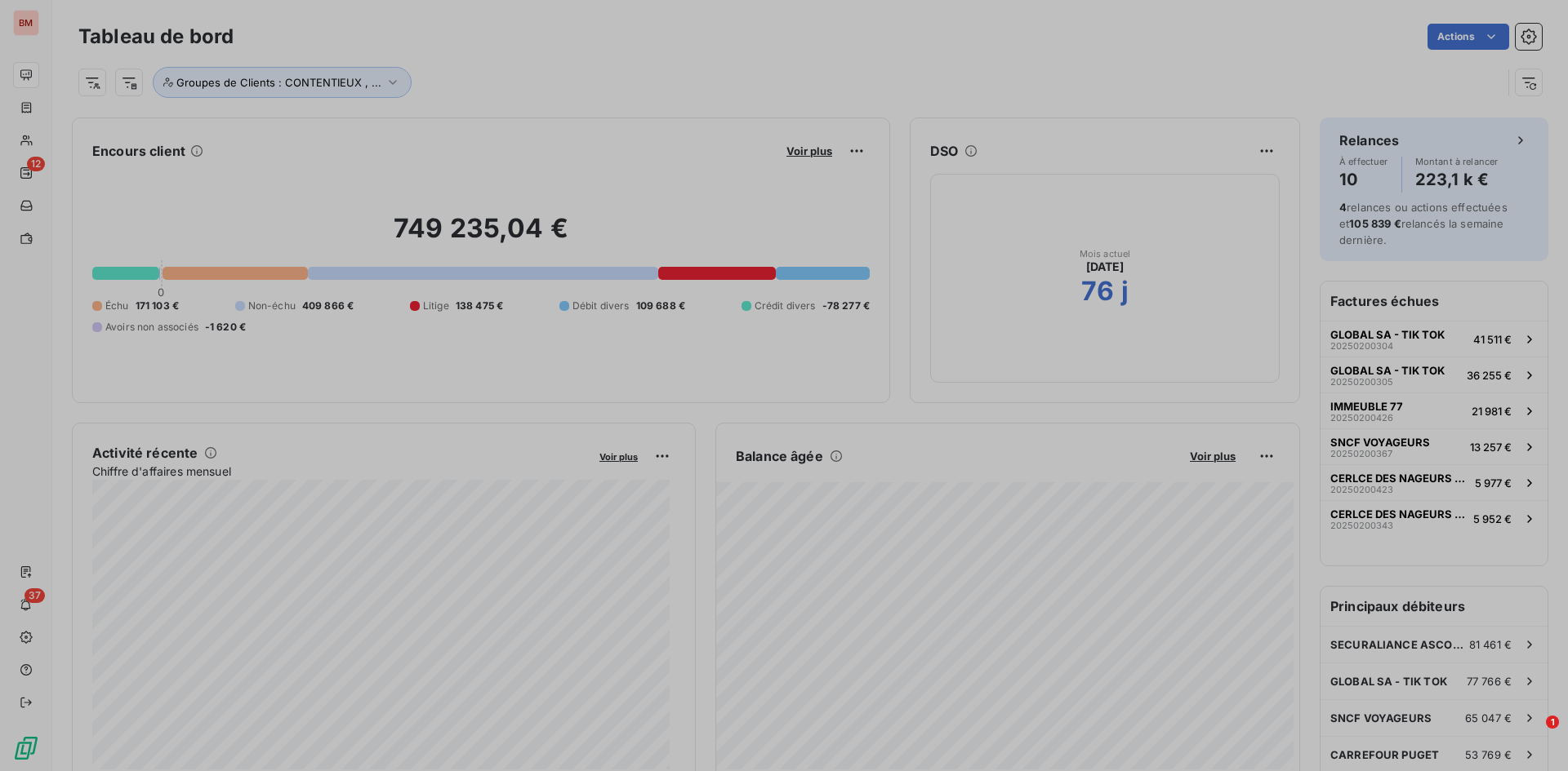
scroll to position [758, 615]
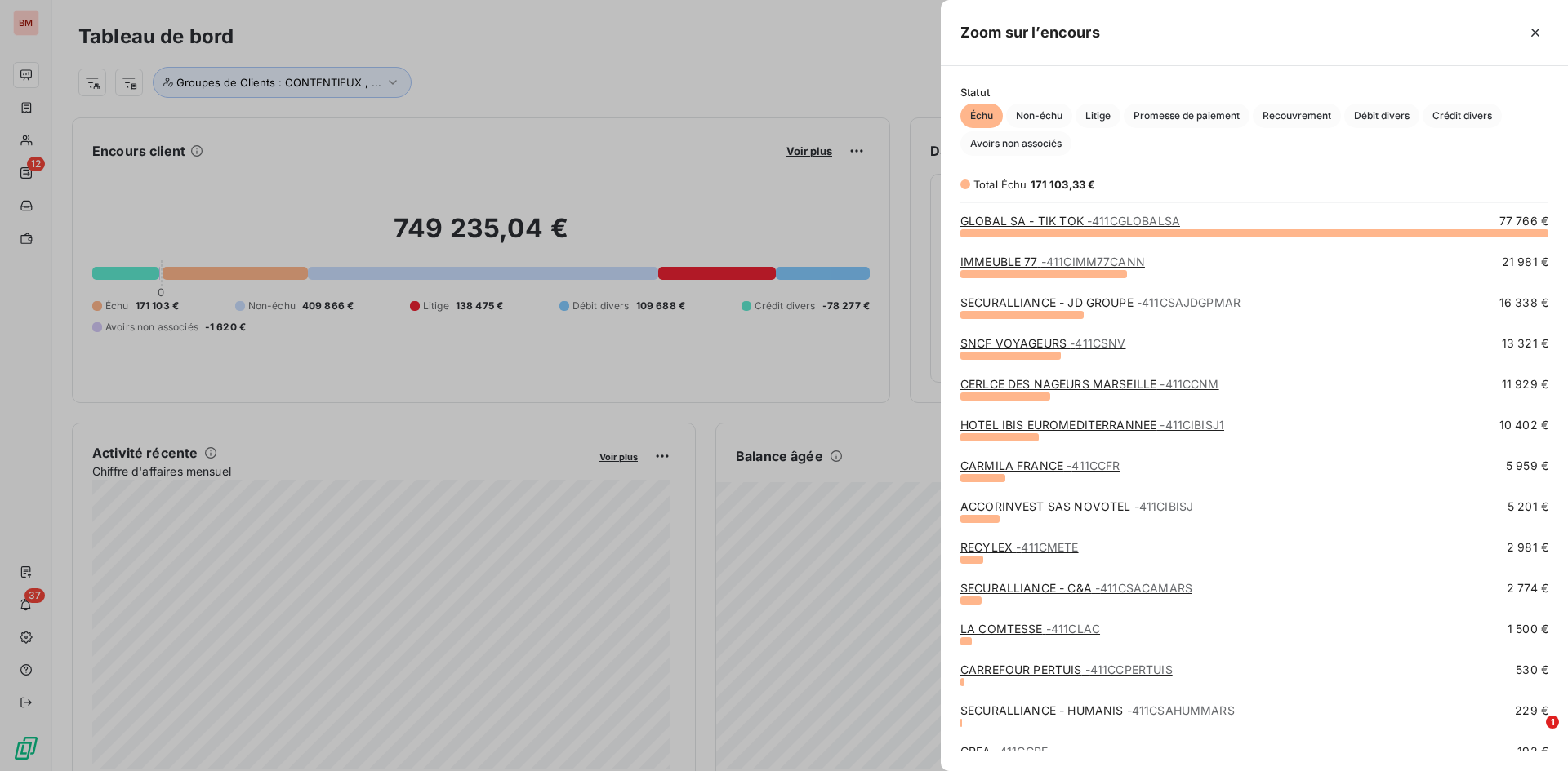
click at [1117, 426] on link "HOTEL IBIS EUROMEDITERRANNEE - 411CIBISJ1" at bounding box center [1092, 425] width 264 height 14
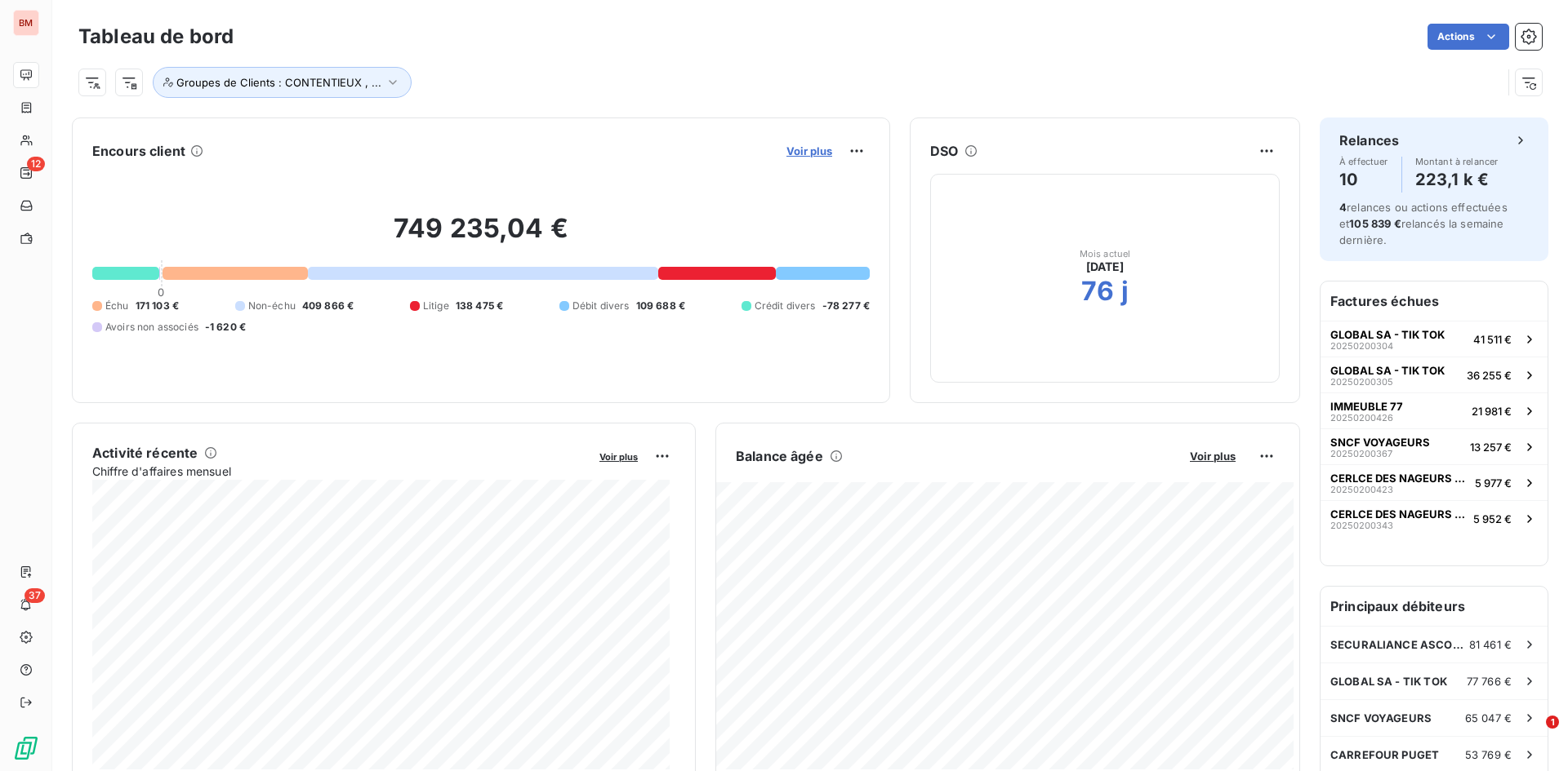
click at [816, 148] on span "Voir plus" at bounding box center [809, 151] width 46 height 13
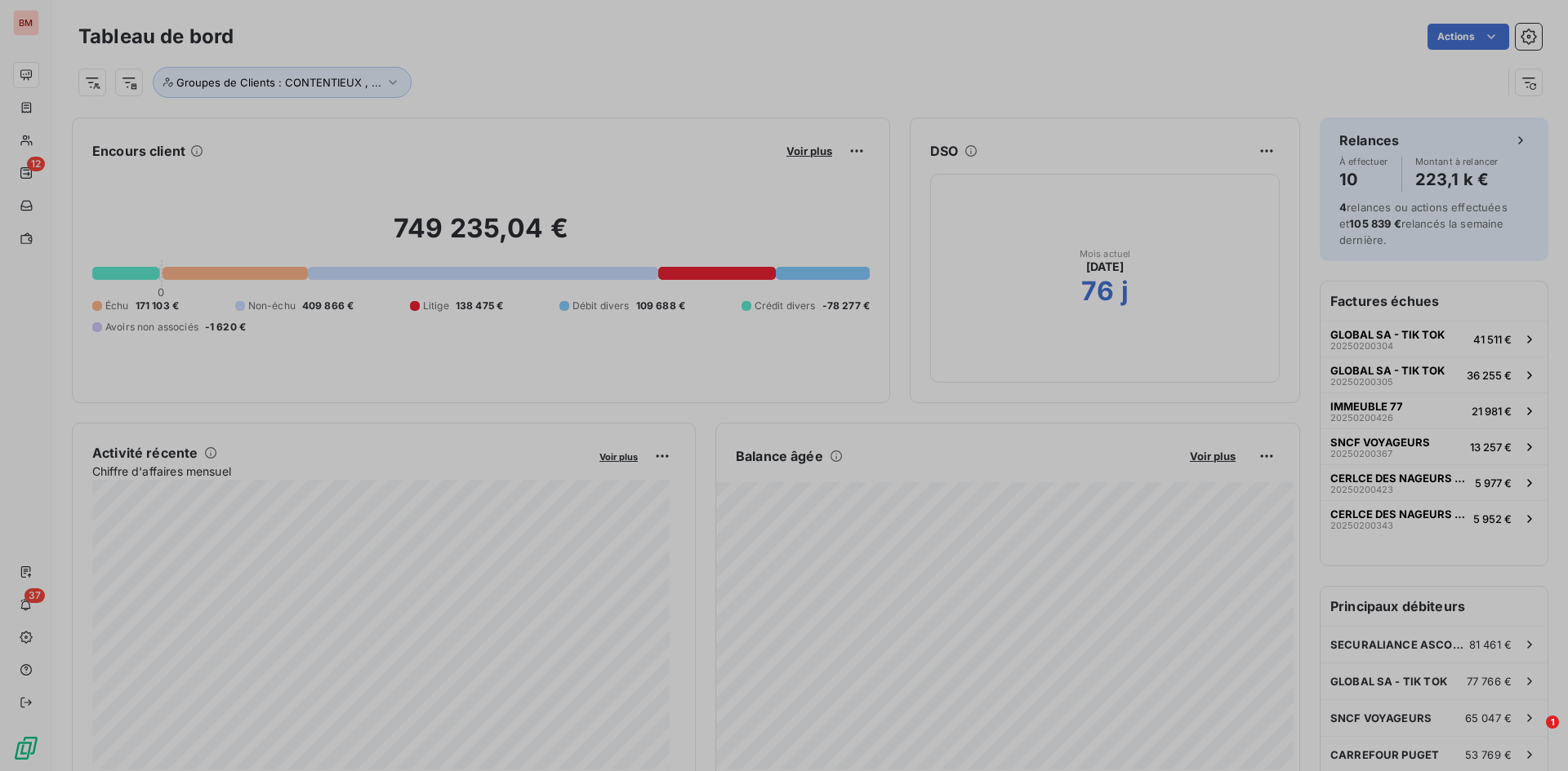
scroll to position [13, 13]
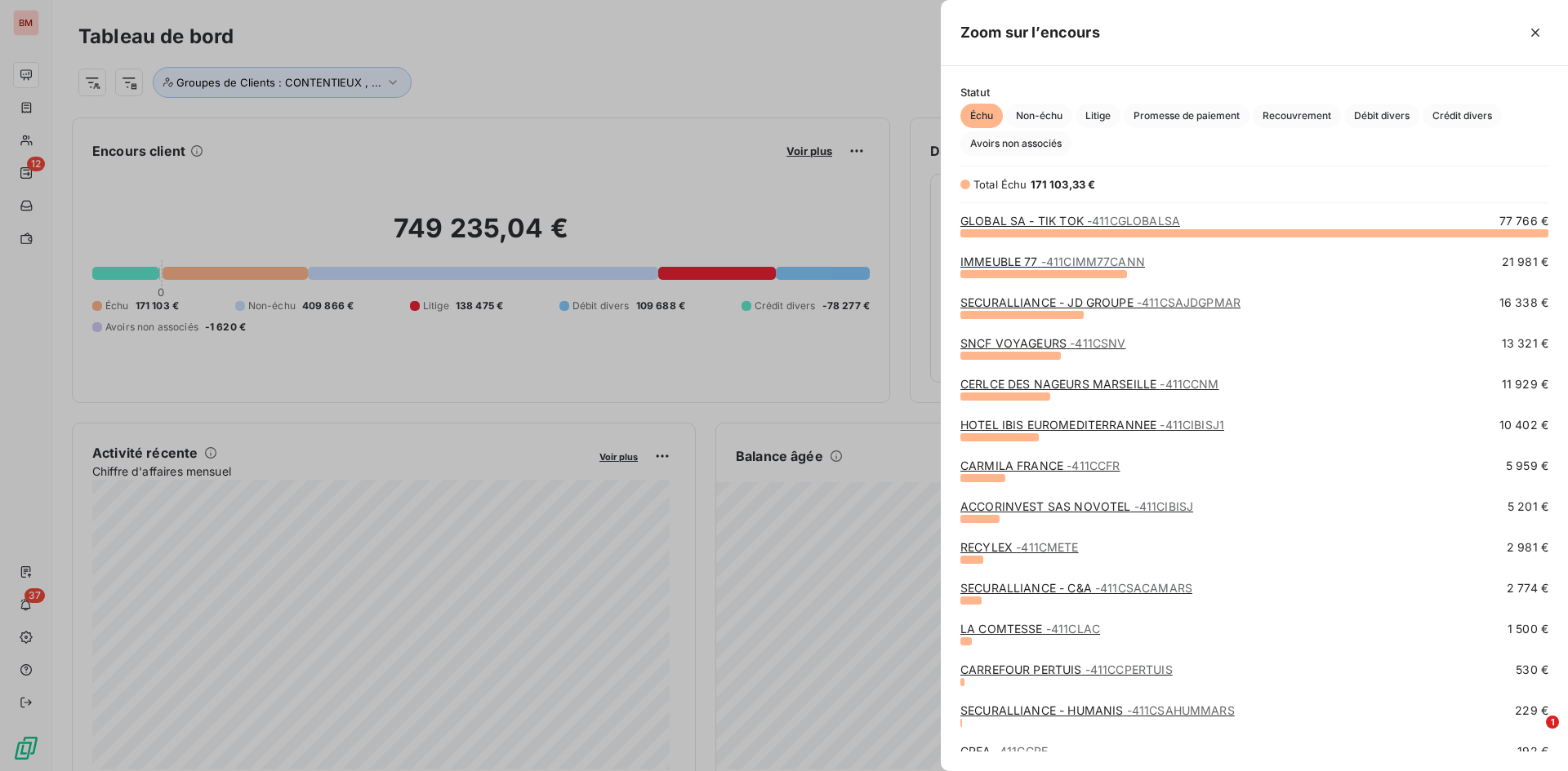
click at [998, 466] on link "CARMILA FRANCE - 411CCFR" at bounding box center [1040, 465] width 159 height 14
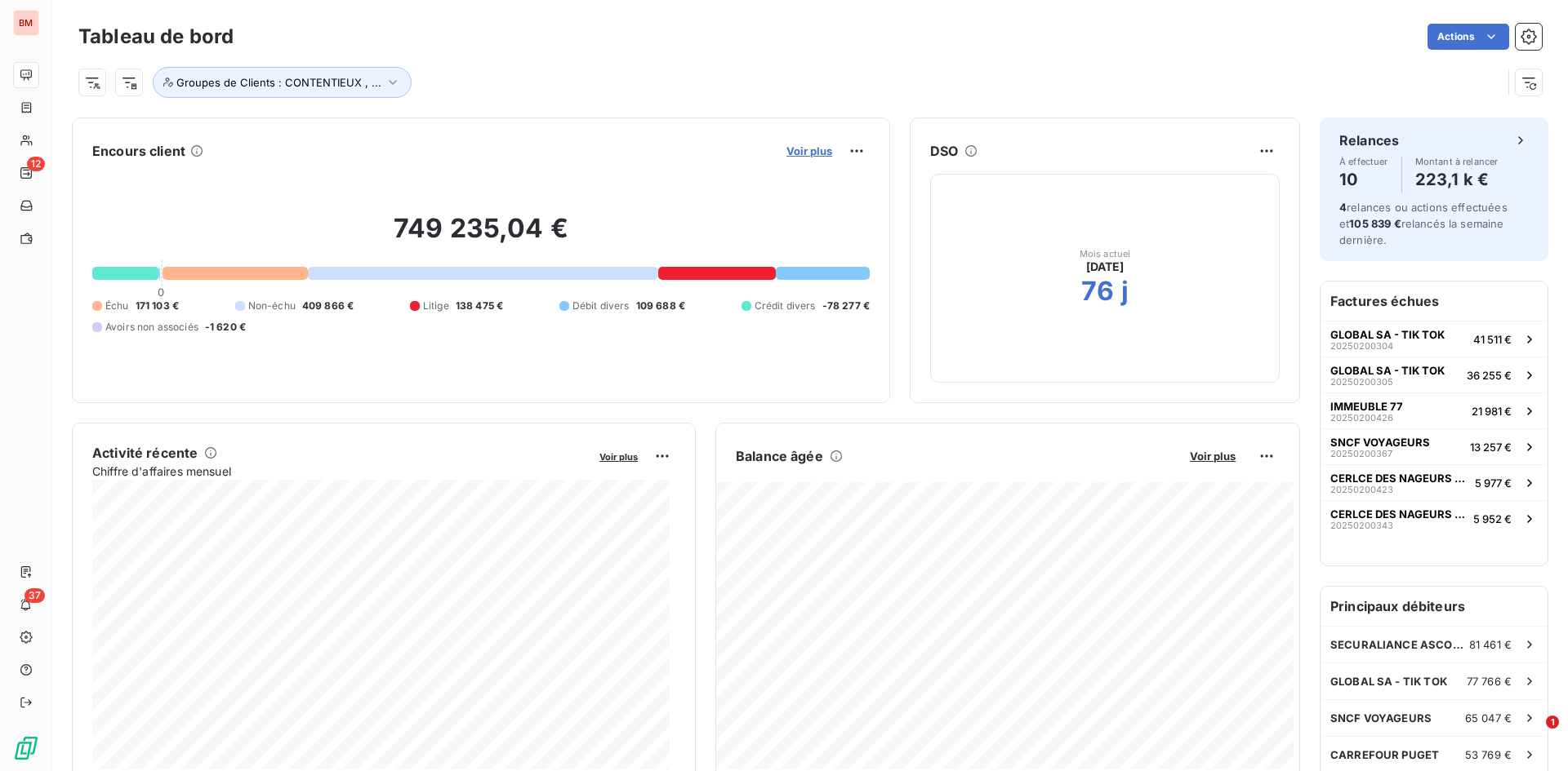
click at [797, 154] on span "Voir plus" at bounding box center [809, 151] width 46 height 13
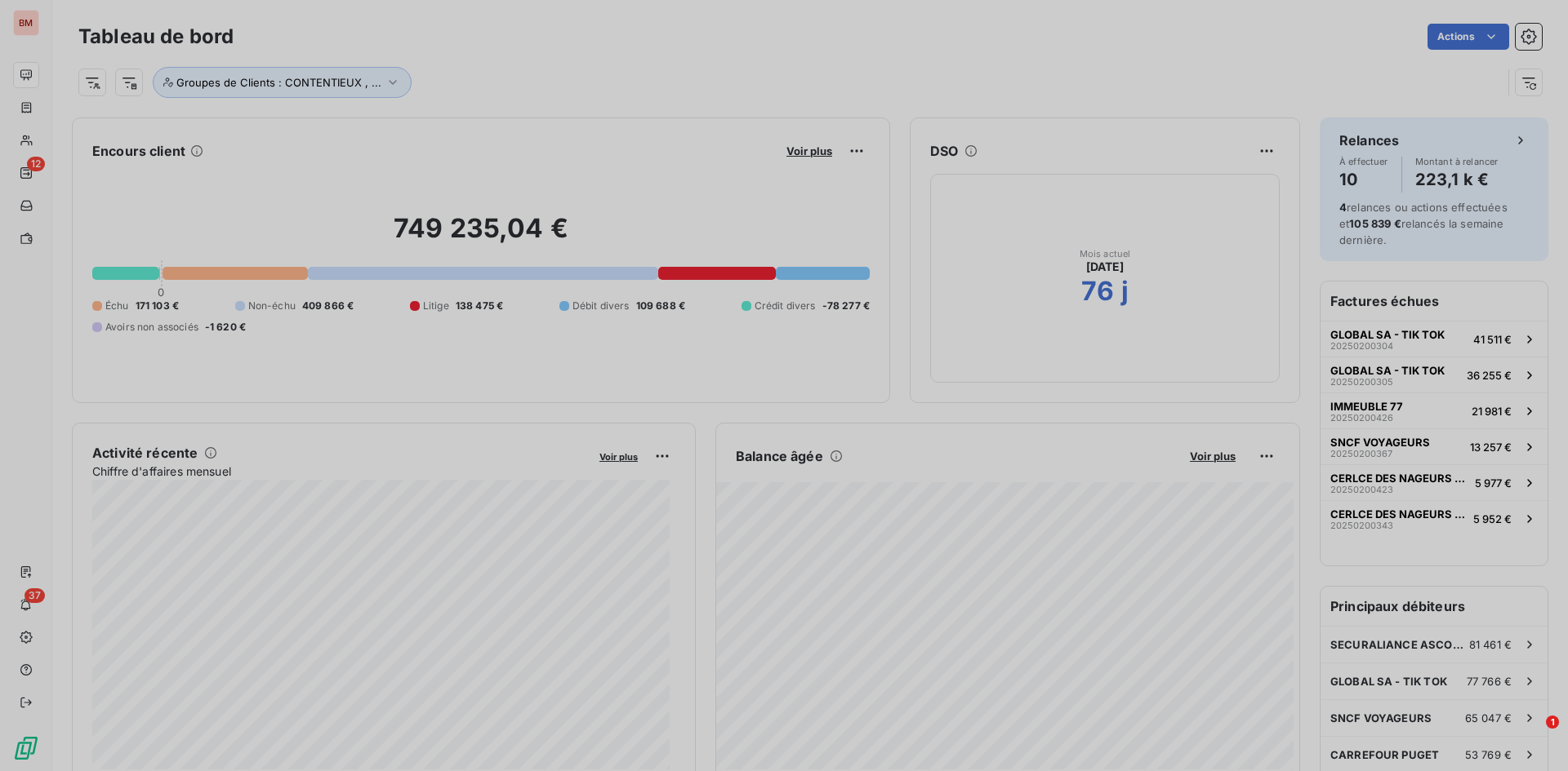
scroll to position [758, 615]
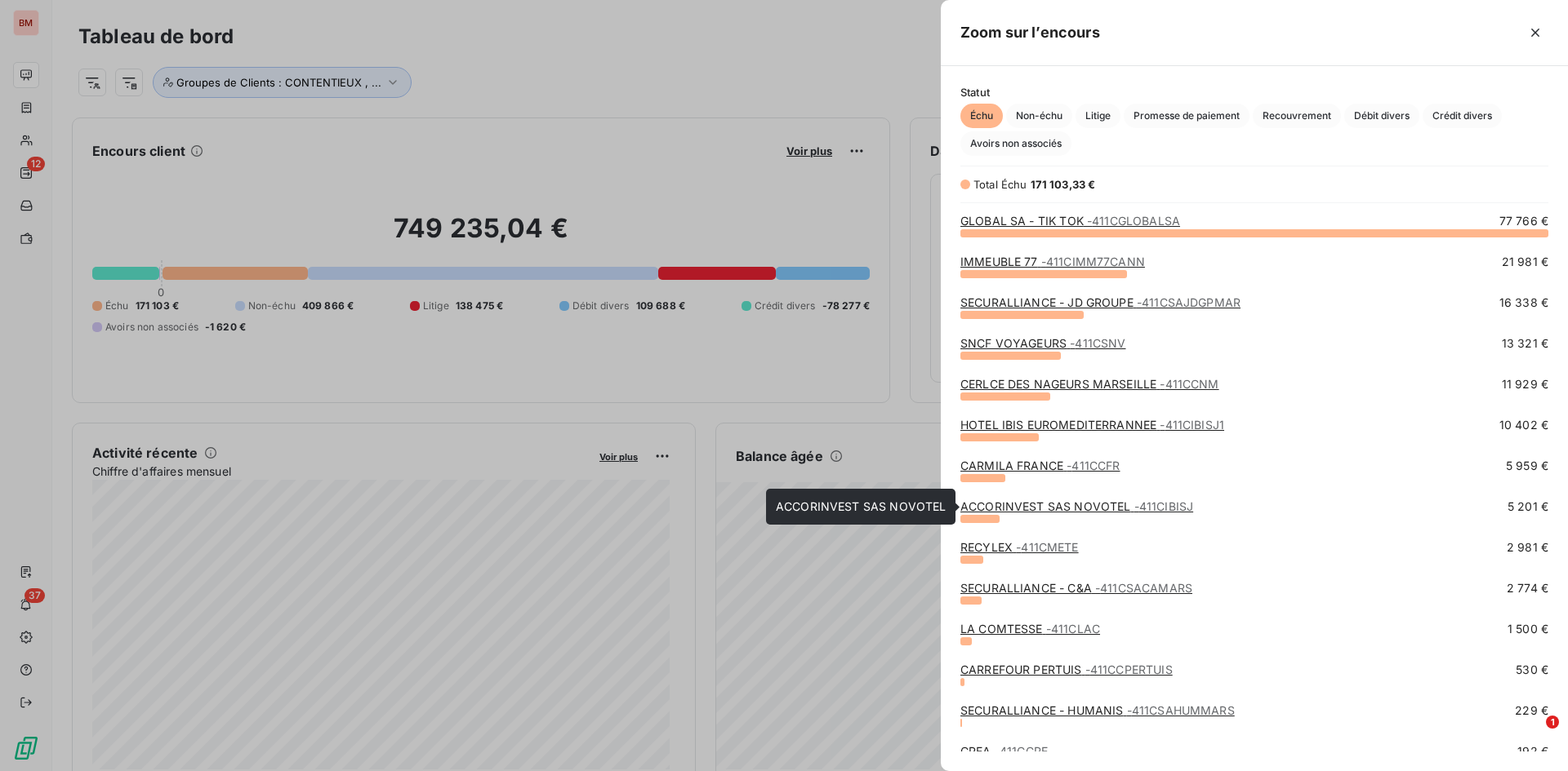
click at [1085, 505] on link "ACCORINVEST SAS NOVOTEL - 411CIBISJ" at bounding box center [1076, 507] width 232 height 14
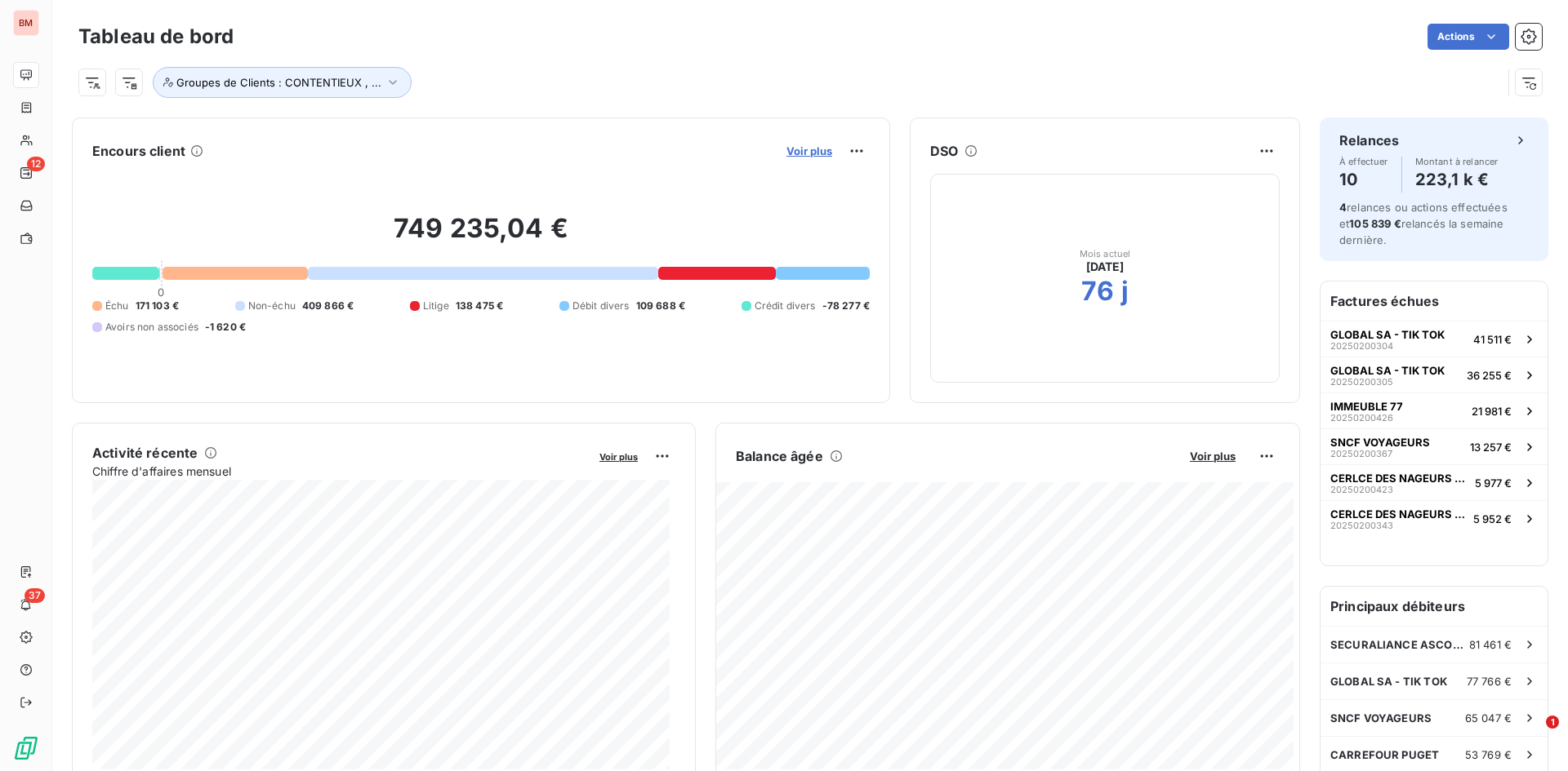
click at [801, 146] on span "Voir plus" at bounding box center [809, 151] width 46 height 13
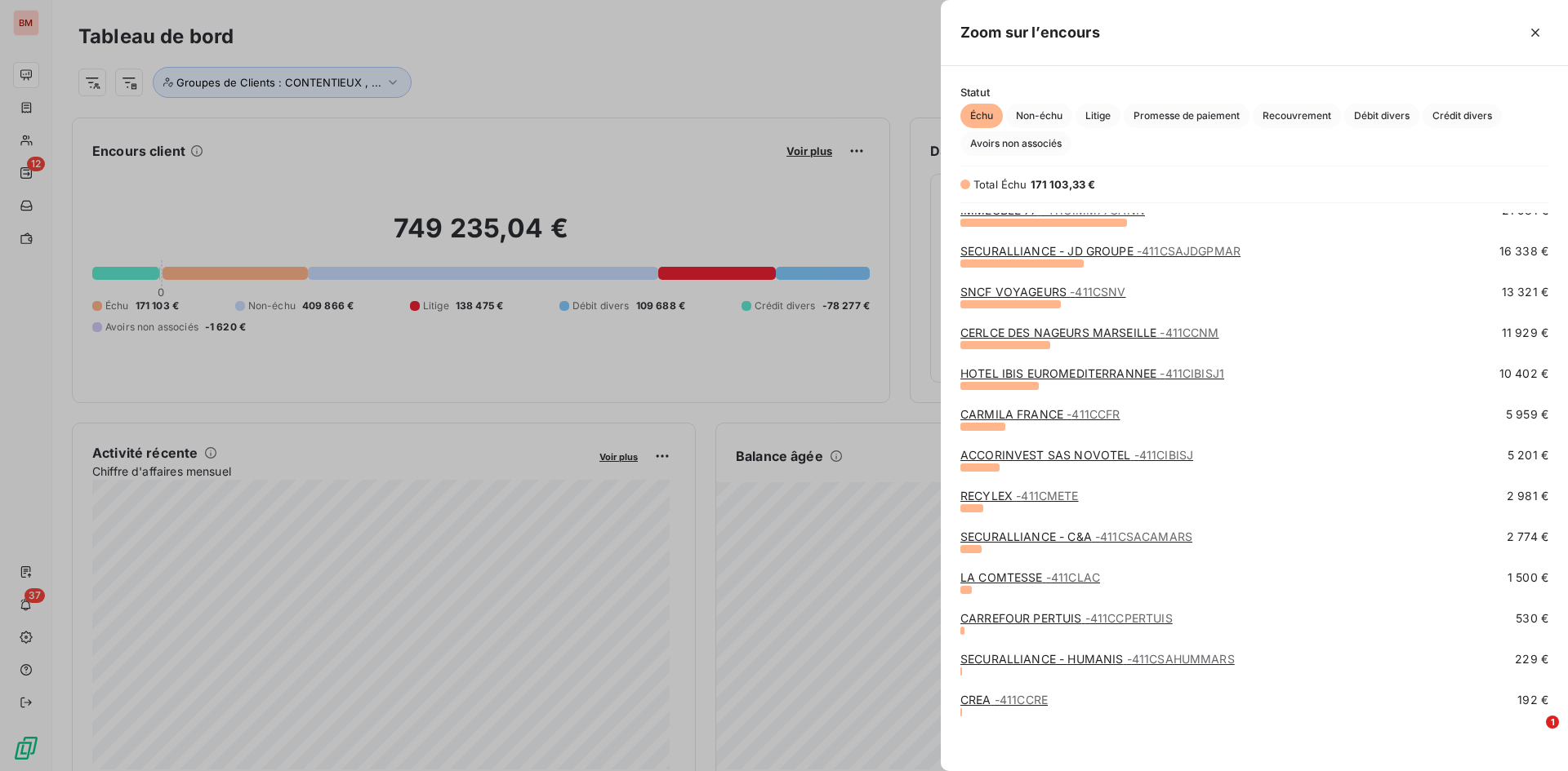
scroll to position [52, 0]
click at [504, 71] on div at bounding box center [784, 385] width 1568 height 771
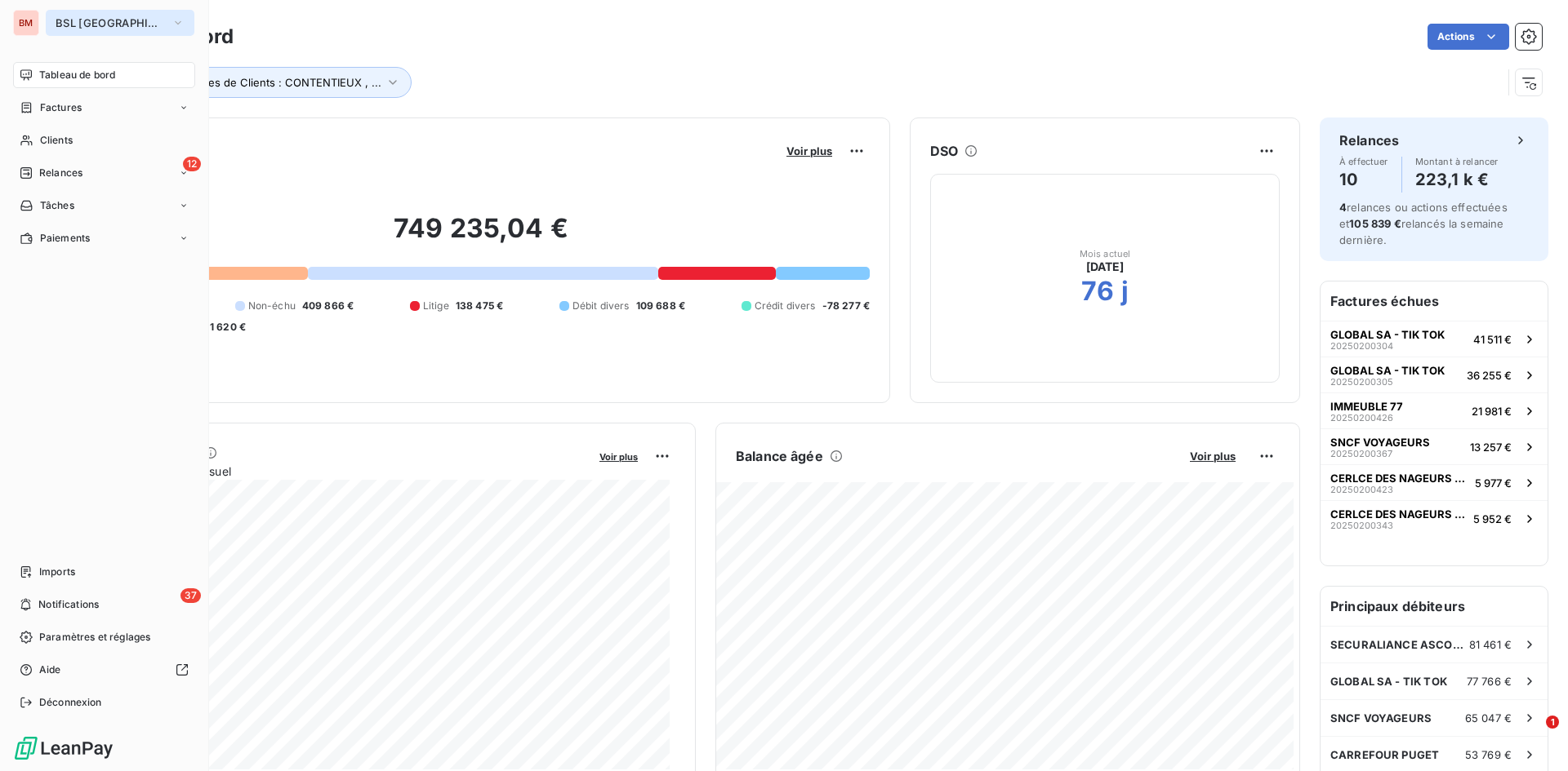
click at [103, 22] on span "BSL [GEOGRAPHIC_DATA]" at bounding box center [110, 22] width 109 height 13
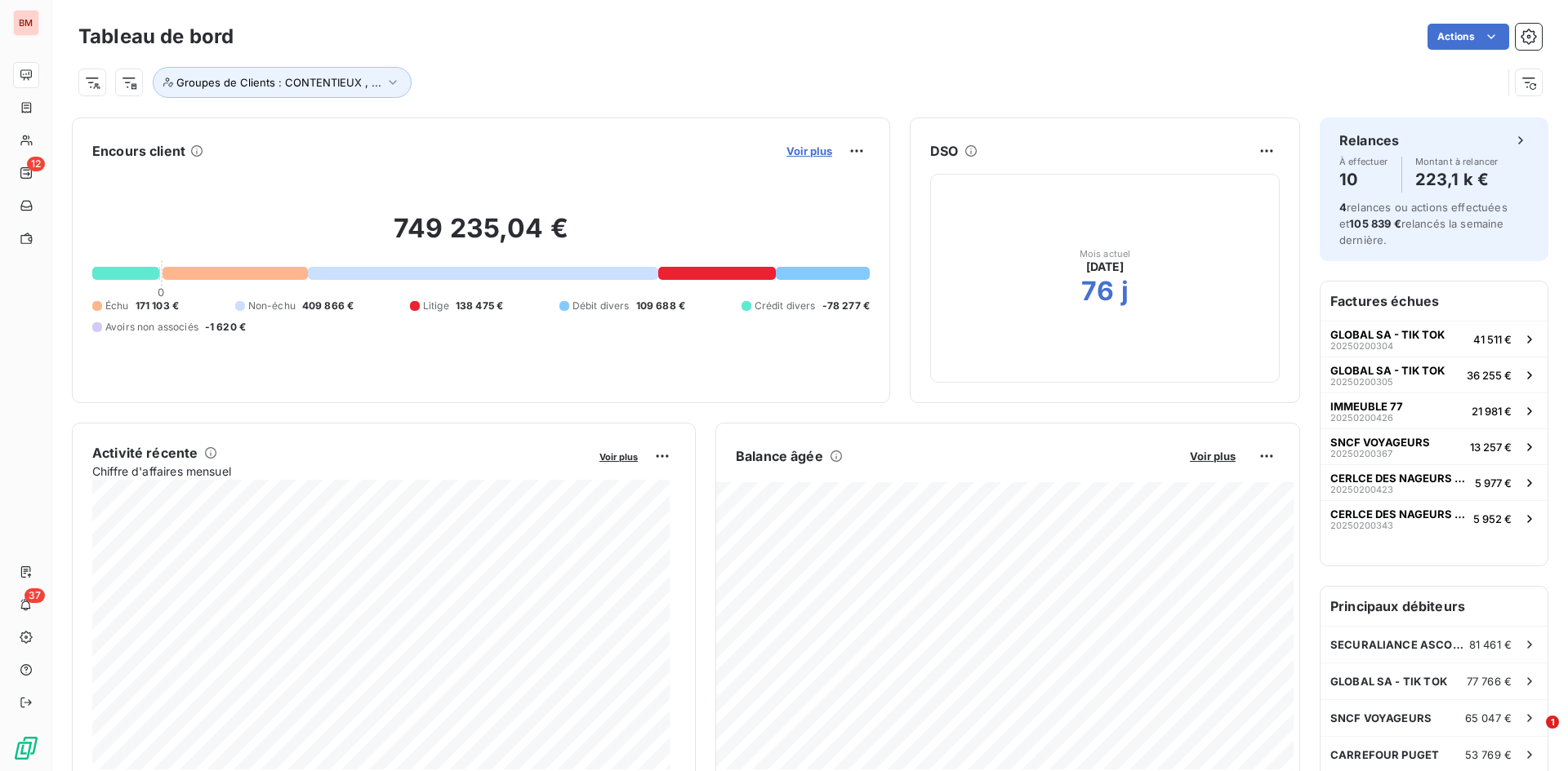
click at [797, 150] on span "Voir plus" at bounding box center [809, 151] width 46 height 13
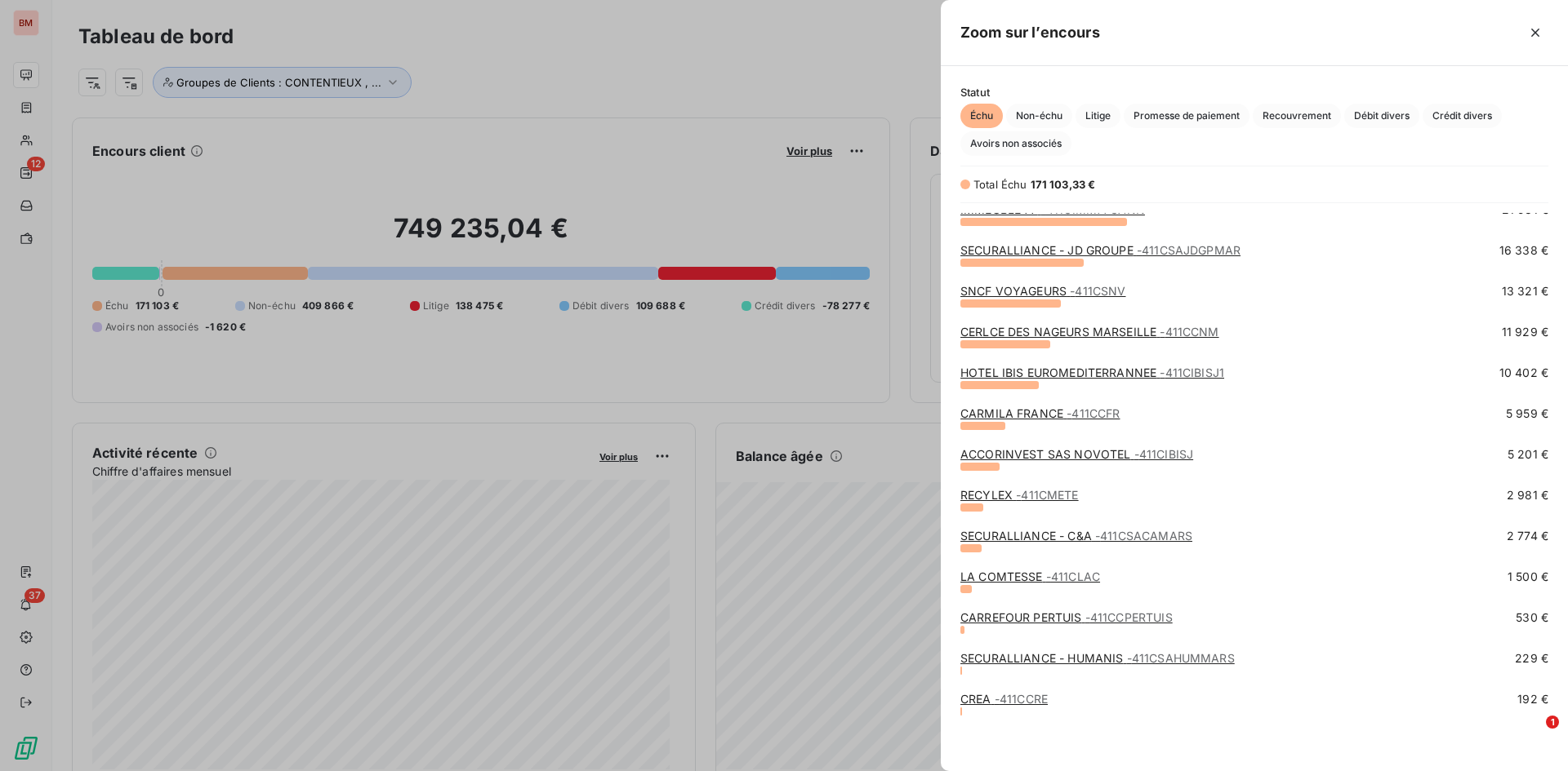
click at [973, 699] on link "CREA - 411CCRE" at bounding box center [1004, 700] width 88 height 14
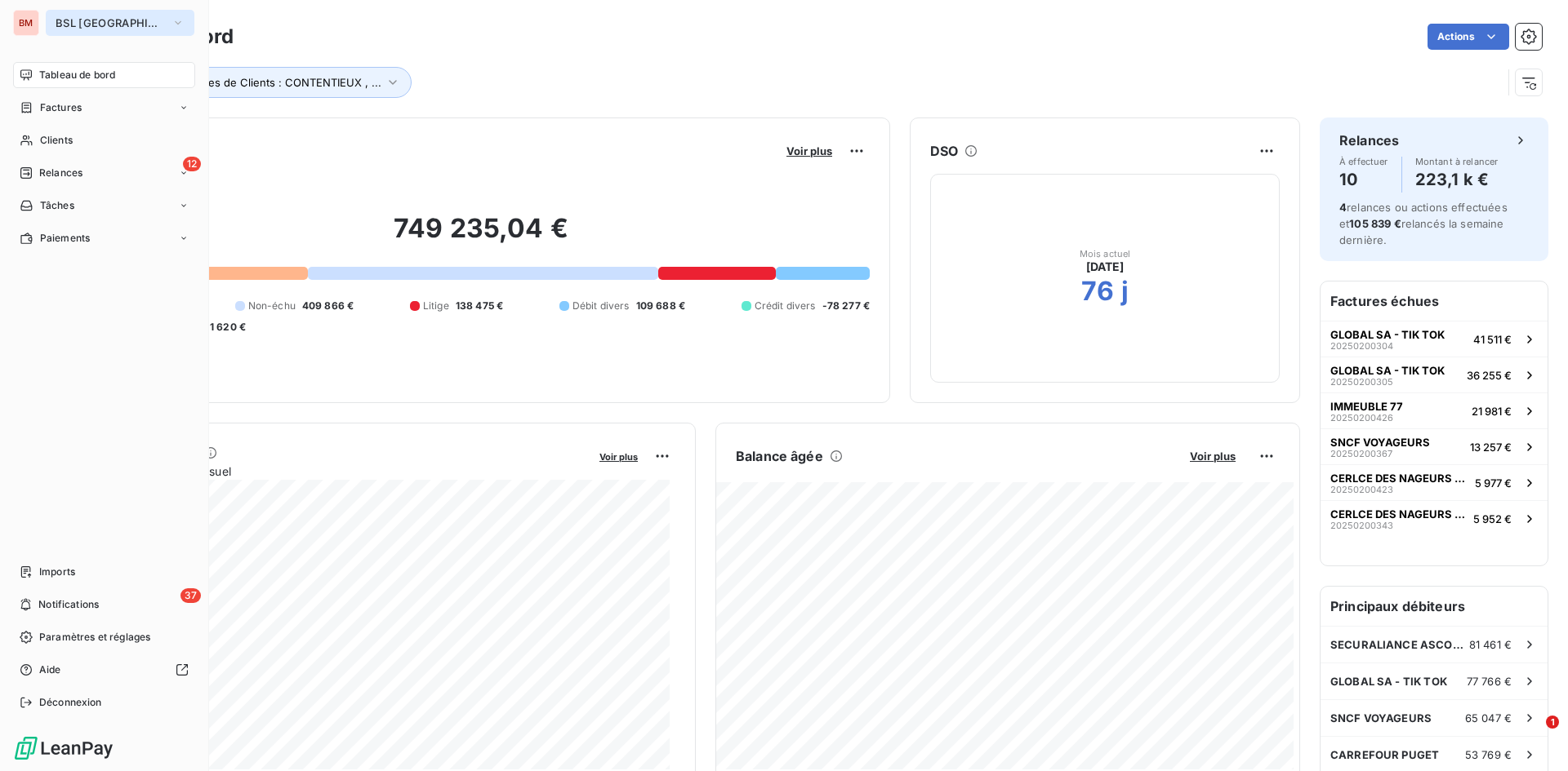
click at [91, 23] on span "BSL [GEOGRAPHIC_DATA]" at bounding box center [110, 22] width 109 height 13
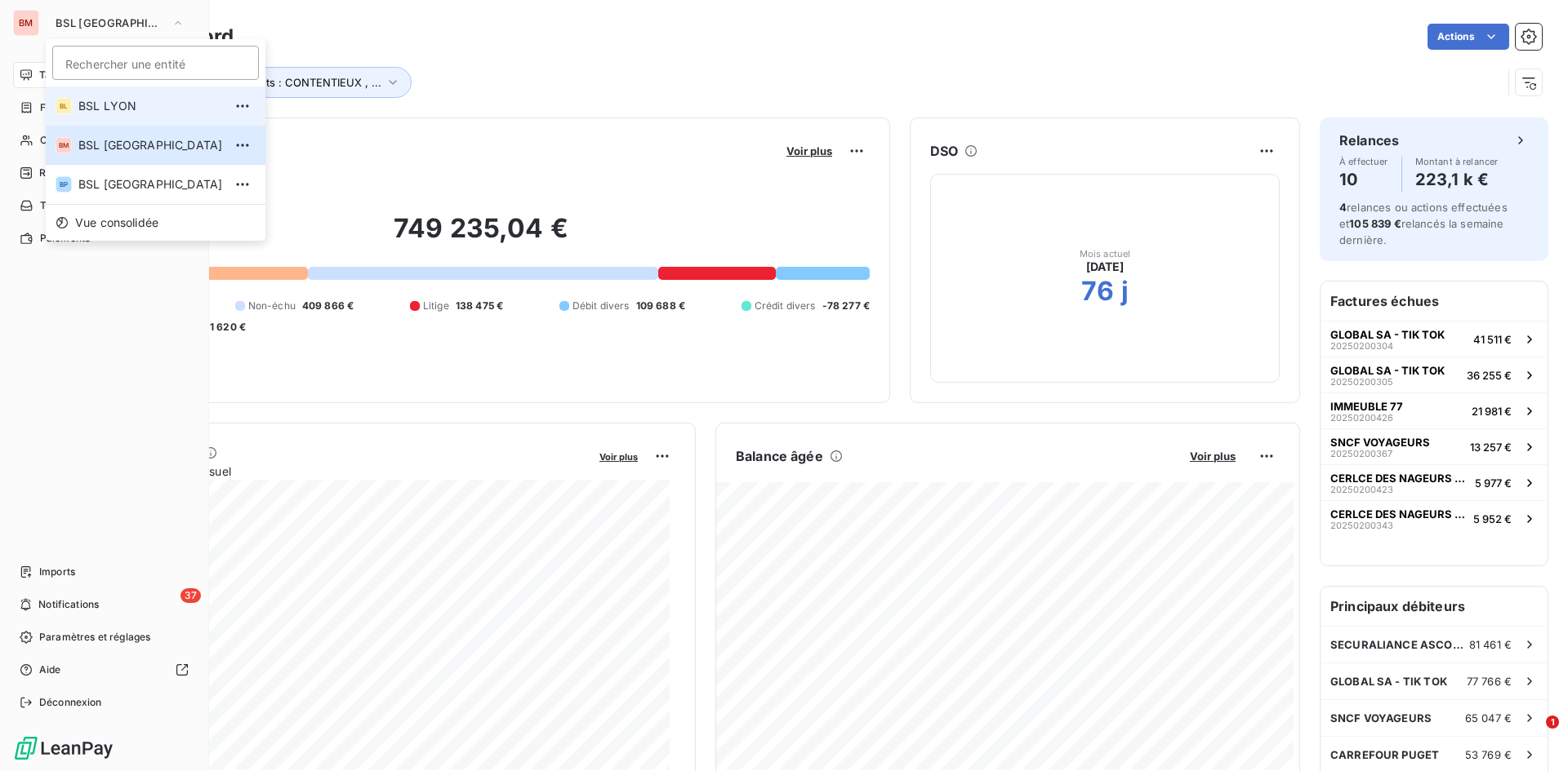
click at [99, 96] on li "BL BSL LYON" at bounding box center [156, 106] width 220 height 39
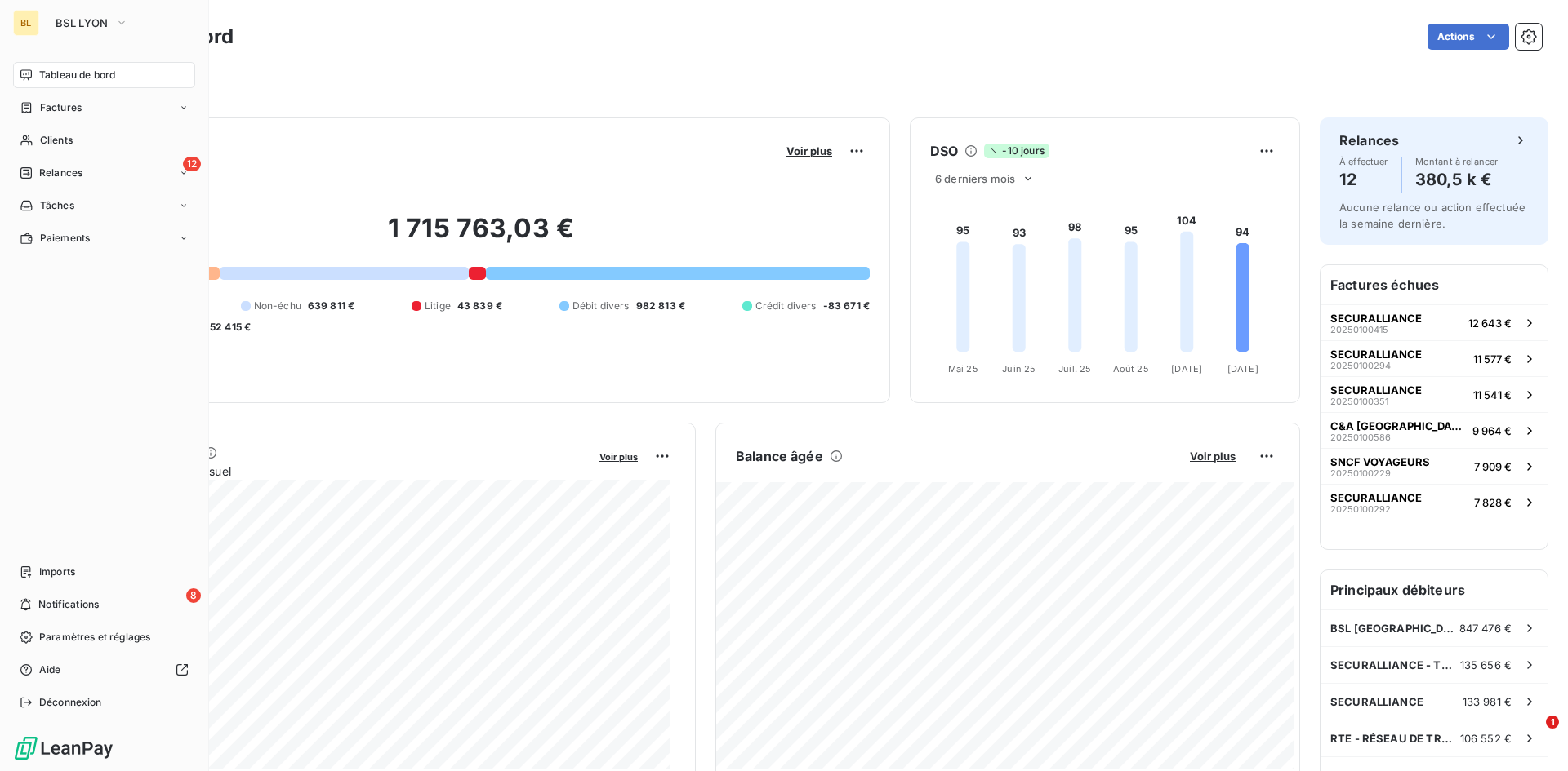
click at [590, 54] on div "Filtrer" at bounding box center [810, 75] width 1463 height 44
click at [538, 71] on div "Filtrer" at bounding box center [810, 82] width 1463 height 31
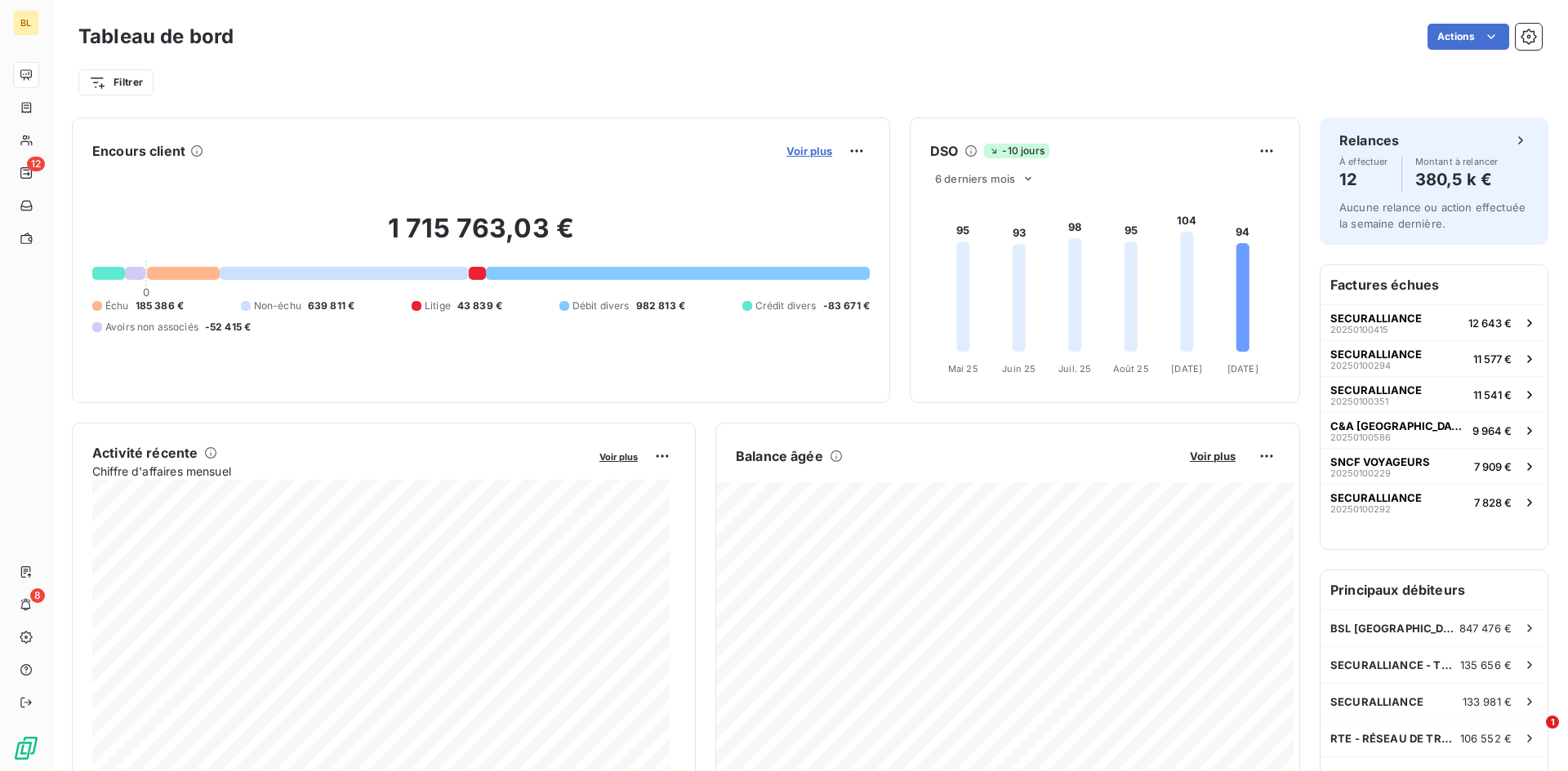
click at [805, 151] on span "Voir plus" at bounding box center [809, 151] width 46 height 13
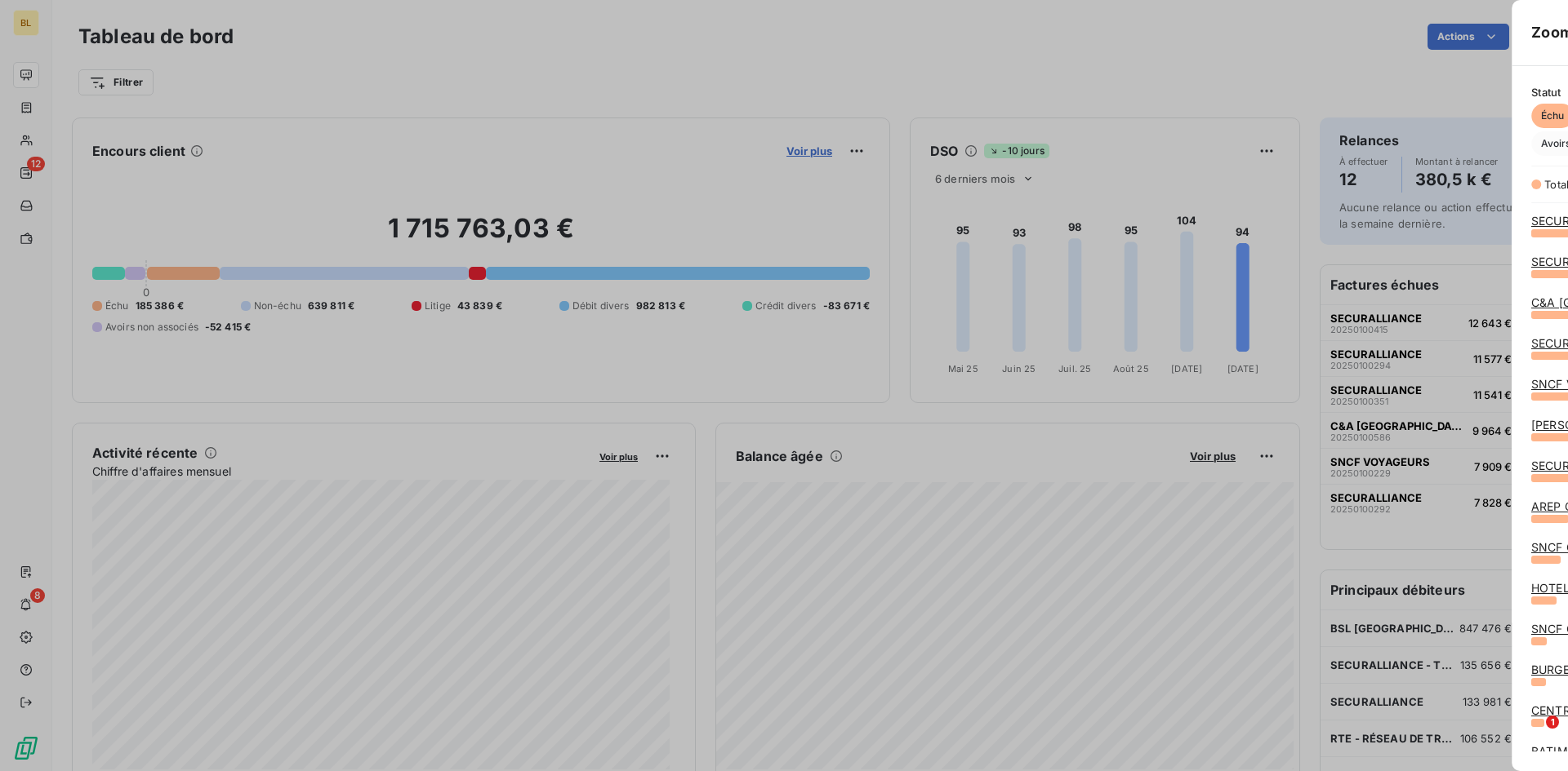
scroll to position [526, 615]
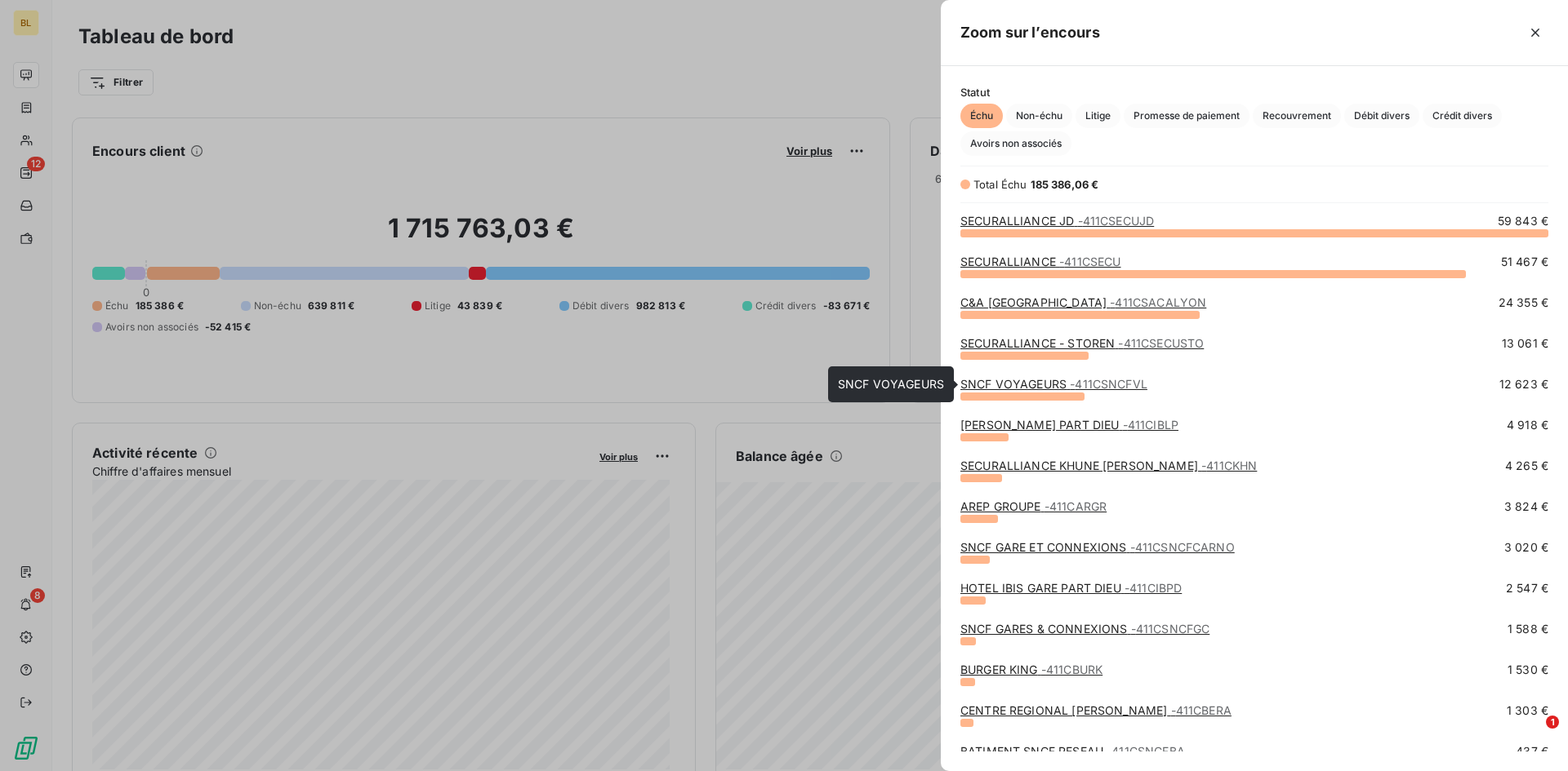
click at [1046, 382] on link "SNCF VOYAGEURS - 411CSNCFVL" at bounding box center [1053, 384] width 187 height 14
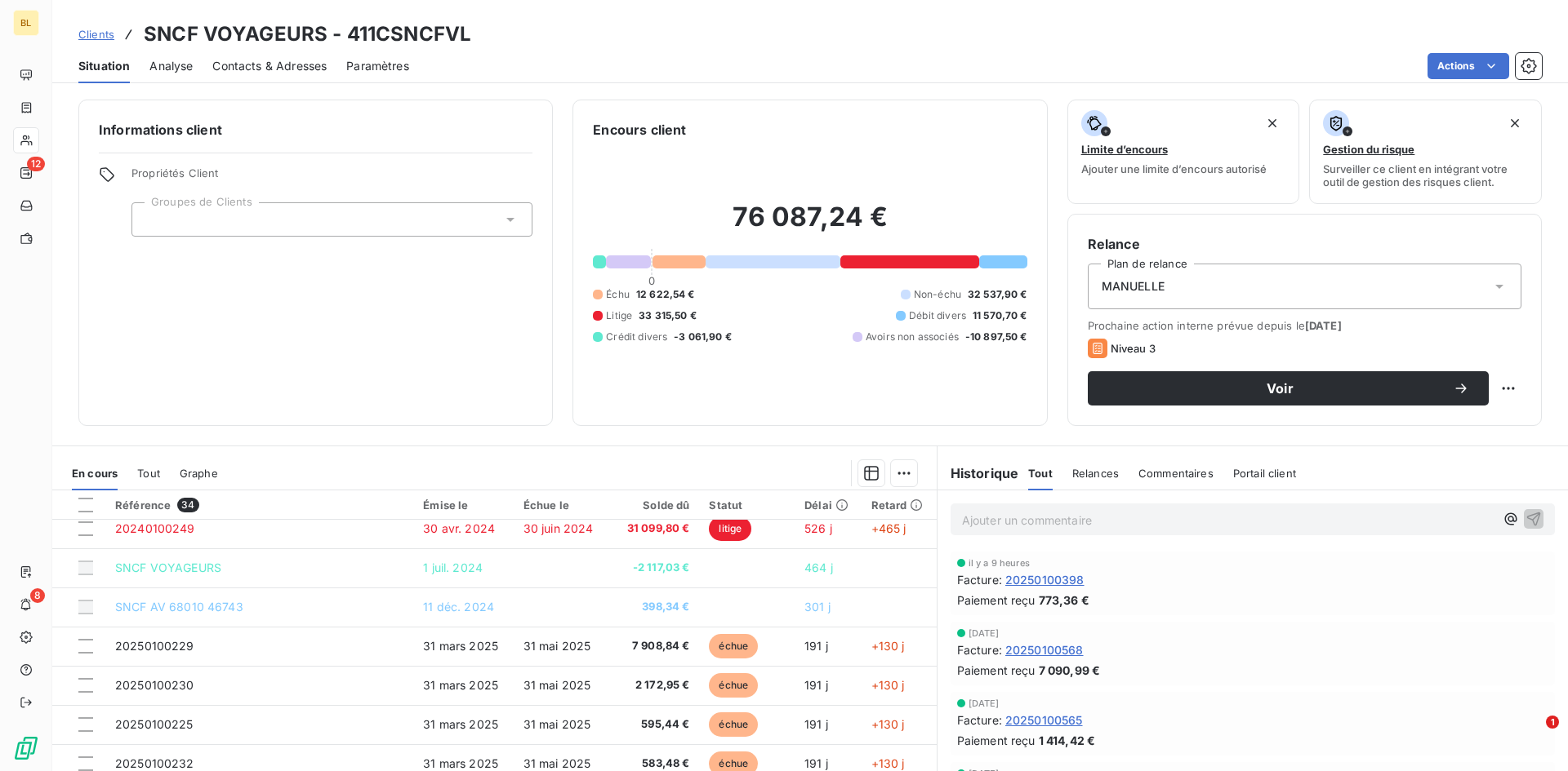
scroll to position [490, 0]
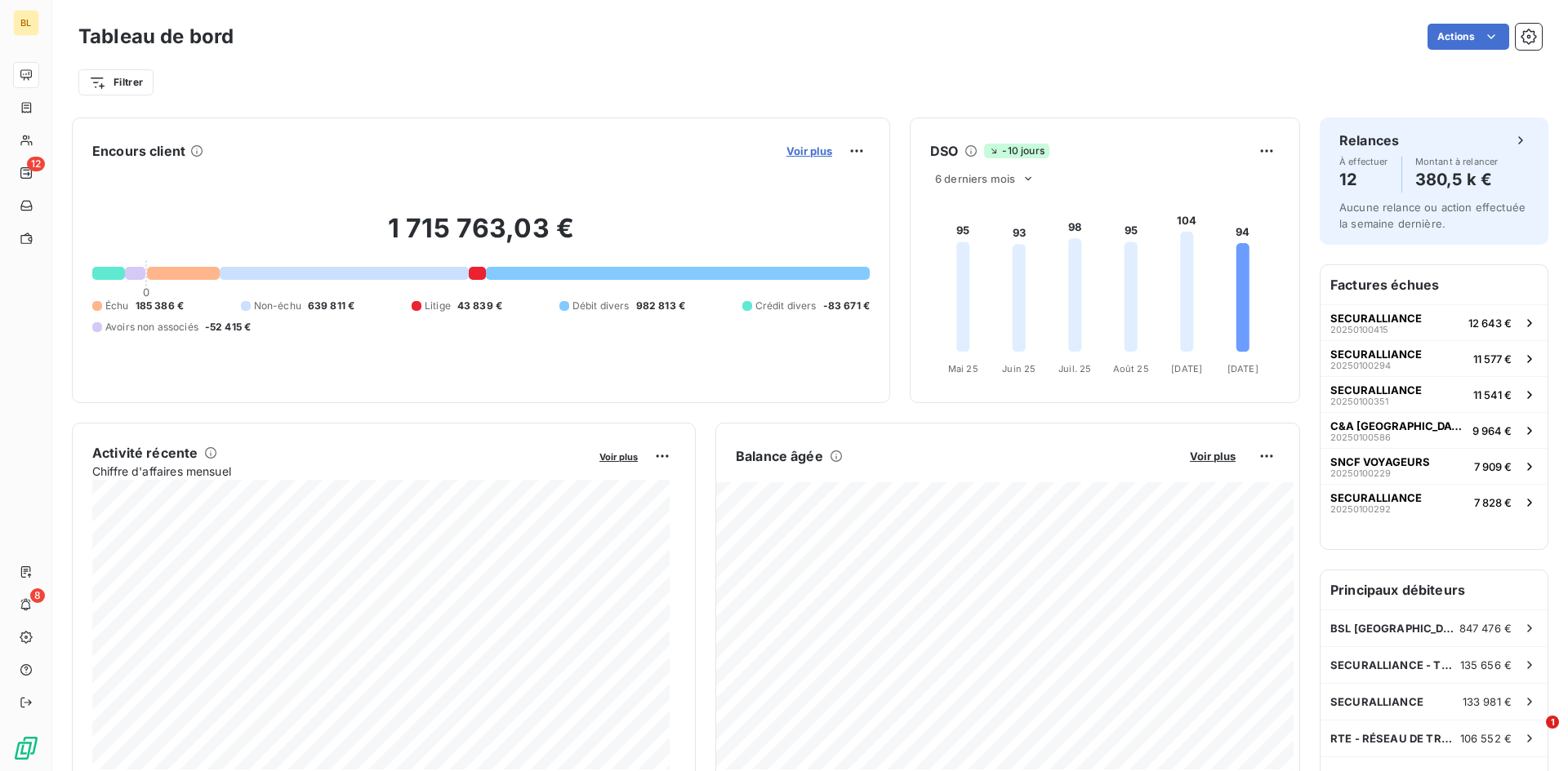
click at [797, 150] on span "Voir plus" at bounding box center [809, 151] width 46 height 13
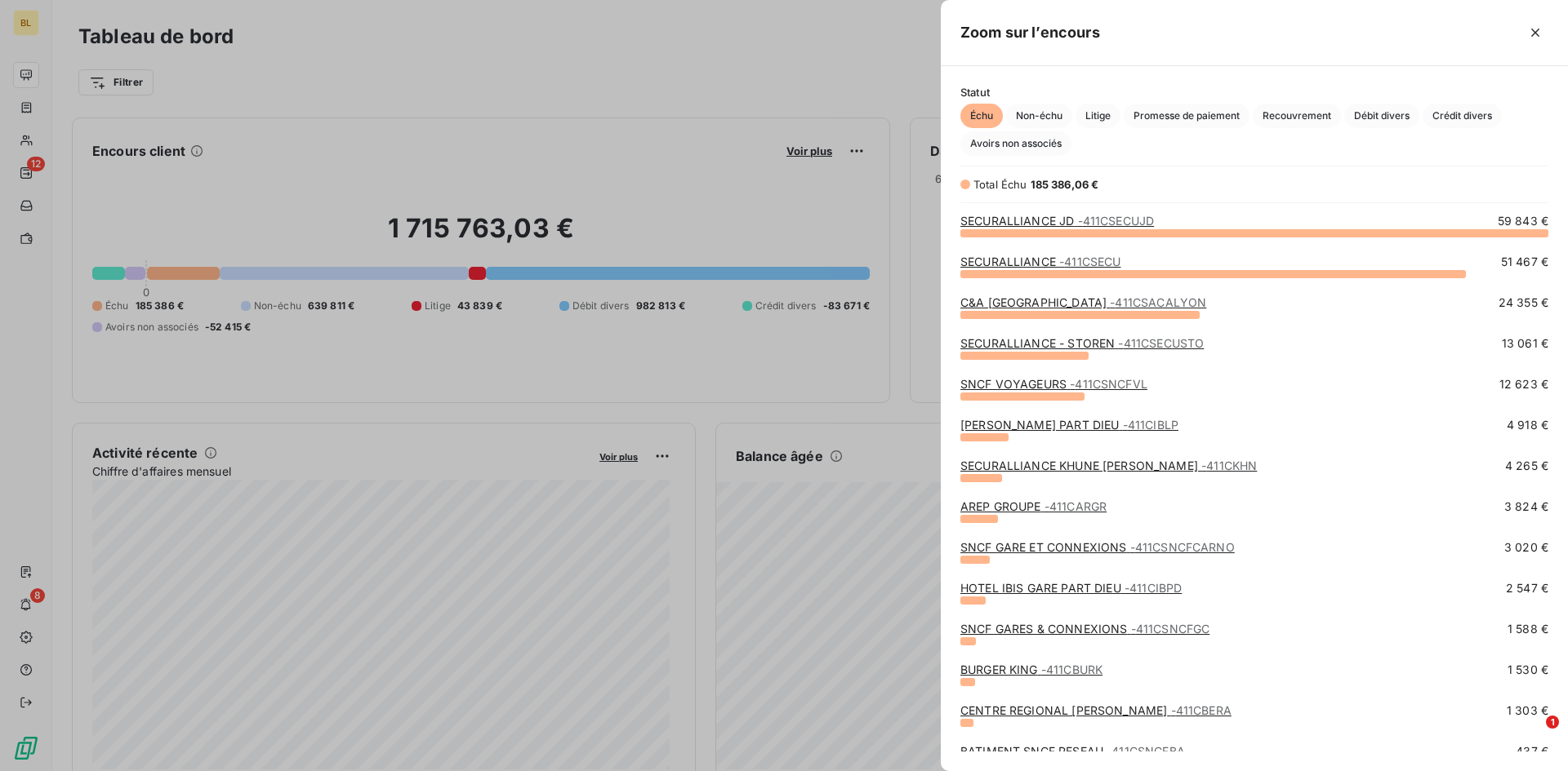
click at [1010, 427] on link "[PERSON_NAME] PART [DEMOGRAPHIC_DATA] - 411CIBLP" at bounding box center [1069, 425] width 218 height 14
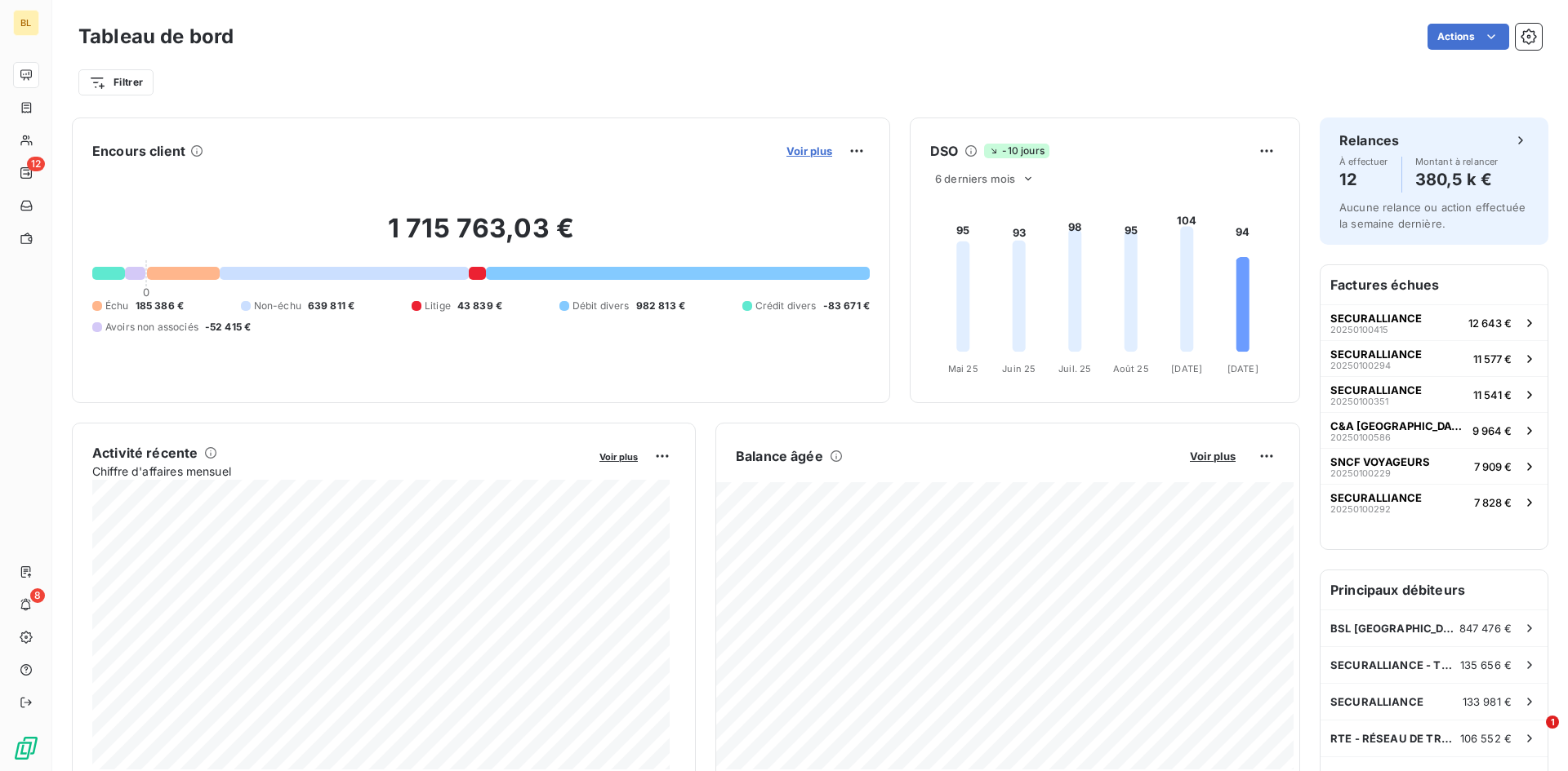
click at [796, 152] on span "Voir plus" at bounding box center [809, 151] width 46 height 13
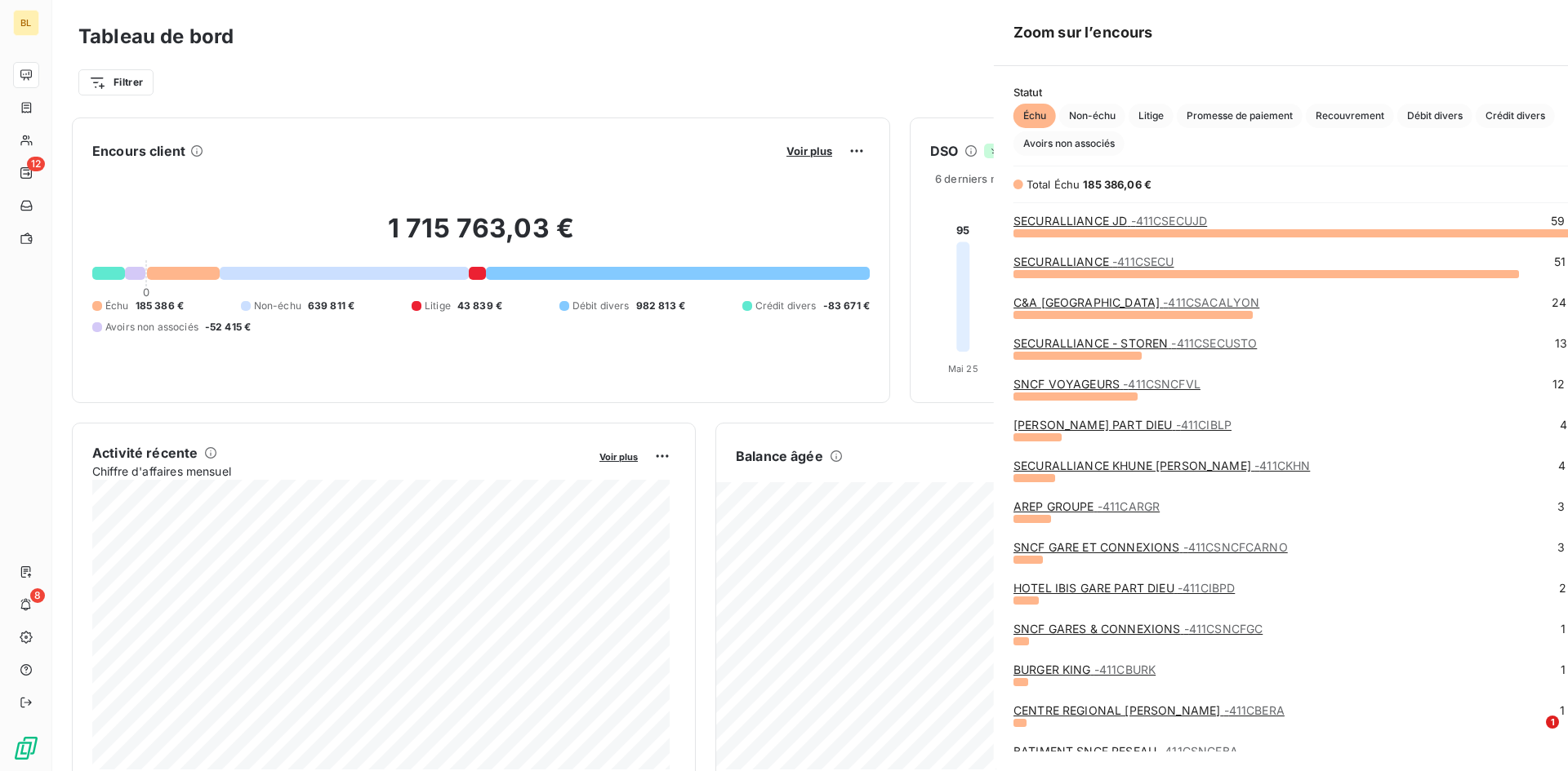
scroll to position [758, 615]
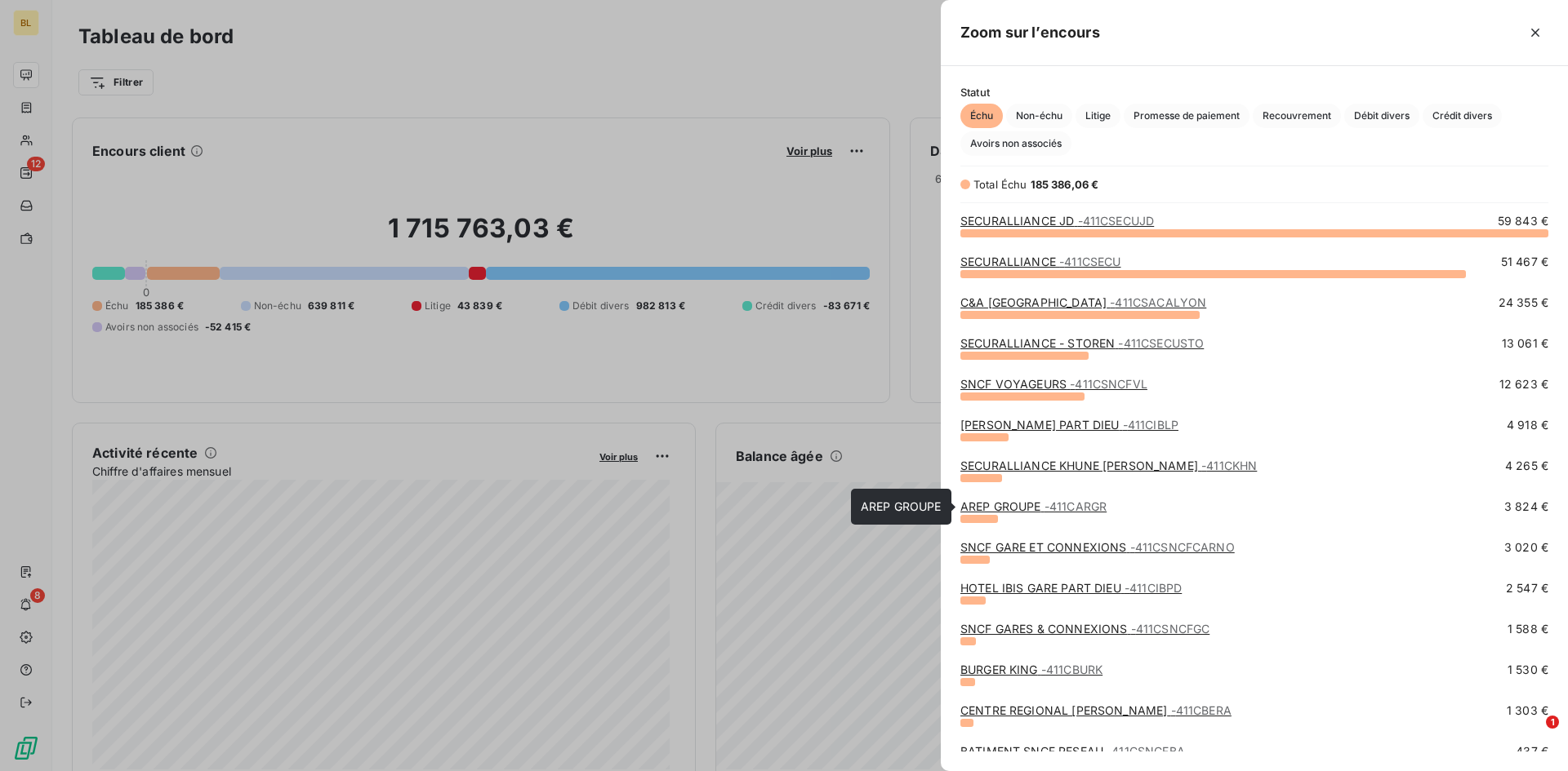
click at [997, 512] on link "AREP GROUPE - 411CARGR" at bounding box center [1033, 507] width 146 height 14
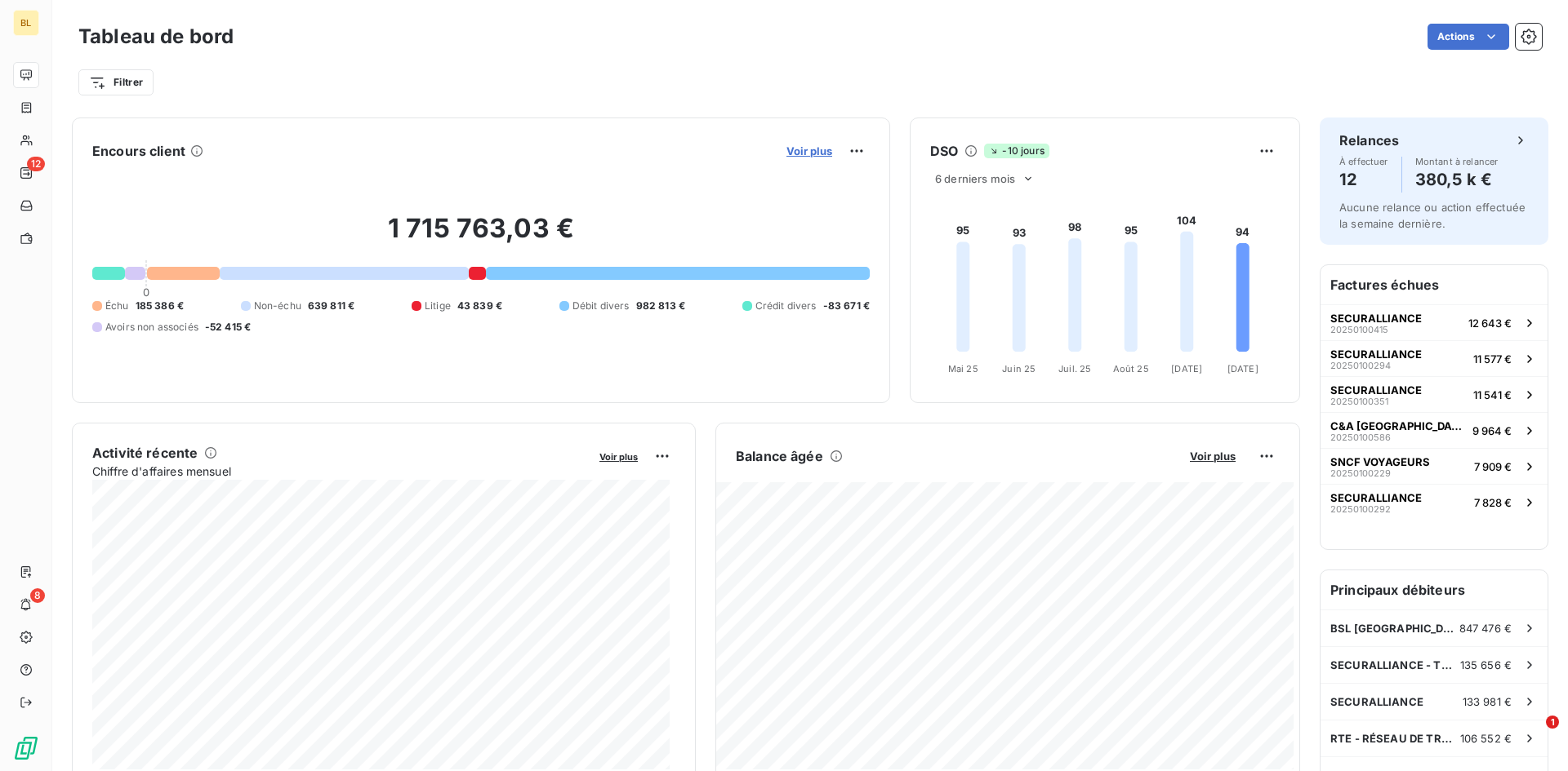
click at [815, 155] on span "Voir plus" at bounding box center [809, 151] width 46 height 13
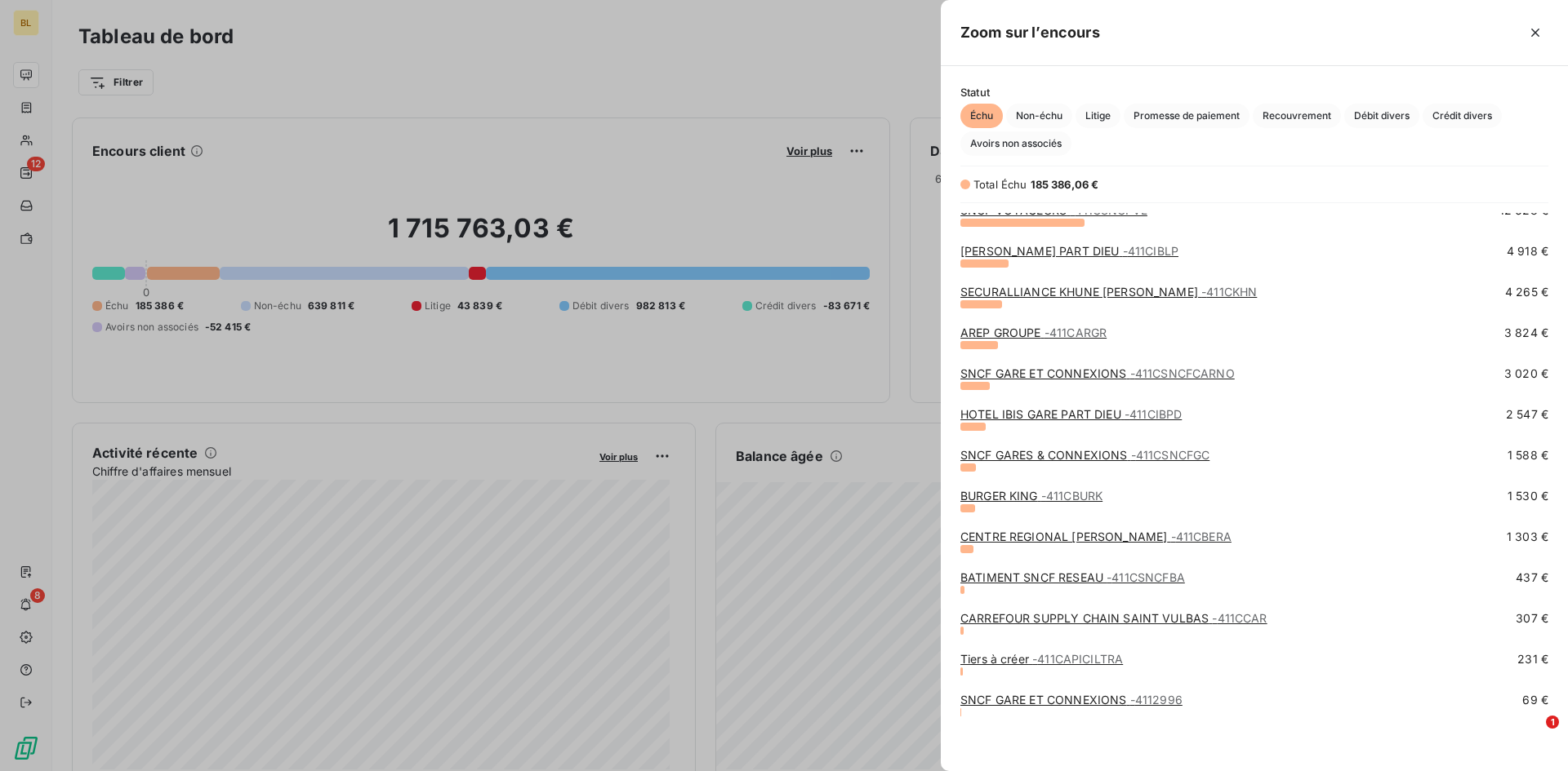
scroll to position [174, 0]
click at [1007, 494] on link "BURGER KING - 411CBURK" at bounding box center [1031, 495] width 142 height 14
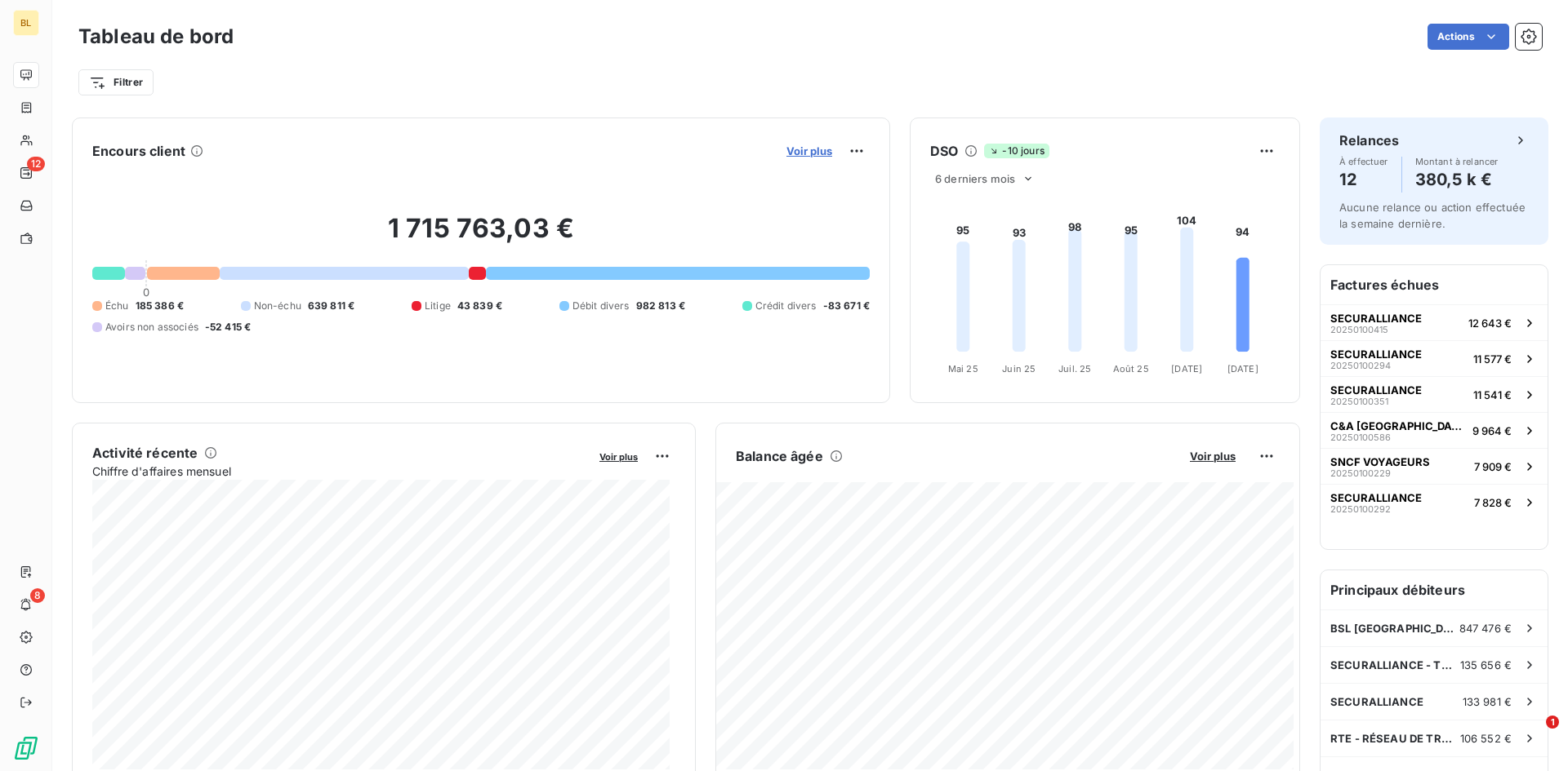
click at [794, 154] on span "Voir plus" at bounding box center [809, 151] width 46 height 13
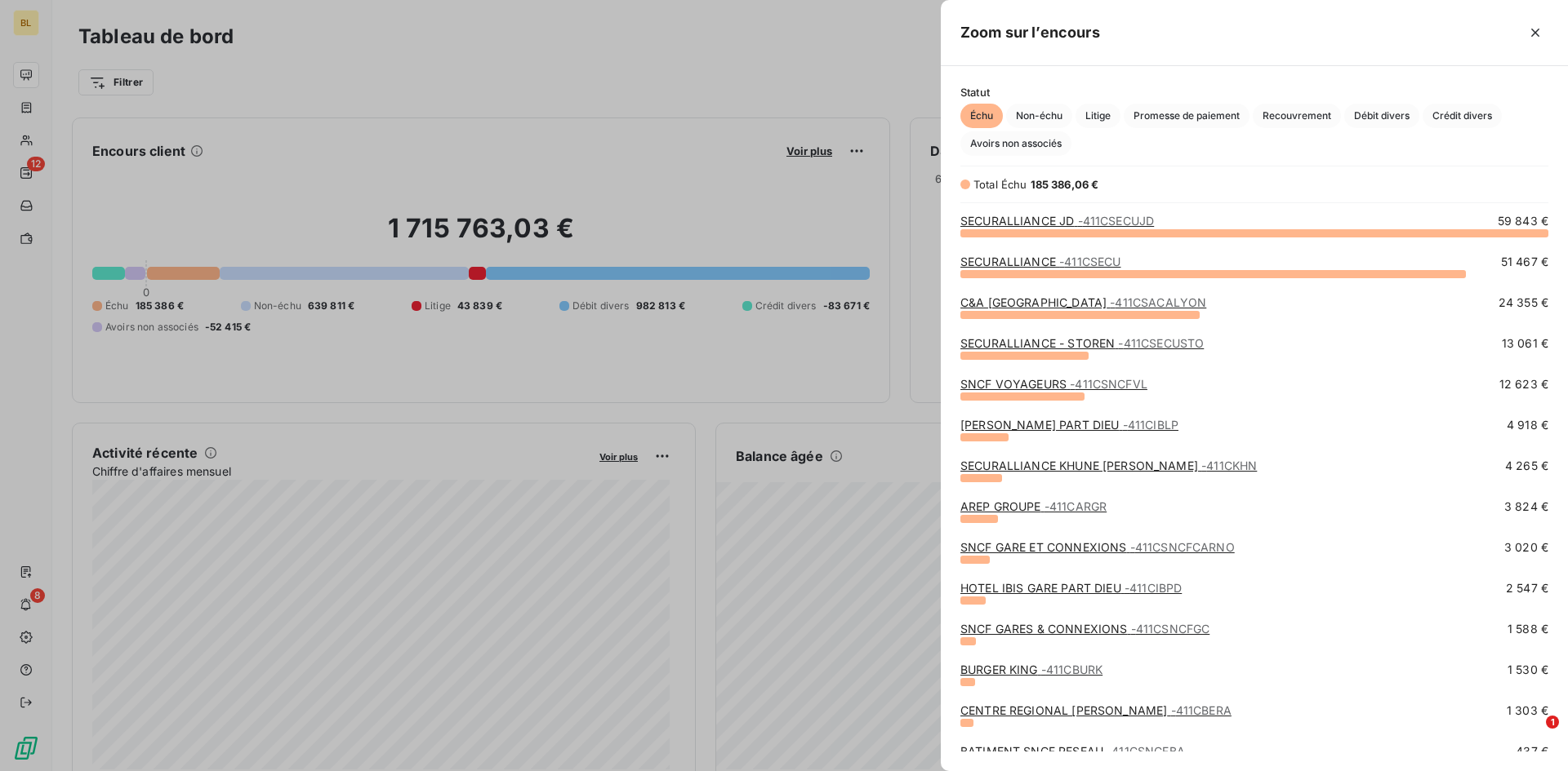
scroll to position [174, 0]
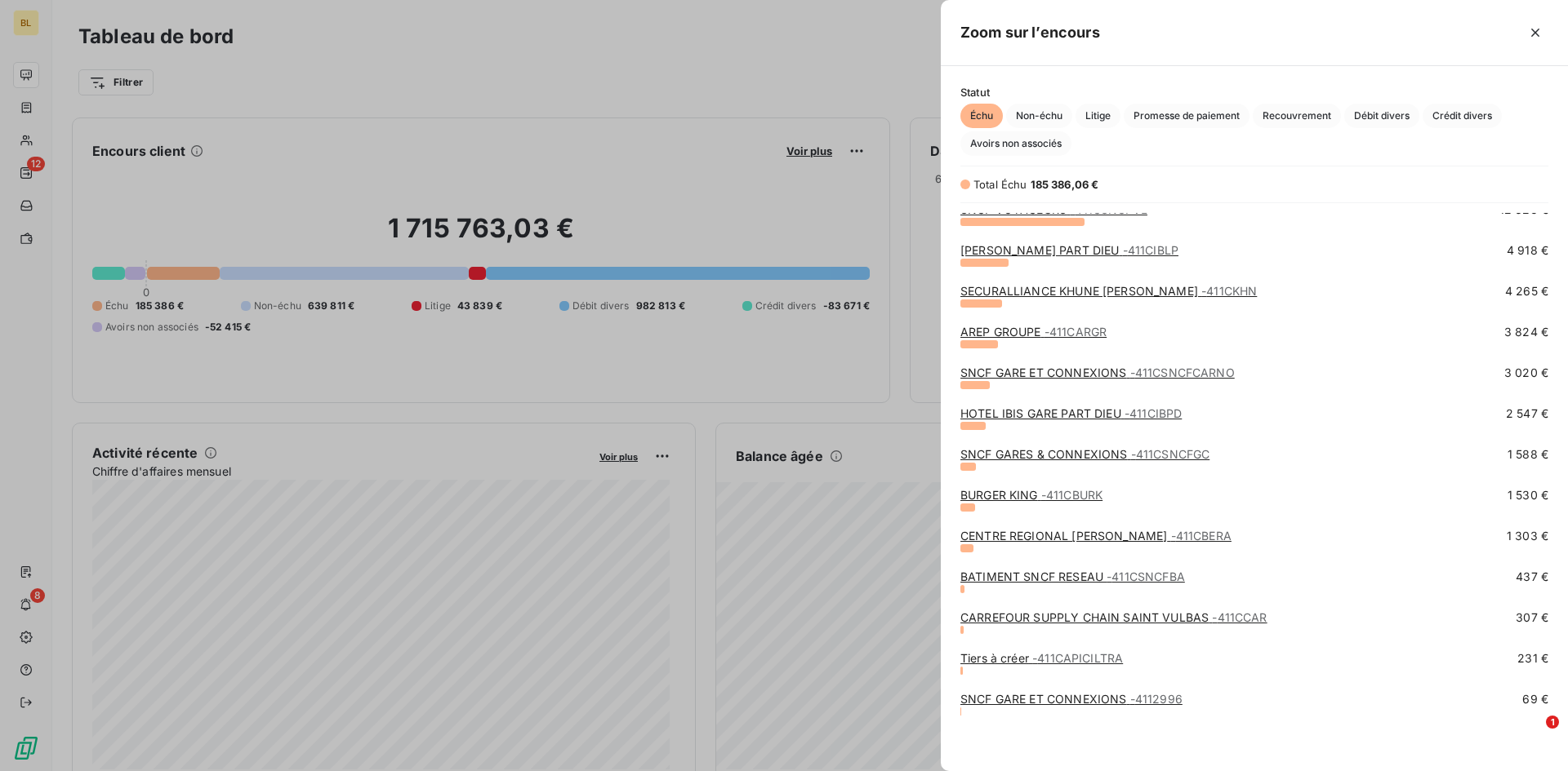
click at [1051, 533] on link "CENTRE REGIONAL [PERSON_NAME] B - 411CBERA" at bounding box center [1095, 536] width 271 height 14
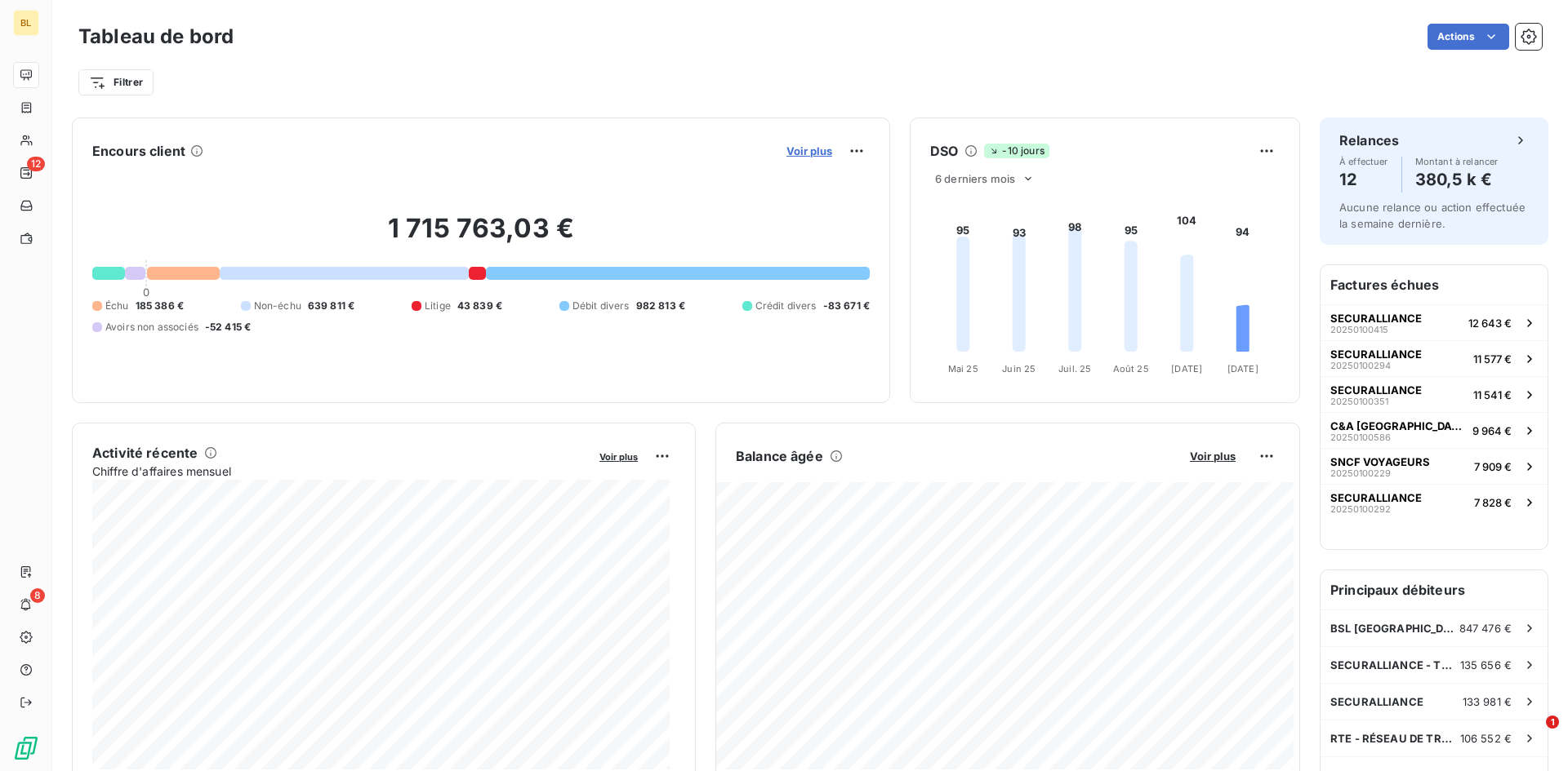
click at [798, 147] on span "Voir plus" at bounding box center [809, 151] width 46 height 13
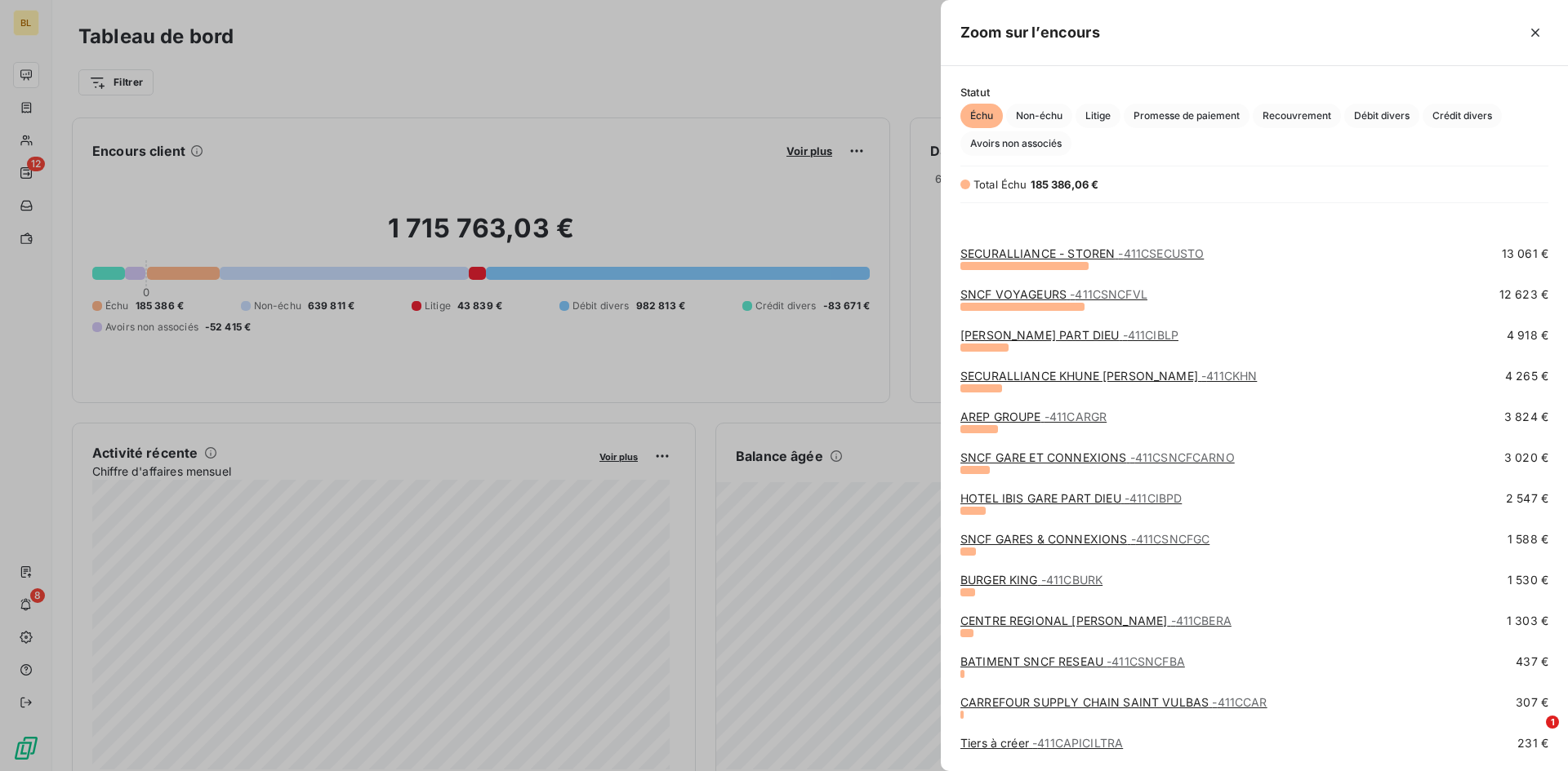
scroll to position [174, 0]
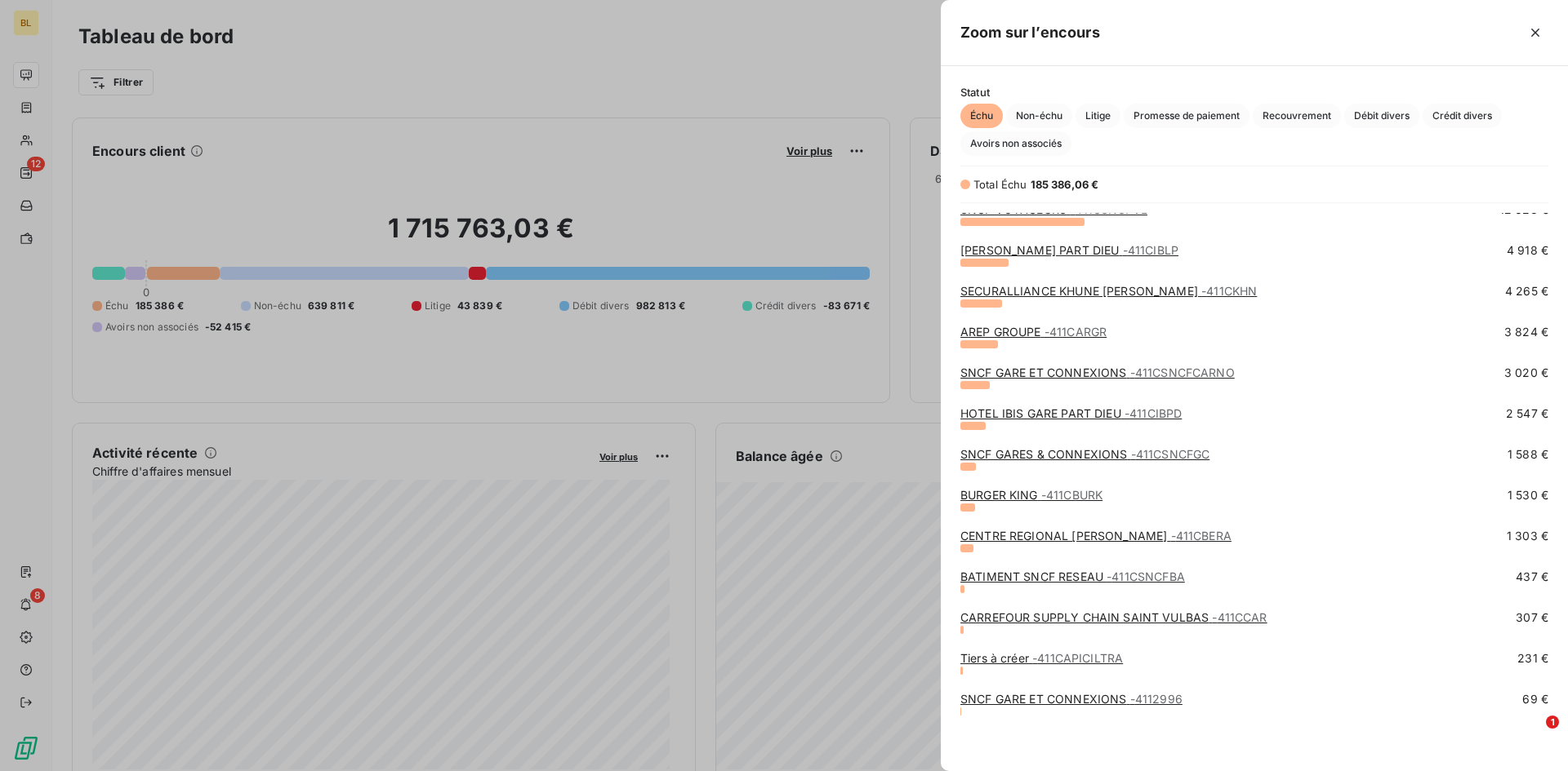
click at [1151, 616] on link "CARREFOUR SUPPLY CHAIN [GEOGRAPHIC_DATA] - 411CCAR" at bounding box center [1113, 617] width 307 height 14
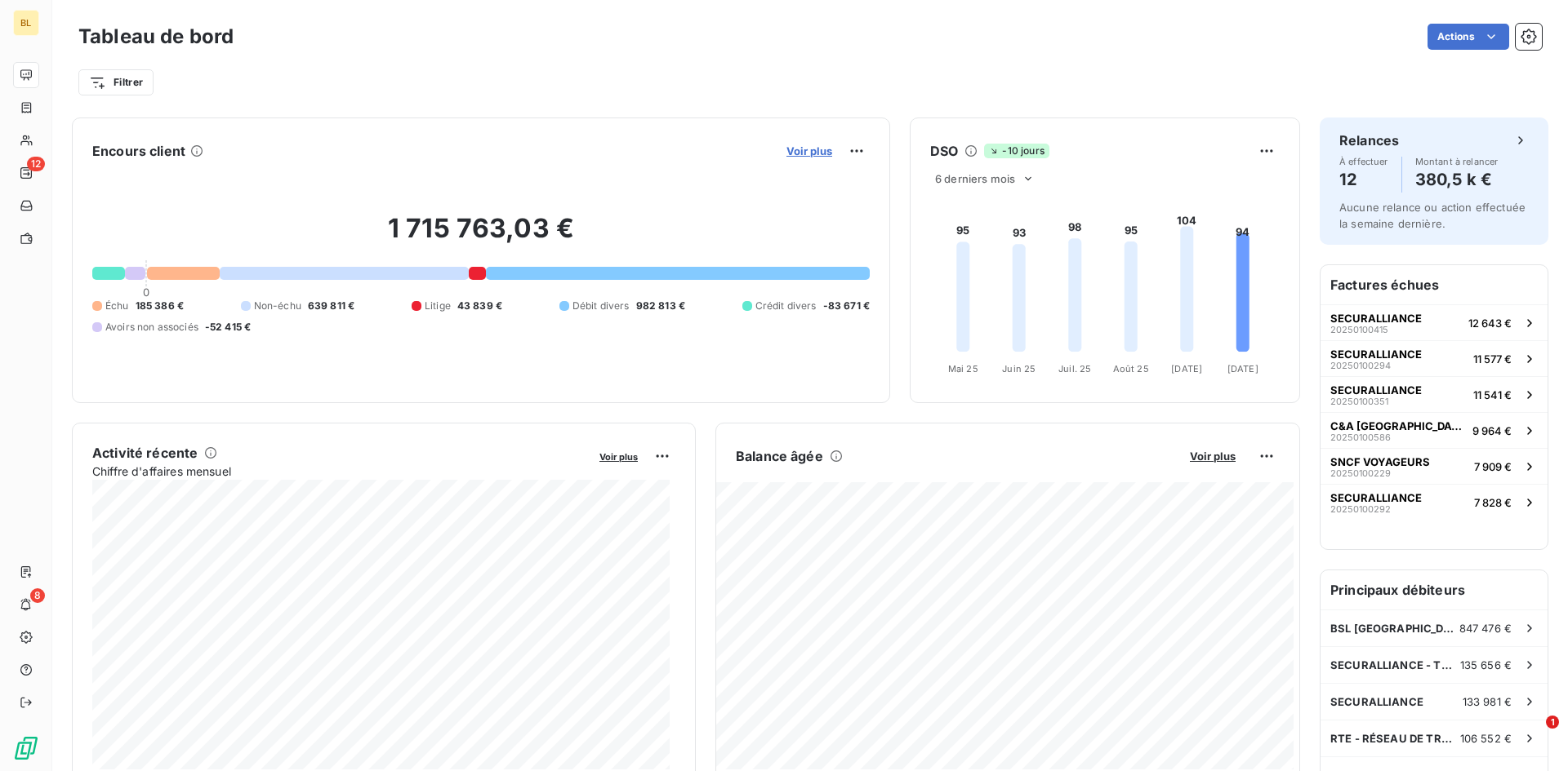
click at [805, 148] on span "Voir plus" at bounding box center [809, 151] width 46 height 13
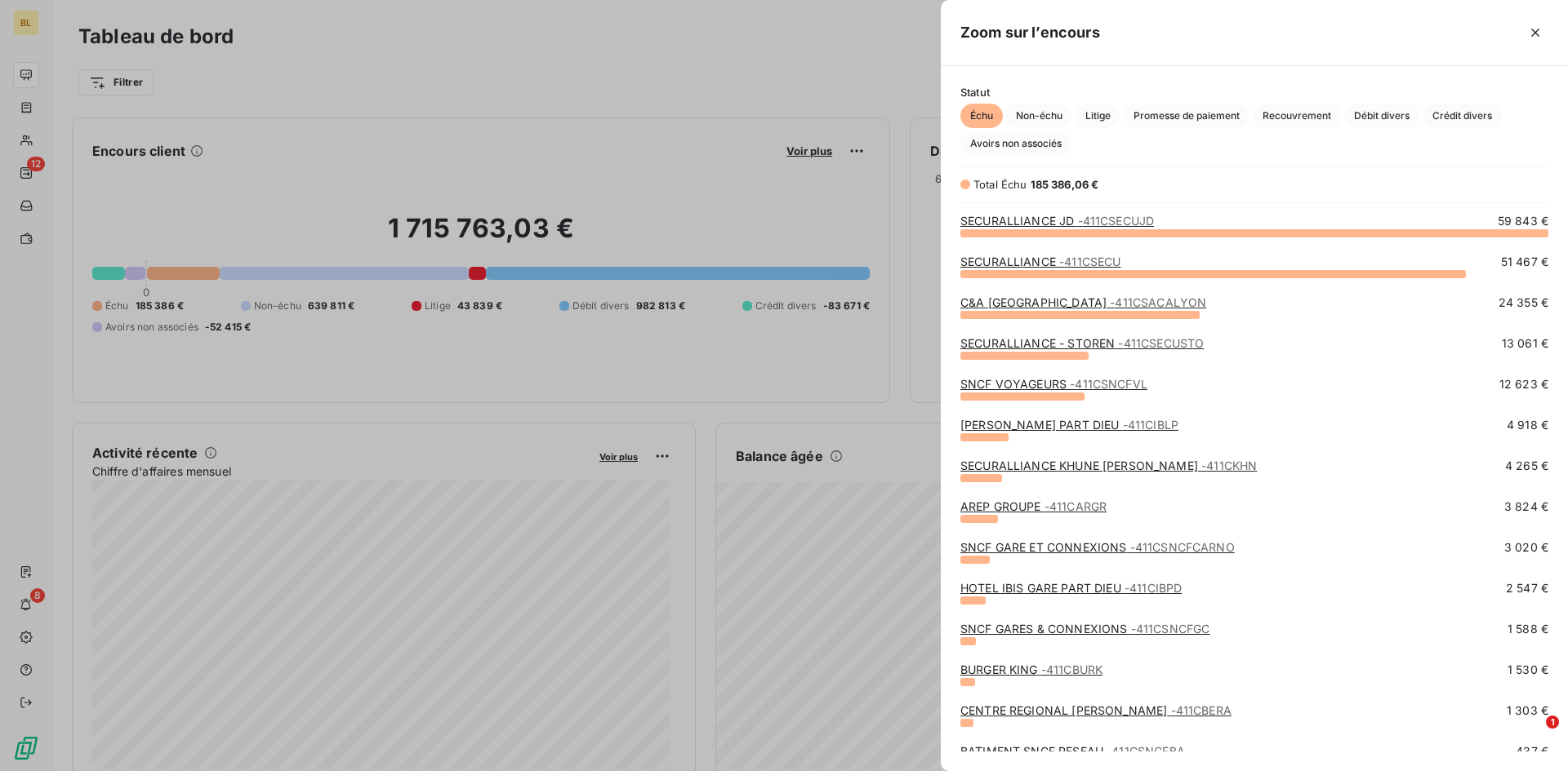
scroll to position [174, 0]
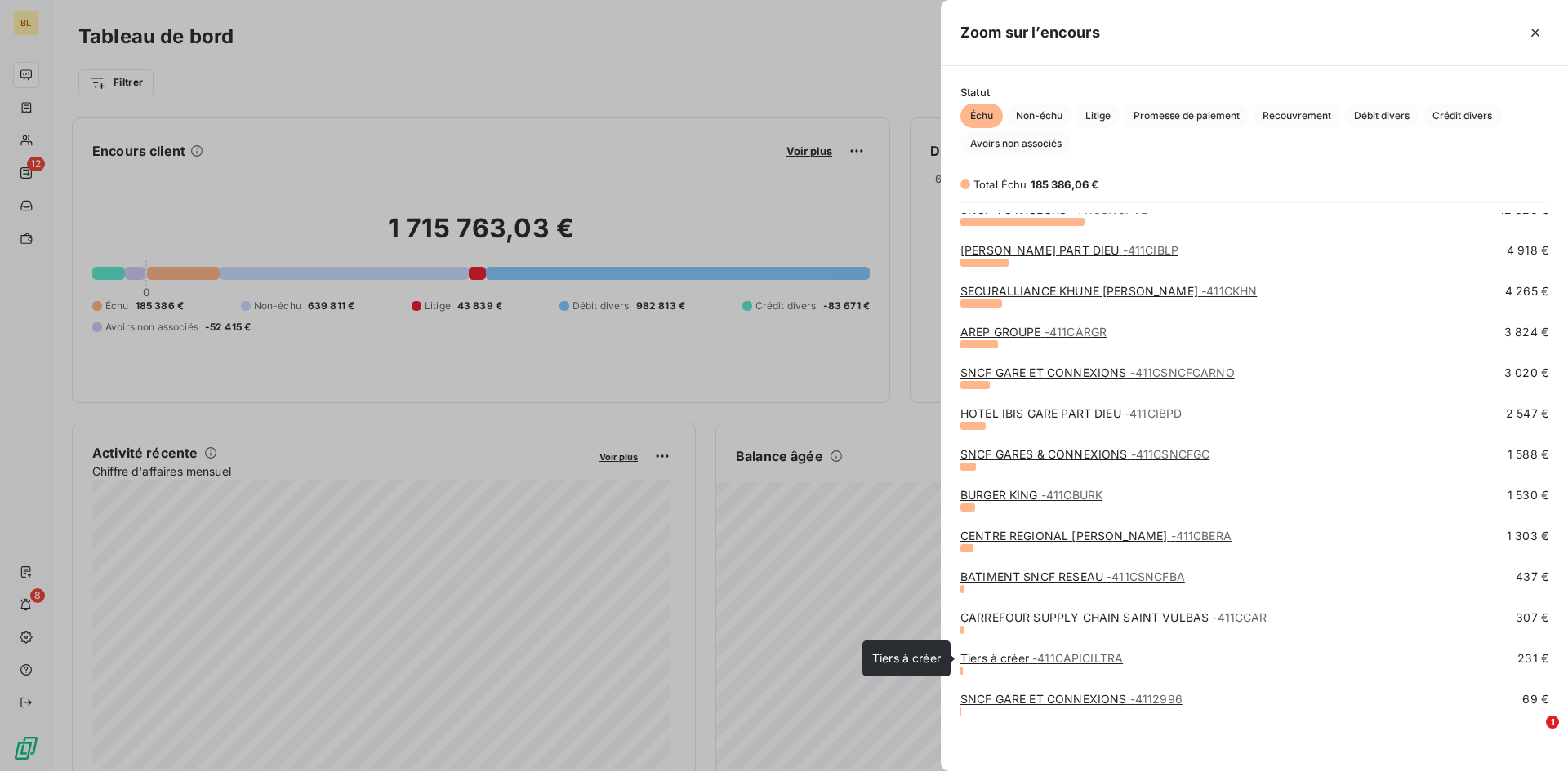
click at [1079, 654] on span "- 411CAPICILTRA" at bounding box center [1076, 658] width 90 height 14
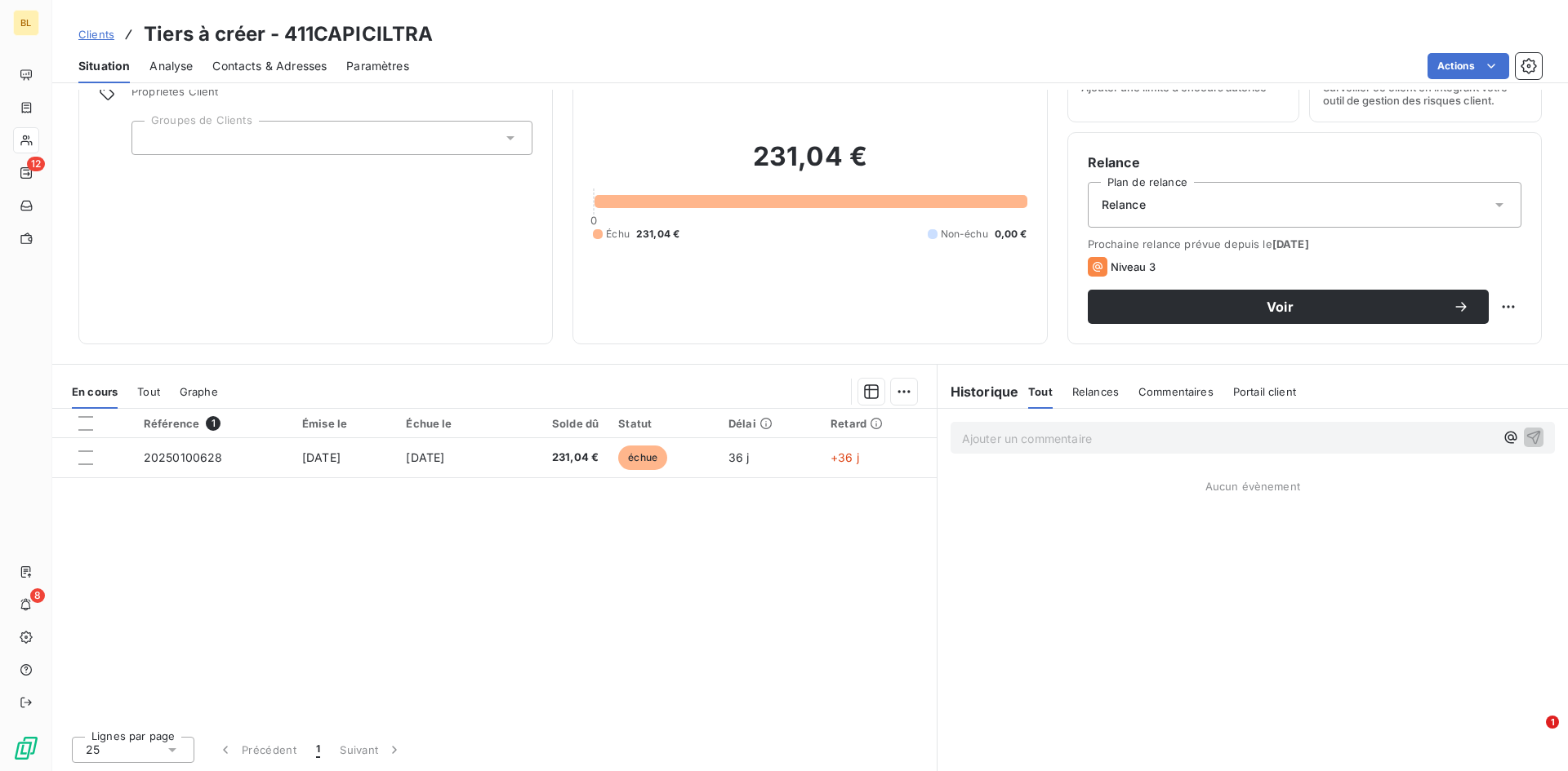
scroll to position [82, 0]
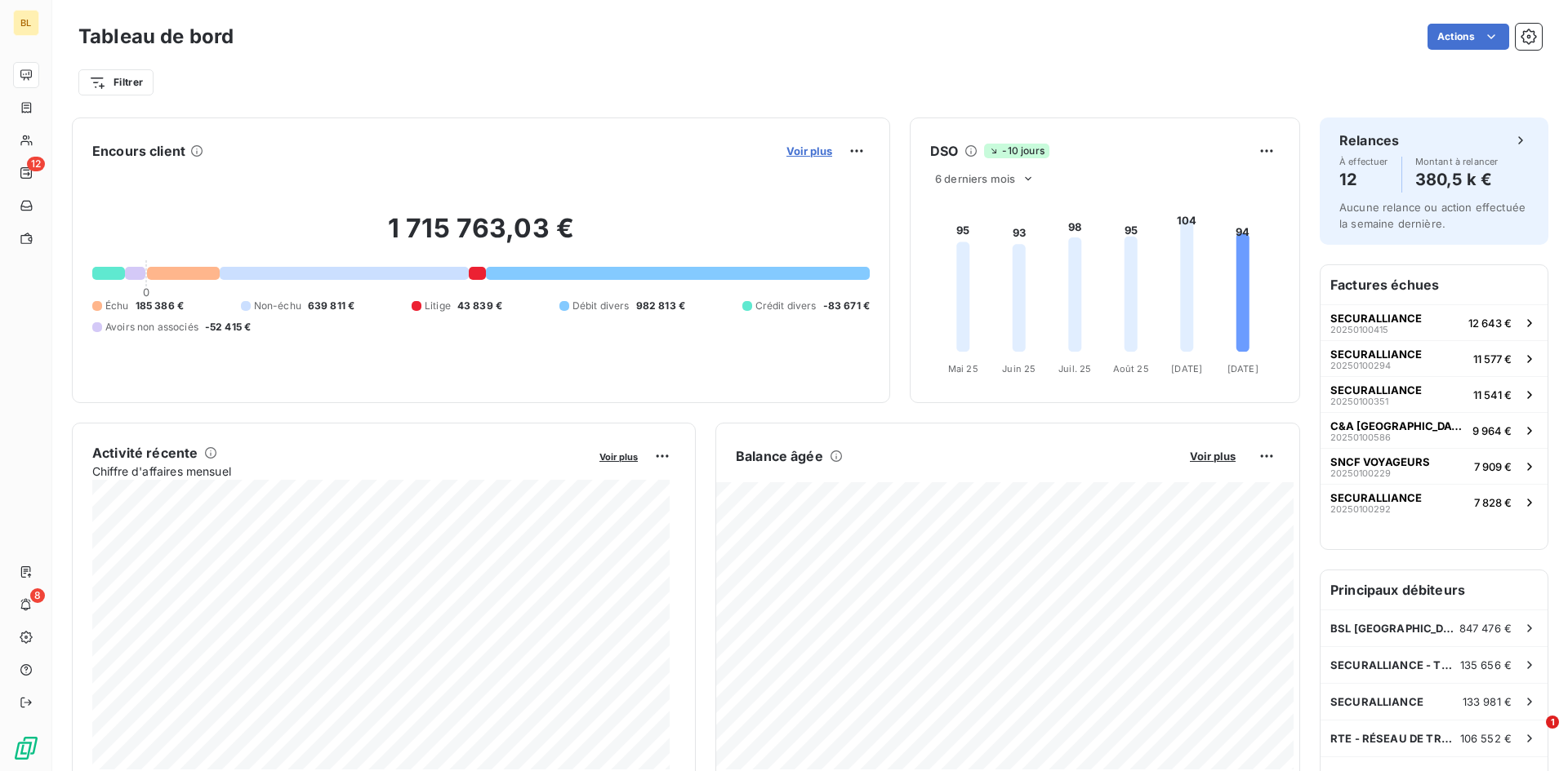
click at [787, 147] on span "Voir plus" at bounding box center [809, 151] width 46 height 13
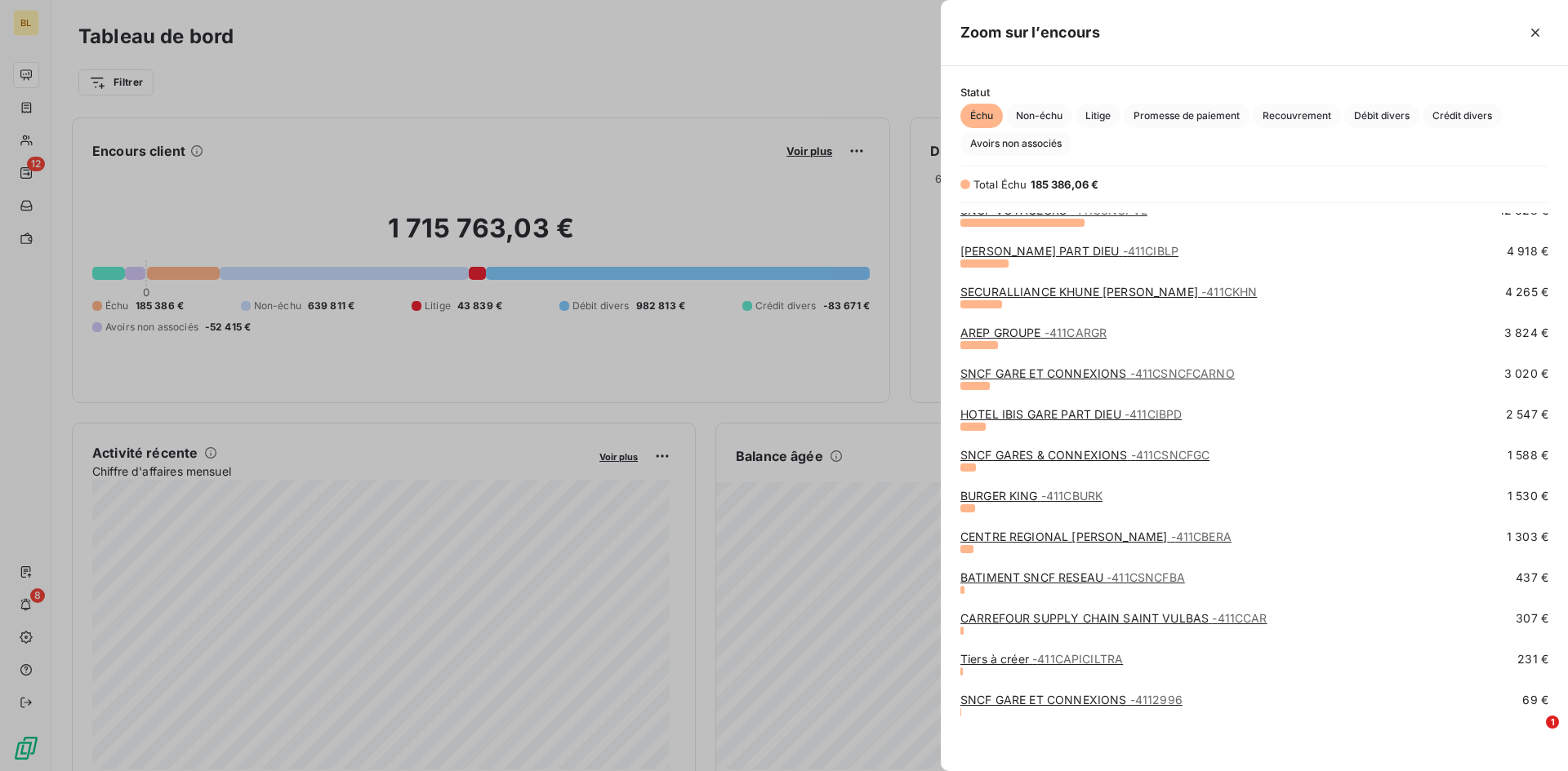
scroll to position [174, 0]
